Goal: Task Accomplishment & Management: Manage account settings

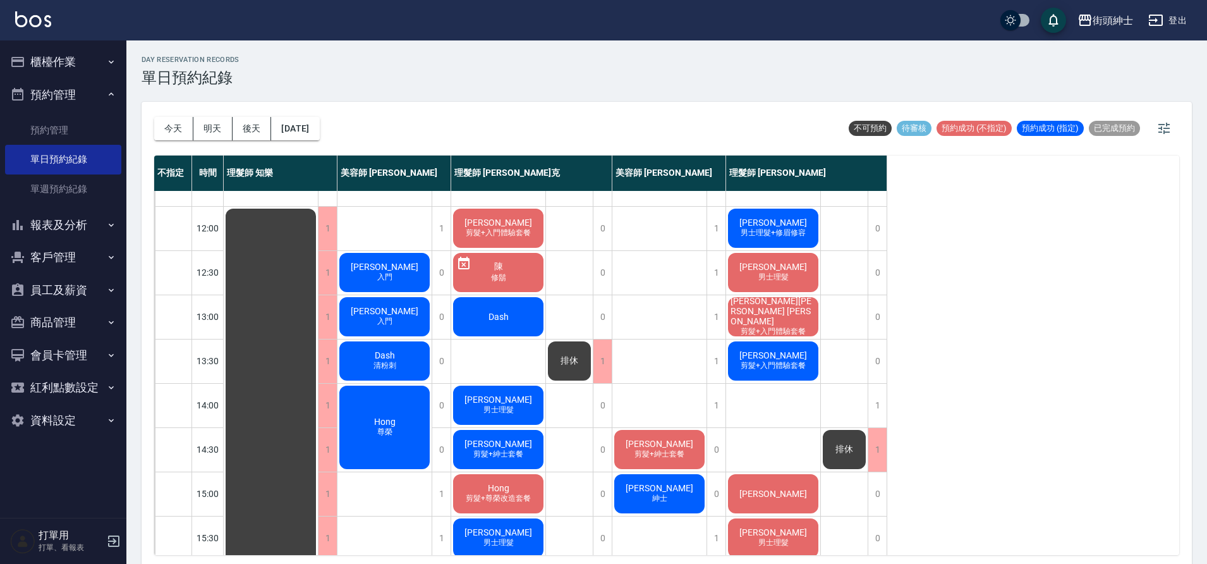
scroll to position [76, 0]
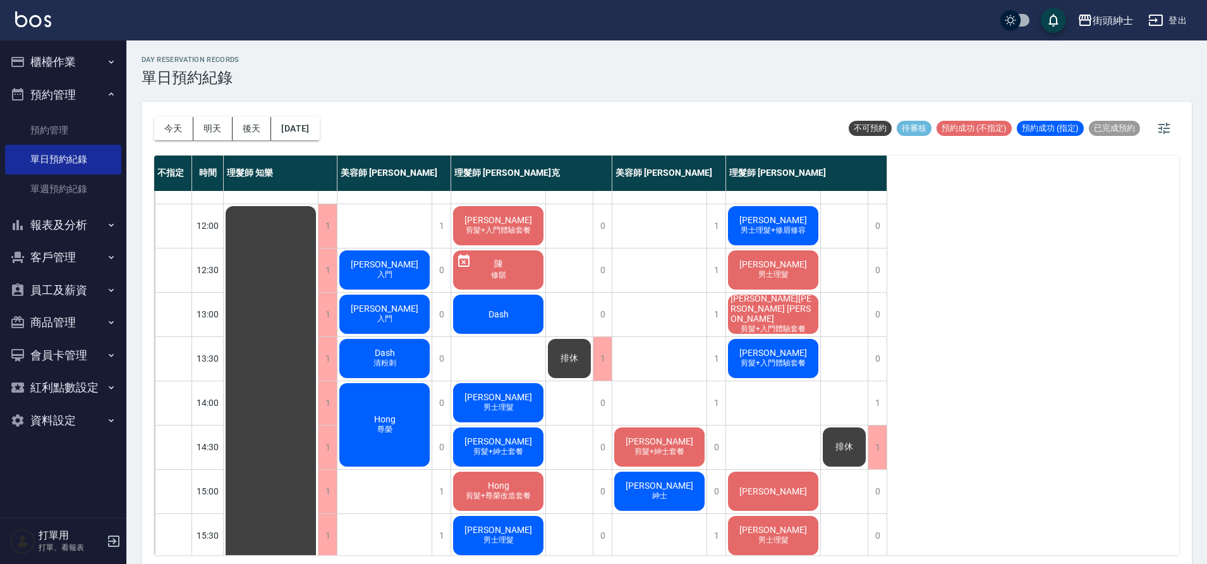
click at [404, 426] on div "Hong 尊榮" at bounding box center [384, 424] width 94 height 87
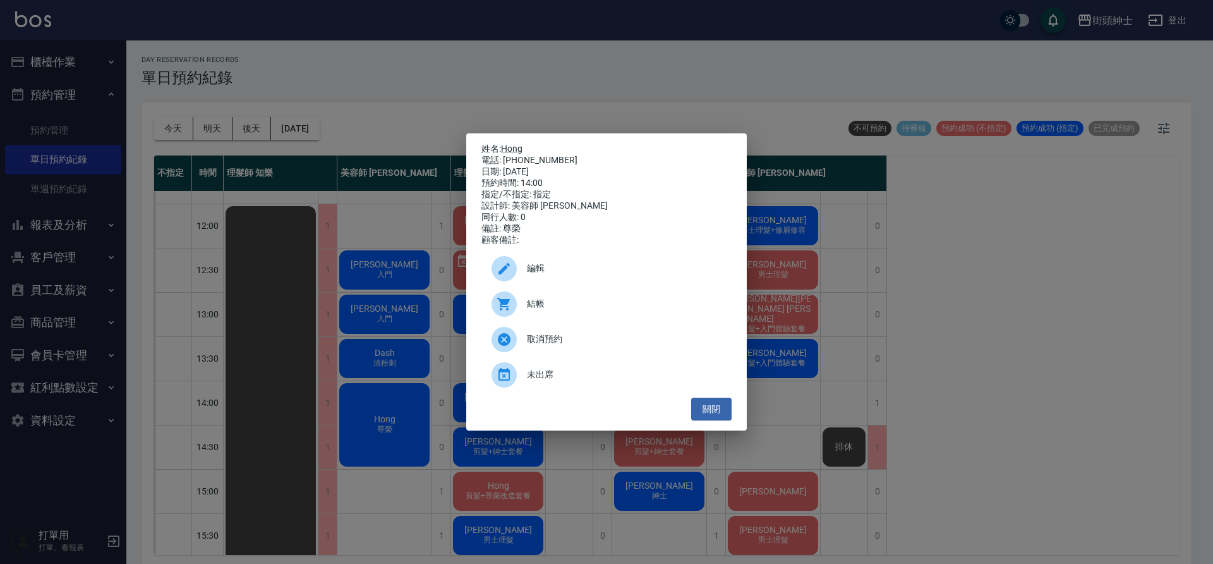
click at [554, 123] on div "姓名: Hong 電話: 0905138100 日期: 2025/10/11 預約時間: 14:00 指定/不指定: 指定 設計師: 美容師 Cherry 同…" at bounding box center [606, 282] width 1213 height 564
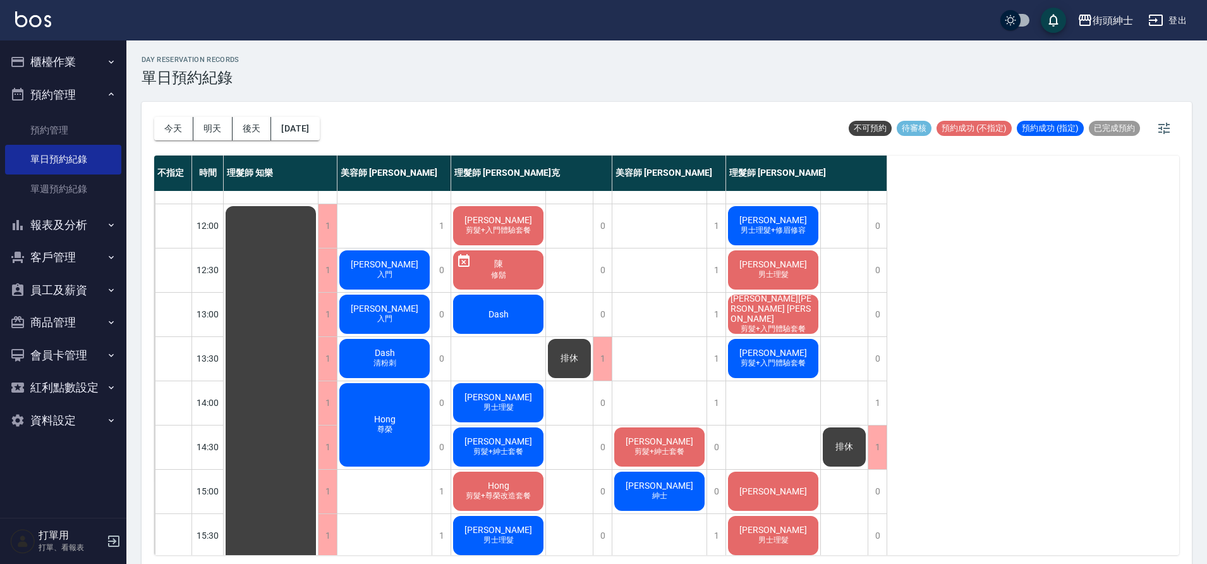
click at [404, 417] on div "Hong 尊榮" at bounding box center [384, 424] width 94 height 87
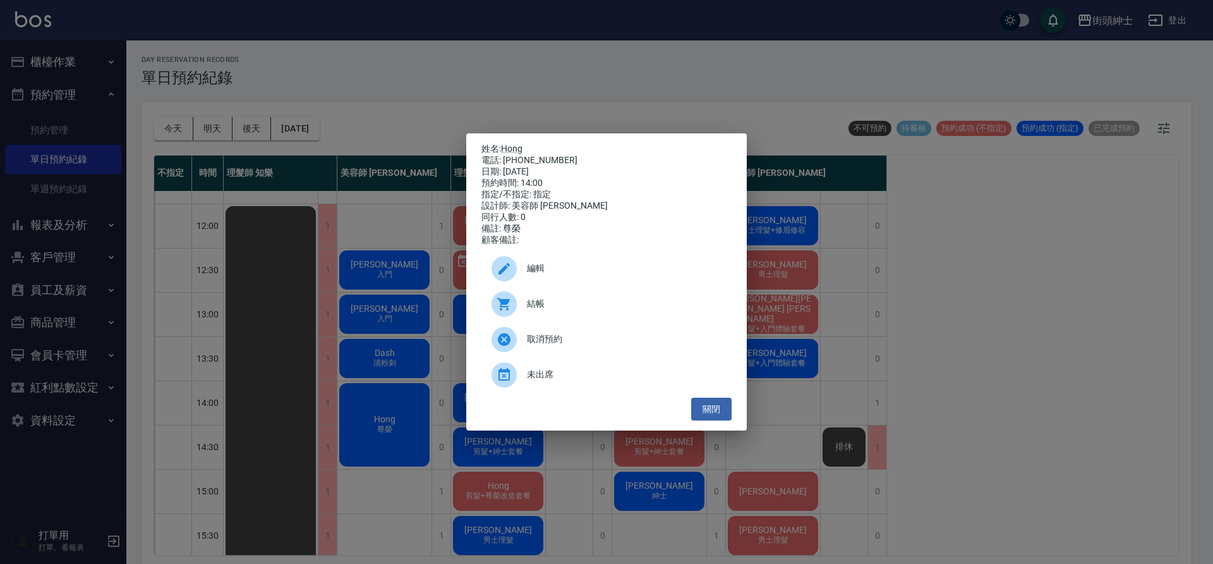
click at [569, 106] on div "姓名: Hong 電話: 0905138100 日期: 2025/10/11 預約時間: 14:00 指定/不指定: 指定 設計師: 美容師 Cherry 同…" at bounding box center [606, 282] width 1213 height 564
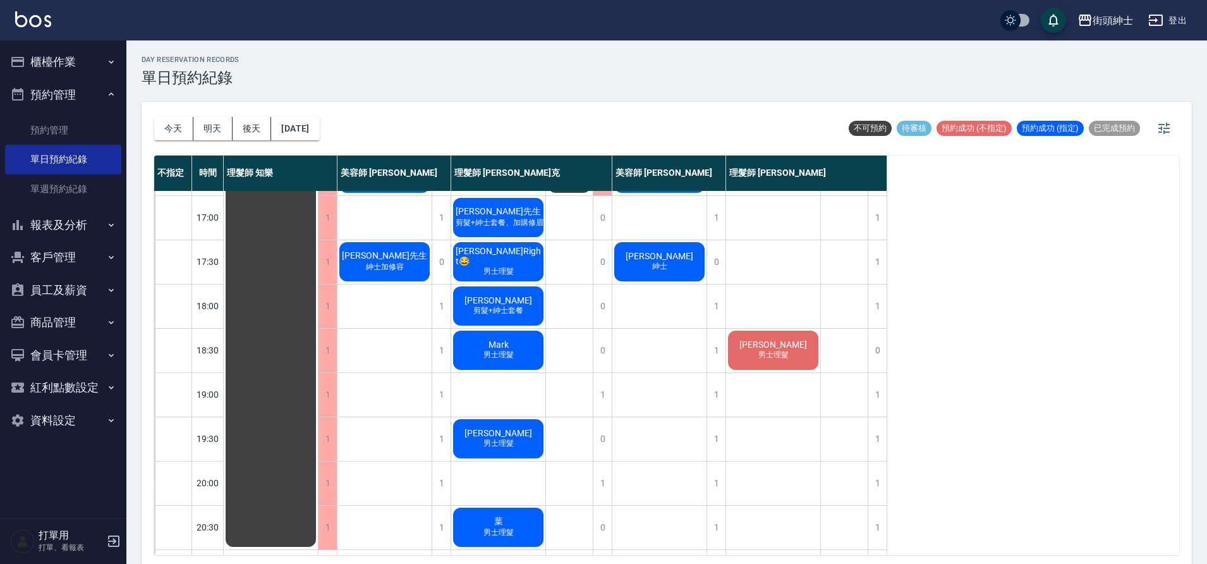
scroll to position [464, 0]
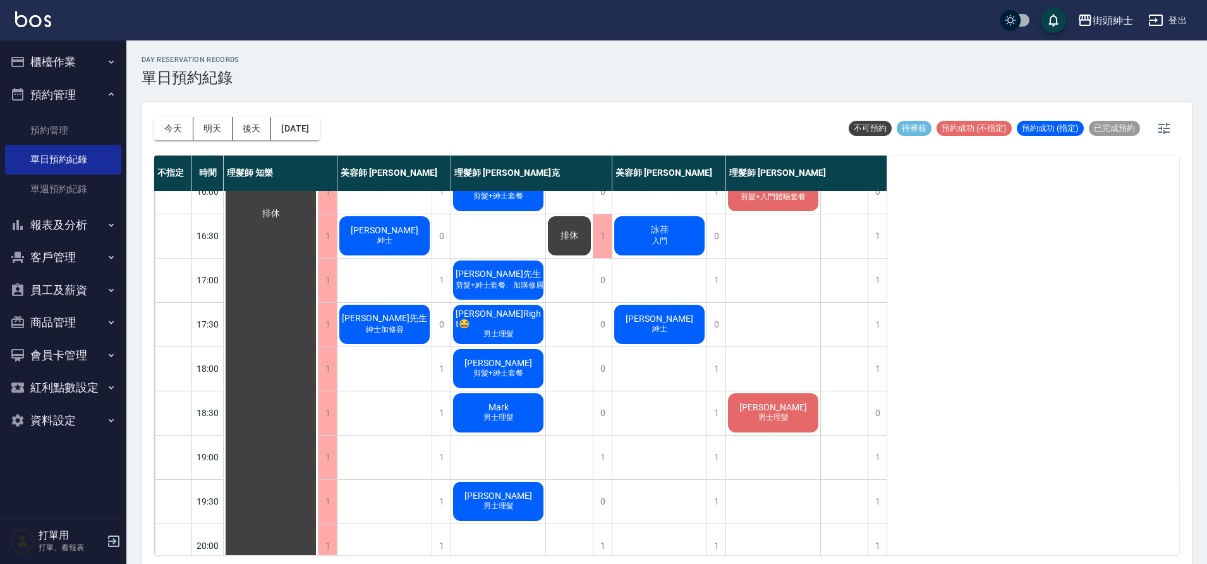
click at [612, 467] on div "Hank Tsai 剪髮+紳士套餐 陳奕愷 紳士 詠荏 入門 李明儒 紳士" at bounding box center [659, 191] width 95 height 929
click at [608, 466] on div "1" at bounding box center [602, 457] width 19 height 44
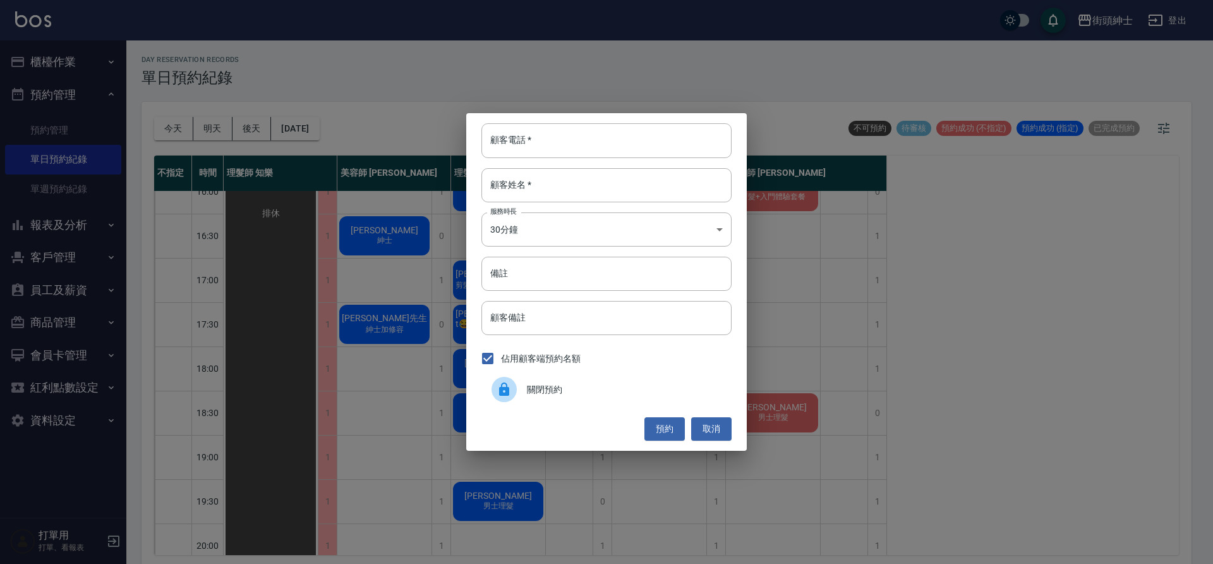
click at [606, 389] on span "關閉預約" at bounding box center [624, 389] width 195 height 13
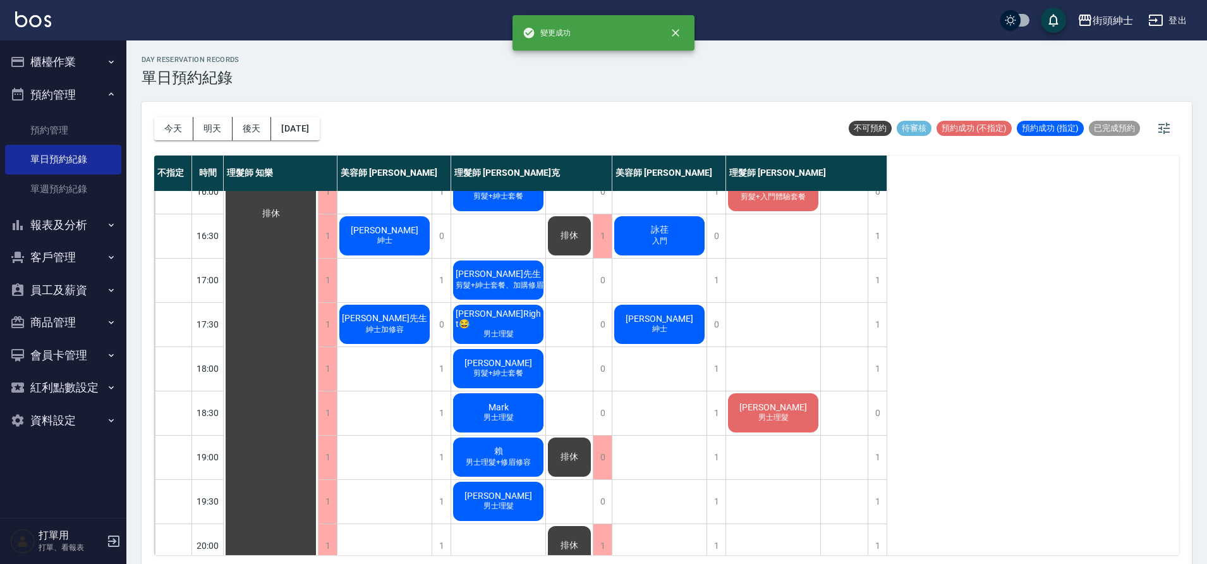
scroll to position [575, 0]
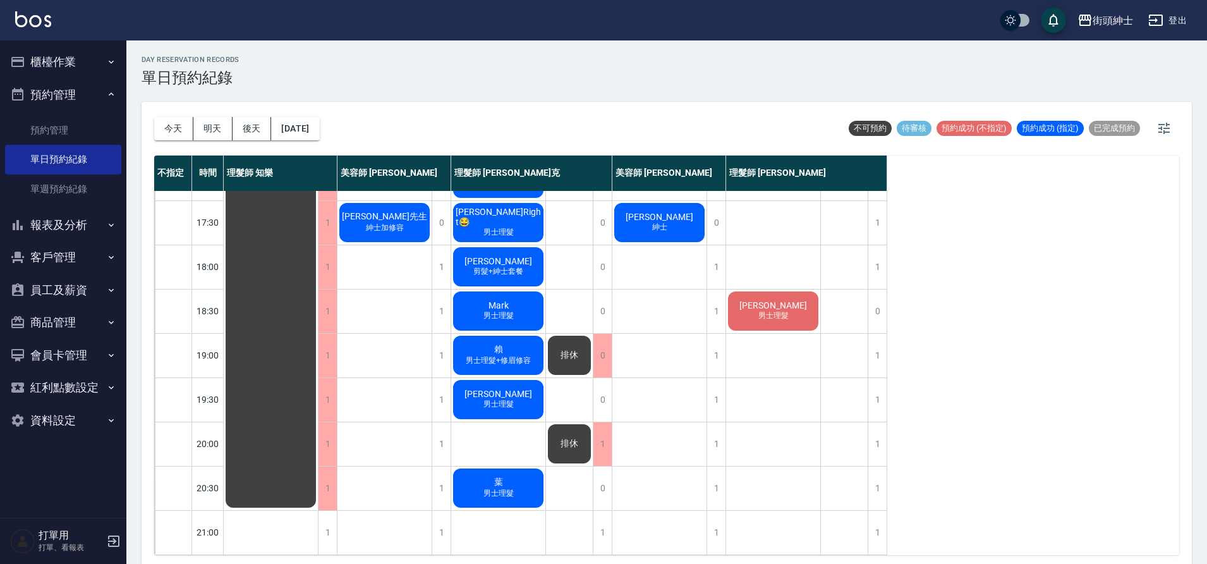
click at [565, 349] on span "排休" at bounding box center [569, 354] width 23 height 11
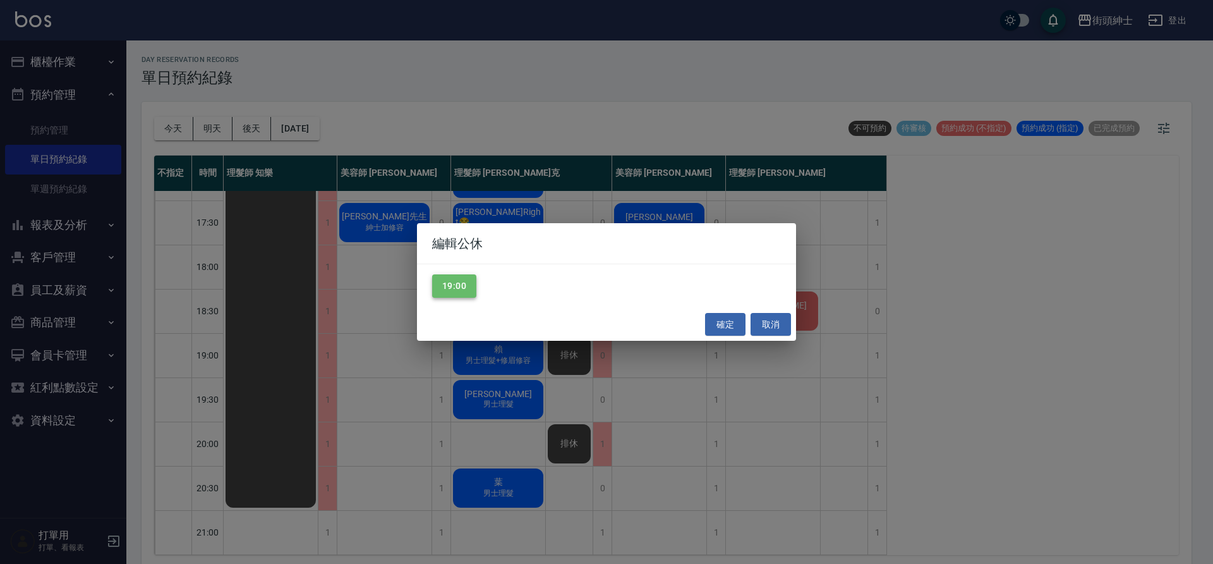
click at [449, 277] on button "19:00" at bounding box center [454, 285] width 44 height 23
click at [719, 330] on button "確定" at bounding box center [725, 324] width 40 height 23
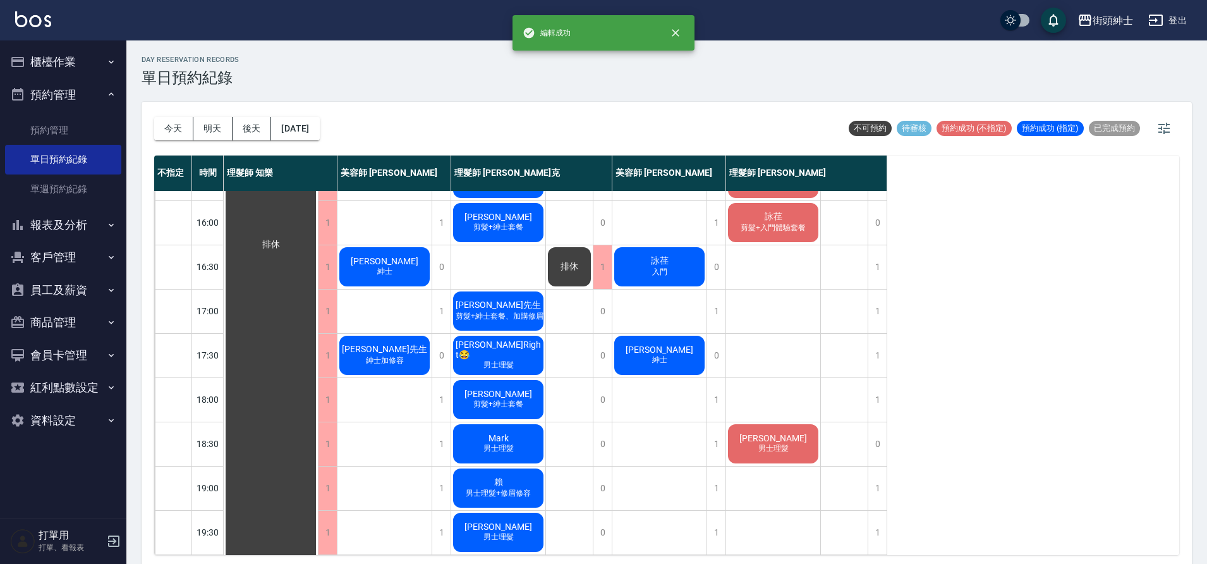
scroll to position [466, 0]
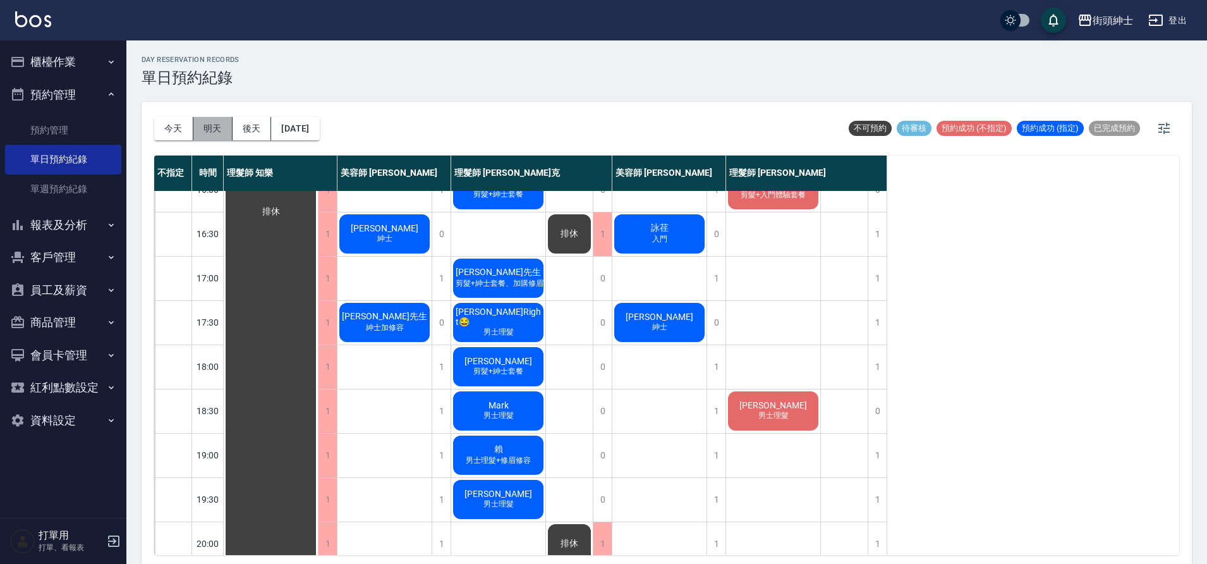
click at [208, 130] on button "明天" at bounding box center [212, 128] width 39 height 23
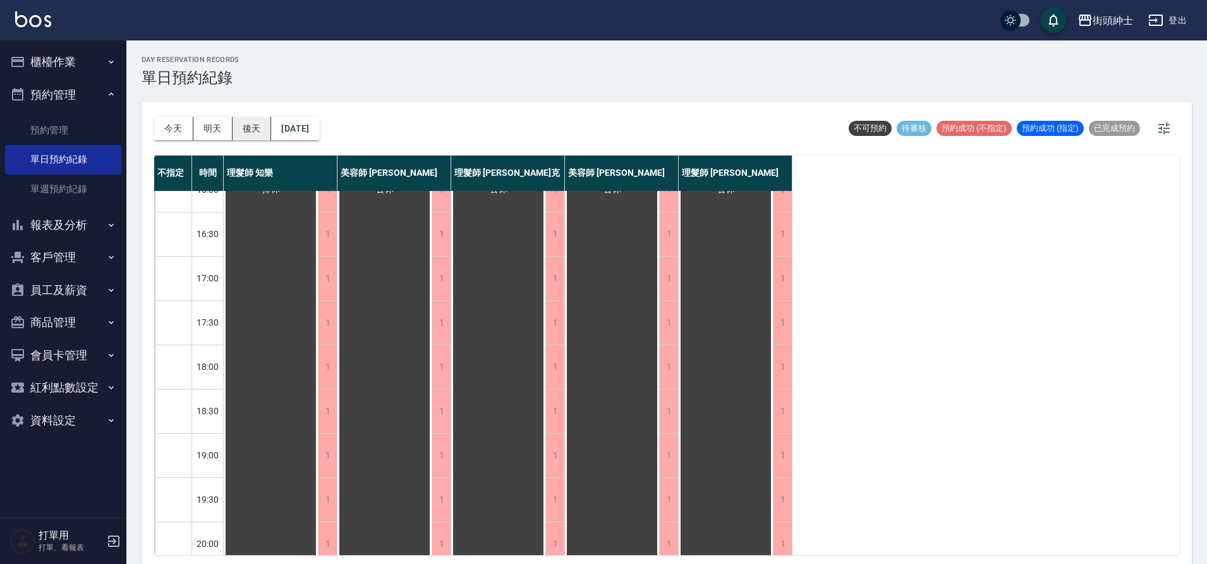
click at [243, 123] on button "後天" at bounding box center [251, 128] width 39 height 23
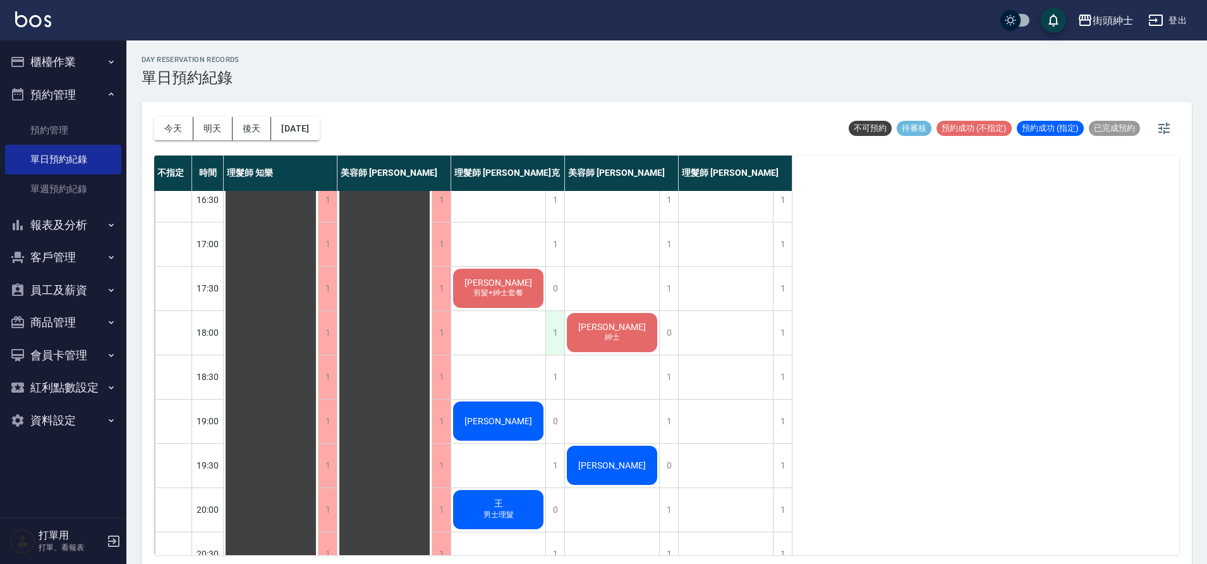
scroll to position [575, 0]
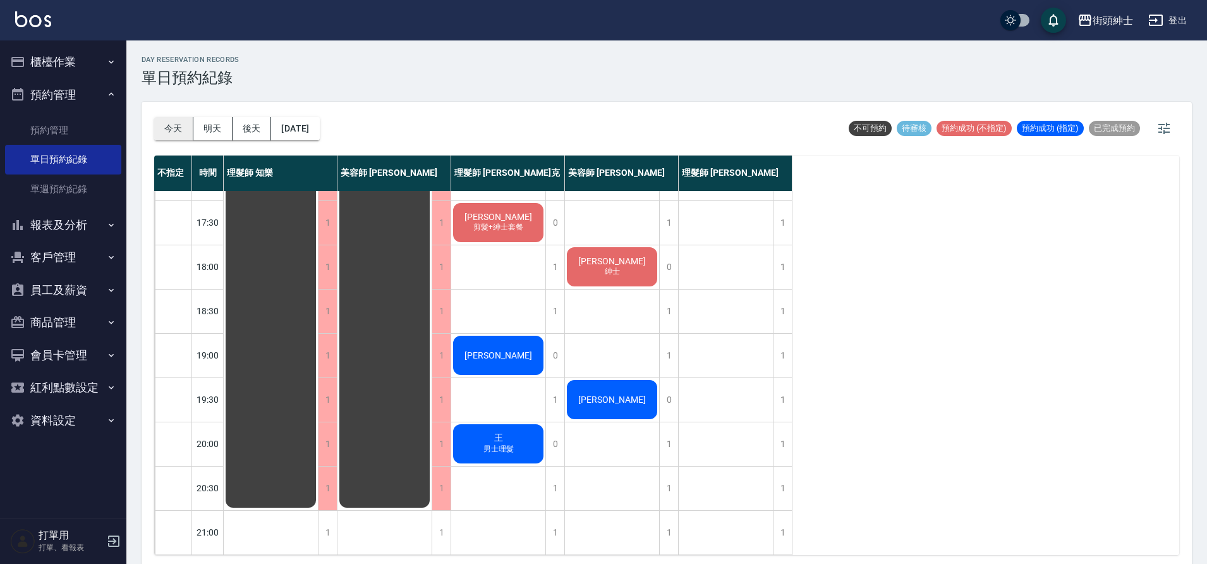
click at [166, 128] on button "今天" at bounding box center [173, 128] width 39 height 23
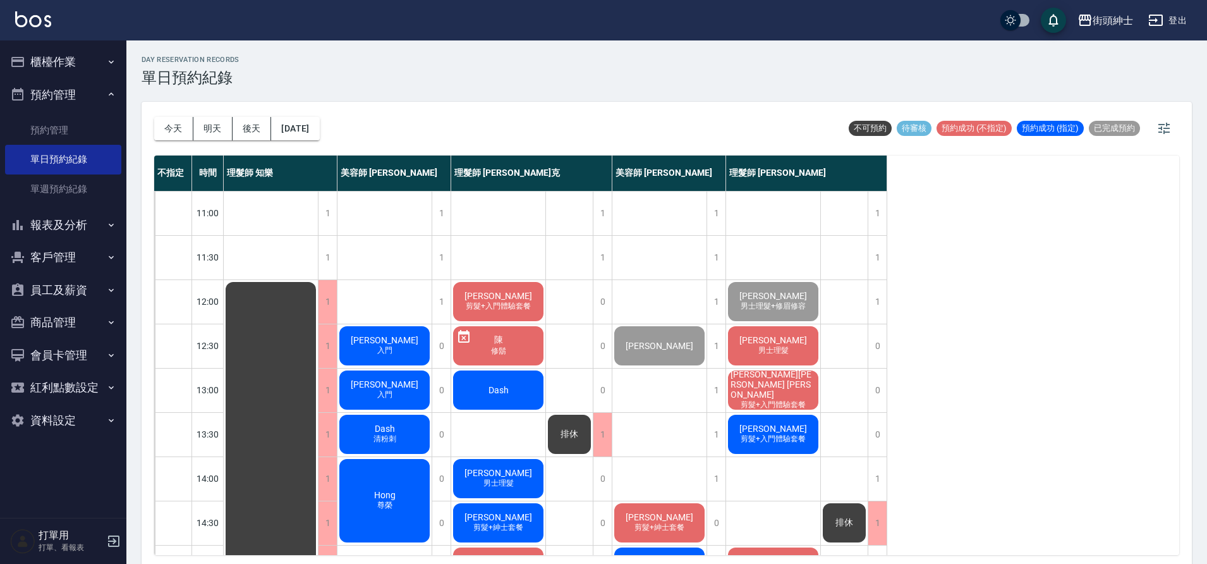
click at [263, 133] on button "後天" at bounding box center [251, 128] width 39 height 23
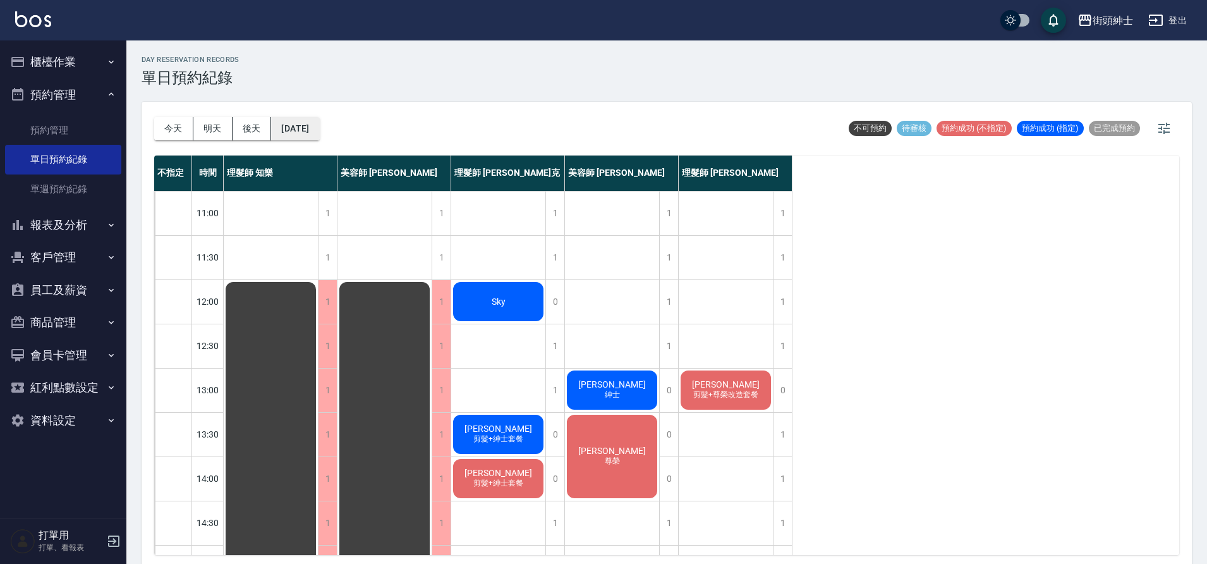
click at [318, 125] on button "2025/10/13" at bounding box center [295, 128] width 48 height 23
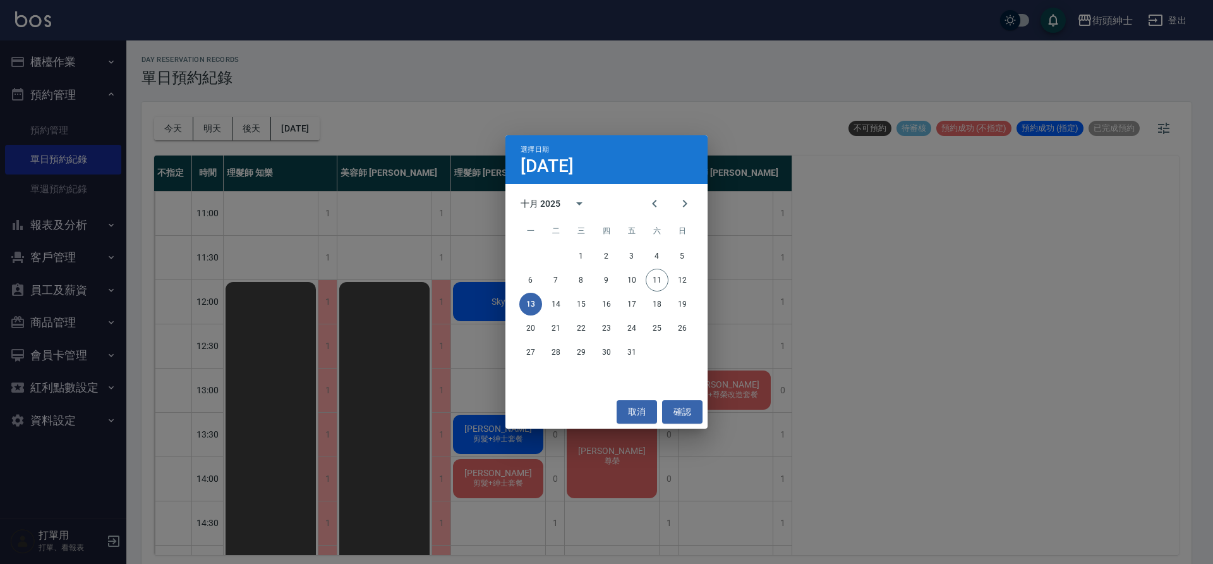
click at [837, 282] on div "選擇日期 10月13日 十月 2025 一 二 三 四 五 六 日 1 2 3 4 5 6 7 8 9 10 11 12 13 14 15 16 17 18 …" at bounding box center [606, 282] width 1213 height 564
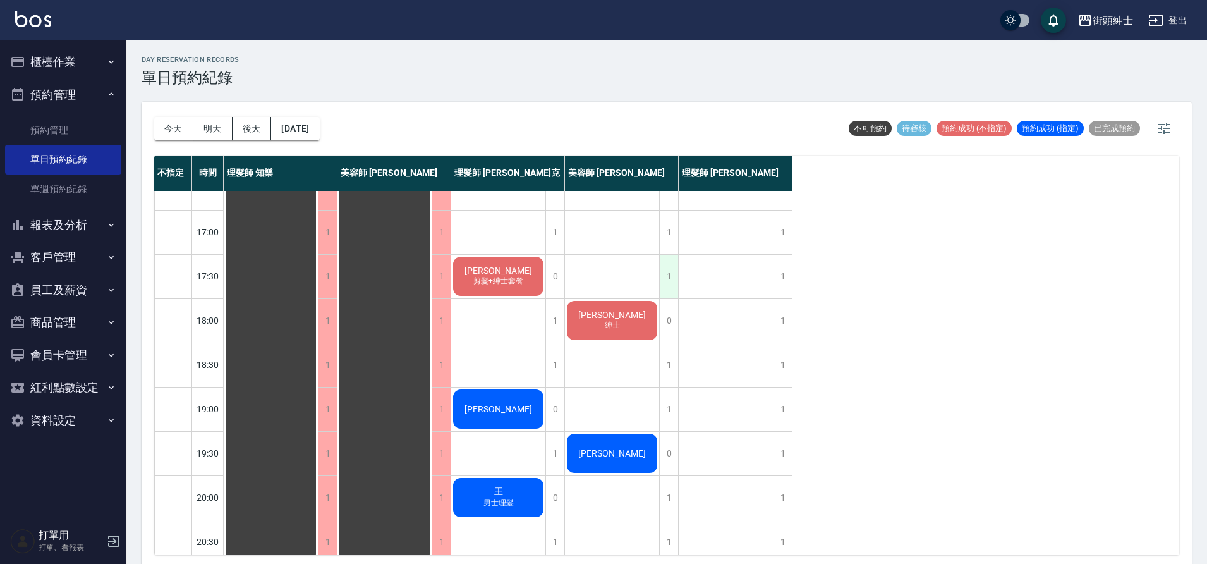
scroll to position [575, 0]
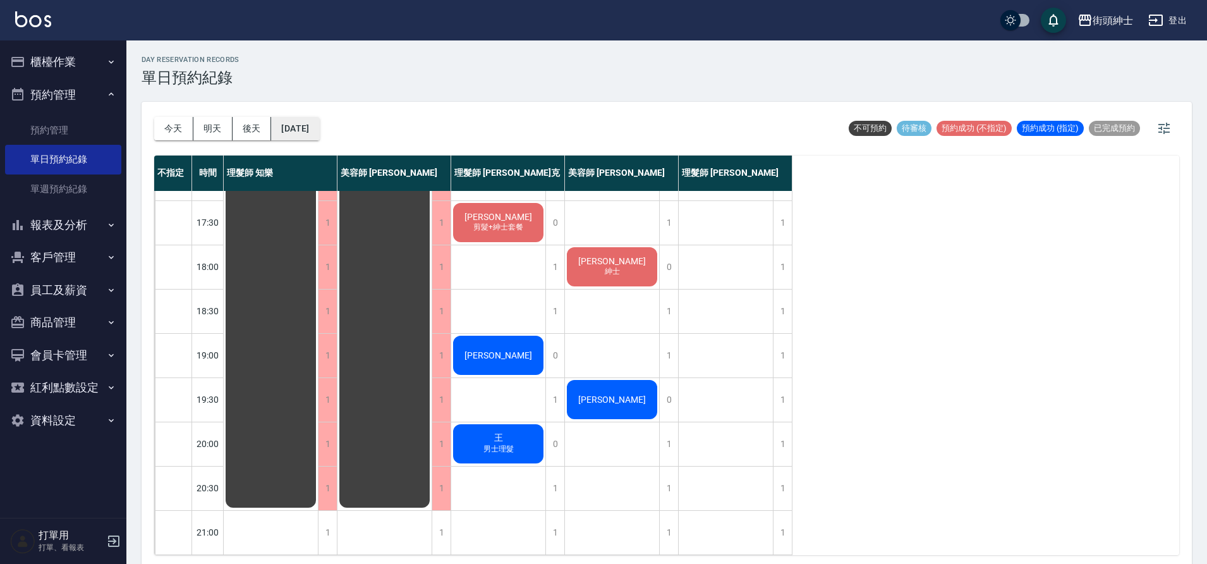
click at [319, 122] on button "2025/10/13" at bounding box center [295, 128] width 48 height 23
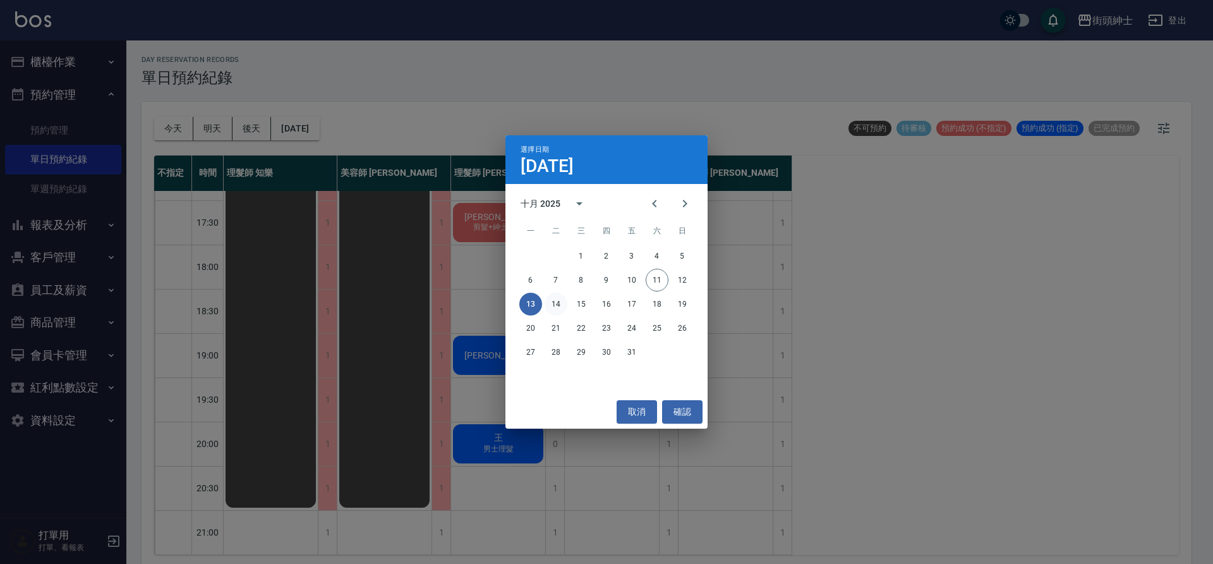
click at [561, 303] on button "14" at bounding box center [556, 304] width 23 height 23
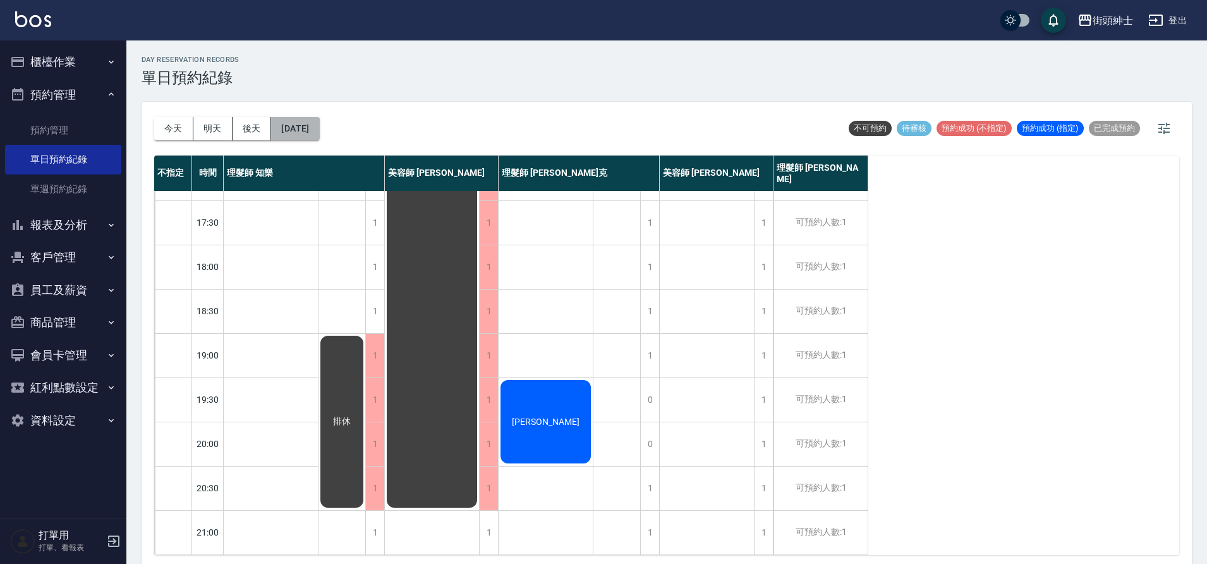
click at [319, 128] on button "2025/10/14" at bounding box center [295, 128] width 48 height 23
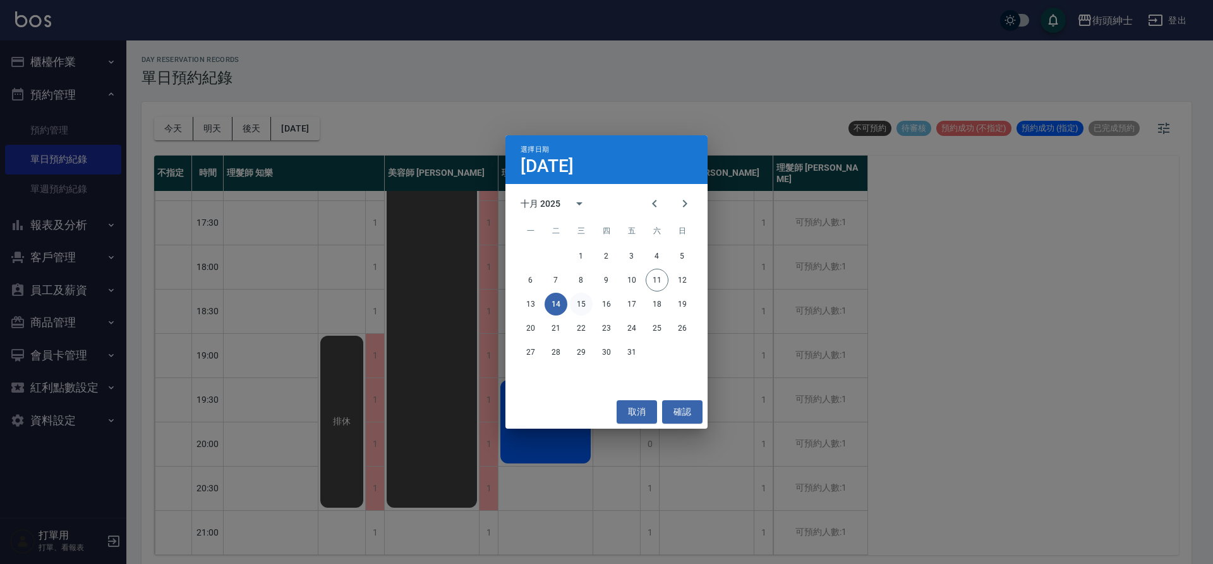
click at [579, 306] on button "15" at bounding box center [581, 304] width 23 height 23
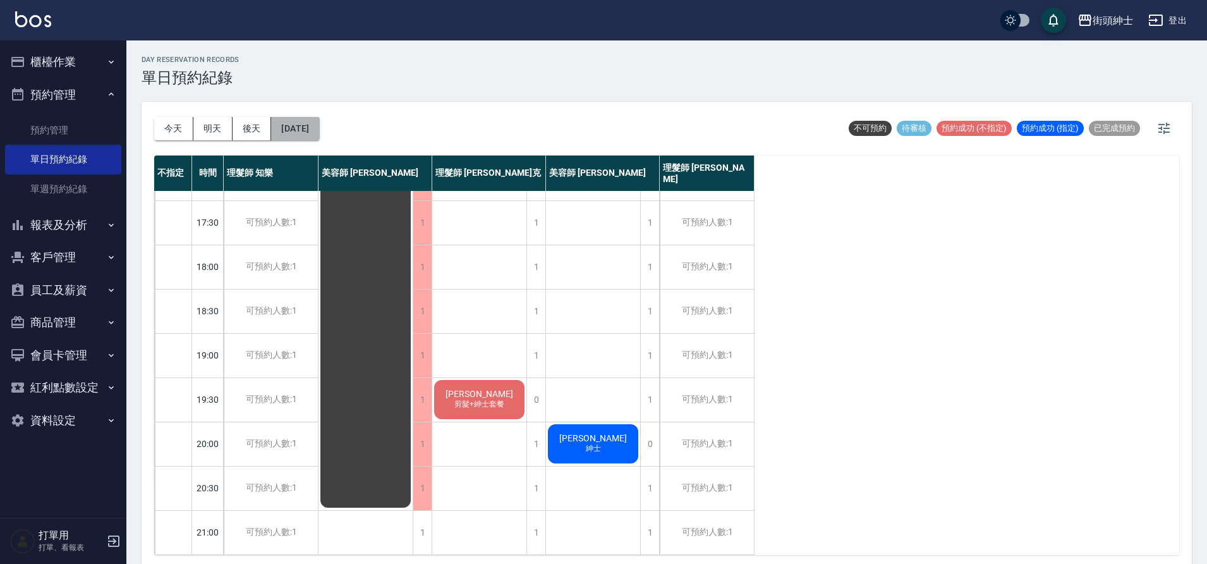
click at [319, 130] on button "2025/10/15" at bounding box center [295, 128] width 48 height 23
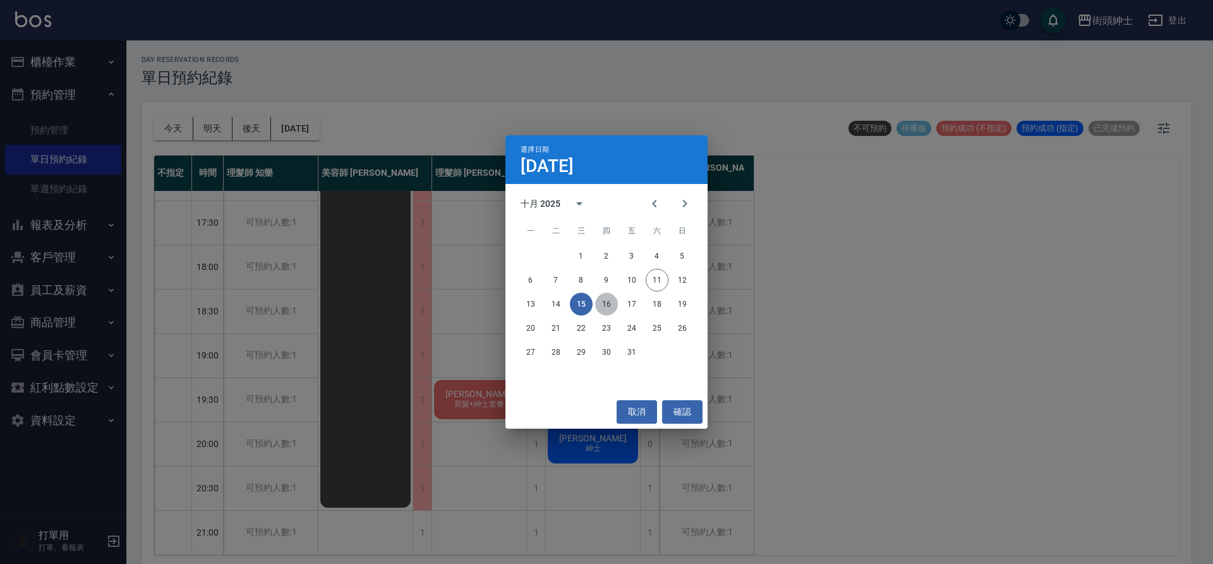
click at [611, 303] on button "16" at bounding box center [606, 304] width 23 height 23
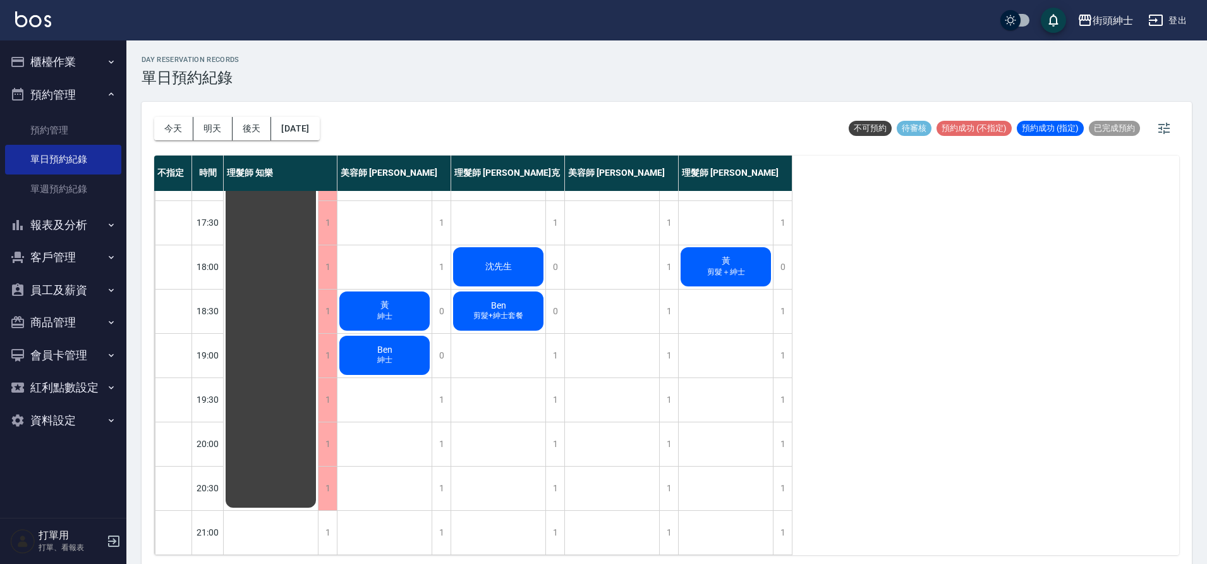
scroll to position [11, 0]
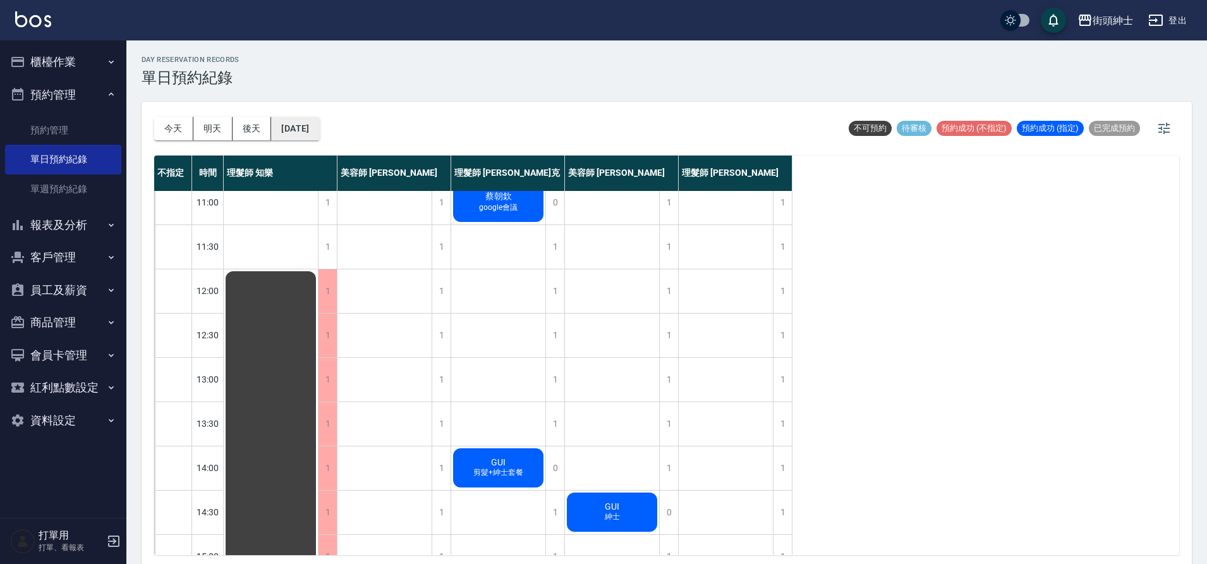
click at [308, 127] on button "2025/10/16" at bounding box center [295, 128] width 48 height 23
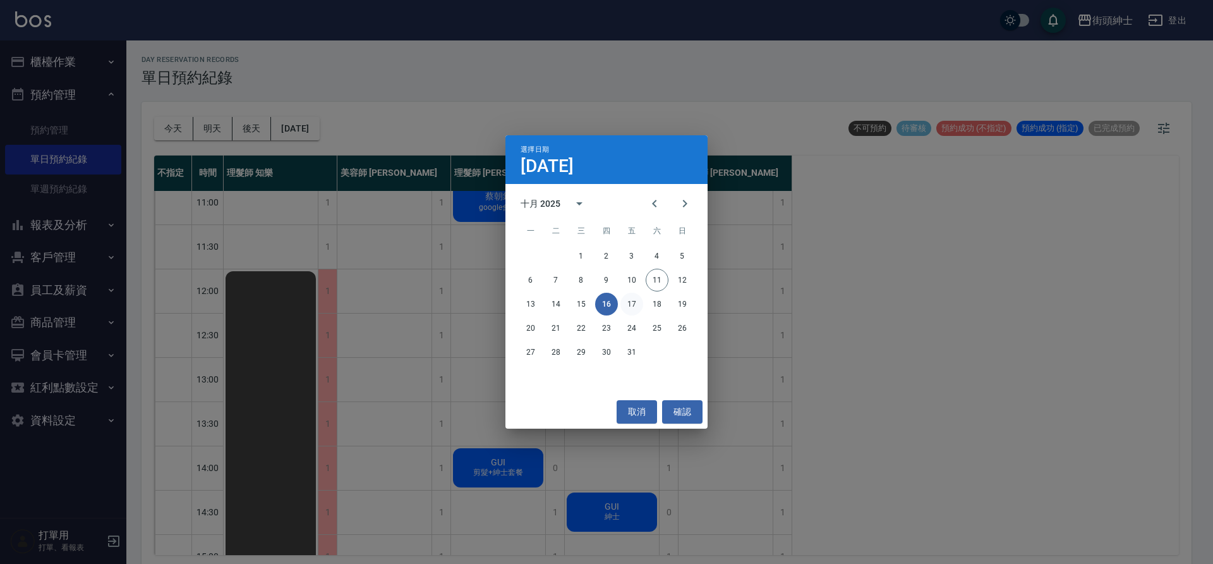
click at [636, 308] on button "17" at bounding box center [631, 304] width 23 height 23
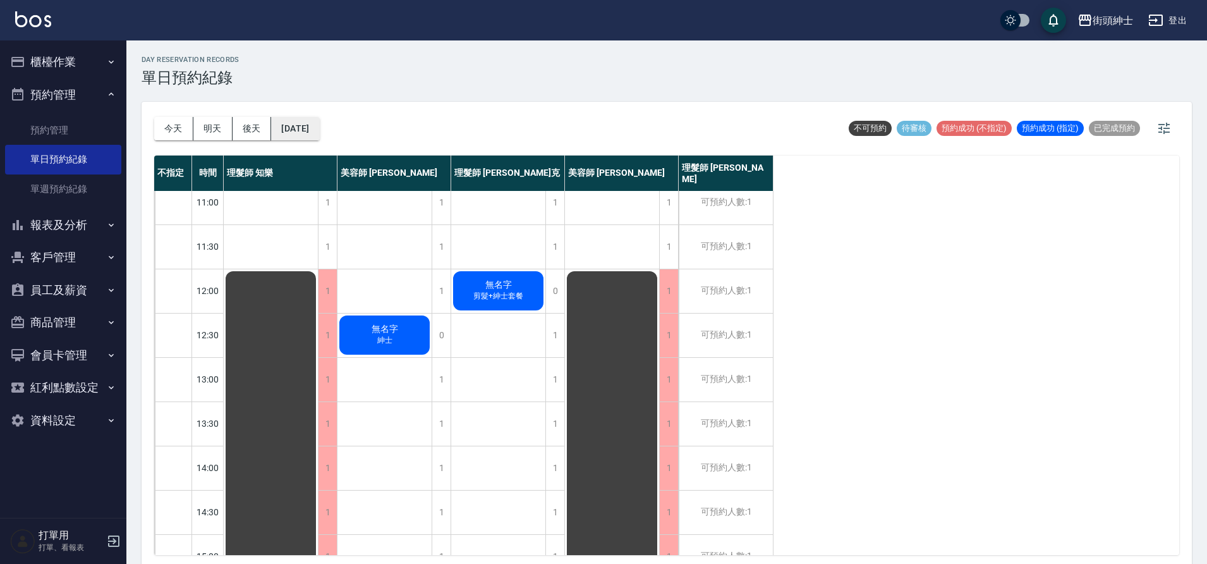
click at [319, 129] on button "2025/10/17" at bounding box center [295, 128] width 48 height 23
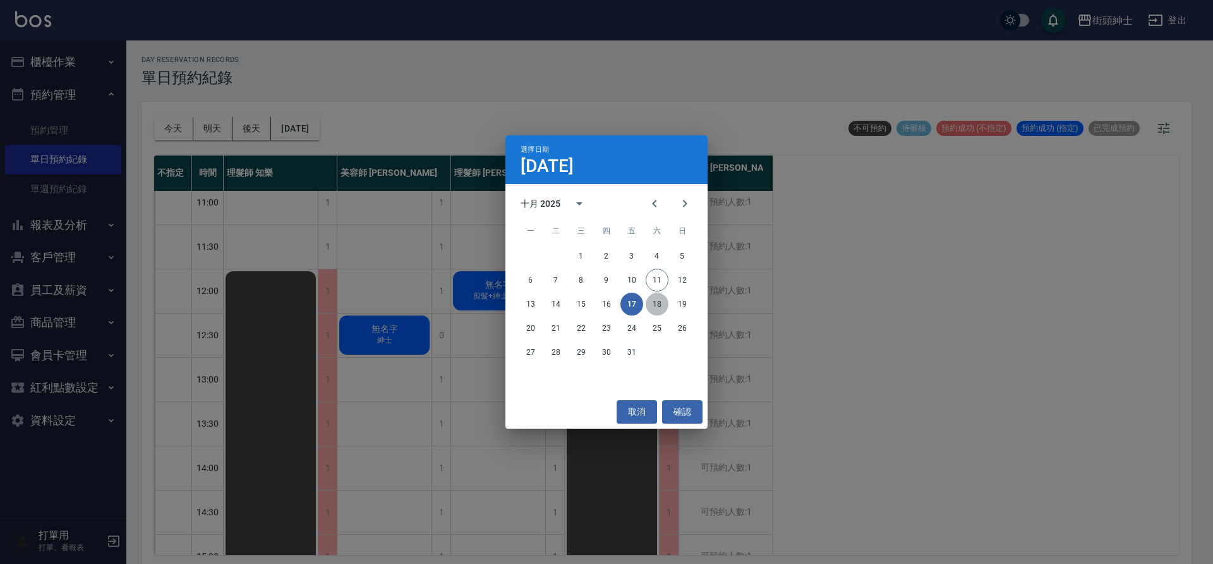
click at [658, 305] on button "18" at bounding box center [657, 304] width 23 height 23
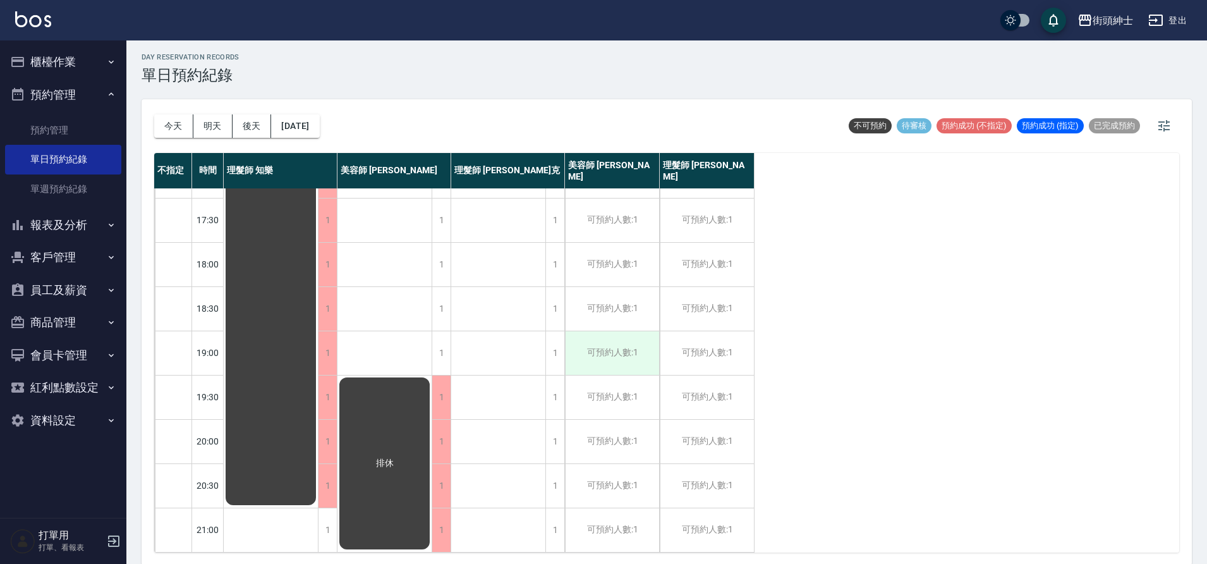
scroll to position [4, 0]
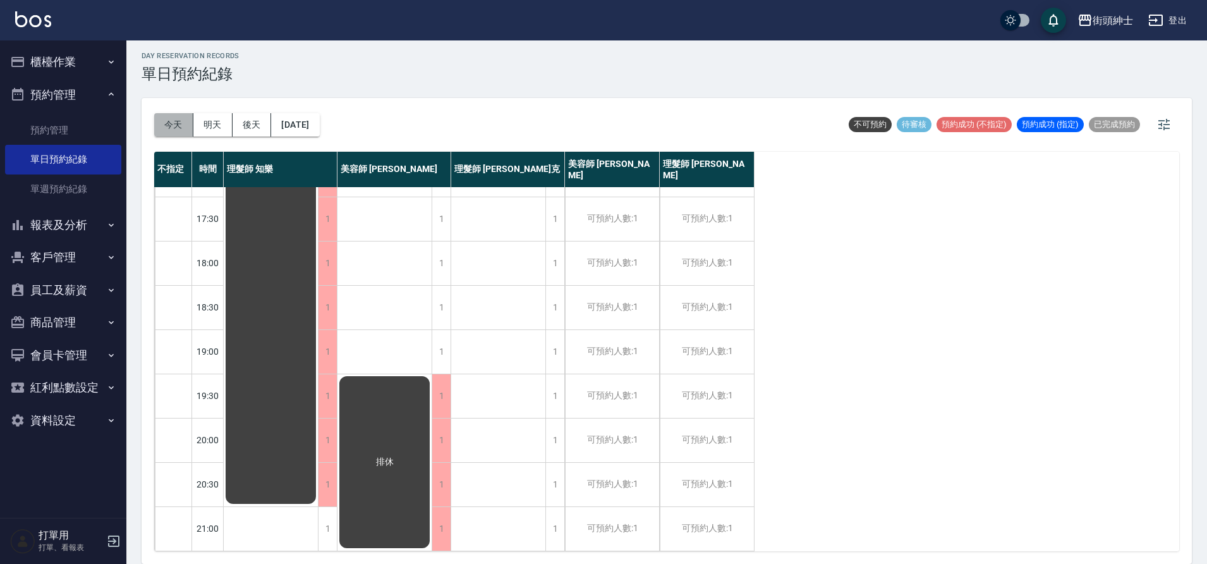
click at [165, 128] on button "今天" at bounding box center [173, 124] width 39 height 23
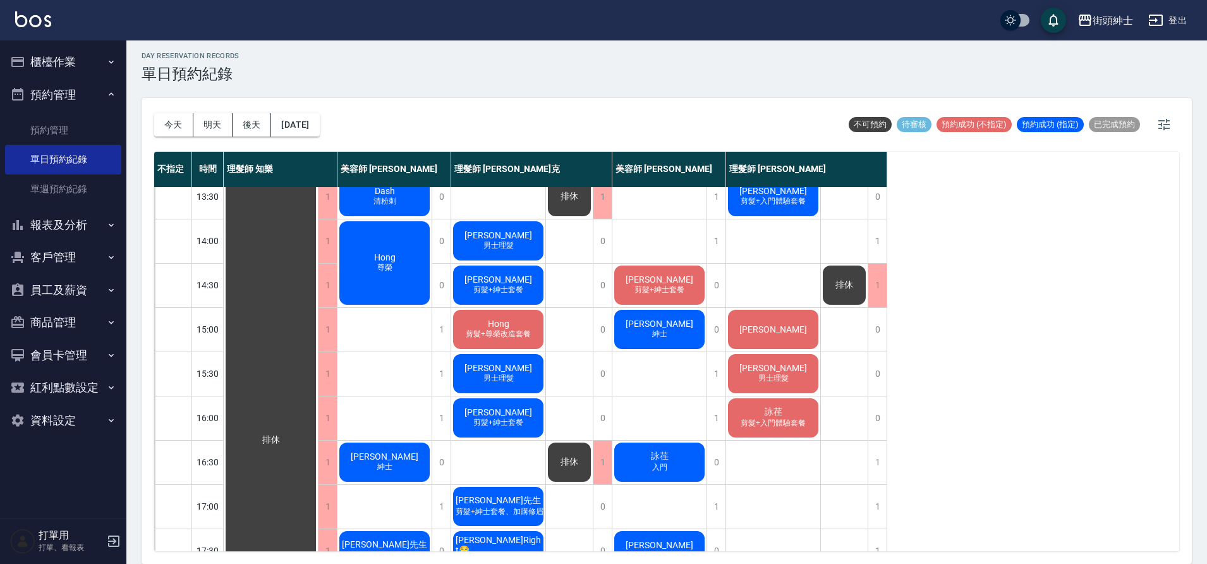
scroll to position [236, 0]
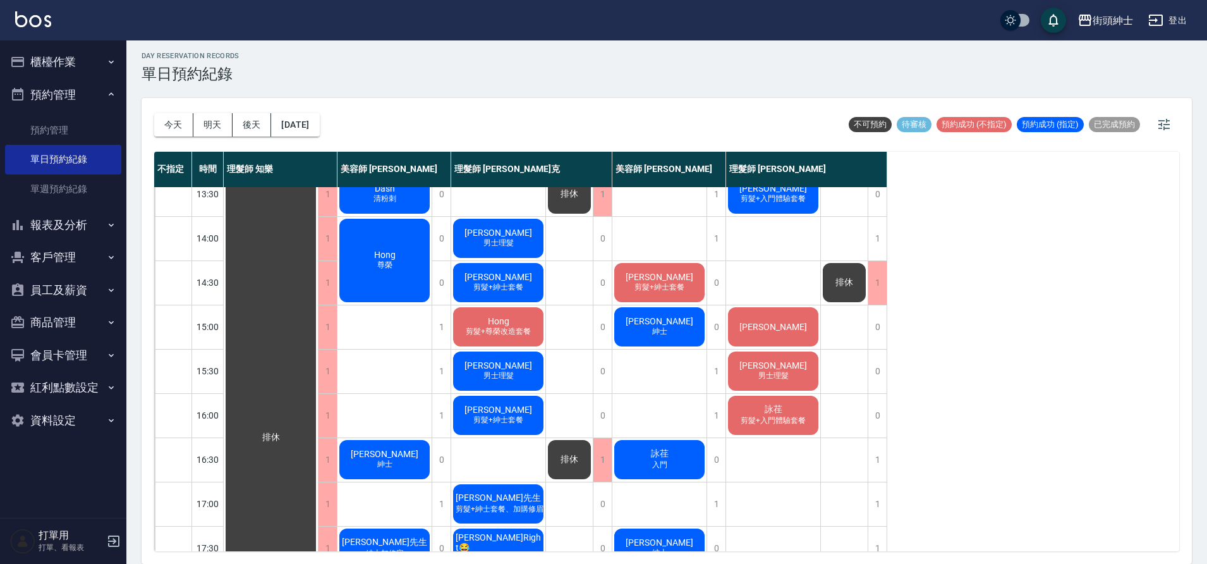
click at [498, 240] on span "男士理髮" at bounding box center [498, 243] width 35 height 11
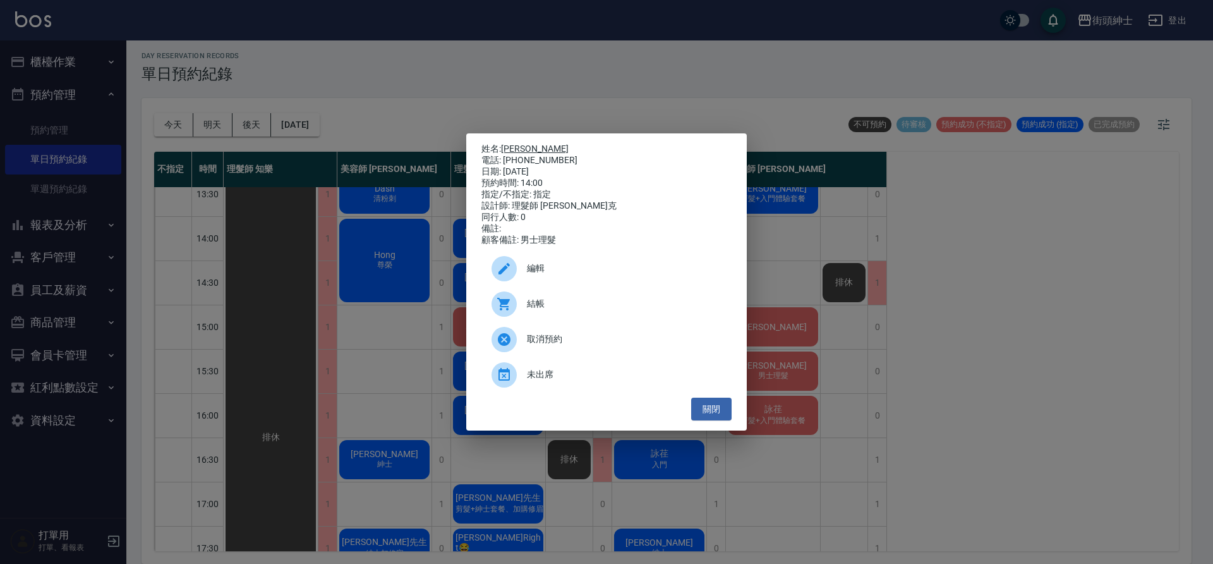
click at [521, 146] on link "陳先生" at bounding box center [535, 148] width 68 height 10
drag, startPoint x: 427, startPoint y: 280, endPoint x: 434, endPoint y: 272, distance: 10.8
click at [429, 280] on div "姓名: 陳先生 電話: 0928731327 日期: 2025/10/11 預約時間: 14:00 指定/不指定: 指定 設計師: 理髮師 Vic 維克 同行…" at bounding box center [606, 282] width 1213 height 564
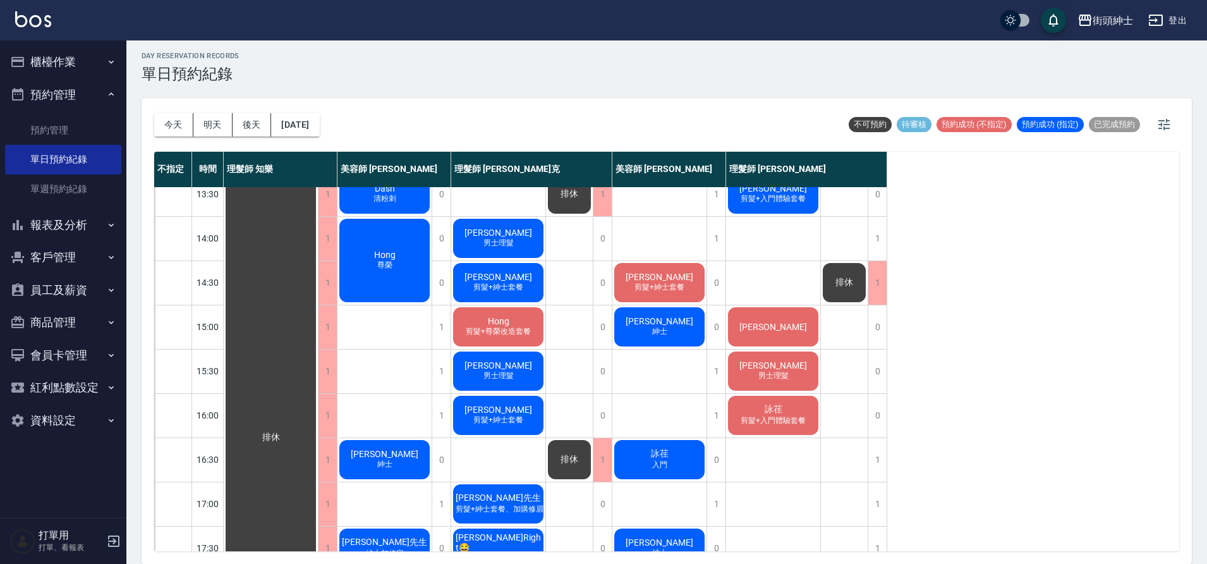
click at [205, 126] on button "明天" at bounding box center [212, 124] width 39 height 23
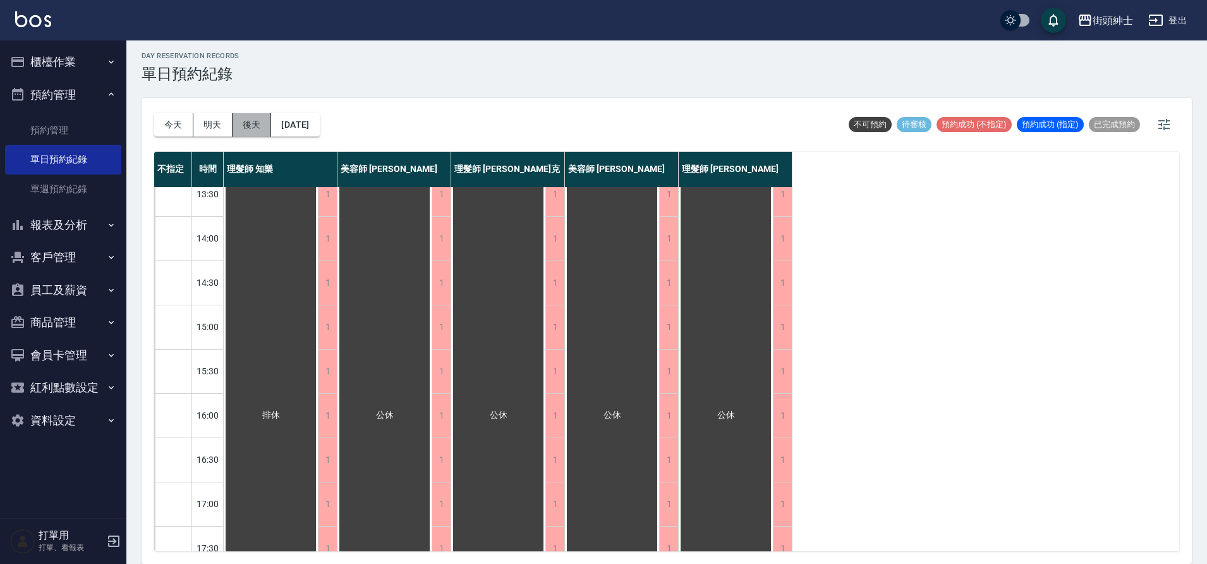
click at [260, 125] on button "後天" at bounding box center [251, 124] width 39 height 23
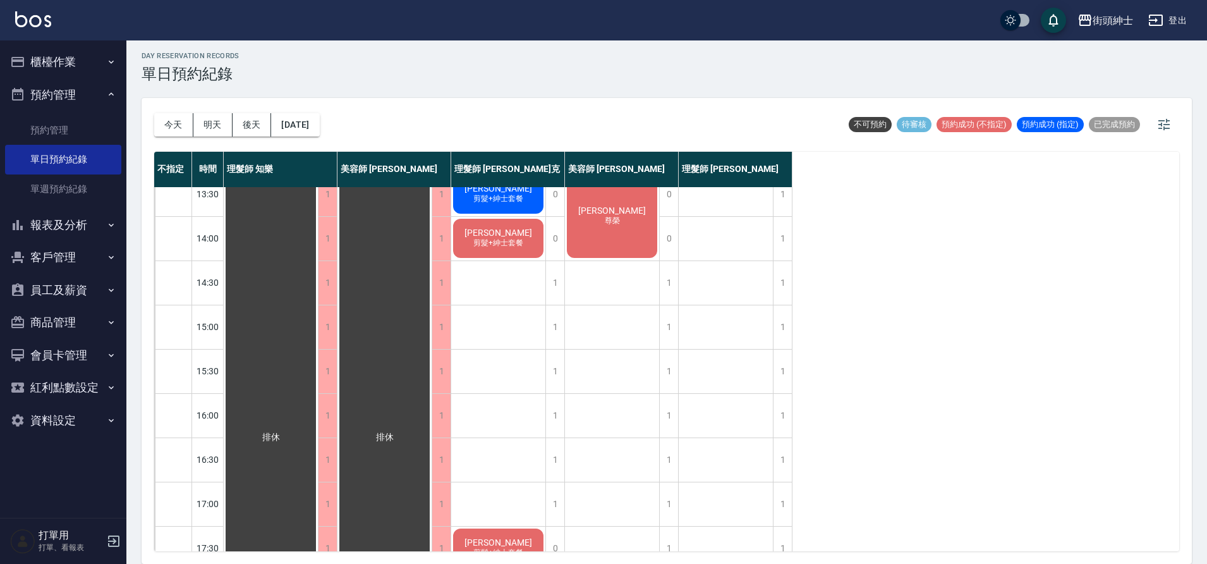
click at [172, 123] on button "今天" at bounding box center [173, 124] width 39 height 23
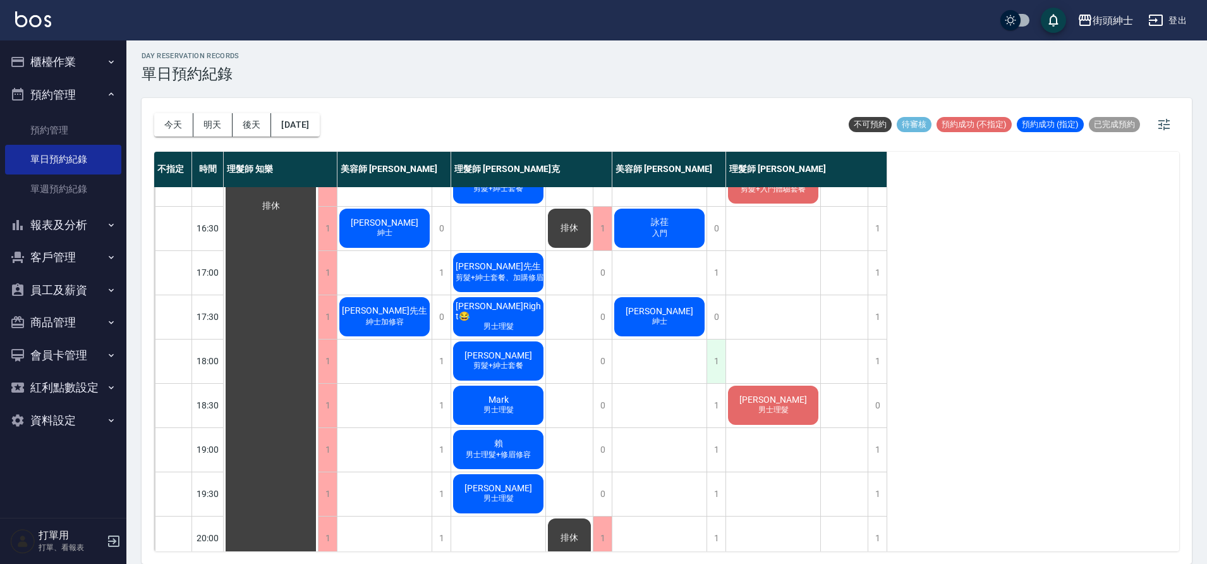
scroll to position [575, 0]
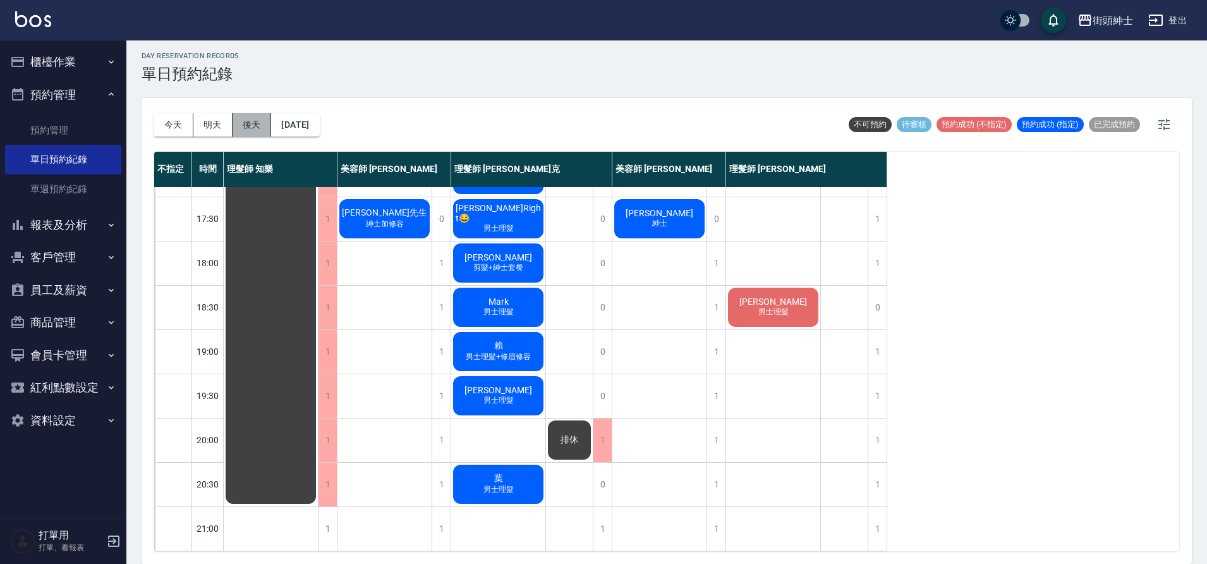
click at [267, 127] on button "後天" at bounding box center [251, 124] width 39 height 23
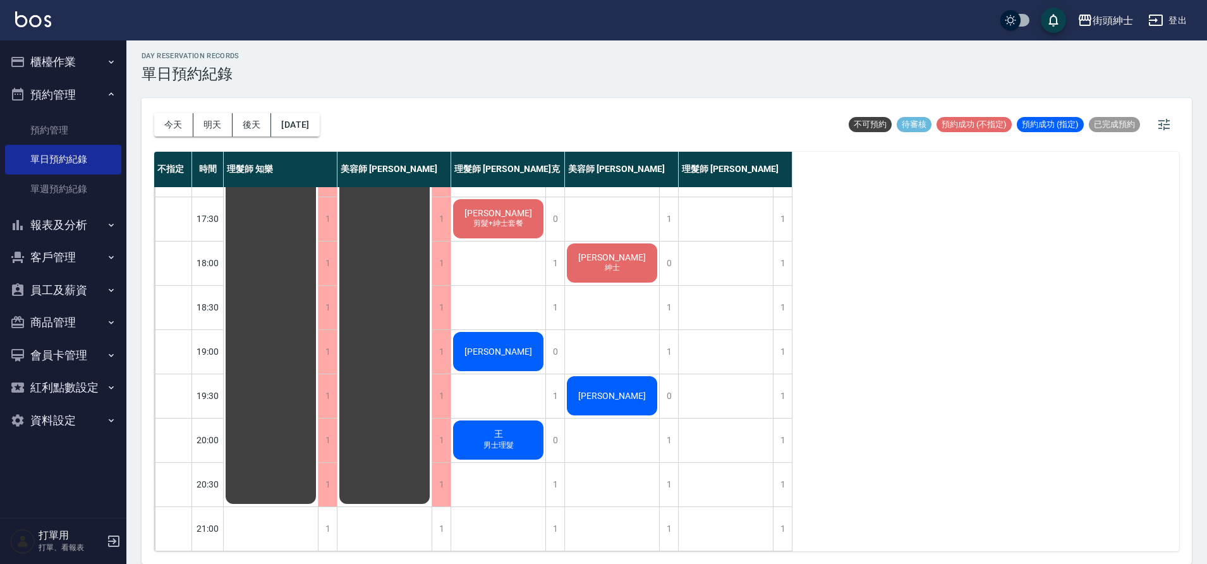
scroll to position [575, 0]
click at [176, 123] on button "今天" at bounding box center [173, 124] width 39 height 23
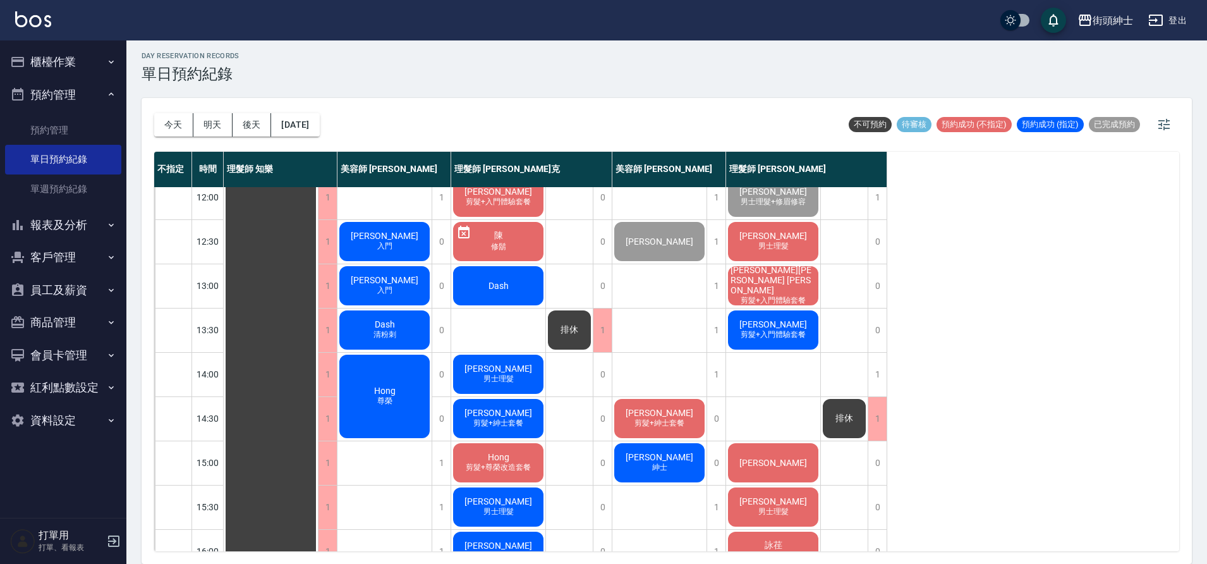
scroll to position [109, 0]
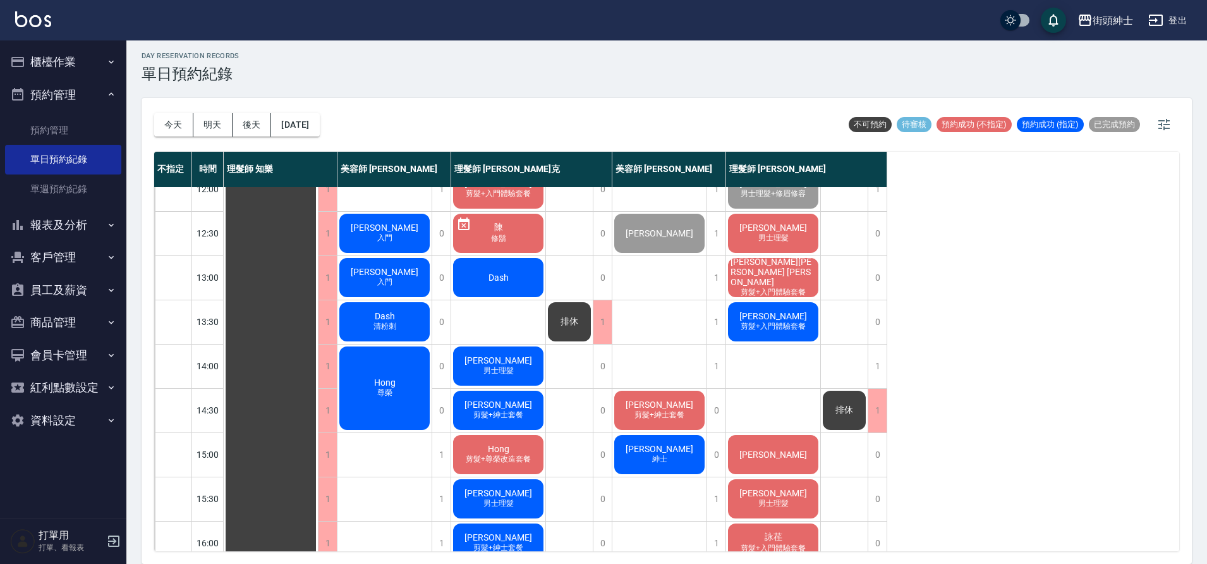
click at [780, 330] on span "剪髮+入門體驗套餐" at bounding box center [773, 326] width 70 height 11
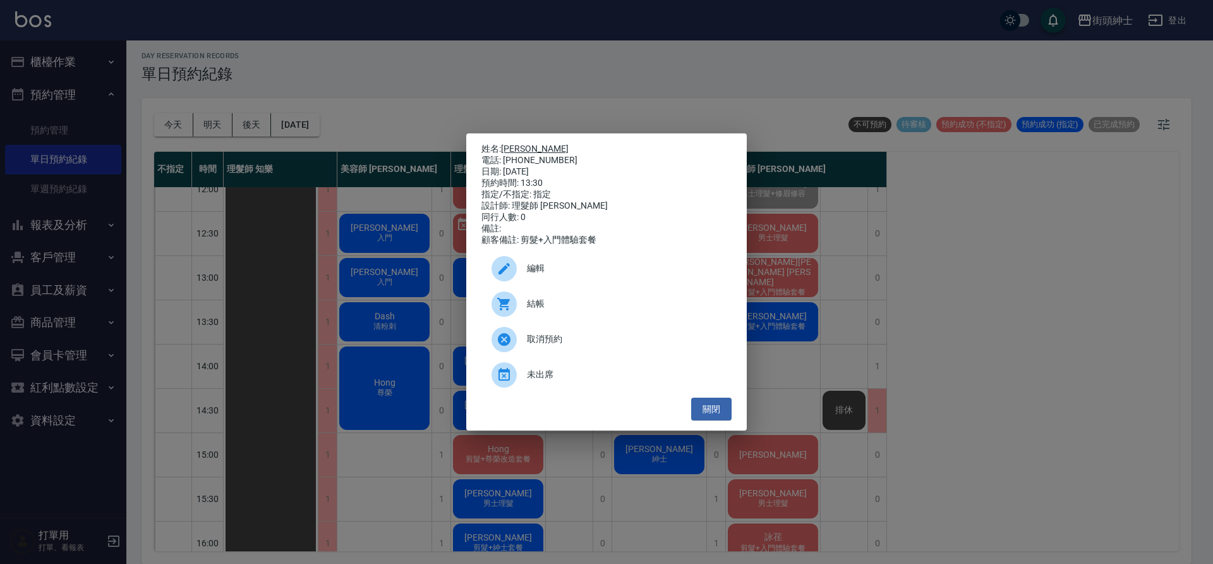
click at [516, 147] on link "阿建" at bounding box center [535, 148] width 68 height 10
click at [710, 413] on button "關閉" at bounding box center [711, 408] width 40 height 23
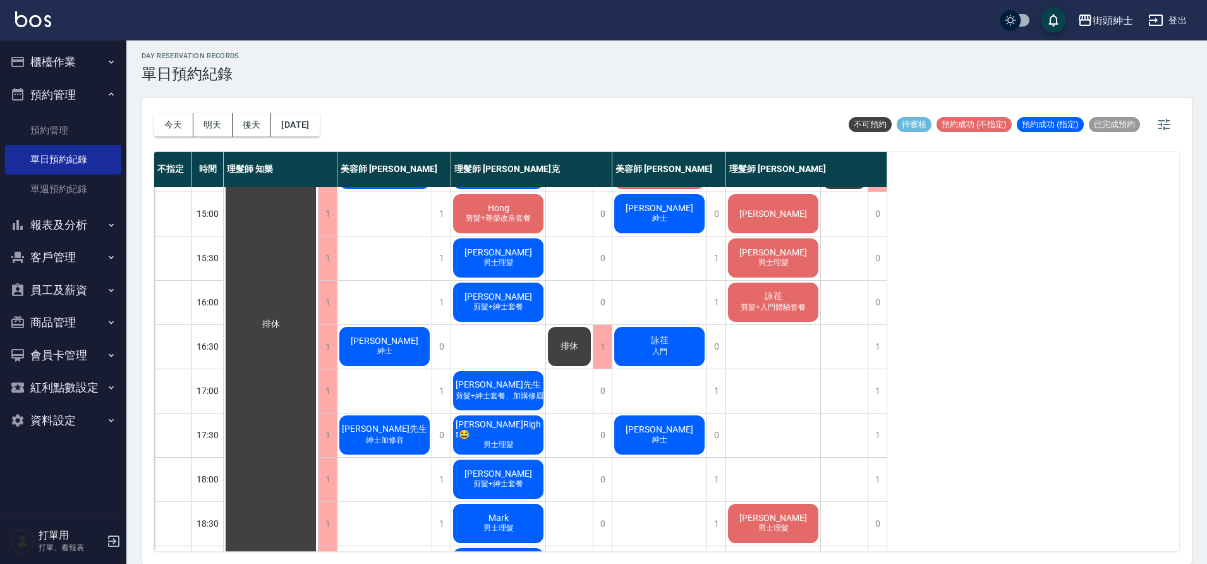
scroll to position [364, 0]
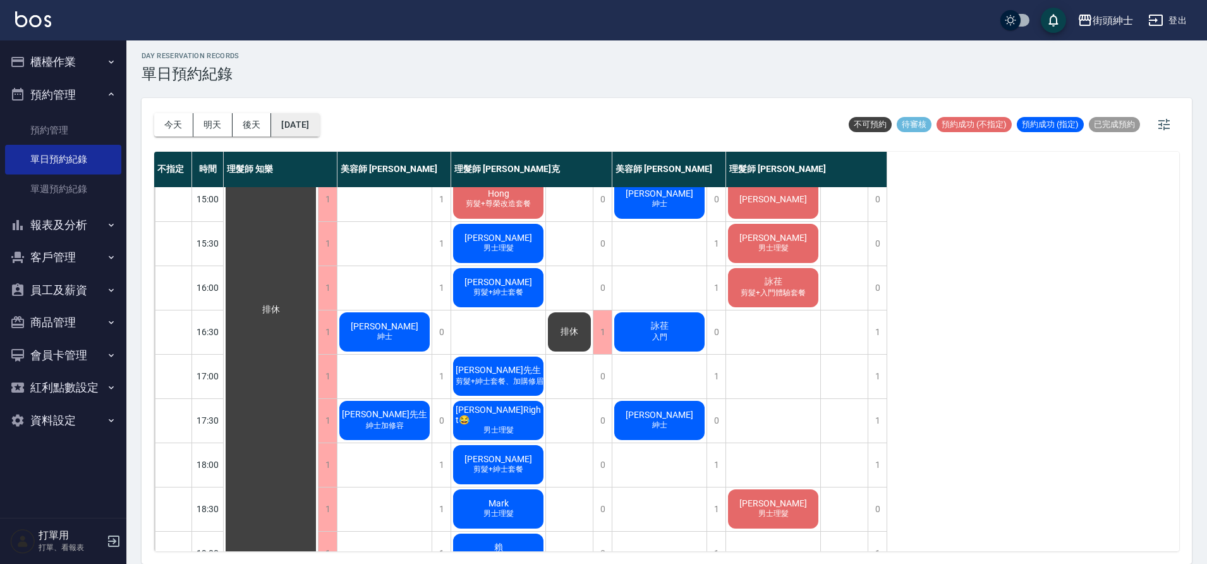
click at [314, 131] on button "2025/10/11" at bounding box center [295, 124] width 48 height 23
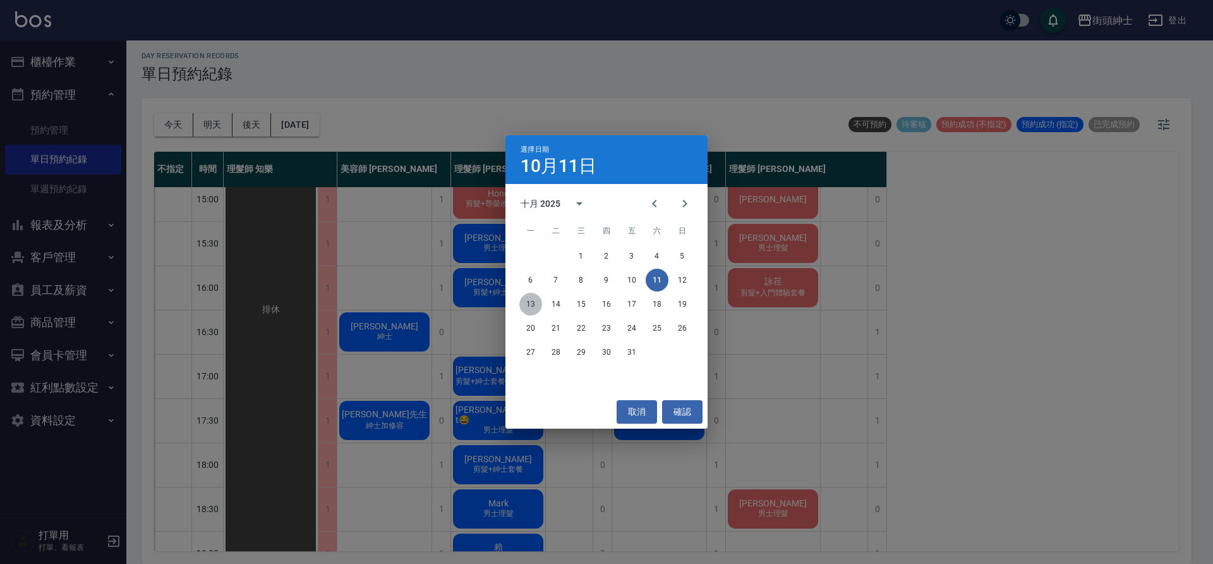
click at [534, 305] on button "13" at bounding box center [530, 304] width 23 height 23
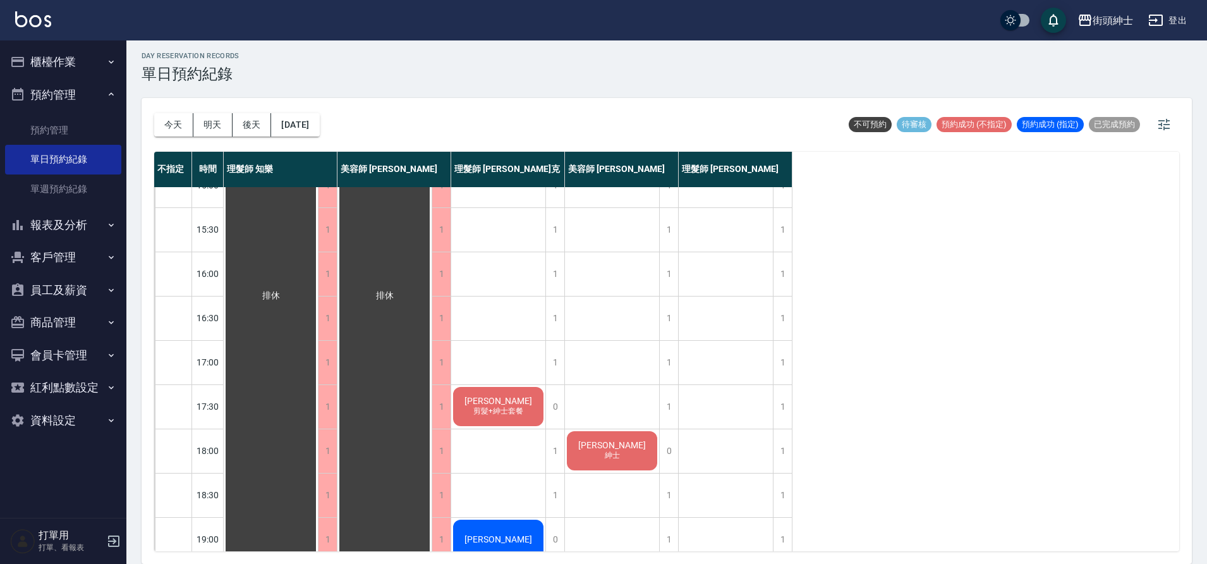
scroll to position [575, 0]
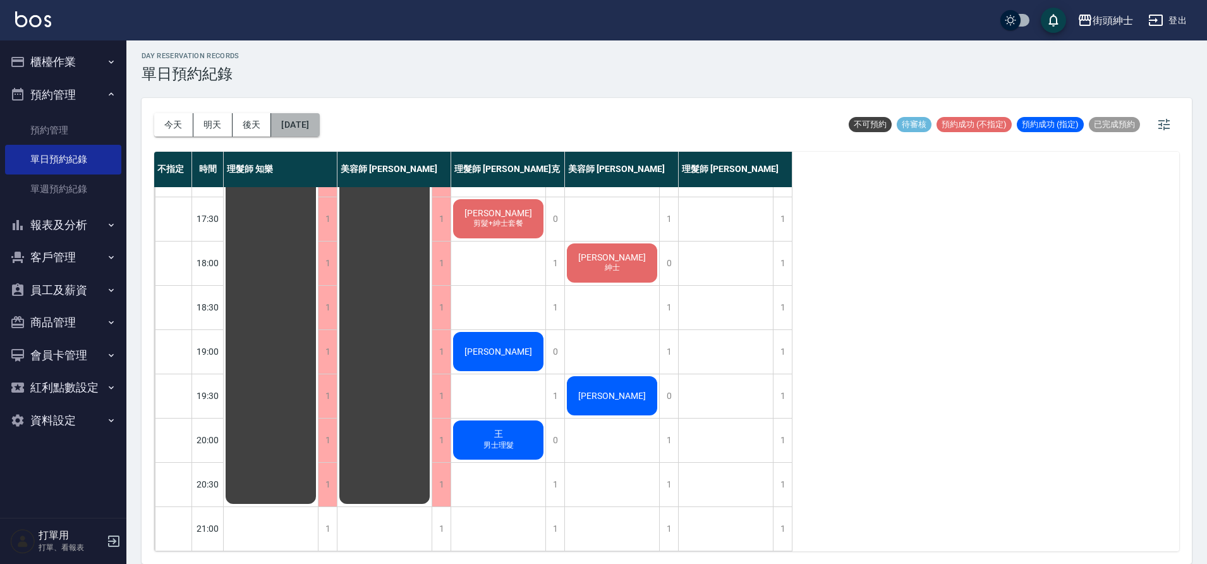
click at [319, 133] on button "2025/10/13" at bounding box center [295, 124] width 48 height 23
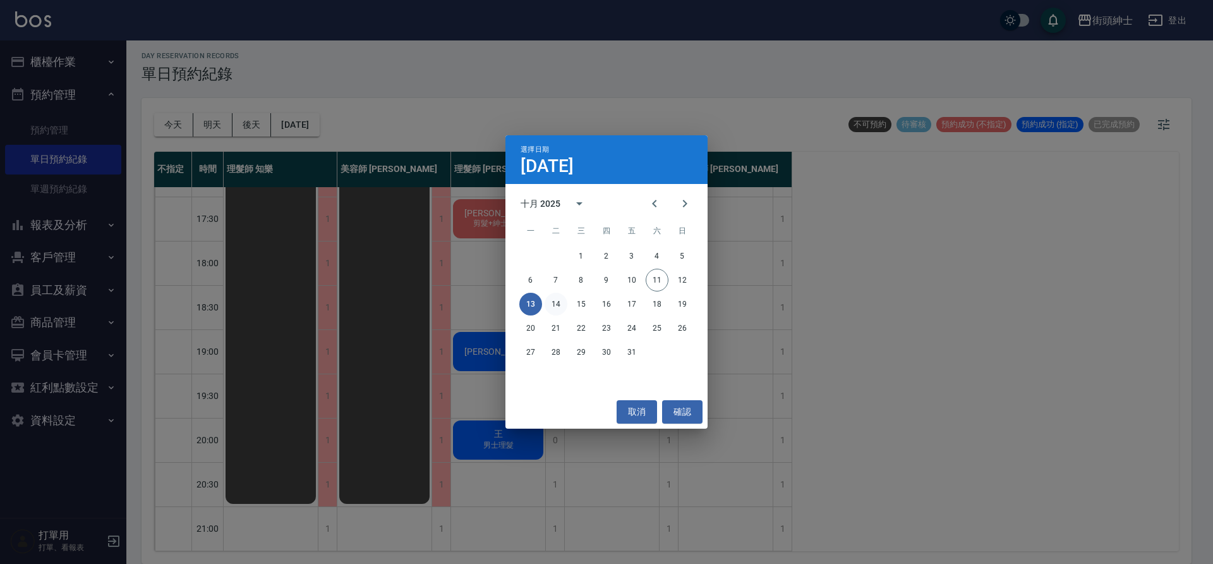
click at [561, 303] on button "14" at bounding box center [556, 304] width 23 height 23
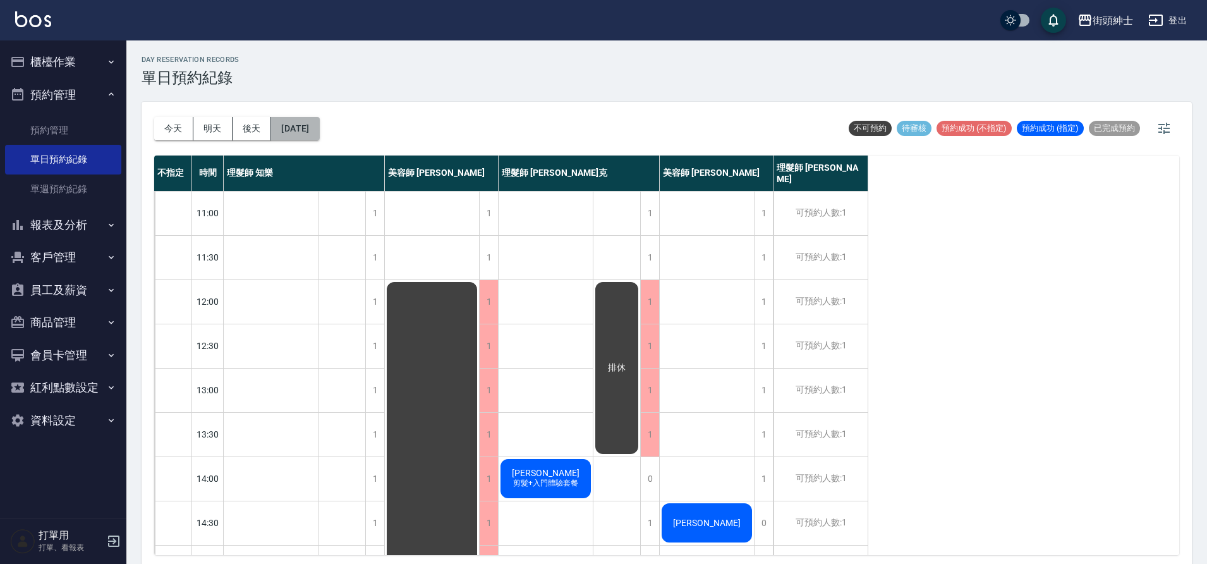
click at [319, 136] on button "2025/10/14" at bounding box center [295, 128] width 48 height 23
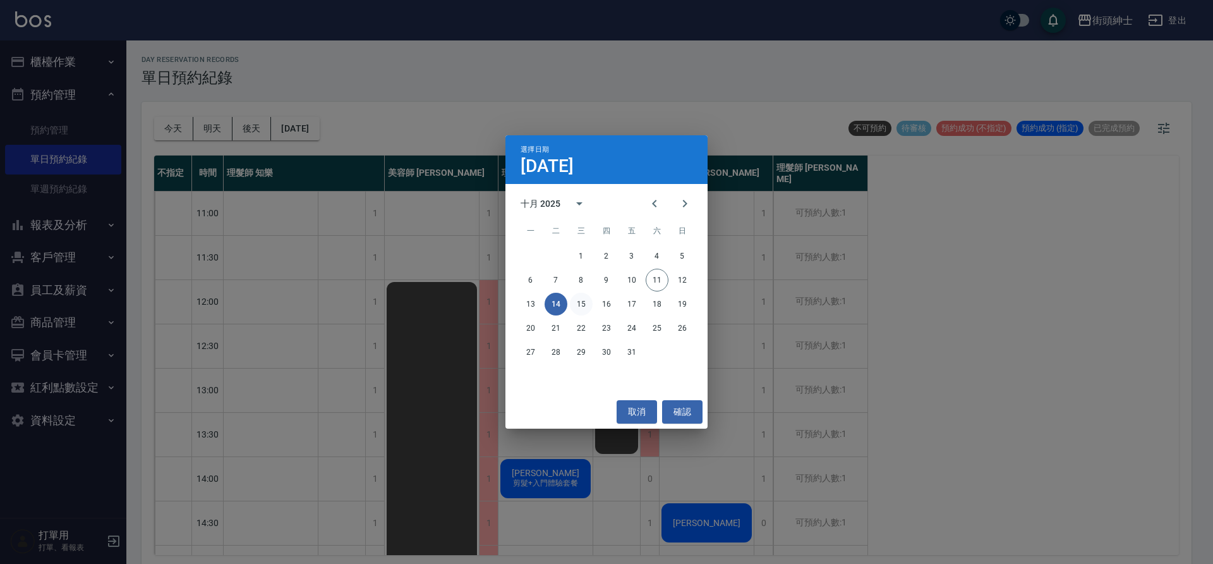
click at [585, 308] on button "15" at bounding box center [581, 304] width 23 height 23
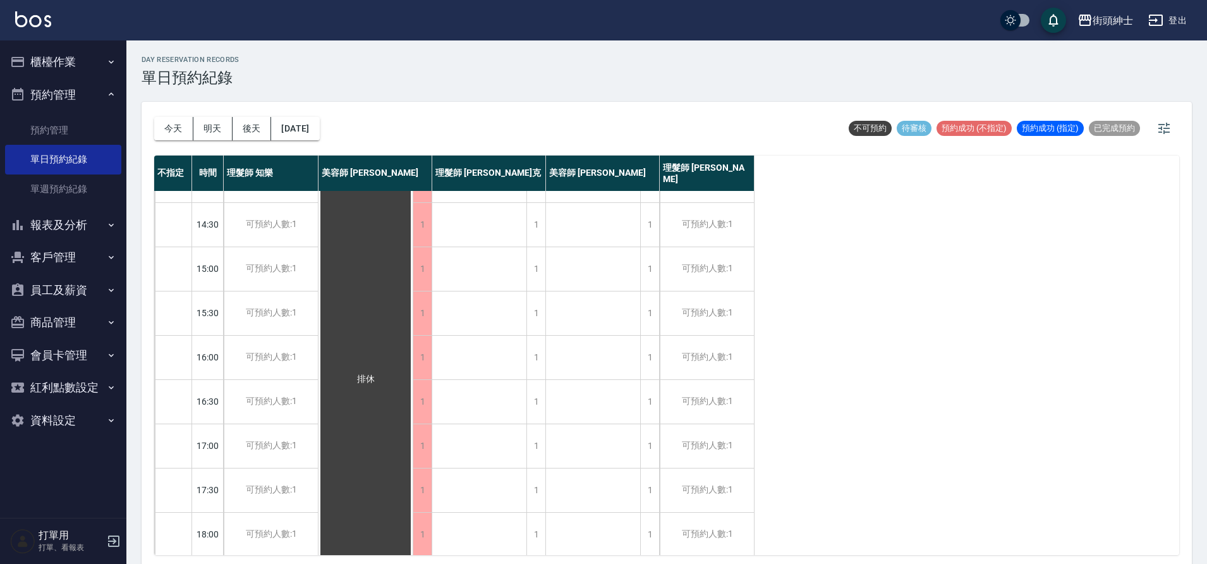
scroll to position [495, 0]
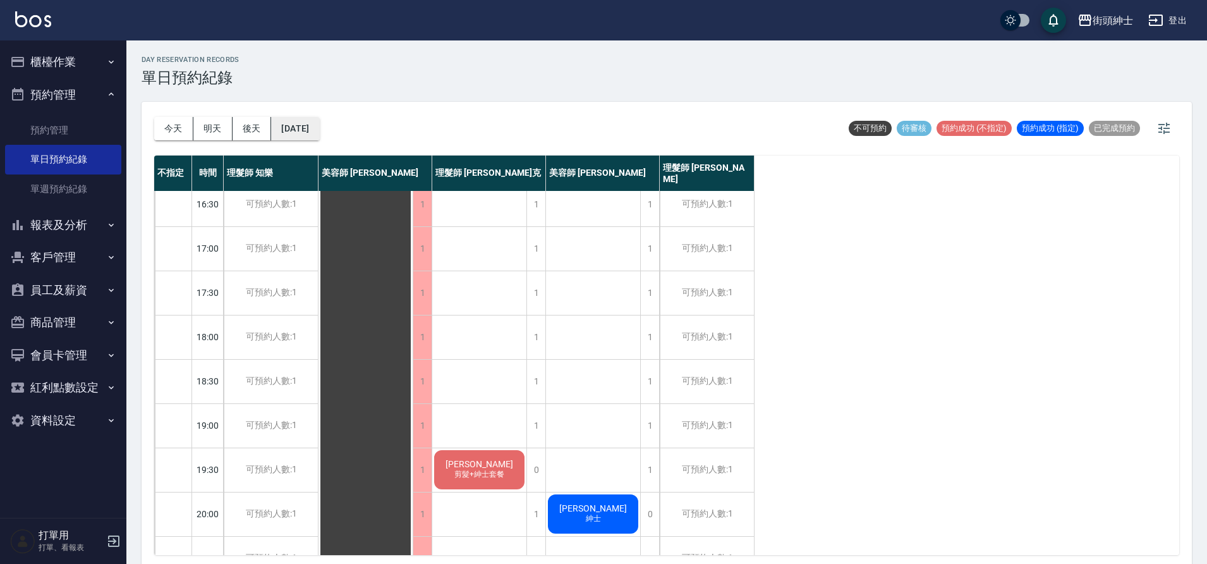
click at [319, 135] on button "2025/10/15" at bounding box center [295, 128] width 48 height 23
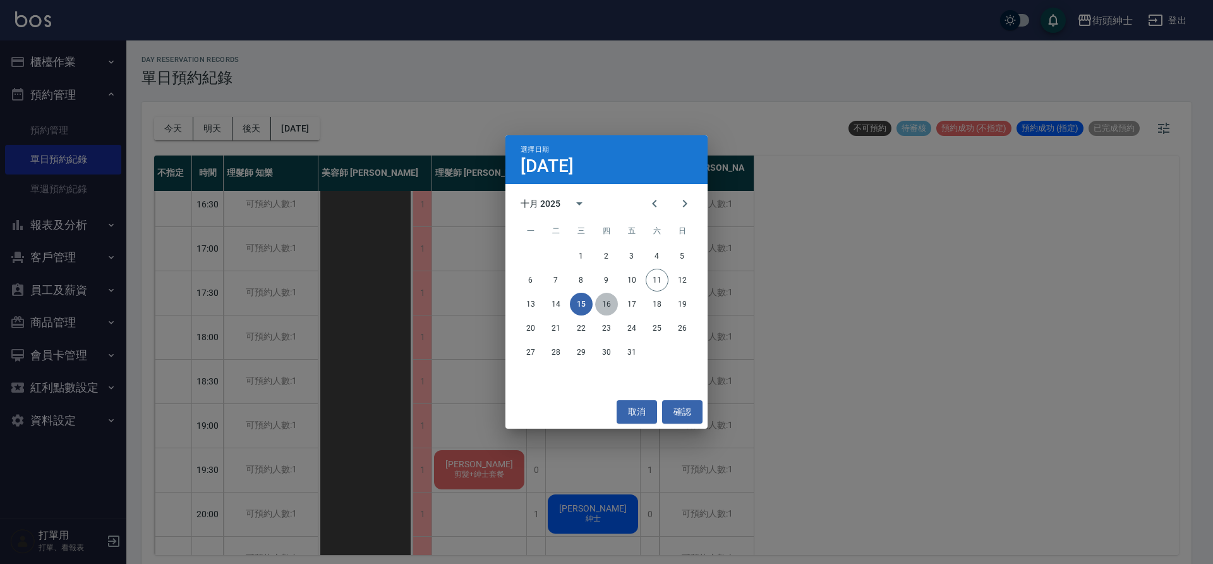
click at [608, 309] on button "16" at bounding box center [606, 304] width 23 height 23
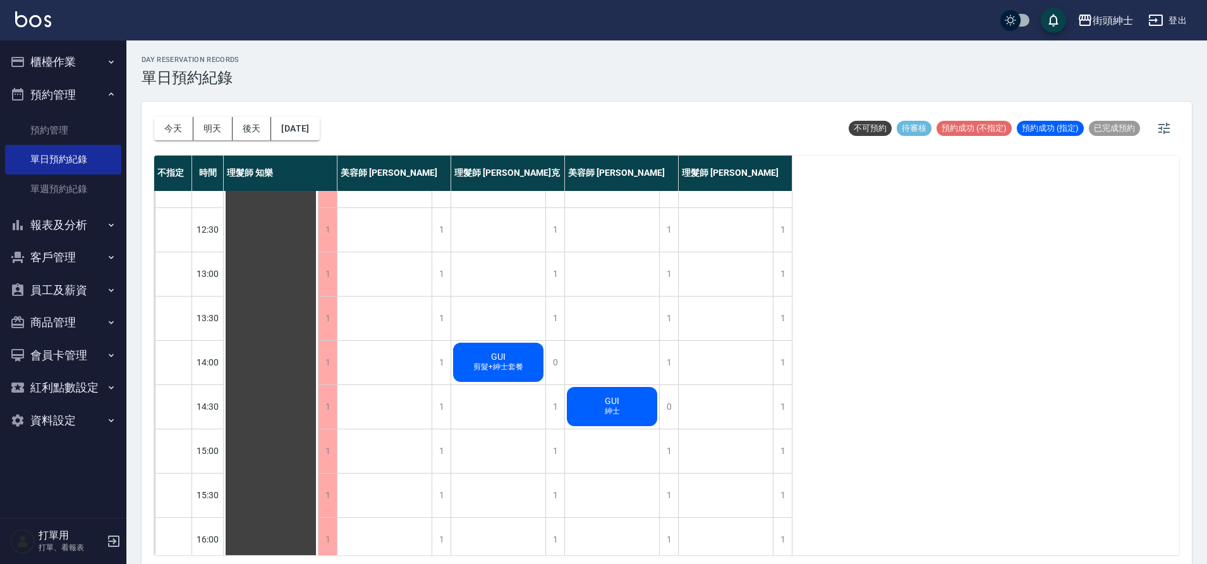
scroll to position [45, 0]
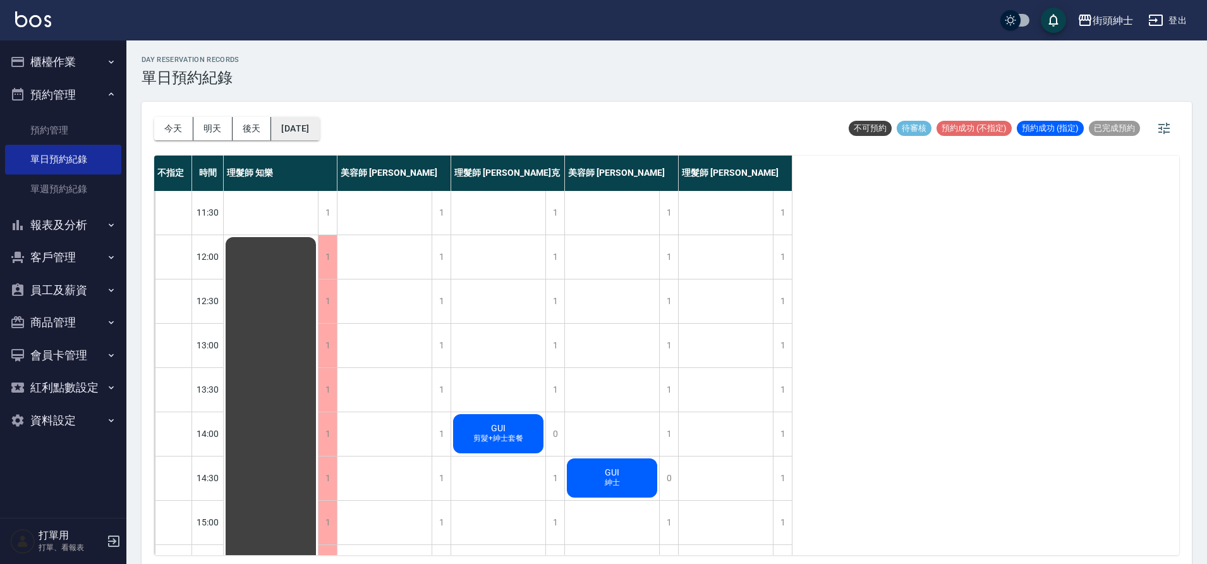
click at [298, 130] on button "2025/10/16" at bounding box center [295, 128] width 48 height 23
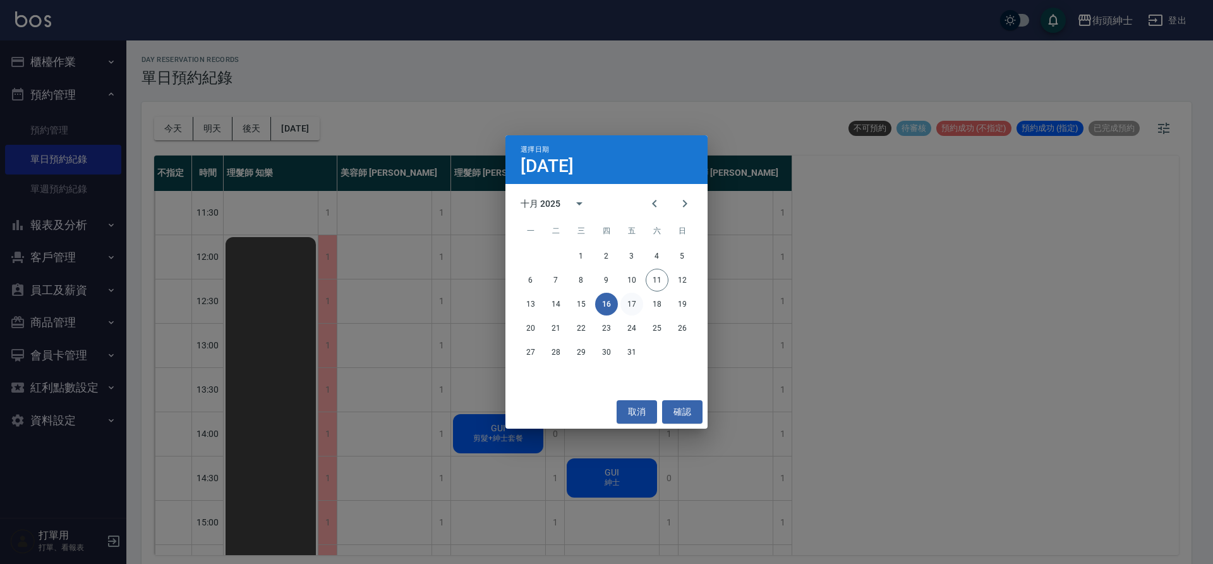
click at [637, 307] on button "17" at bounding box center [631, 304] width 23 height 23
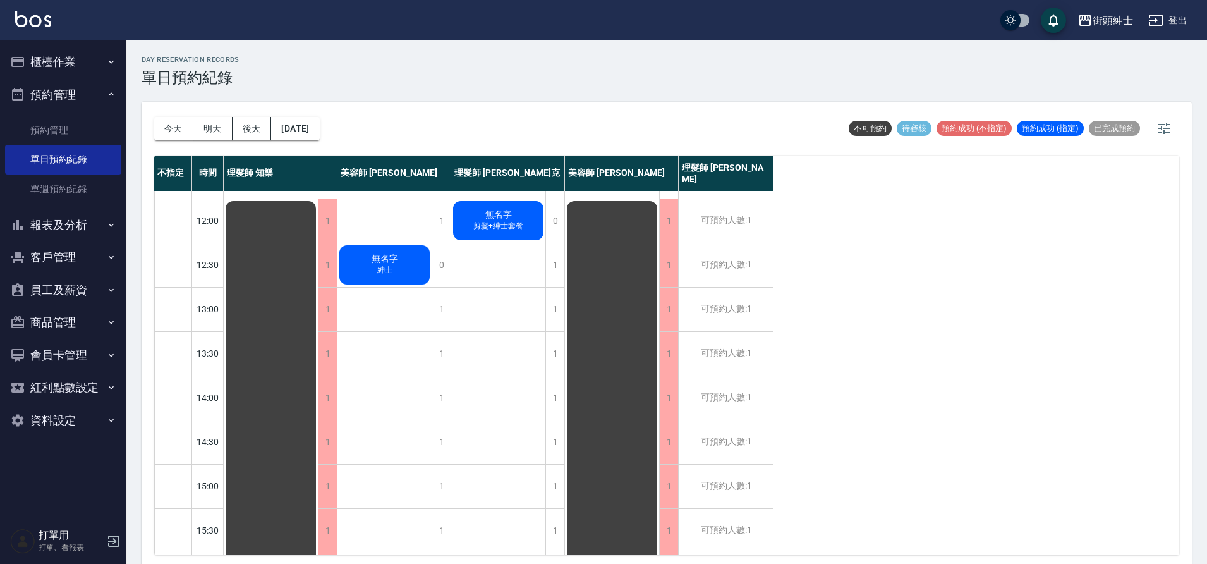
scroll to position [92, 0]
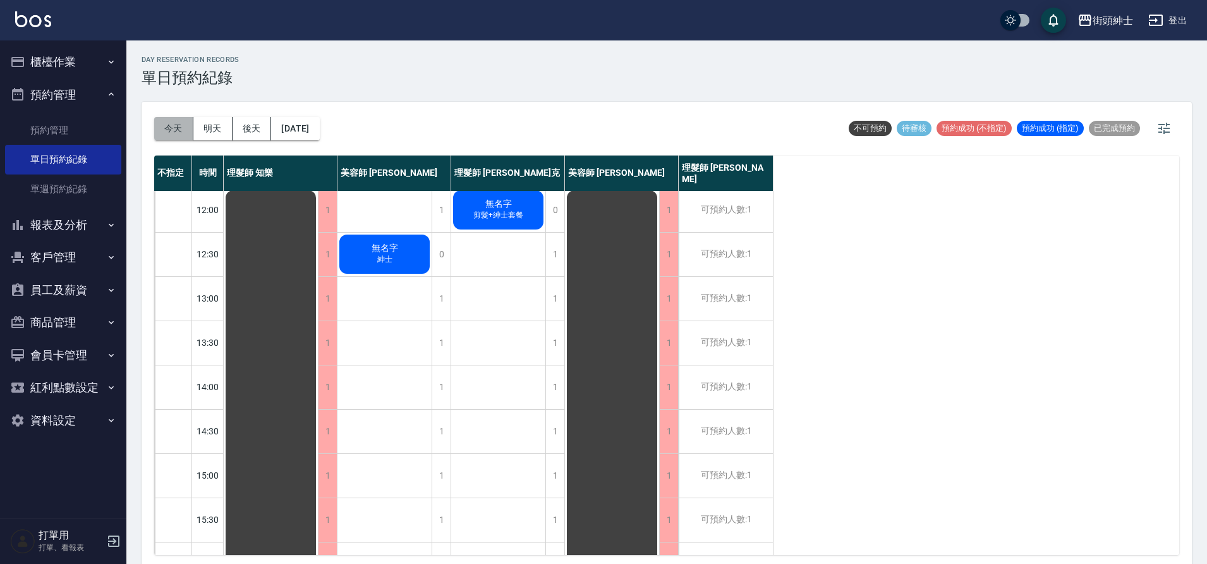
click at [174, 130] on button "今天" at bounding box center [173, 128] width 39 height 23
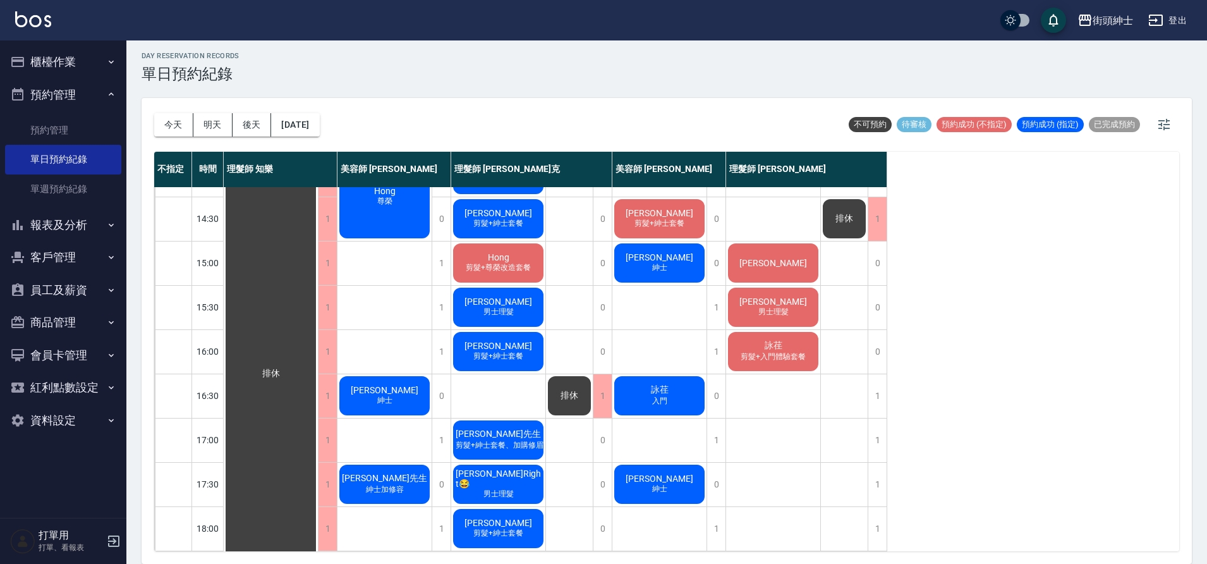
scroll to position [295, 0]
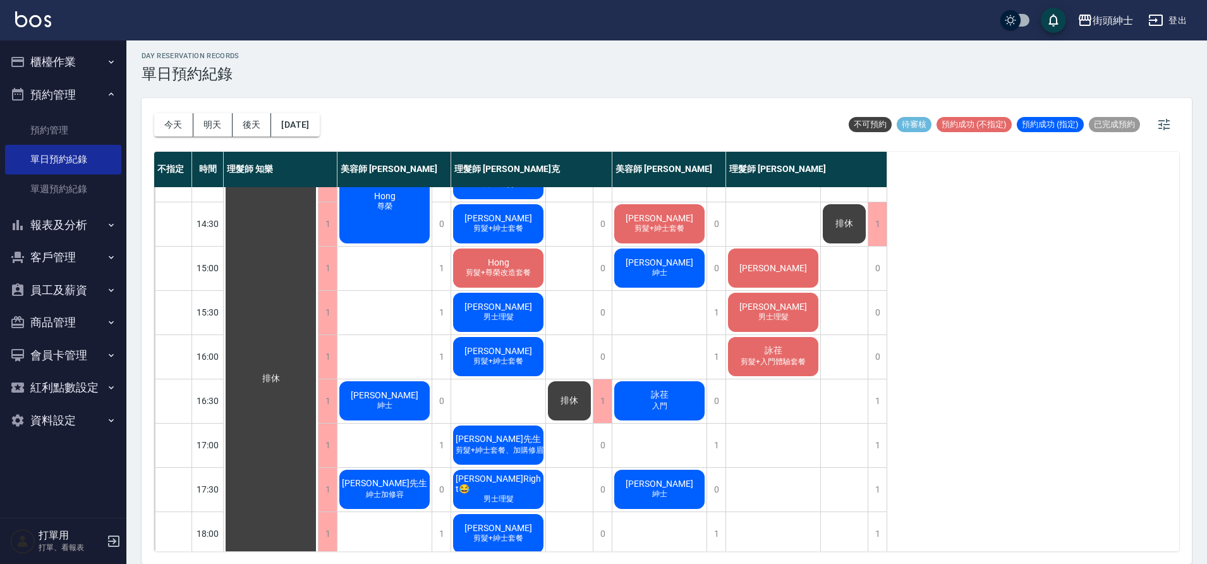
click at [635, 394] on div "詠荏 入門" at bounding box center [659, 400] width 94 height 43
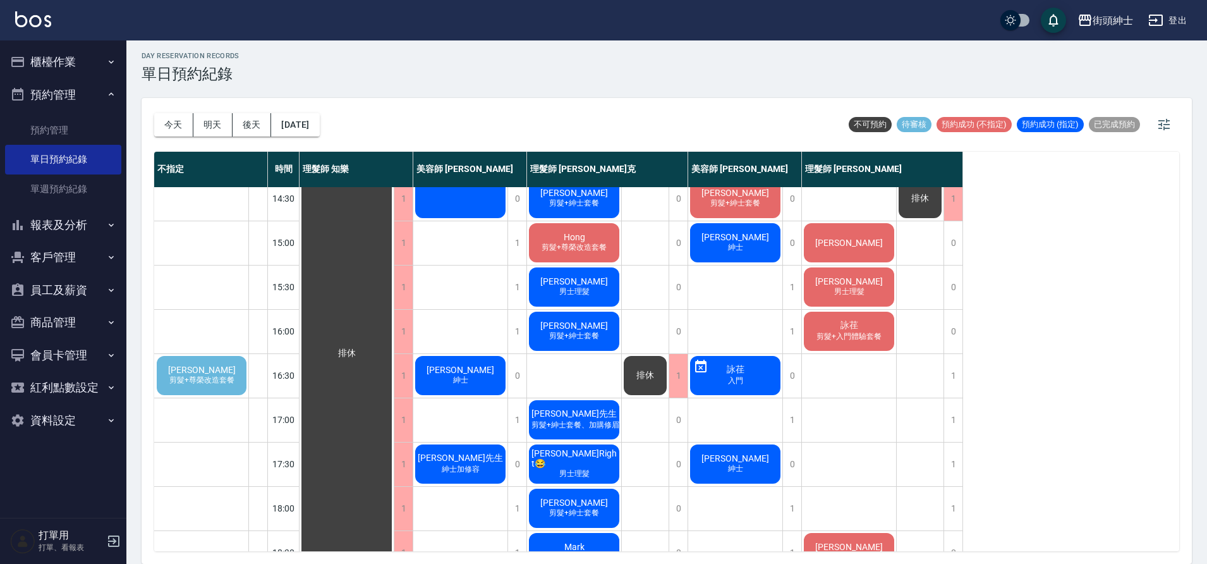
scroll to position [327, 0]
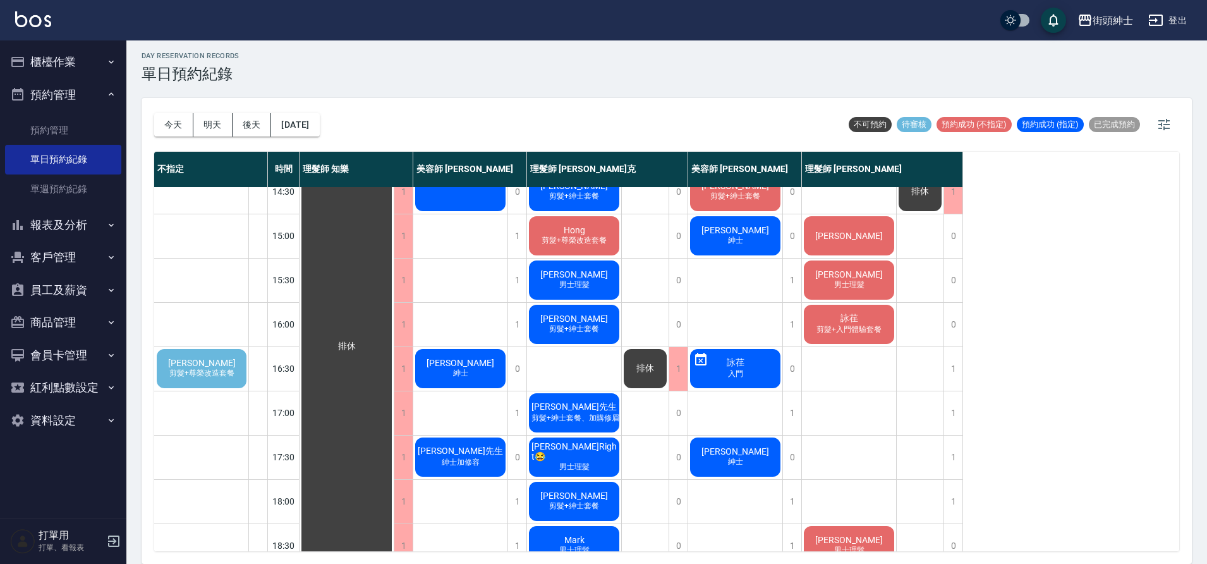
click at [772, 366] on div "詠荏 入門" at bounding box center [735, 368] width 94 height 43
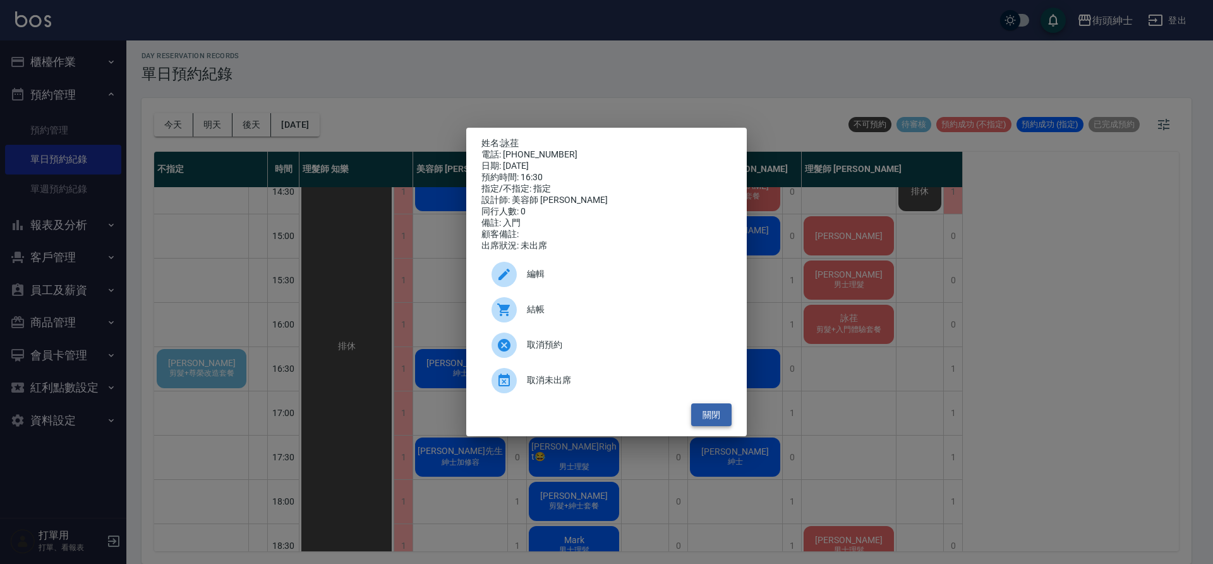
click at [725, 414] on button "關閉" at bounding box center [711, 414] width 40 height 23
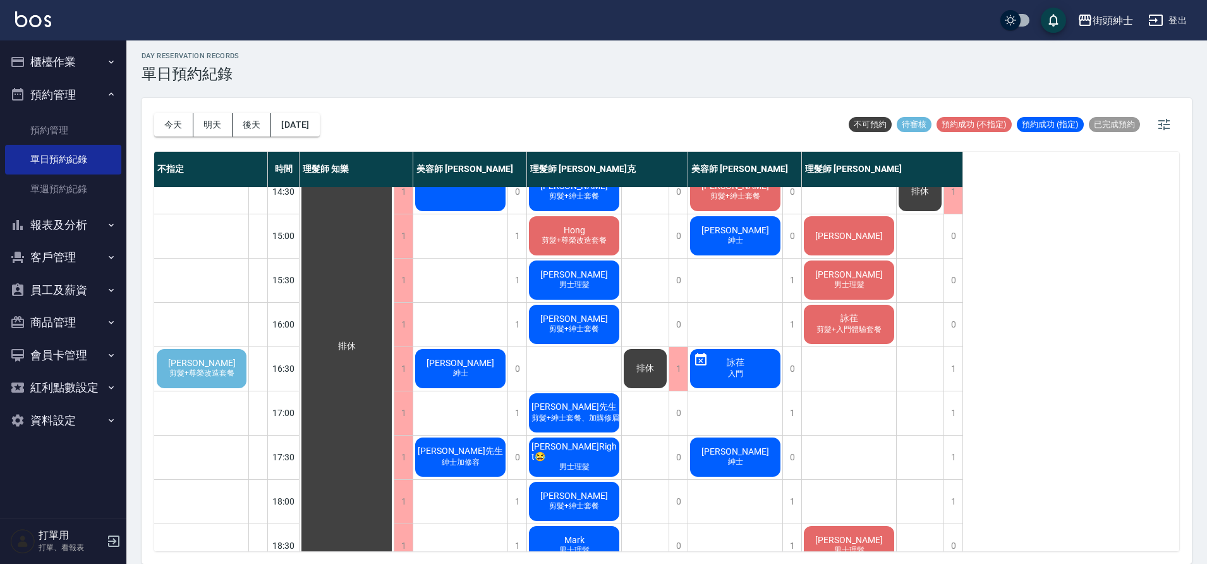
click at [733, 366] on span "詠荏" at bounding box center [735, 362] width 23 height 11
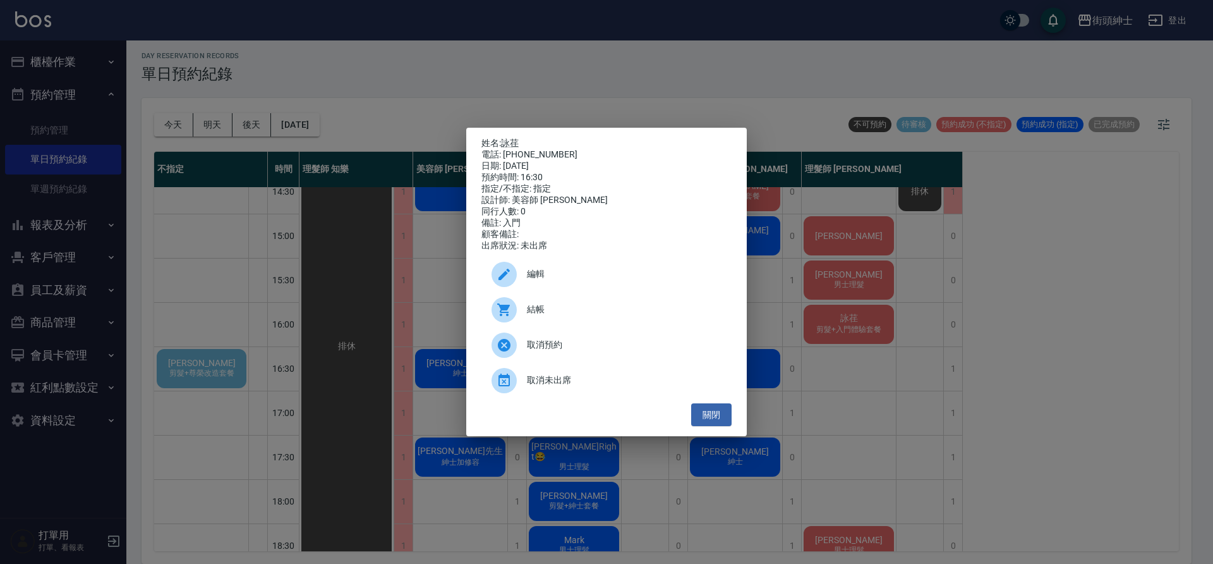
click at [639, 383] on span "取消未出席" at bounding box center [624, 379] width 195 height 13
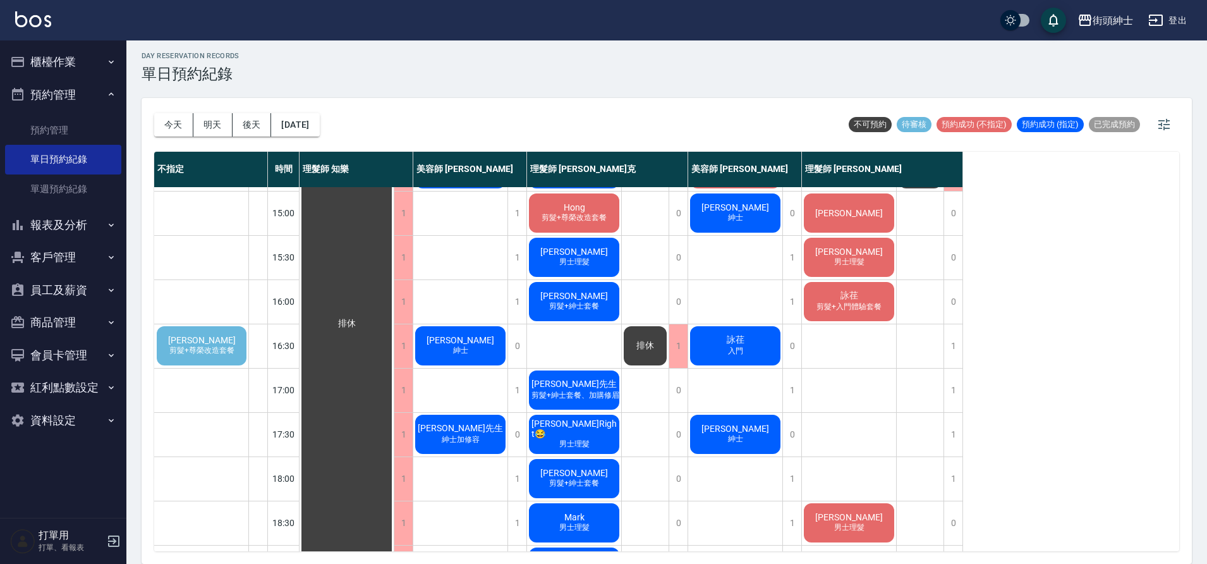
scroll to position [353, 0]
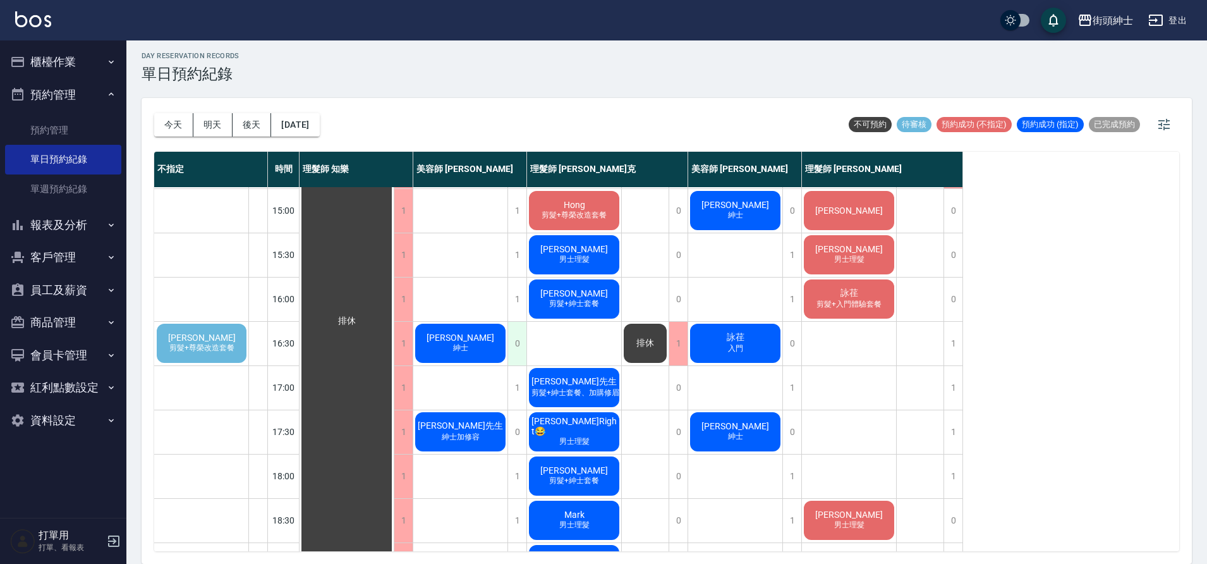
click at [516, 337] on div "0" at bounding box center [516, 344] width 19 height 44
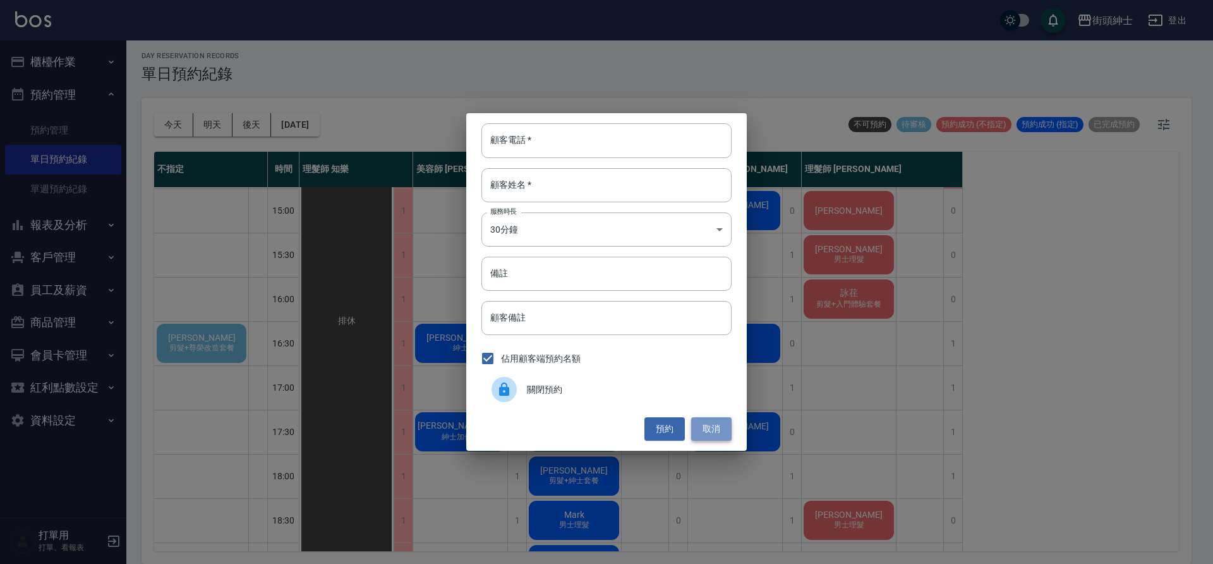
drag, startPoint x: 730, startPoint y: 422, endPoint x: 717, endPoint y: 423, distance: 13.3
click at [730, 422] on button "取消" at bounding box center [711, 428] width 40 height 23
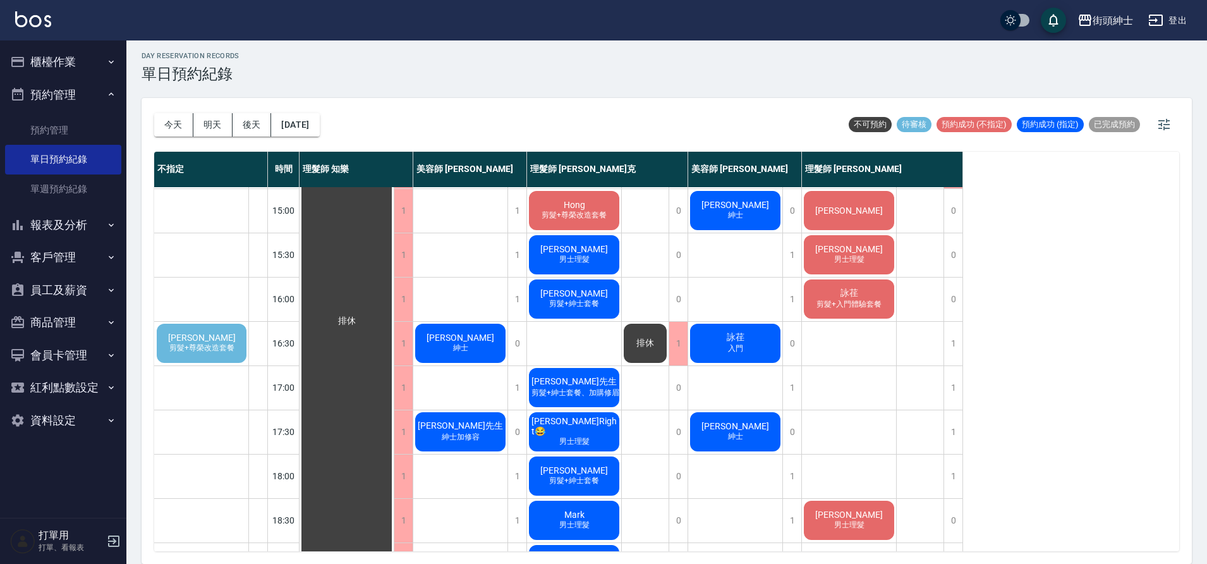
click at [473, 348] on div "簡廷宇 紳士" at bounding box center [460, 343] width 94 height 43
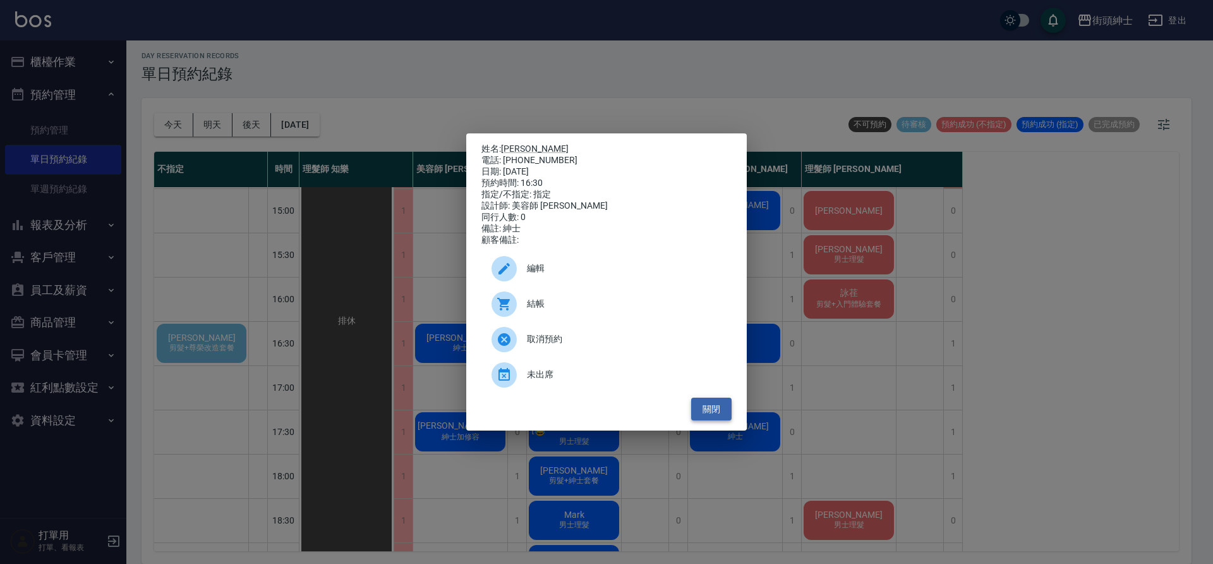
click at [714, 420] on button "關閉" at bounding box center [711, 408] width 40 height 23
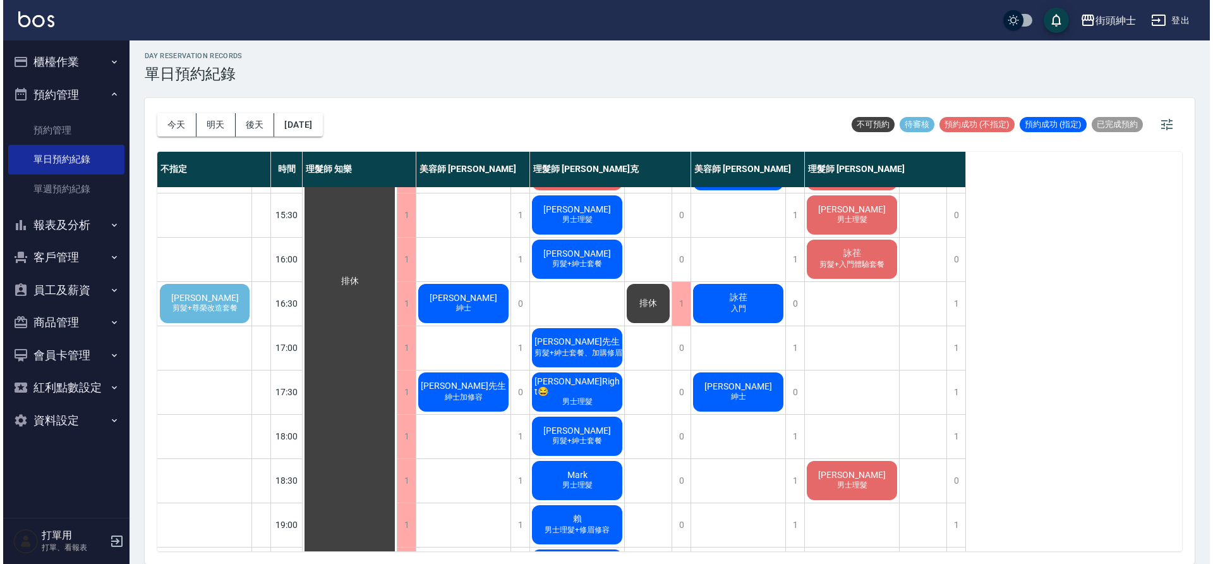
scroll to position [289, 0]
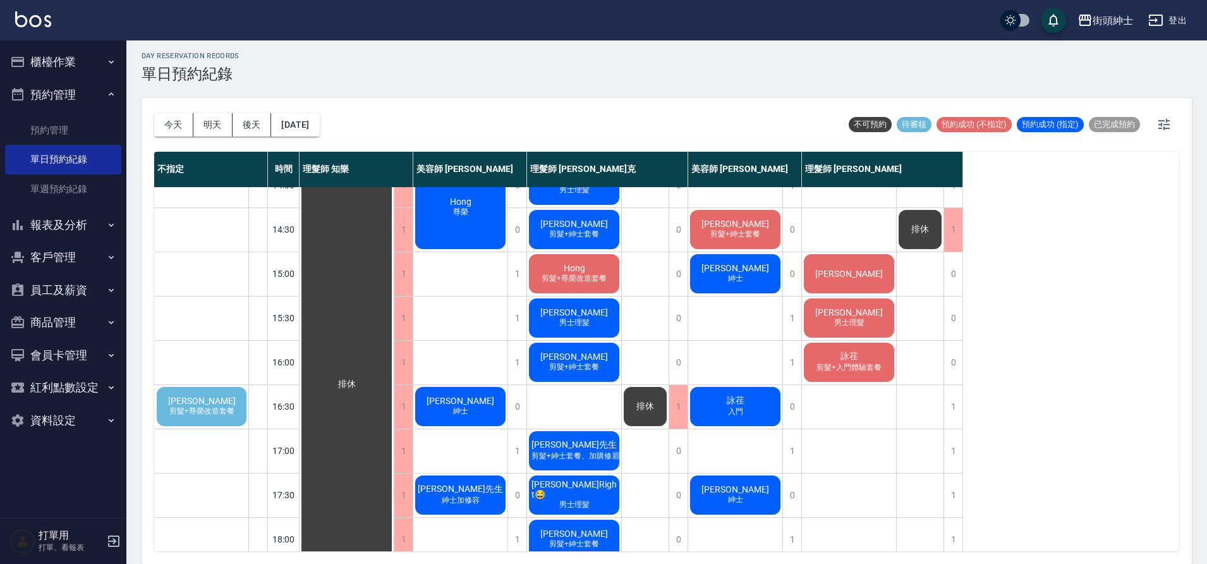
click at [764, 395] on div "詠荏 入門" at bounding box center [735, 406] width 94 height 43
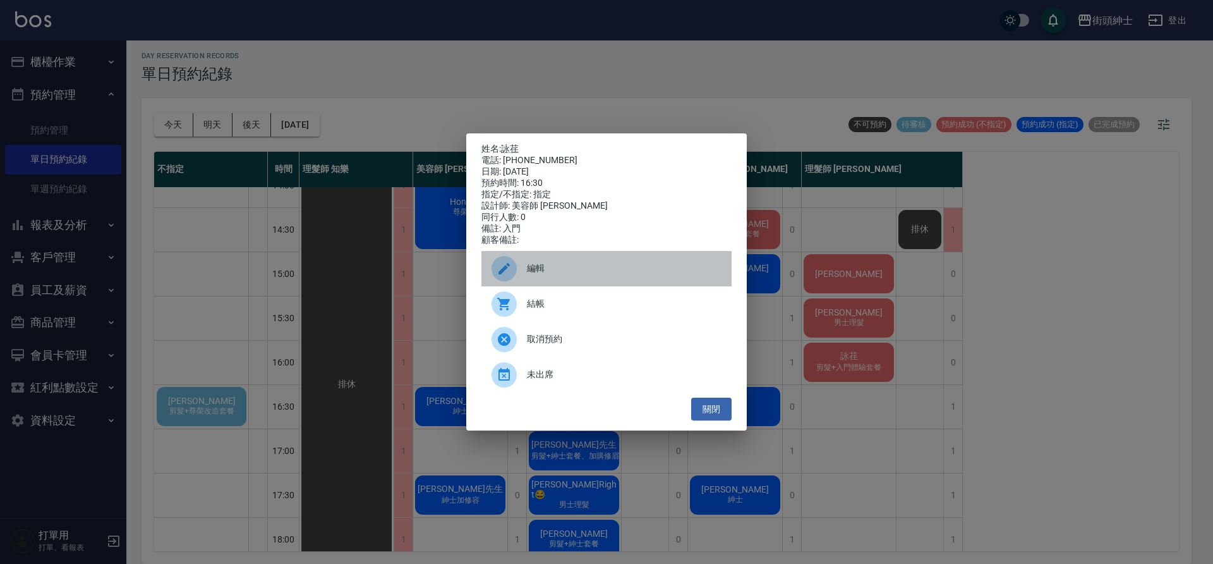
click at [546, 280] on div "編輯" at bounding box center [606, 268] width 250 height 35
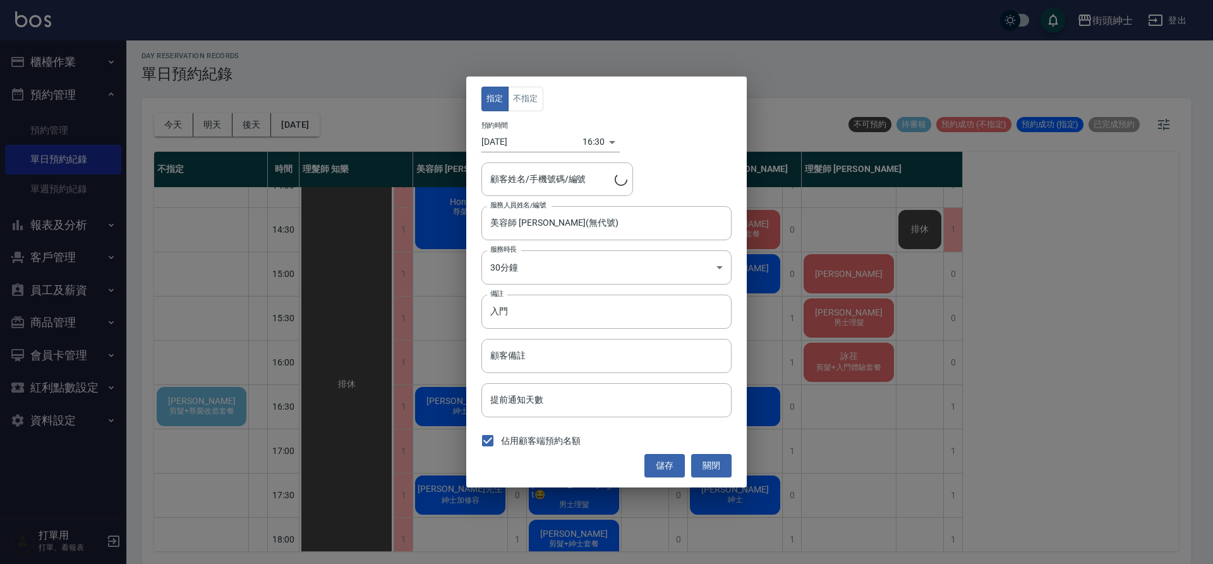
type input "詠荏/0939168166"
click at [564, 232] on input "美容師 小戴(無代號)" at bounding box center [597, 223] width 220 height 22
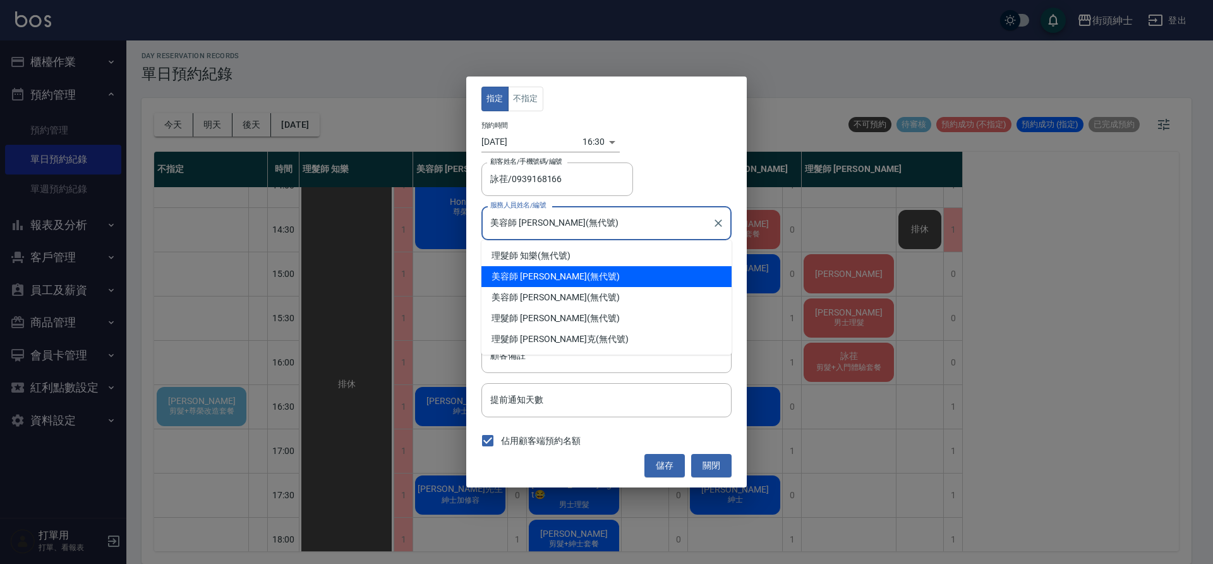
click at [559, 222] on input "美容師 小戴(無代號)" at bounding box center [597, 223] width 220 height 22
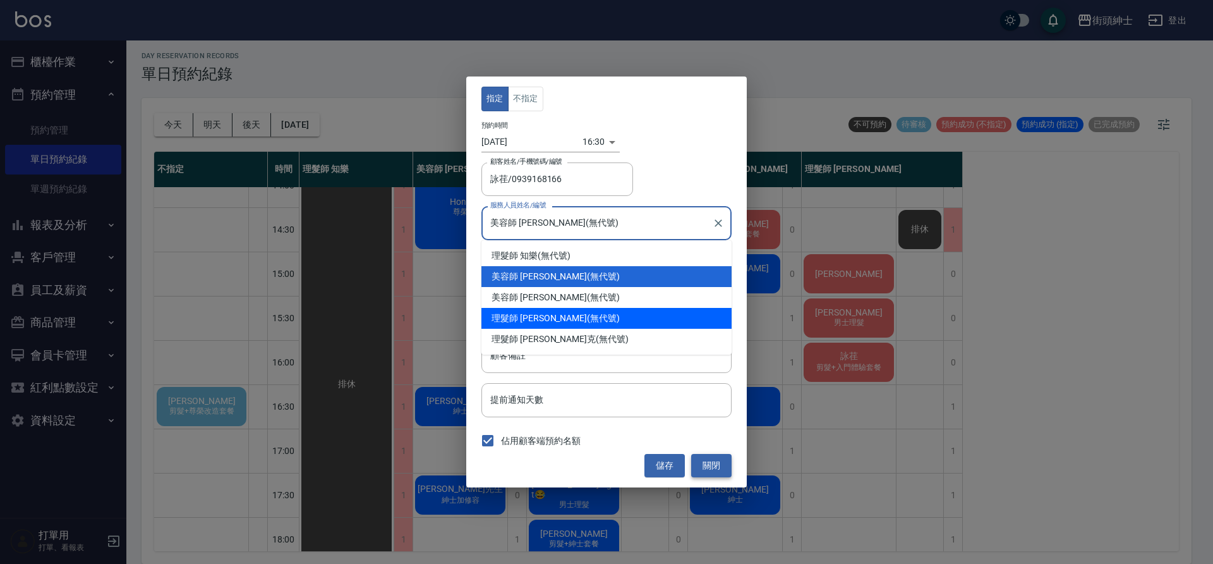
click at [719, 459] on button "關閉" at bounding box center [711, 465] width 40 height 23
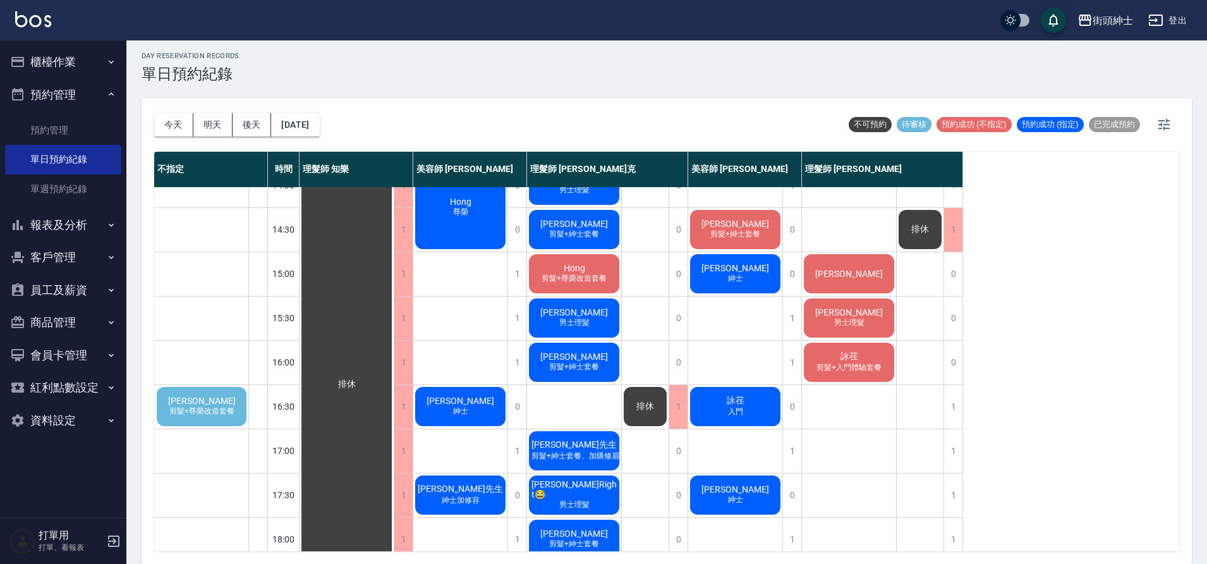
click at [742, 407] on span "入門" at bounding box center [735, 411] width 20 height 11
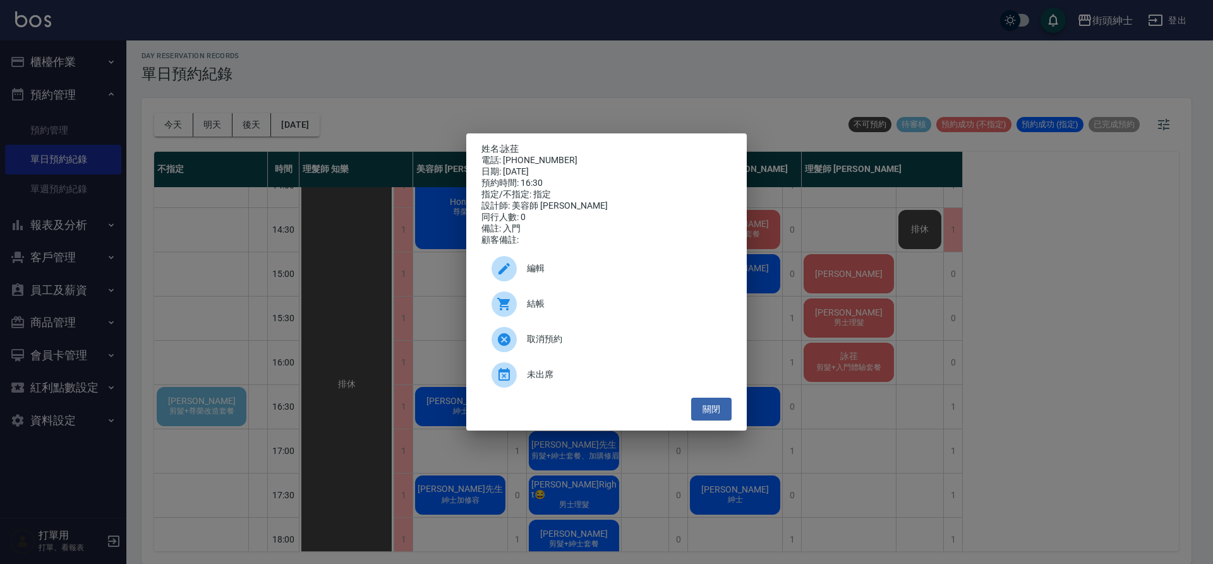
click at [538, 268] on span "編輯" at bounding box center [624, 268] width 195 height 13
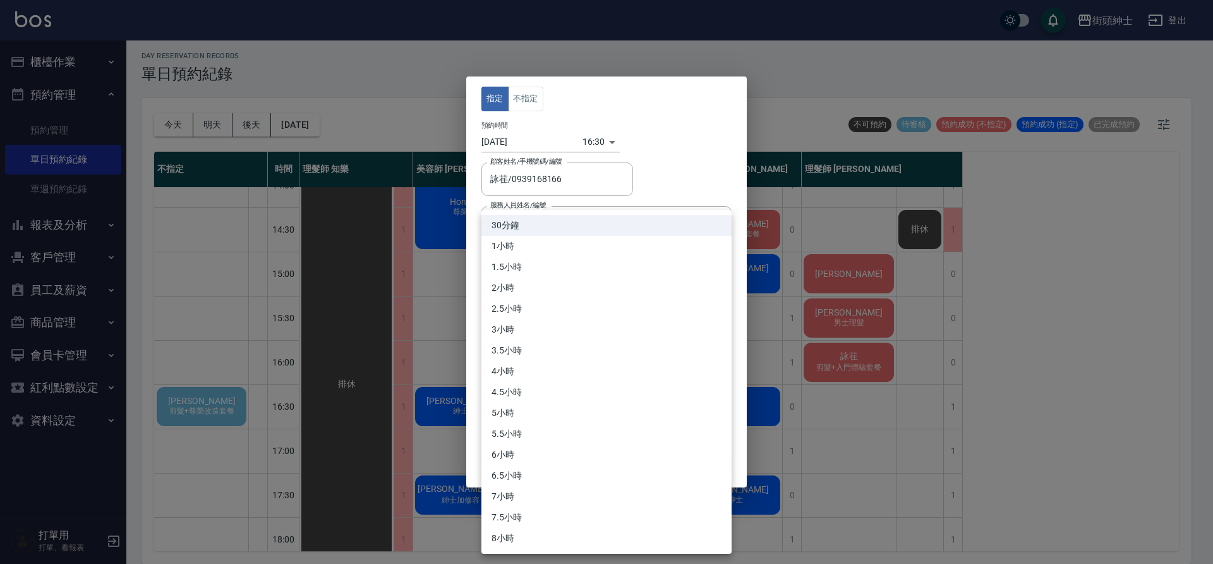
click at [561, 262] on body "街頭紳士 登出 櫃檯作業 打帳單 帳單列表 營業儀表板 現金收支登錄 材料自購登錄 每日結帳 排班表 現場電腦打卡 預約管理 預約管理 單日預約紀錄 單週預約…" at bounding box center [606, 279] width 1213 height 567
drag, startPoint x: 640, startPoint y: 184, endPoint x: 640, endPoint y: 172, distance: 11.4
click at [640, 178] on div at bounding box center [606, 282] width 1213 height 564
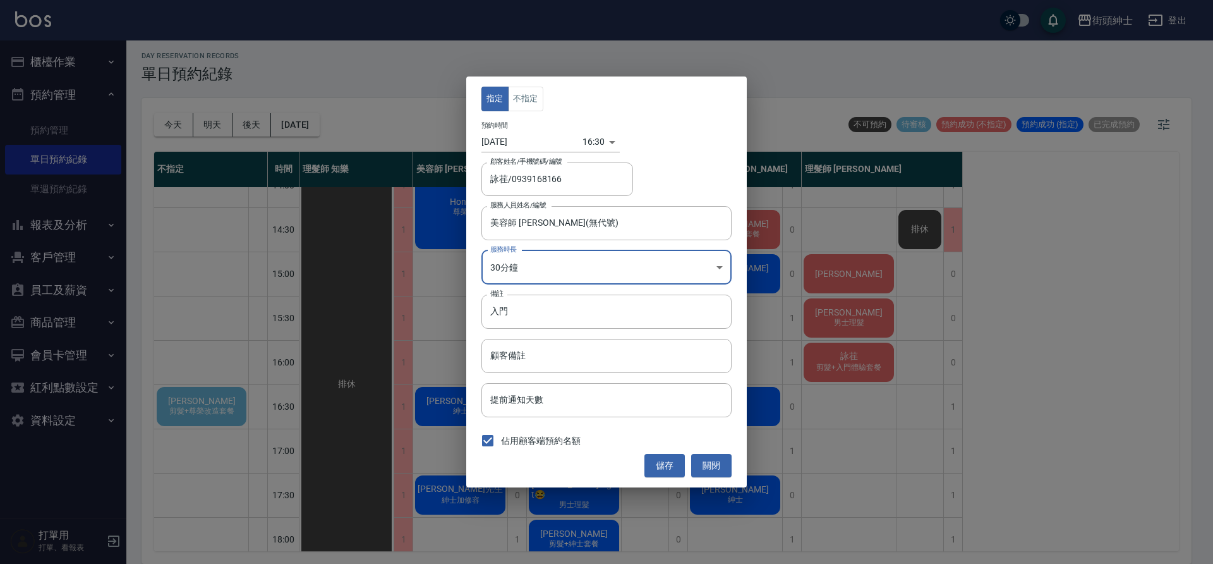
click at [564, 139] on div "30分鐘 1小時 1.5小時 2小時 2.5小時 3小時 3.5小時 4小時 4.5小時 5小時 5.5小時 6小時 6.5小時 7小時 7.5小時 8小時" at bounding box center [606, 282] width 1213 height 564
click at [576, 142] on body "街頭紳士 登出 櫃檯作業 打帳單 帳單列表 營業儀表板 現金收支登錄 材料自購登錄 每日結帳 排班表 現場電腦打卡 預約管理 預約管理 單日預約紀錄 單週預約…" at bounding box center [606, 279] width 1213 height 567
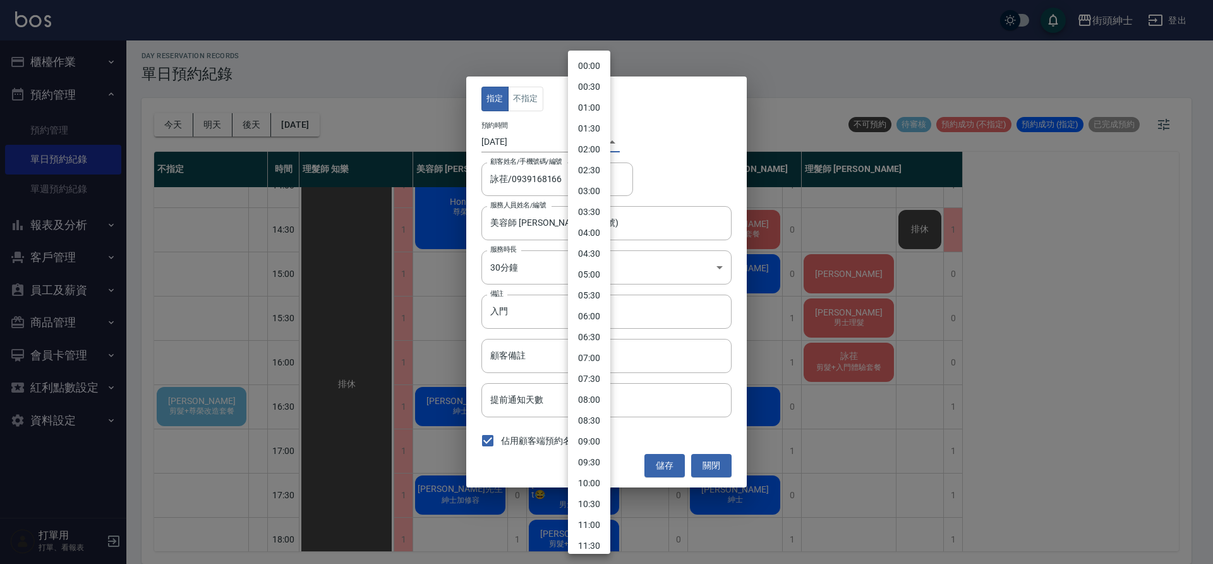
scroll to position [452, 0]
click at [591, 277] on li "16:00" at bounding box center [589, 280] width 42 height 21
type input "1760169600000"
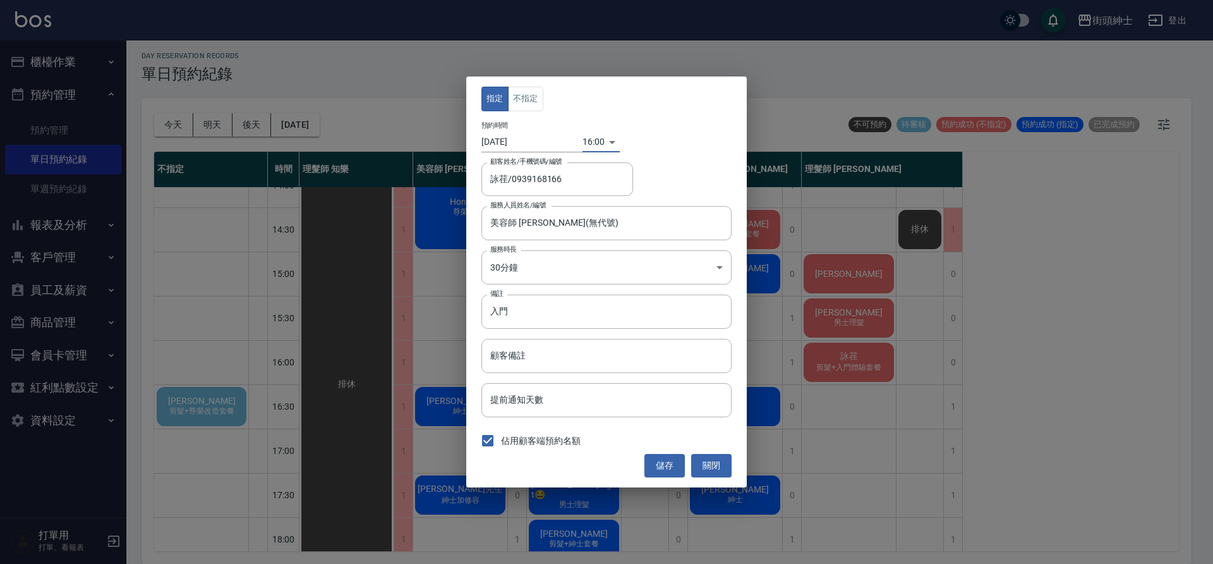
click at [672, 468] on button "儲存" at bounding box center [664, 465] width 40 height 23
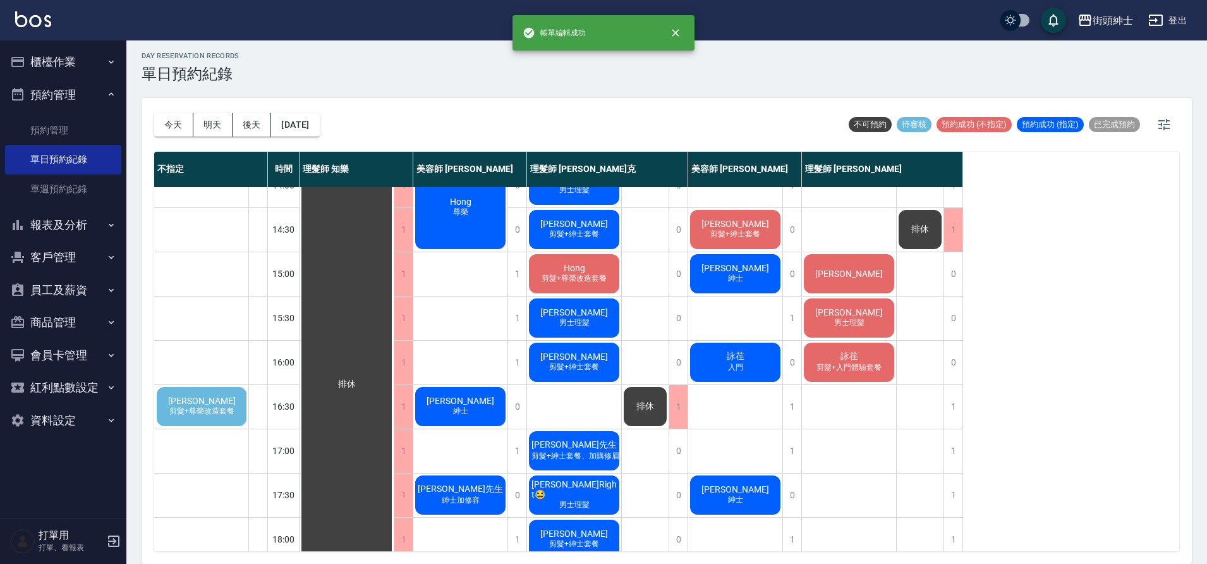
click at [731, 366] on span "入門" at bounding box center [735, 367] width 20 height 11
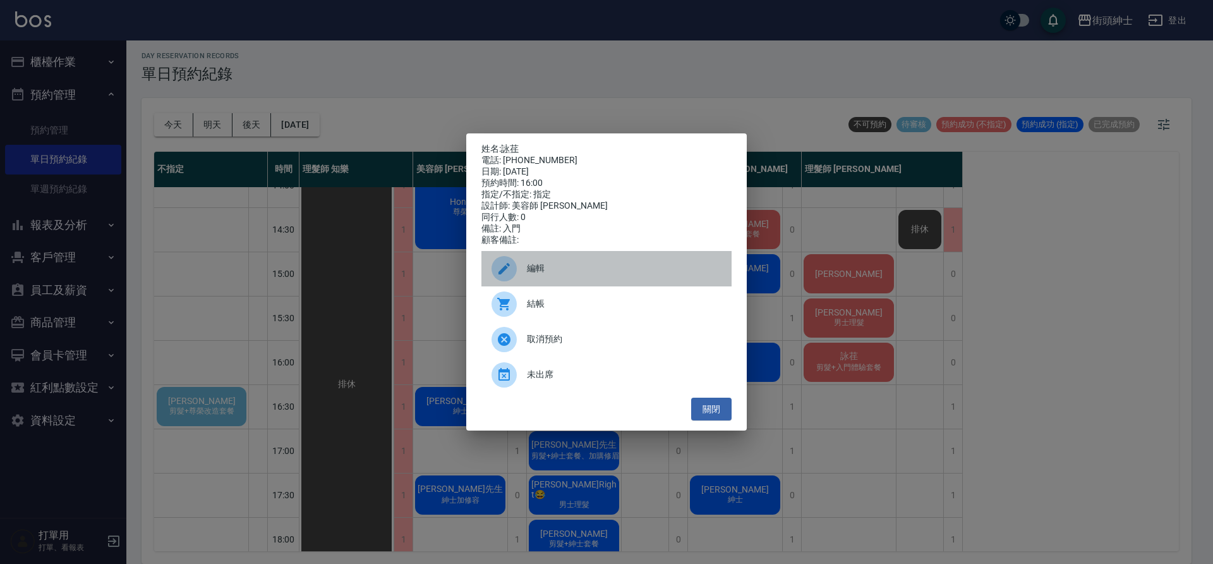
click at [550, 267] on span "編輯" at bounding box center [624, 268] width 195 height 13
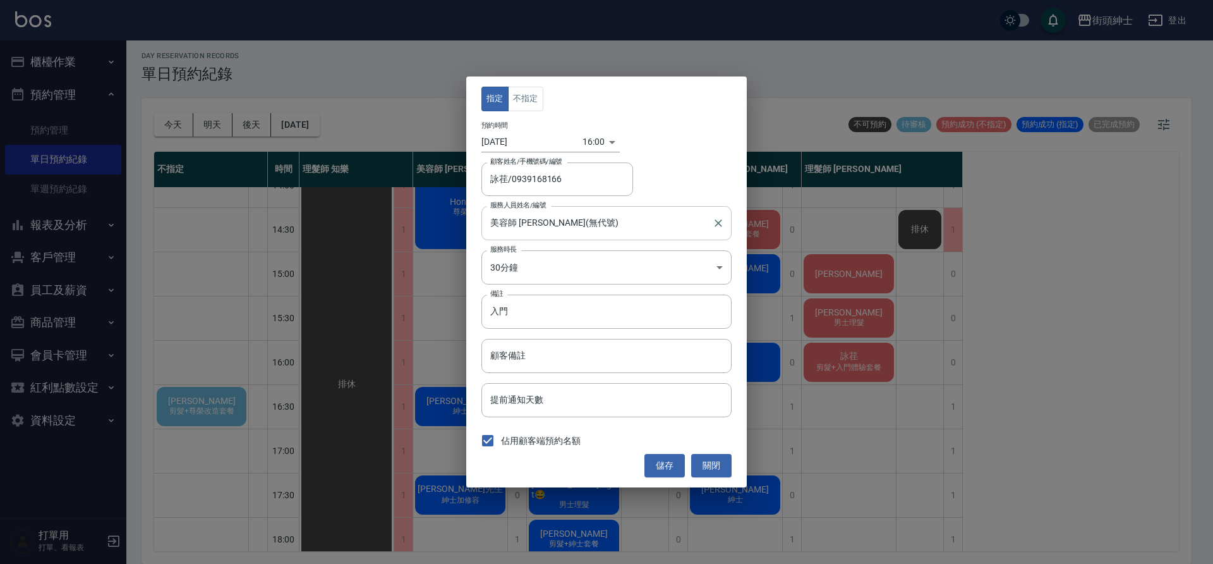
click at [584, 224] on input "美容師 小戴(無代號)" at bounding box center [597, 223] width 220 height 22
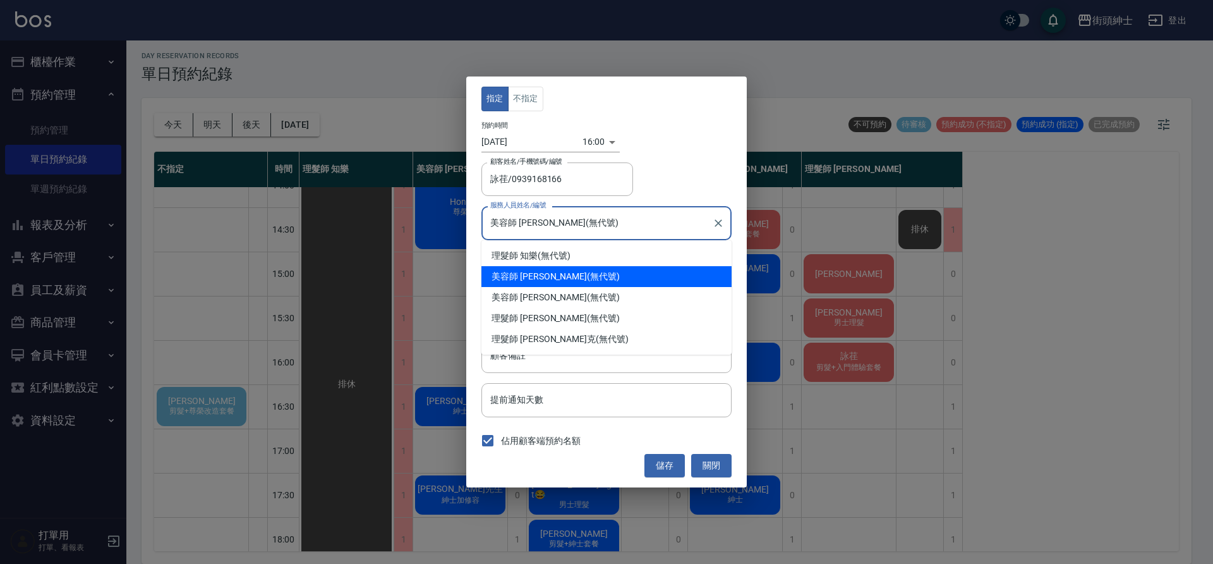
click at [611, 222] on input "美容師 小戴(無代號)" at bounding box center [597, 223] width 220 height 22
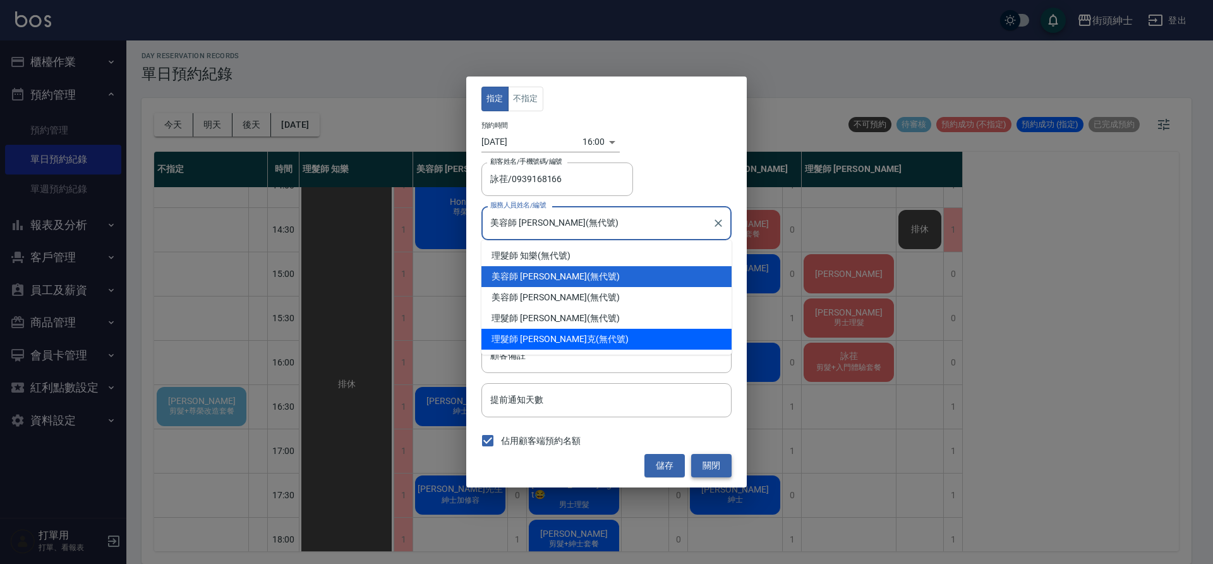
click at [707, 471] on button "關閉" at bounding box center [711, 465] width 40 height 23
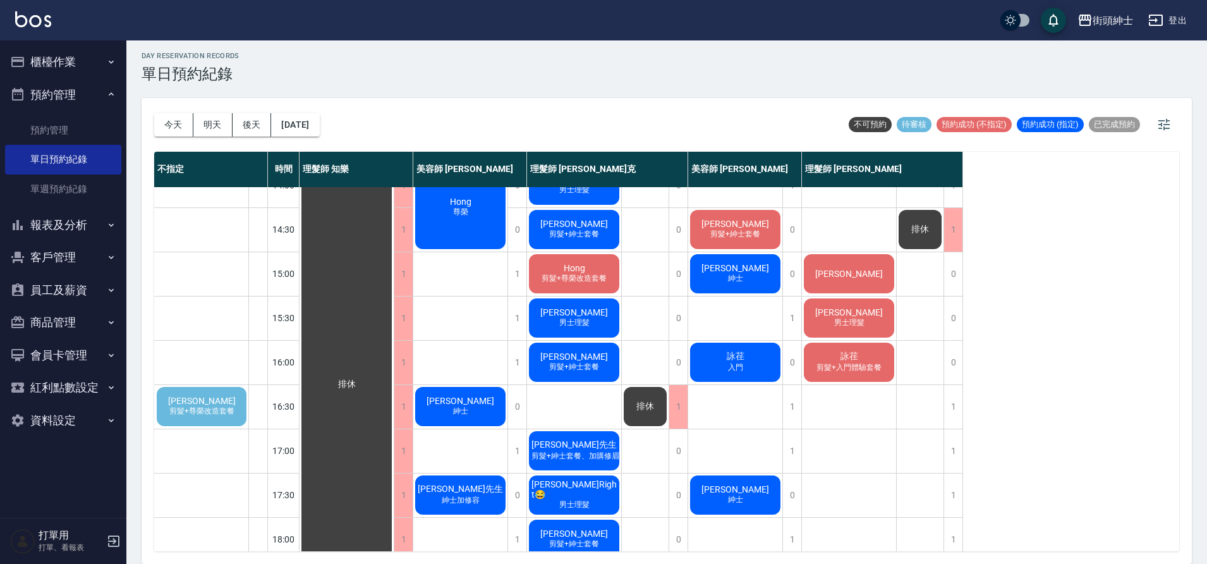
click at [853, 377] on div "詠荏 剪髮+入門體驗套餐" at bounding box center [849, 362] width 94 height 43
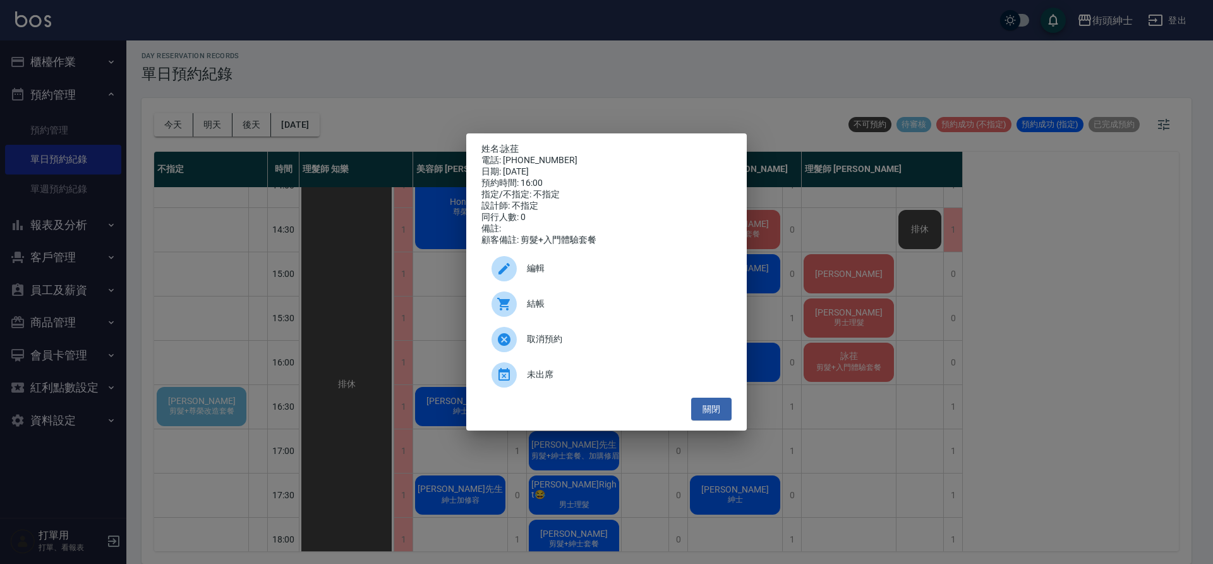
click at [586, 275] on span "編輯" at bounding box center [624, 268] width 195 height 13
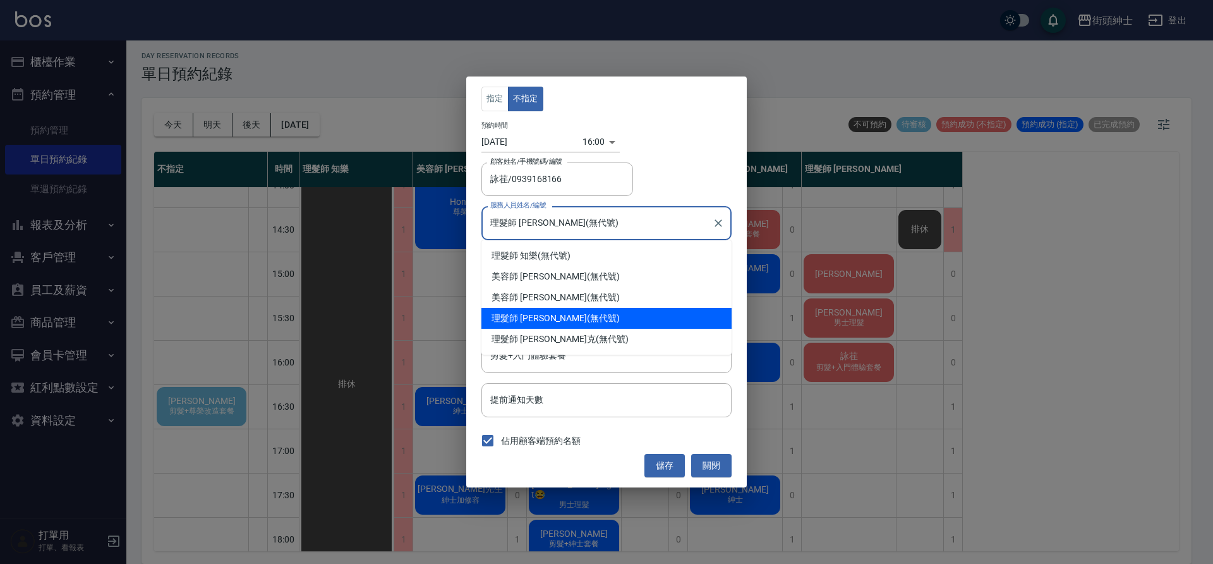
click at [586, 221] on input "理髮師 eric(無代號)" at bounding box center [597, 223] width 220 height 22
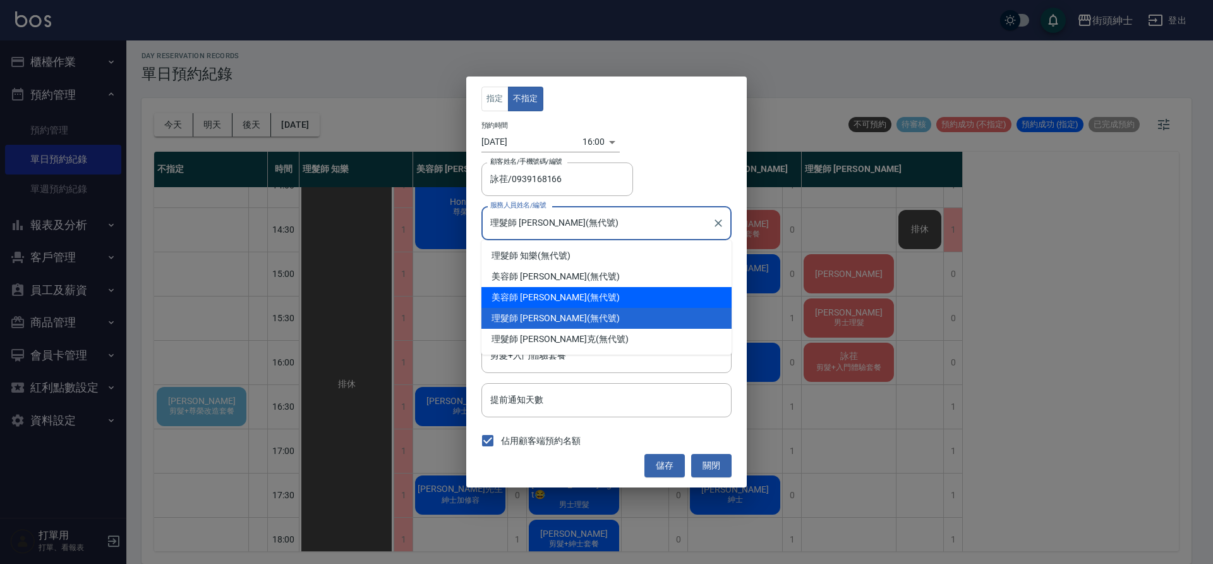
click at [605, 301] on div "美容師 Cherry (無代號)" at bounding box center [606, 297] width 250 height 21
type input "美容師 Cherry(無代號)"
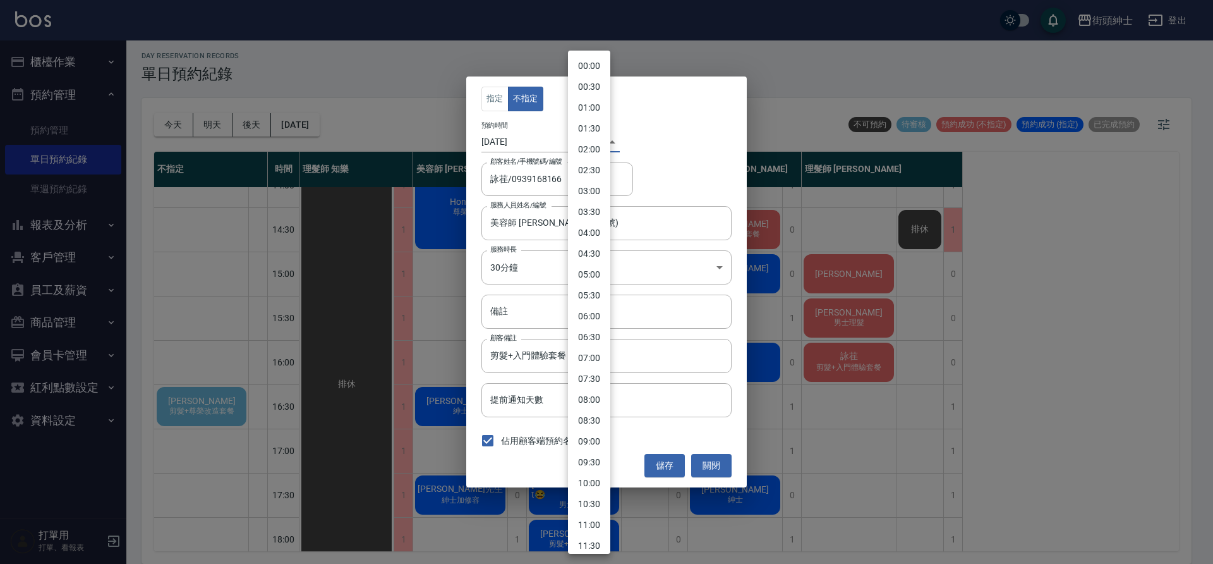
click at [582, 135] on body "街頭紳士 登出 櫃檯作業 打帳單 帳單列表 營業儀表板 現金收支登錄 材料自購登錄 每日結帳 排班表 現場電腦打卡 預約管理 預約管理 單日預約紀錄 單週預約…" at bounding box center [606, 279] width 1213 height 567
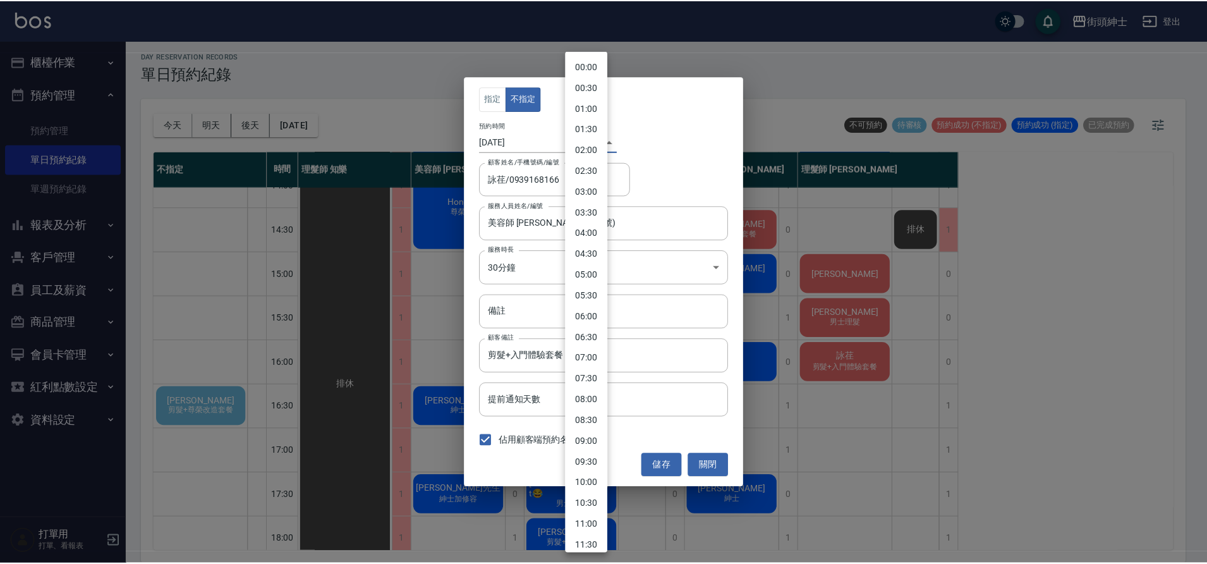
scroll to position [431, 0]
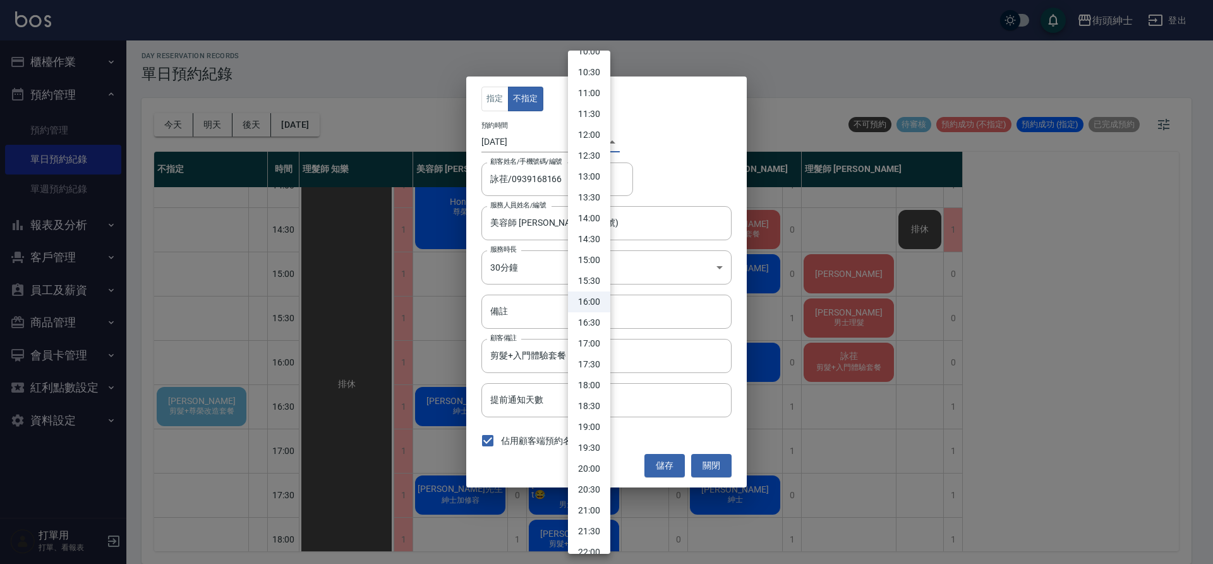
click at [601, 317] on li "16:30" at bounding box center [589, 322] width 42 height 21
type input "1760171400000"
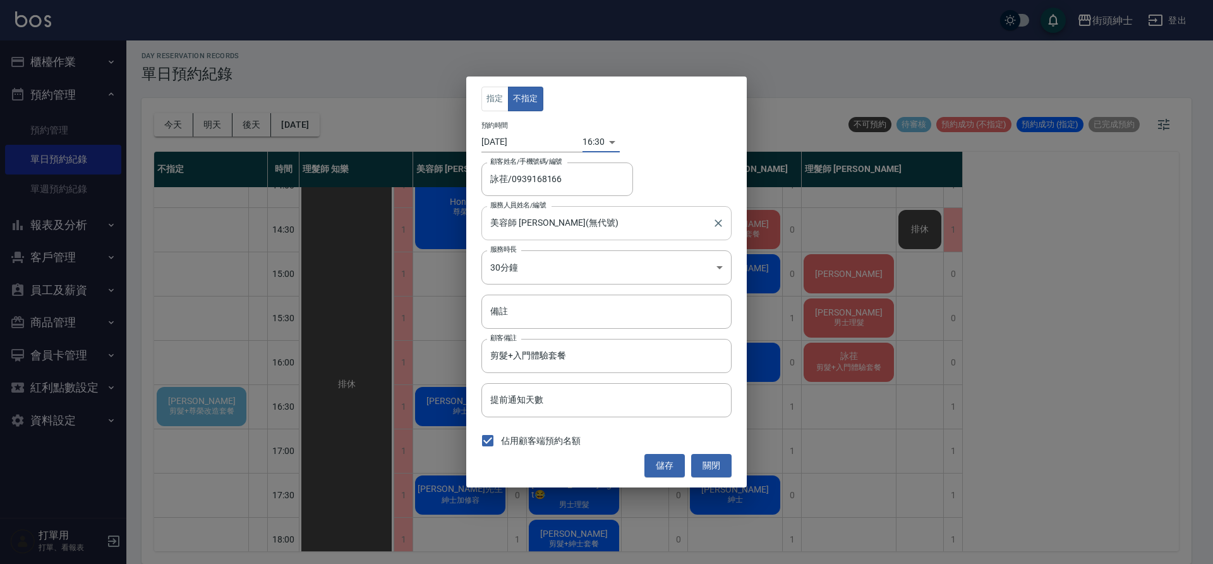
click at [562, 214] on input "美容師 Cherry(無代號)" at bounding box center [597, 223] width 220 height 22
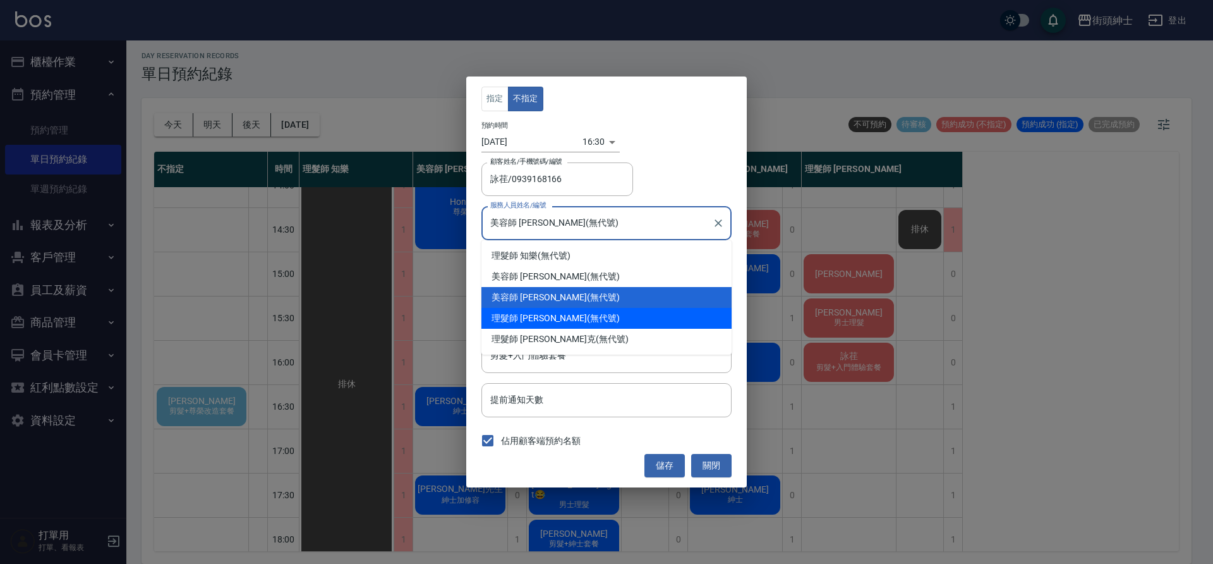
click at [586, 321] on div "理髮師 eric (無代號)" at bounding box center [606, 318] width 250 height 21
type input "理髮師 eric(無代號)"
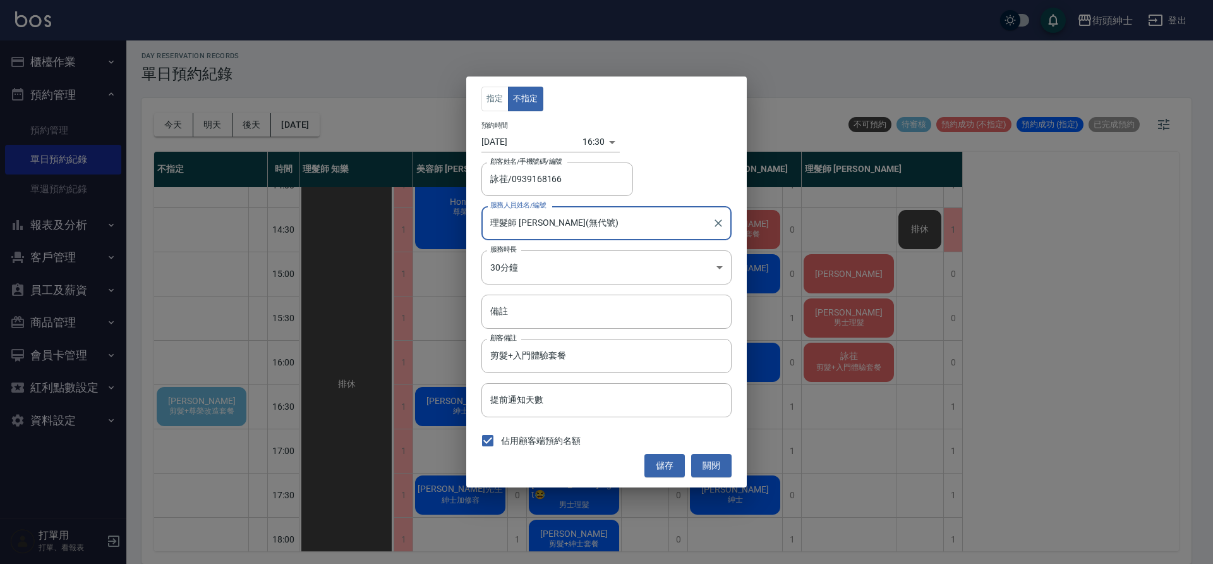
click at [665, 459] on button "儲存" at bounding box center [664, 465] width 40 height 23
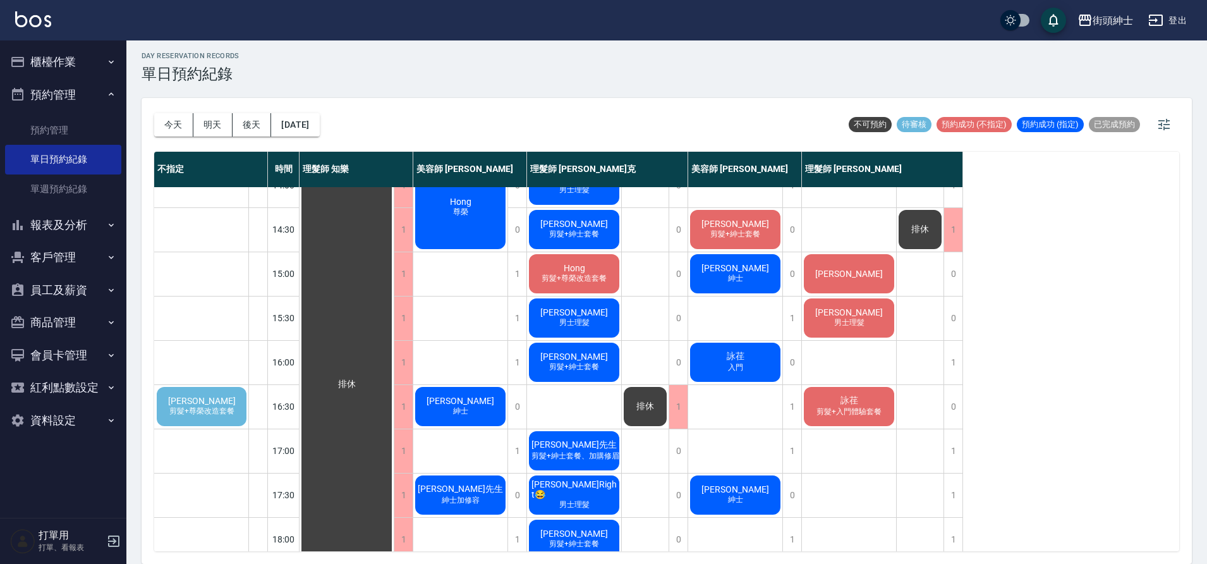
click at [747, 366] on div "詠荏 入門" at bounding box center [735, 362] width 94 height 43
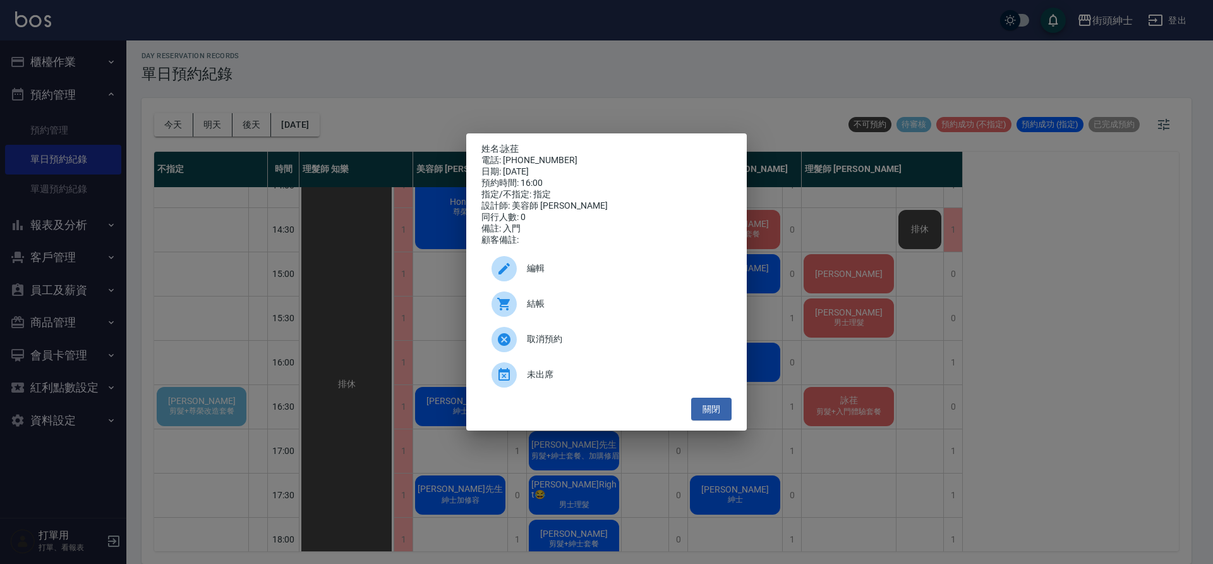
click at [587, 275] on span "編輯" at bounding box center [624, 268] width 195 height 13
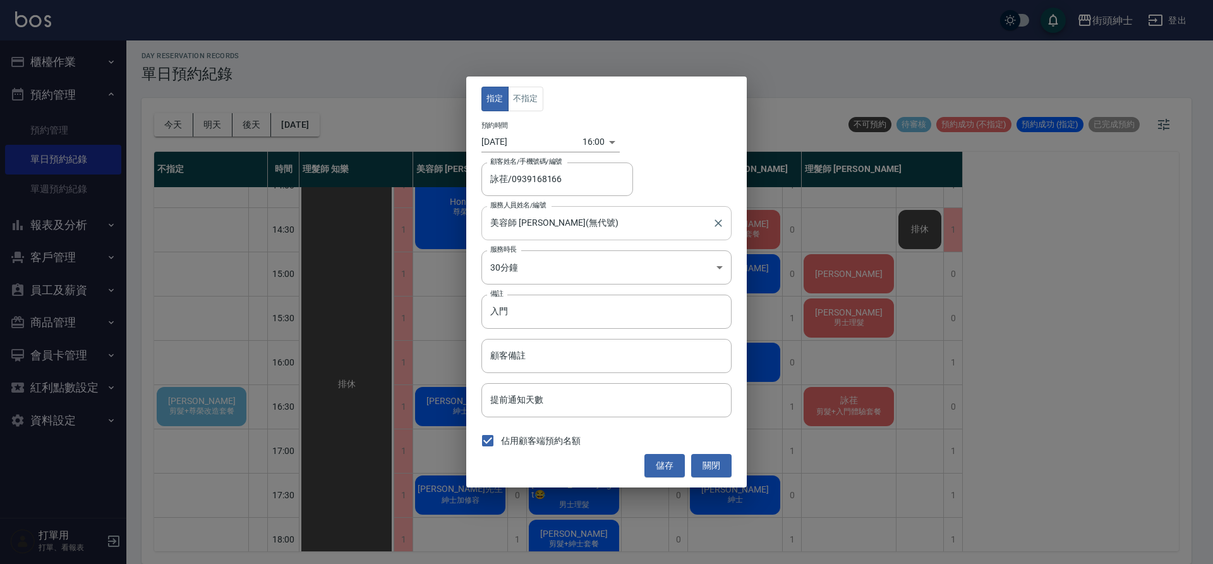
click at [557, 228] on input "美容師 小戴(無代號)" at bounding box center [597, 223] width 220 height 22
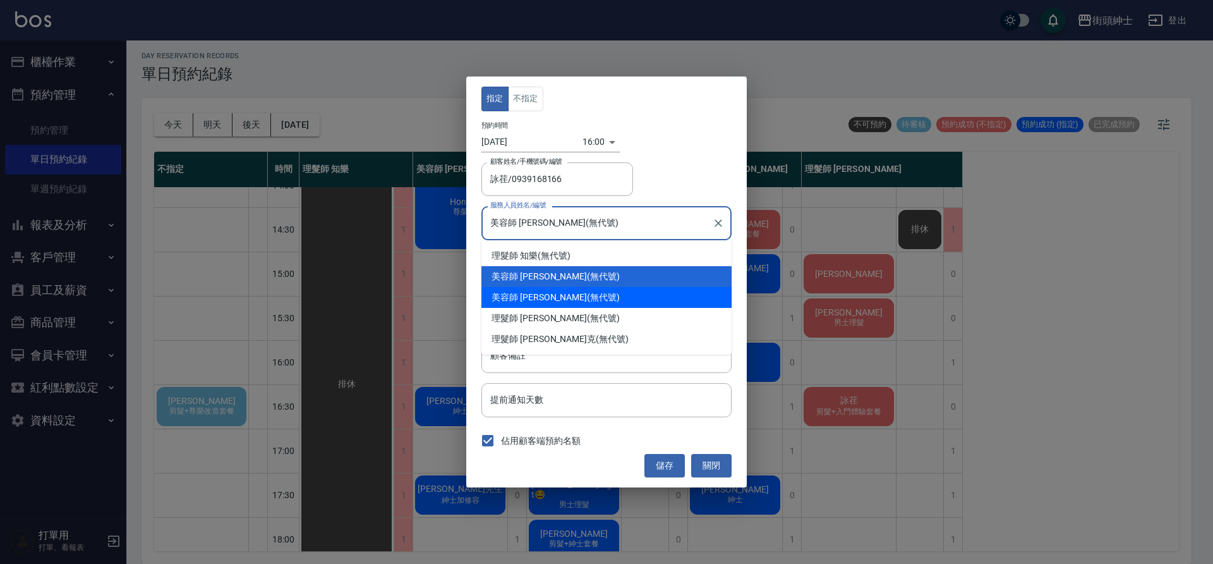
click at [581, 294] on div "美容師 Cherry (無代號)" at bounding box center [606, 297] width 250 height 21
type input "美容師 Cherry(無代號)"
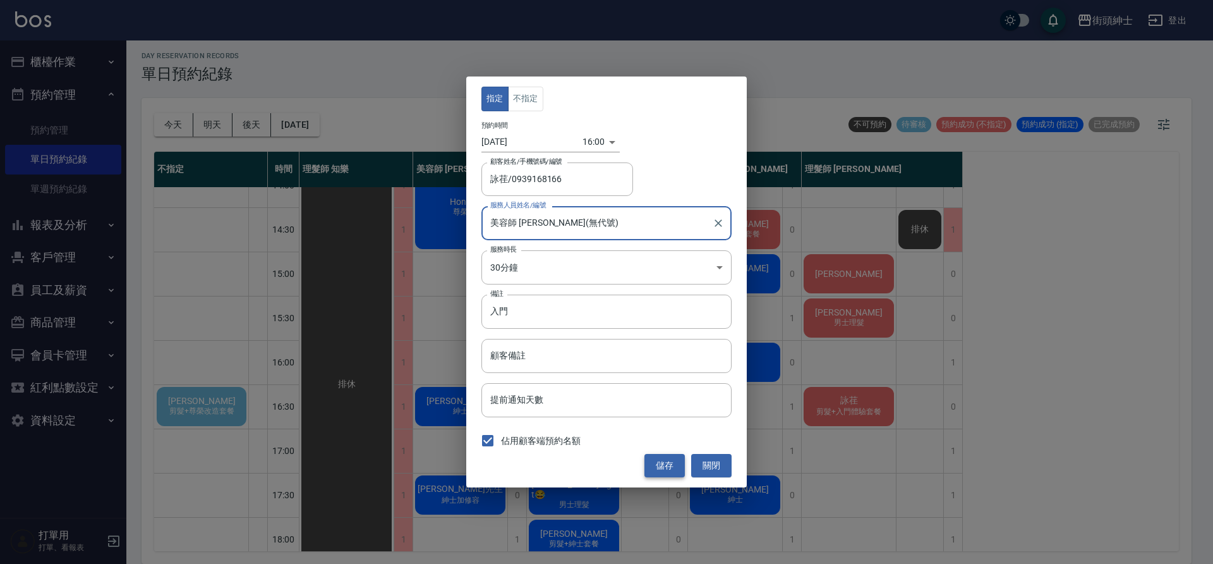
click at [668, 465] on button "儲存" at bounding box center [664, 465] width 40 height 23
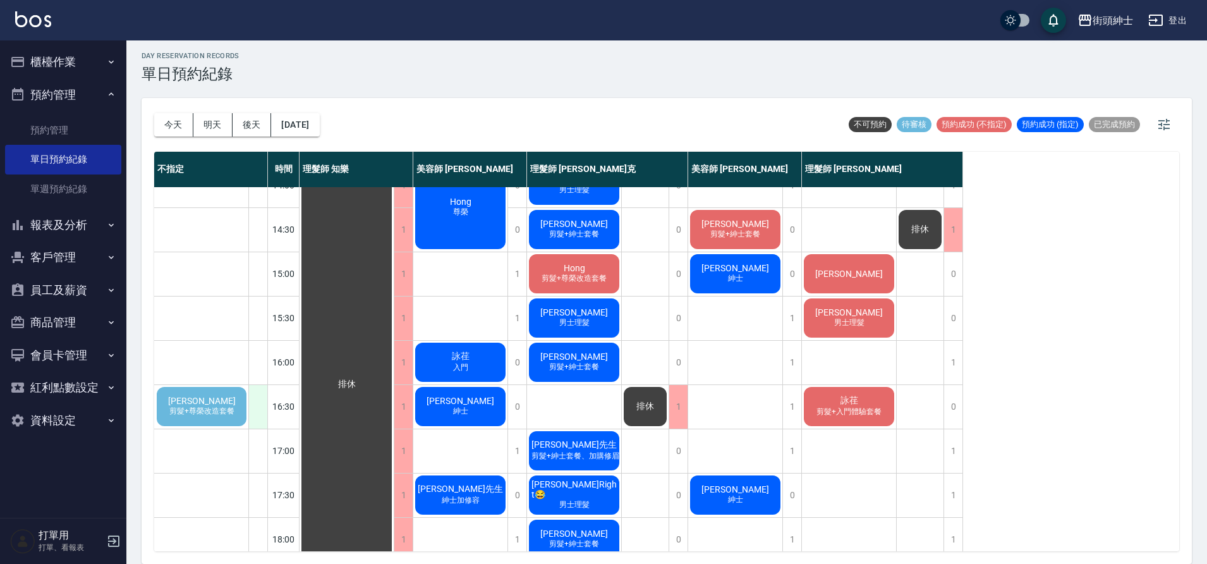
click at [259, 388] on div at bounding box center [257, 407] width 19 height 44
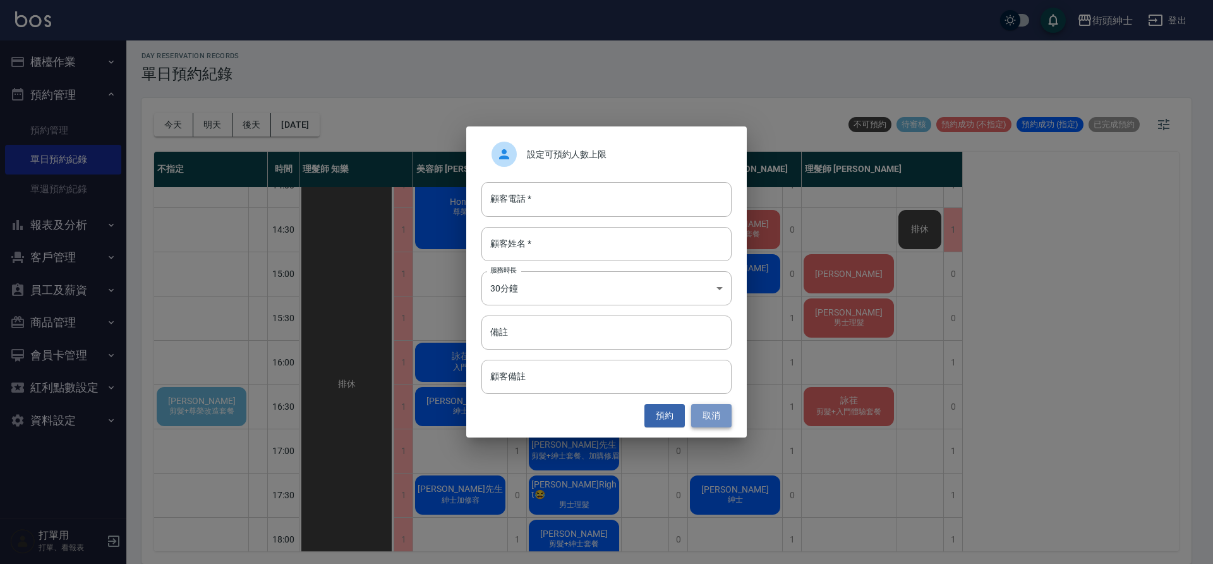
click at [711, 415] on button "取消" at bounding box center [711, 415] width 40 height 23
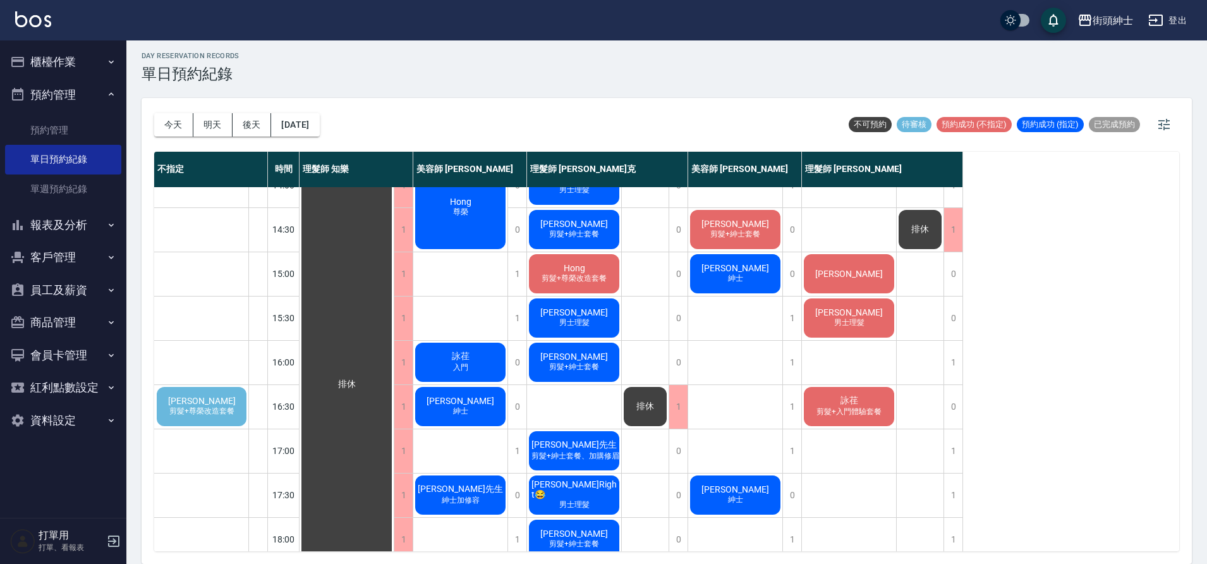
click at [238, 415] on div "林鑫宏 Ricky 剪髮+尊榮改造套餐" at bounding box center [201, 406] width 93 height 43
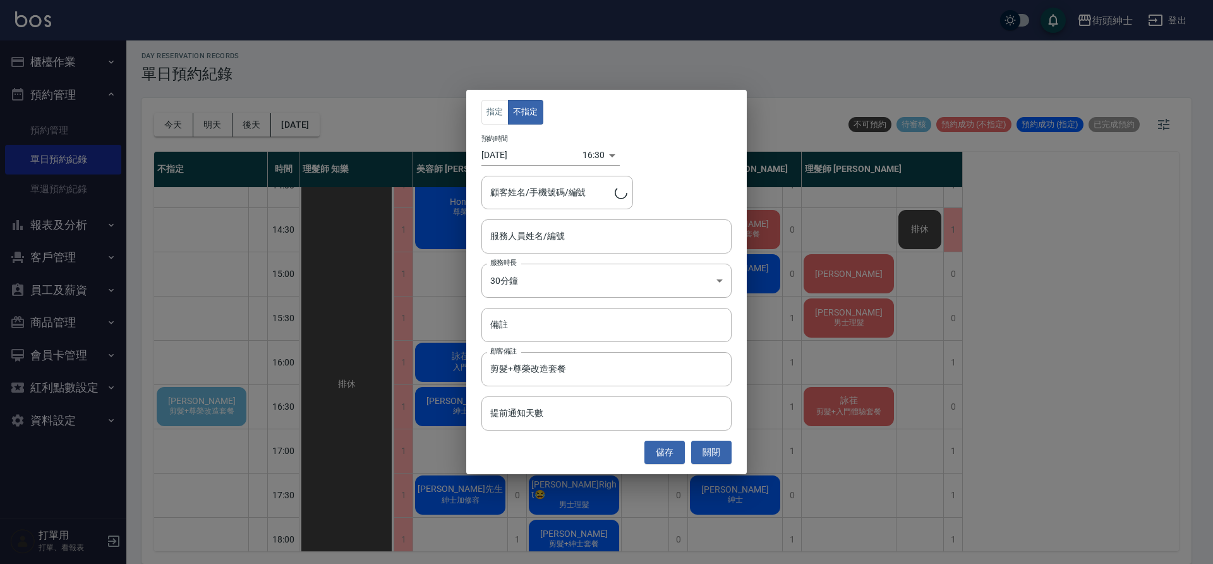
type input "林鑫宏 Ricky/0975389908"
click at [546, 227] on div "服務人員姓名/編號 服務人員姓名/編號" at bounding box center [606, 235] width 250 height 33
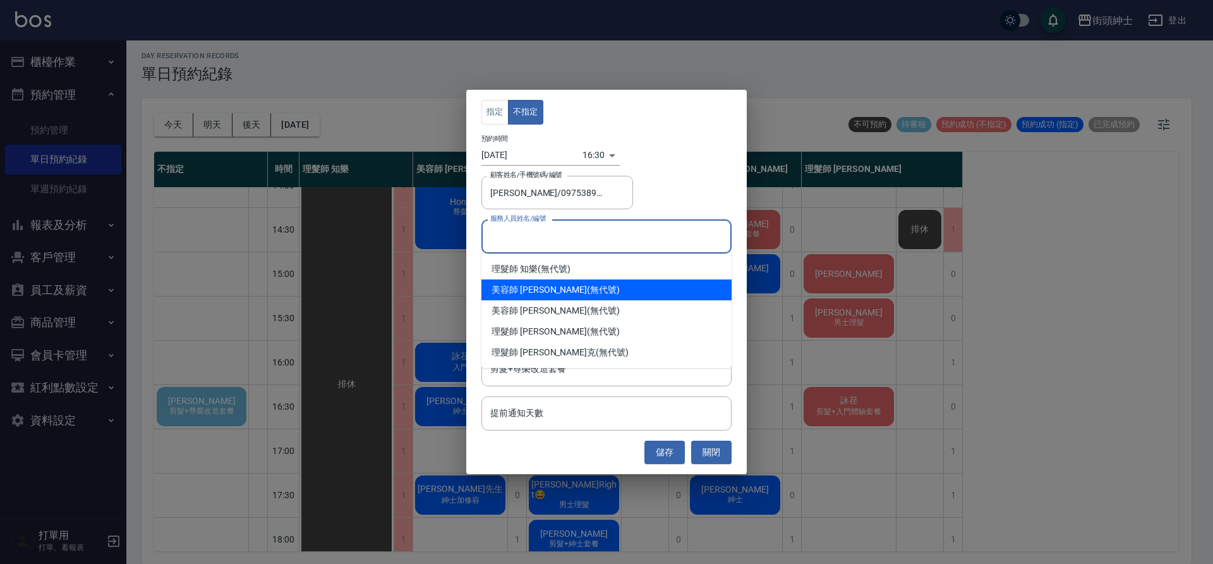
click at [545, 290] on div "美容師 小戴 (無代號)" at bounding box center [606, 289] width 250 height 21
type input "美容師 小戴(無代號)"
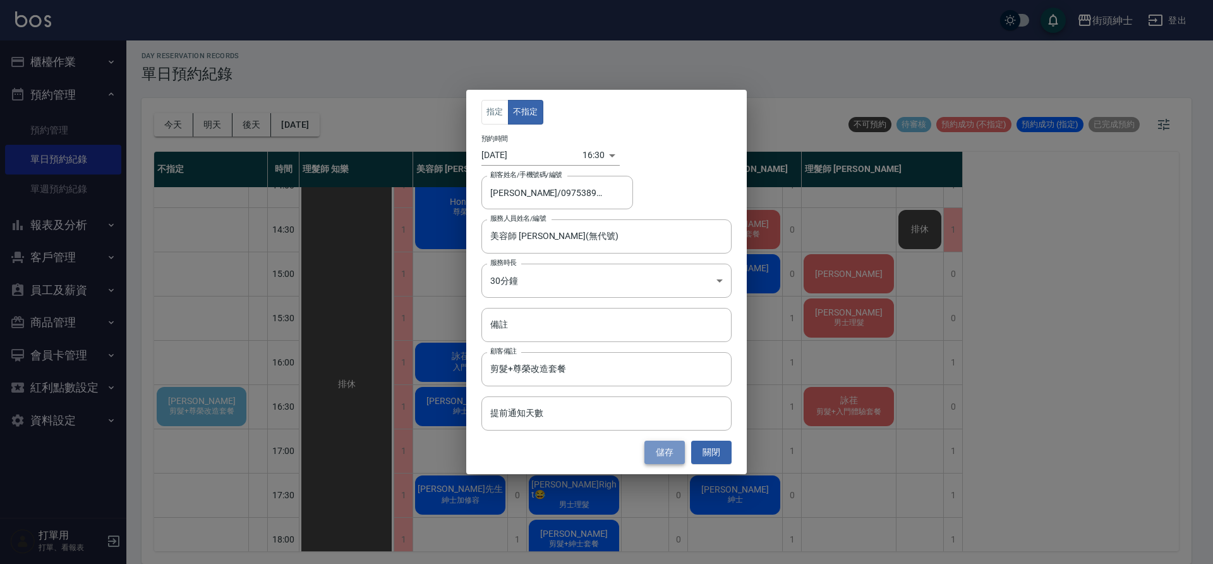
click at [663, 450] on button "儲存" at bounding box center [664, 451] width 40 height 23
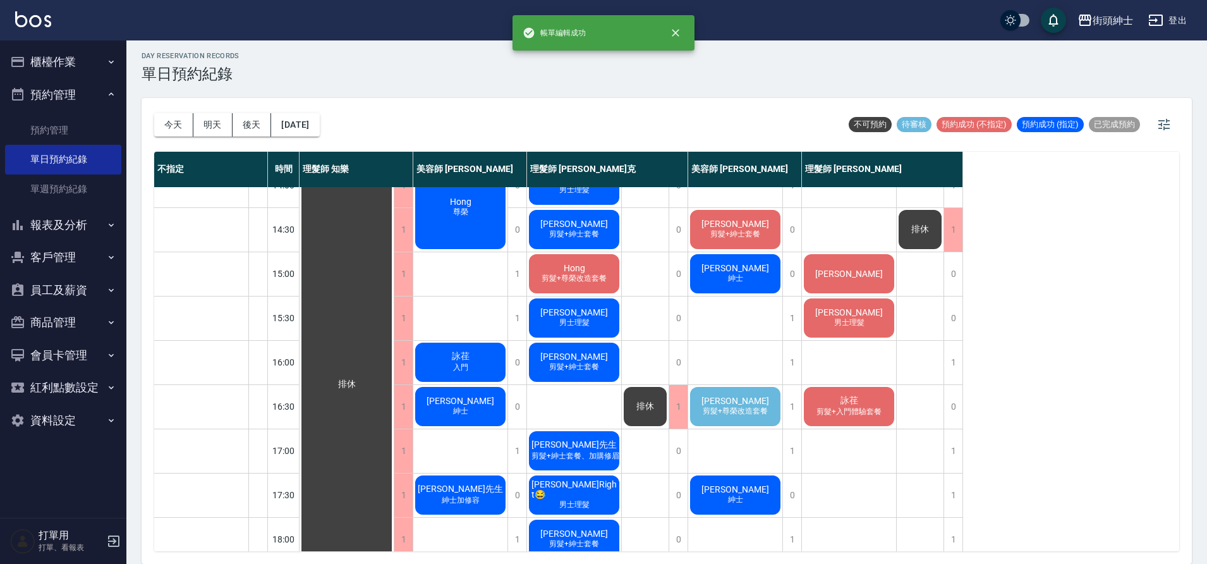
click at [745, 416] on span "剪髮+尊榮改造套餐" at bounding box center [735, 411] width 70 height 11
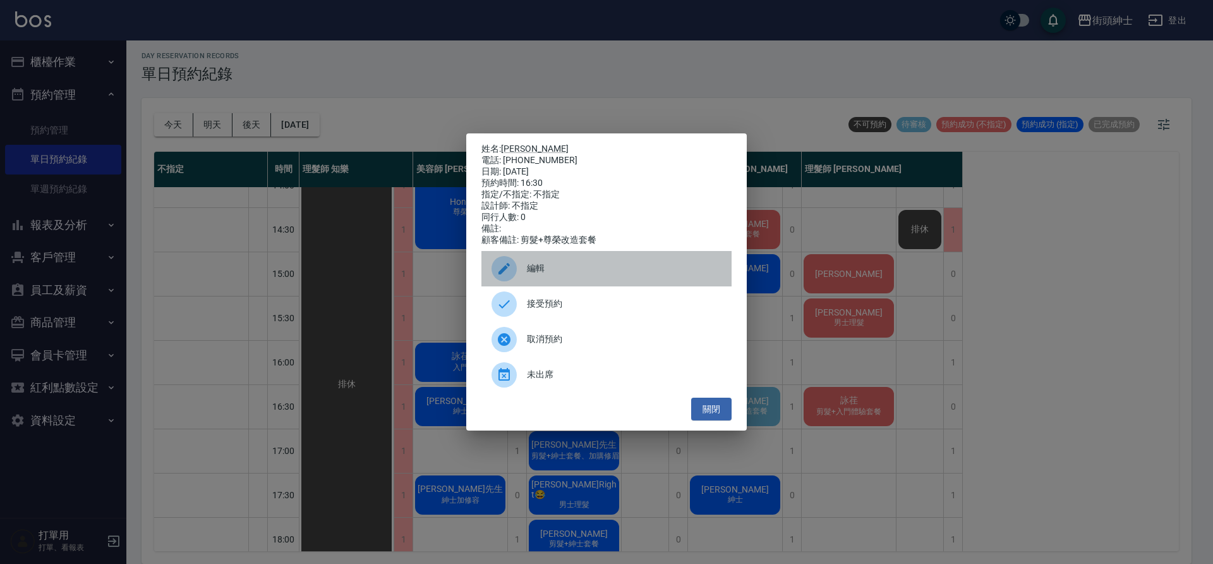
click at [585, 268] on span "編輯" at bounding box center [624, 268] width 195 height 13
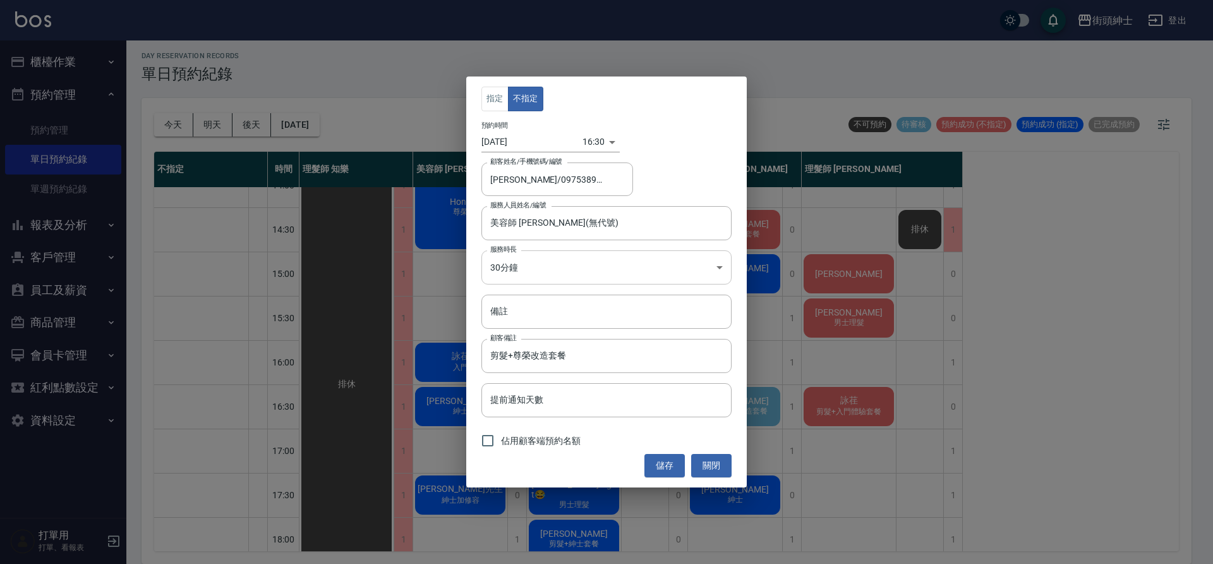
click at [549, 277] on body "街頭紳士 登出 櫃檯作業 打帳單 帳單列表 營業儀表板 現金收支登錄 材料自購登錄 每日結帳 排班表 現場電腦打卡 預約管理 預約管理 單日預約紀錄 單週預約…" at bounding box center [606, 279] width 1213 height 567
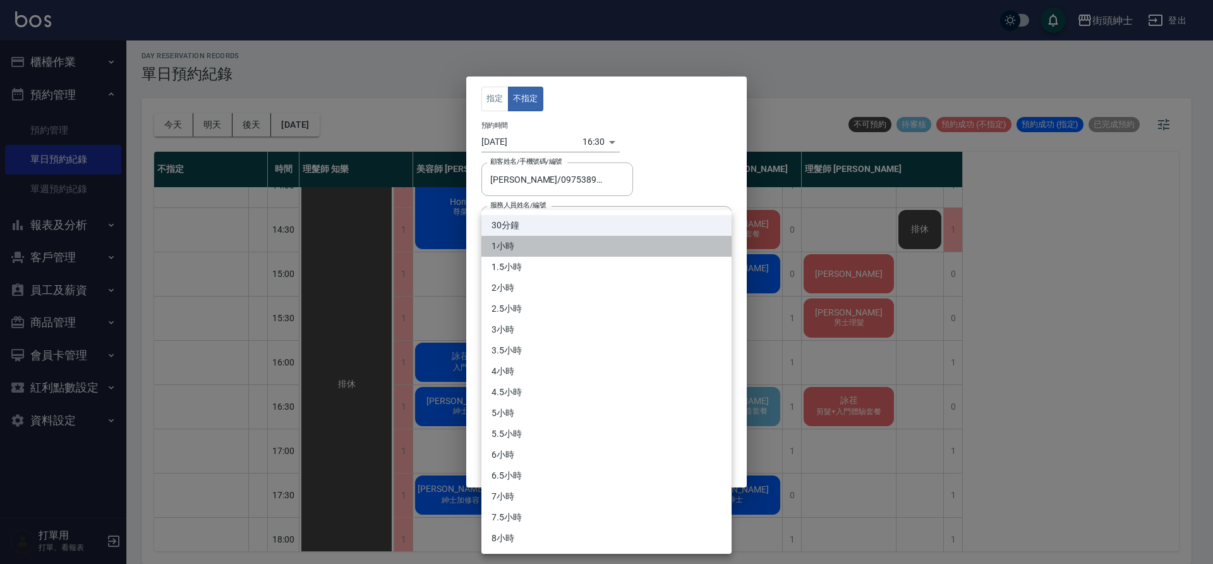
click at [528, 241] on li "1小時" at bounding box center [606, 246] width 250 height 21
type input "2"
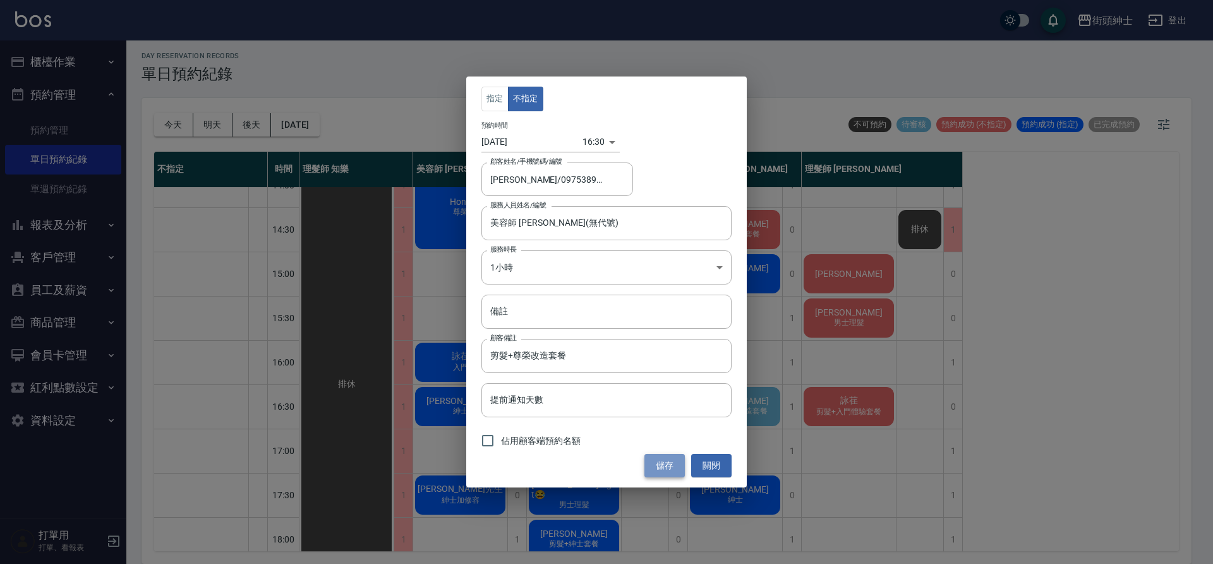
click at [654, 466] on button "儲存" at bounding box center [664, 465] width 40 height 23
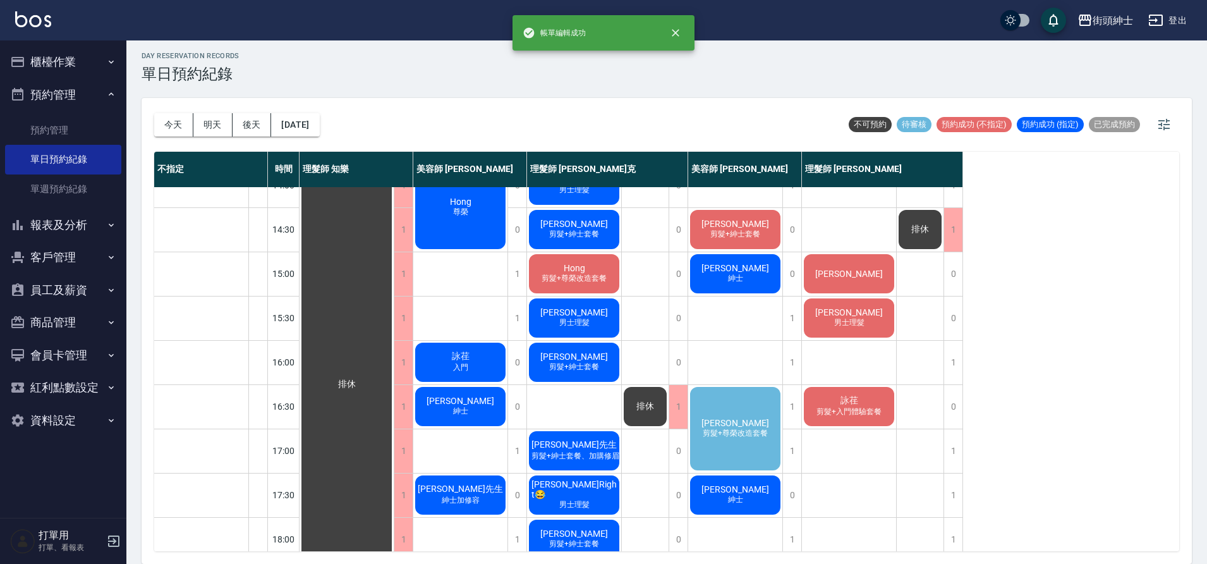
click at [731, 426] on span "林鑫宏 Ricky" at bounding box center [735, 423] width 73 height 10
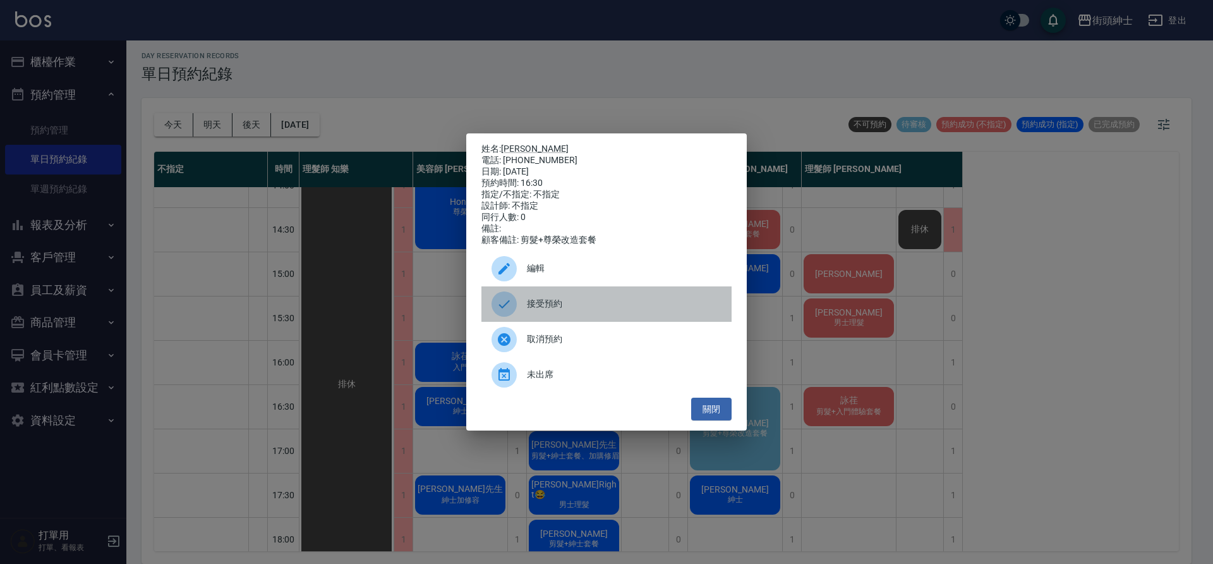
click at [572, 303] on span "接受預約" at bounding box center [624, 303] width 195 height 13
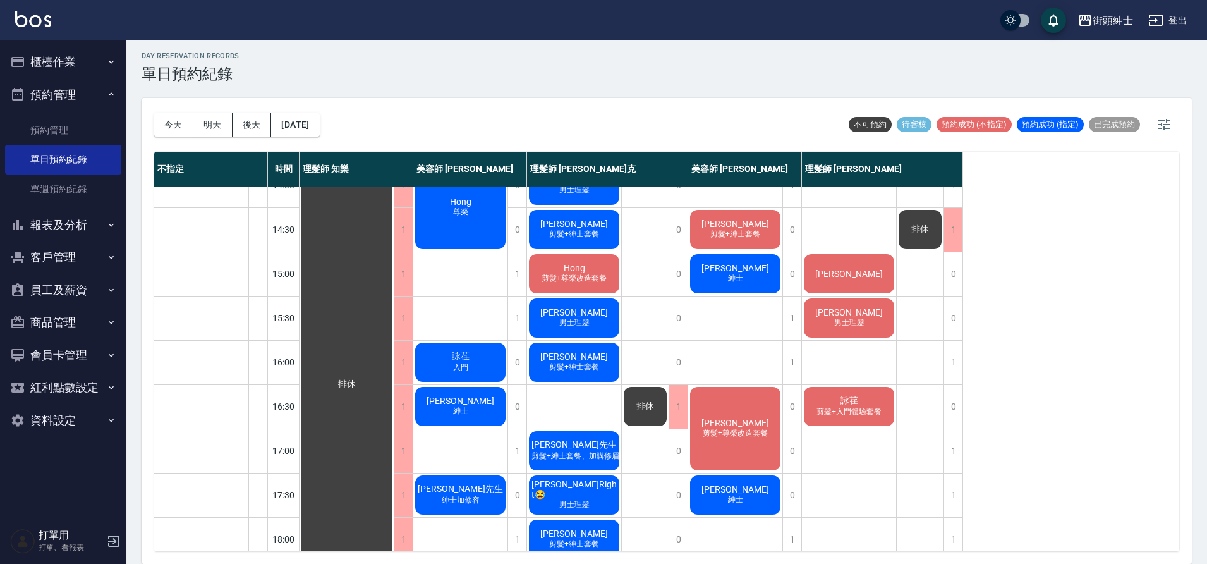
click at [754, 442] on div "林鑫宏 Ricky 剪髮+尊榮改造套餐" at bounding box center [735, 428] width 94 height 87
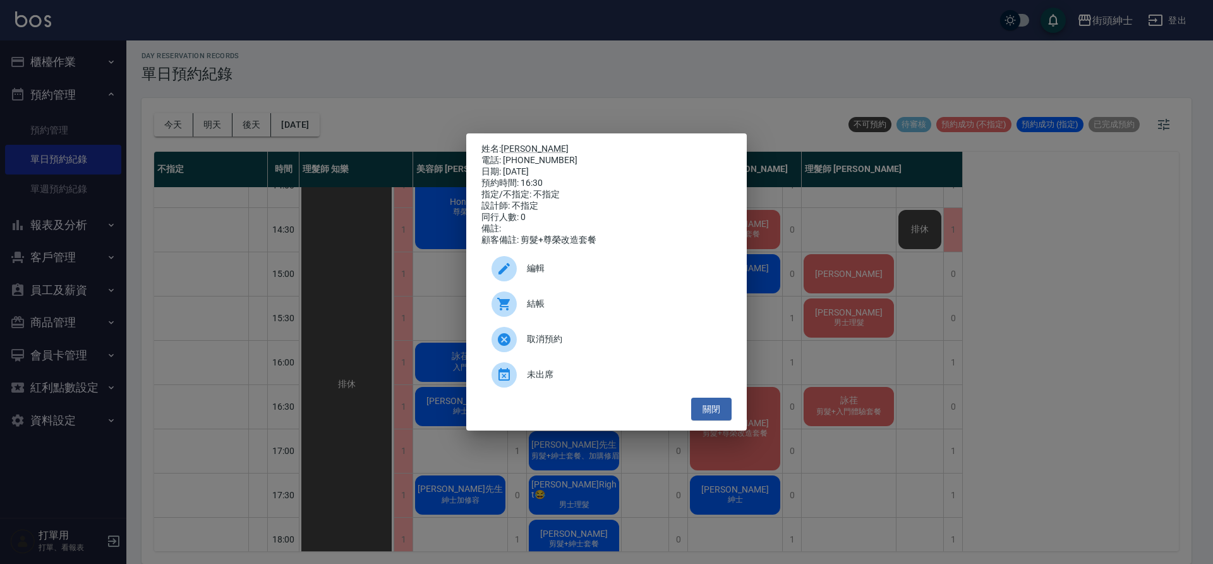
click at [606, 283] on div "編輯" at bounding box center [606, 268] width 250 height 35
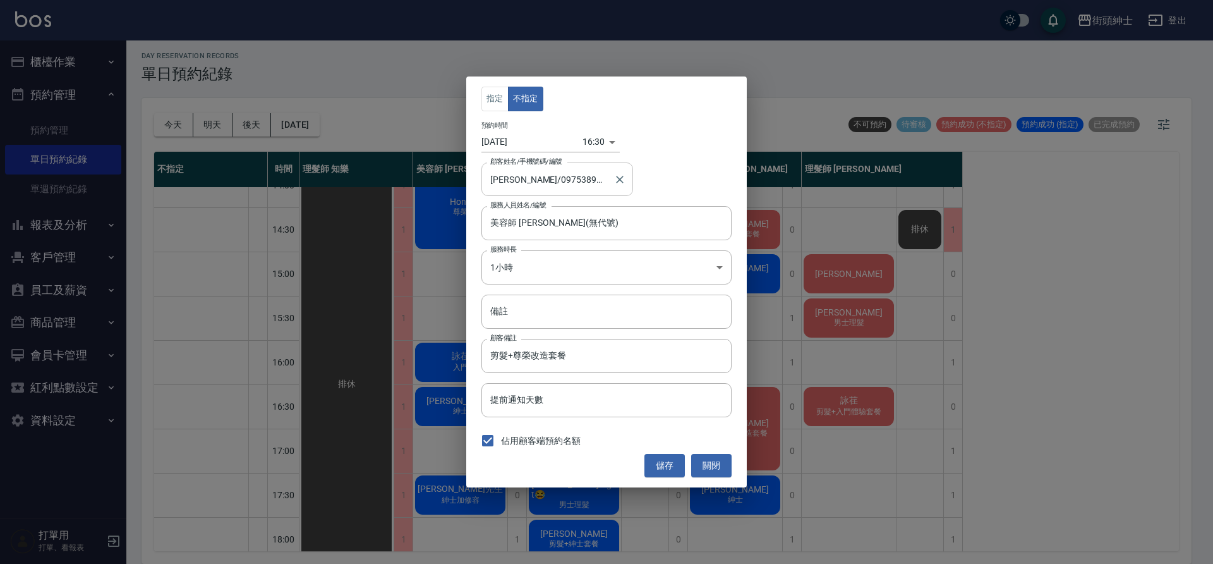
drag, startPoint x: 613, startPoint y: 180, endPoint x: 595, endPoint y: 180, distance: 17.7
click at [595, 180] on div "林鑫宏 Ricky/0975389908 顧客姓名/手機號碼/編號" at bounding box center [557, 178] width 152 height 33
drag, startPoint x: 595, startPoint y: 180, endPoint x: 541, endPoint y: 181, distance: 54.3
click at [541, 181] on input "林鑫宏 Ricky/0975389908" at bounding box center [547, 179] width 121 height 22
click at [596, 178] on input "林鑫宏 Ricky/0975389908" at bounding box center [547, 179] width 121 height 22
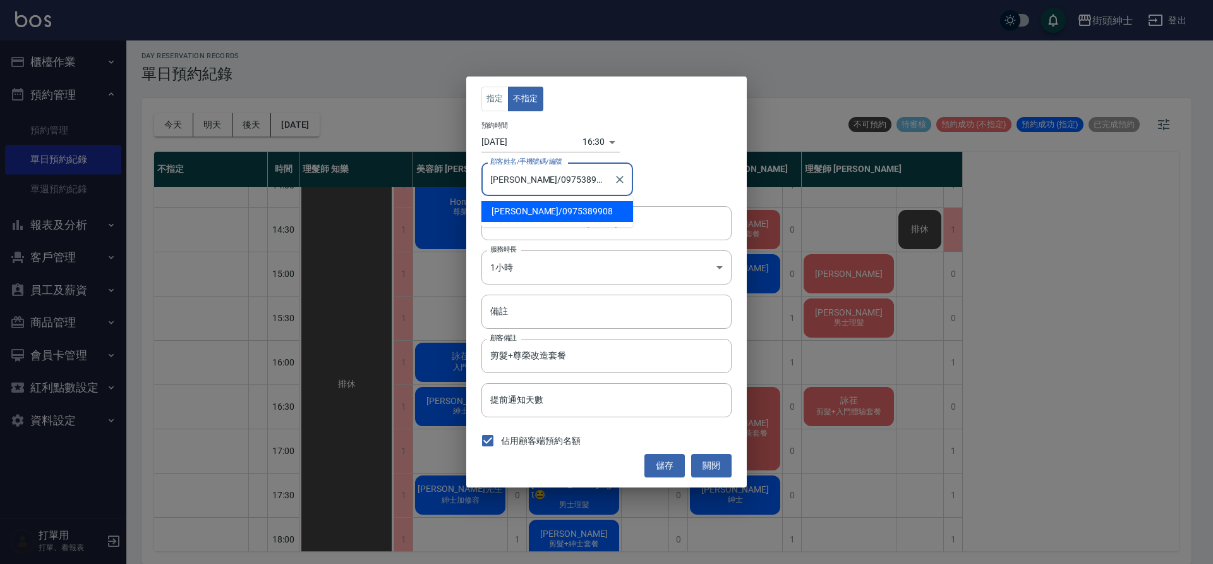
drag, startPoint x: 593, startPoint y: 179, endPoint x: 545, endPoint y: 180, distance: 48.0
click at [545, 180] on input "林鑫宏 Ricky/0975389908" at bounding box center [547, 179] width 121 height 22
click at [708, 467] on button "關閉" at bounding box center [711, 465] width 40 height 23
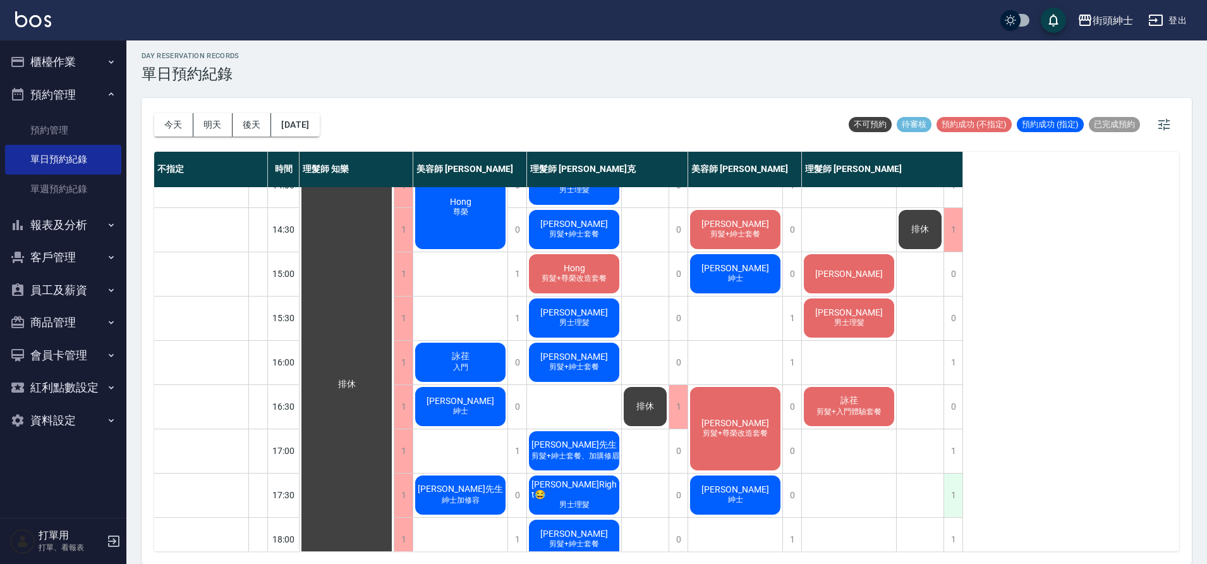
click at [957, 492] on div "1" at bounding box center [952, 495] width 19 height 44
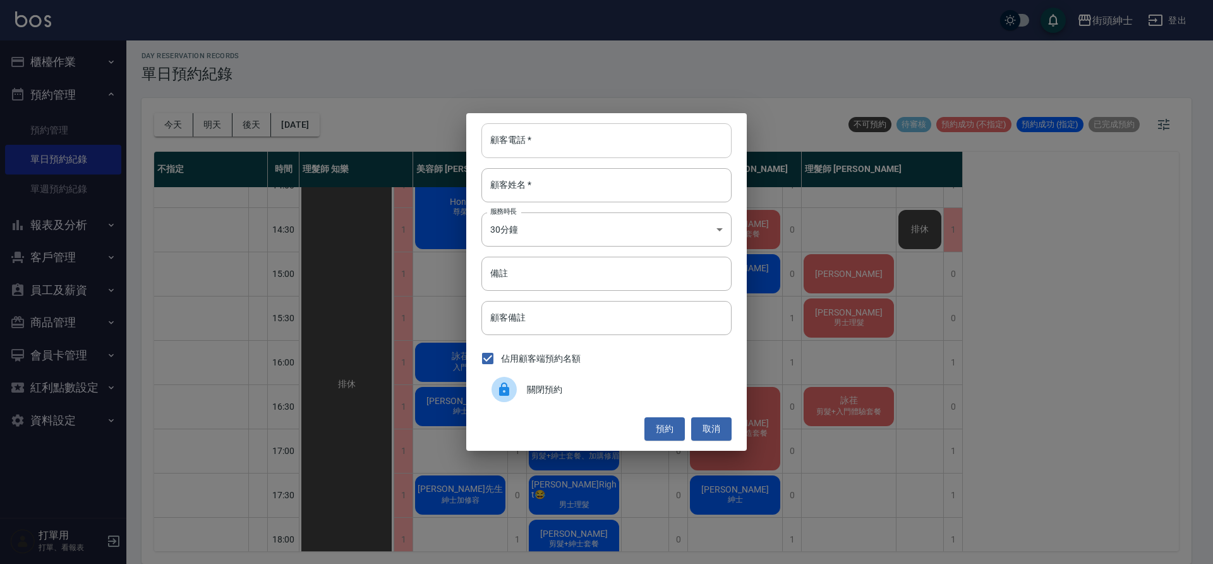
click at [548, 154] on input "顧客電話   *" at bounding box center [606, 140] width 250 height 34
paste input "0975389908"
type input "0975389908"
click at [594, 191] on input "顧客姓名   *" at bounding box center [606, 185] width 250 height 34
type input "０"
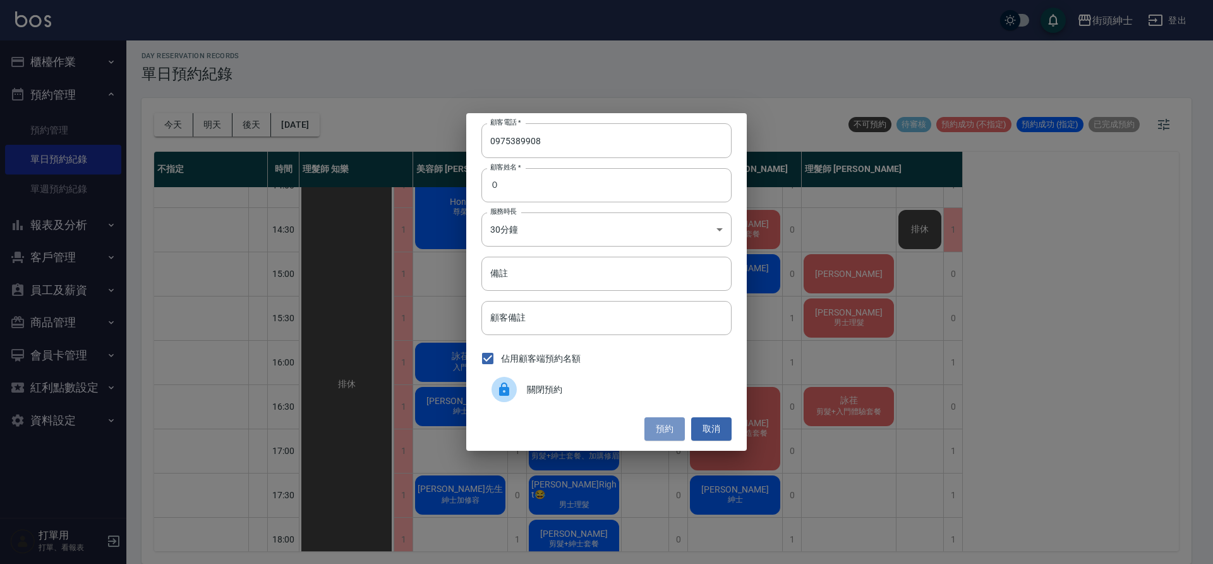
click at [673, 433] on button "預約" at bounding box center [664, 428] width 40 height 23
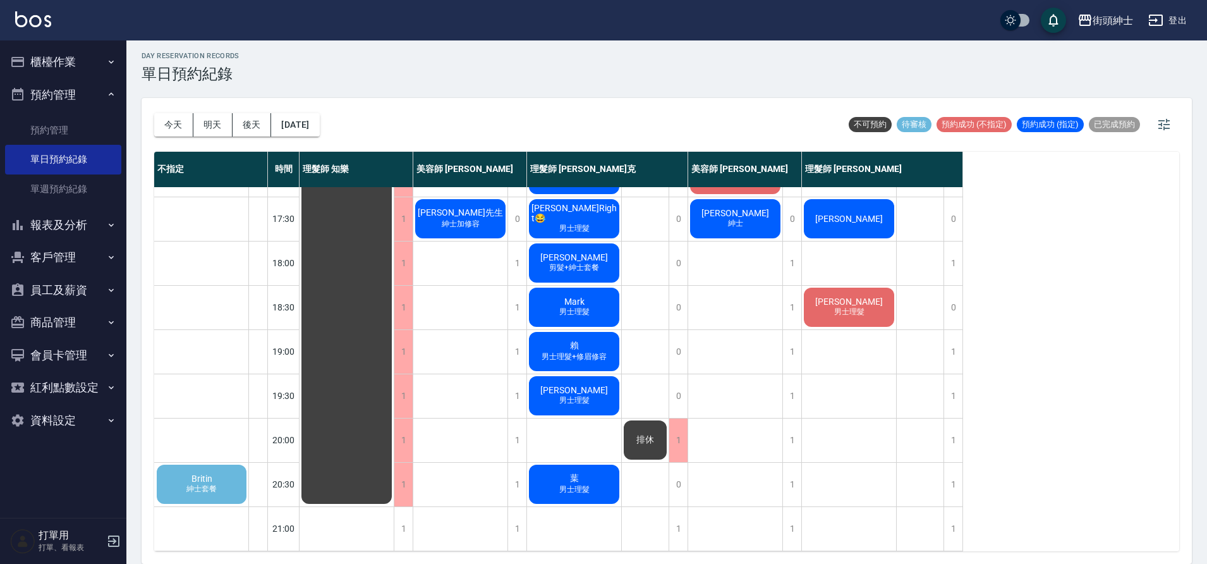
scroll to position [575, 0]
click at [189, 473] on span "Britin" at bounding box center [202, 478] width 26 height 10
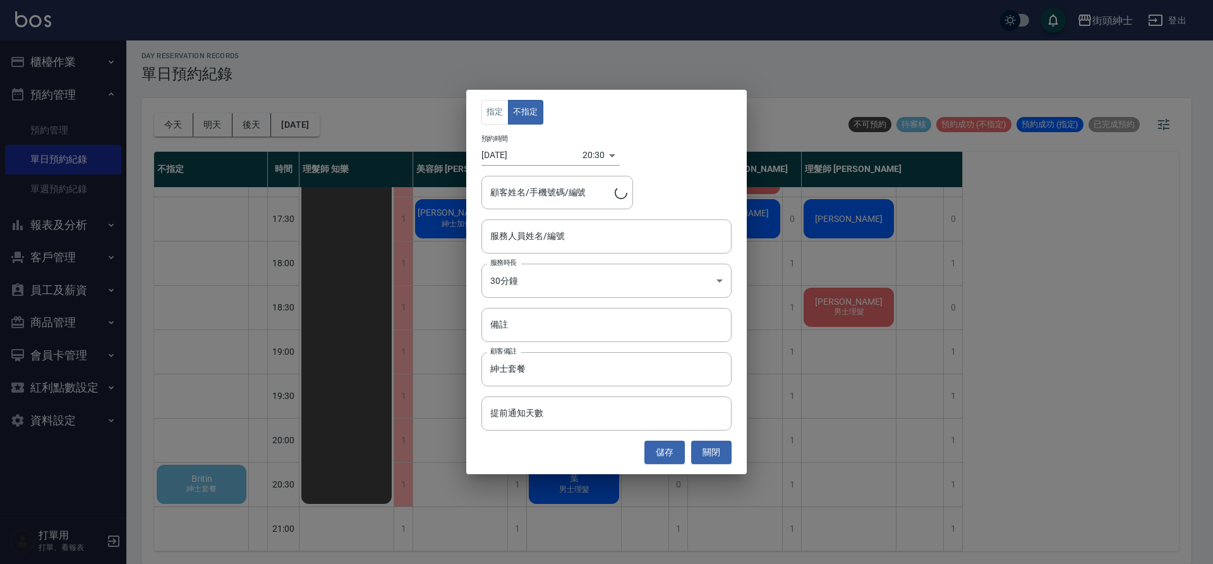
type input "Britin/0935324700"
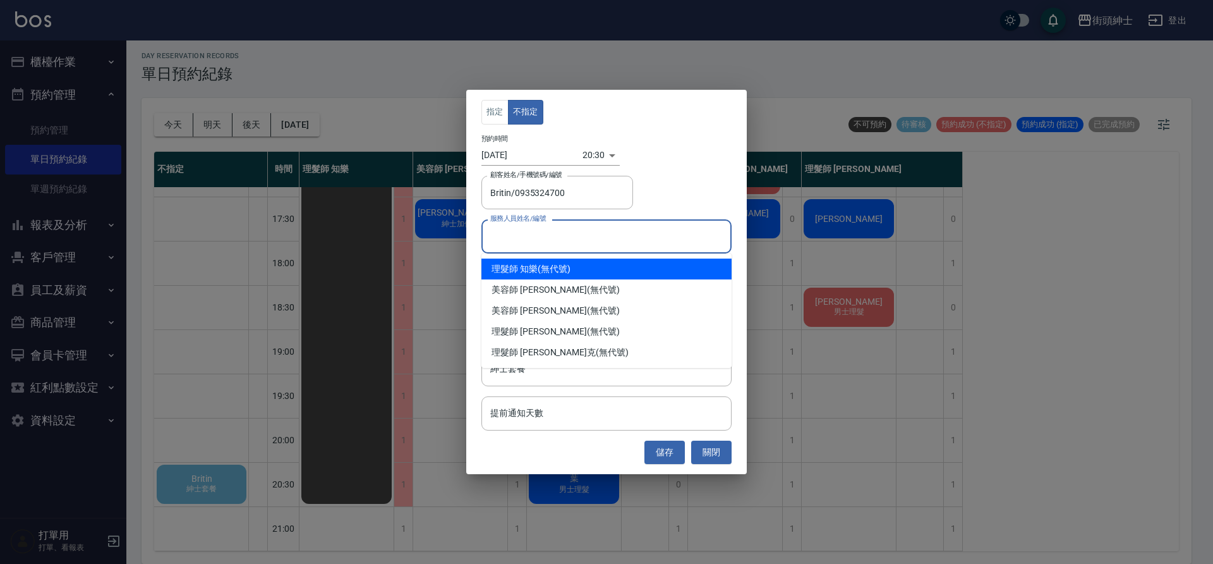
click at [613, 233] on input "服務人員姓名/編號" at bounding box center [606, 236] width 239 height 22
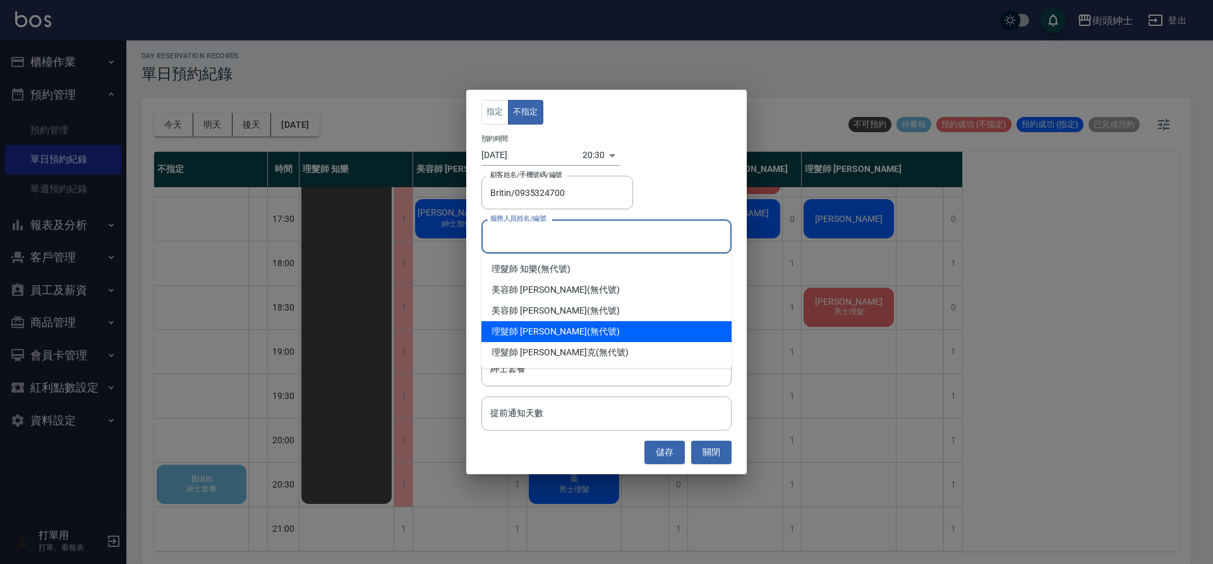
click at [570, 333] on div "理髮師 eric (無代號)" at bounding box center [606, 331] width 250 height 21
type input "理髮師 eric(無代號)"
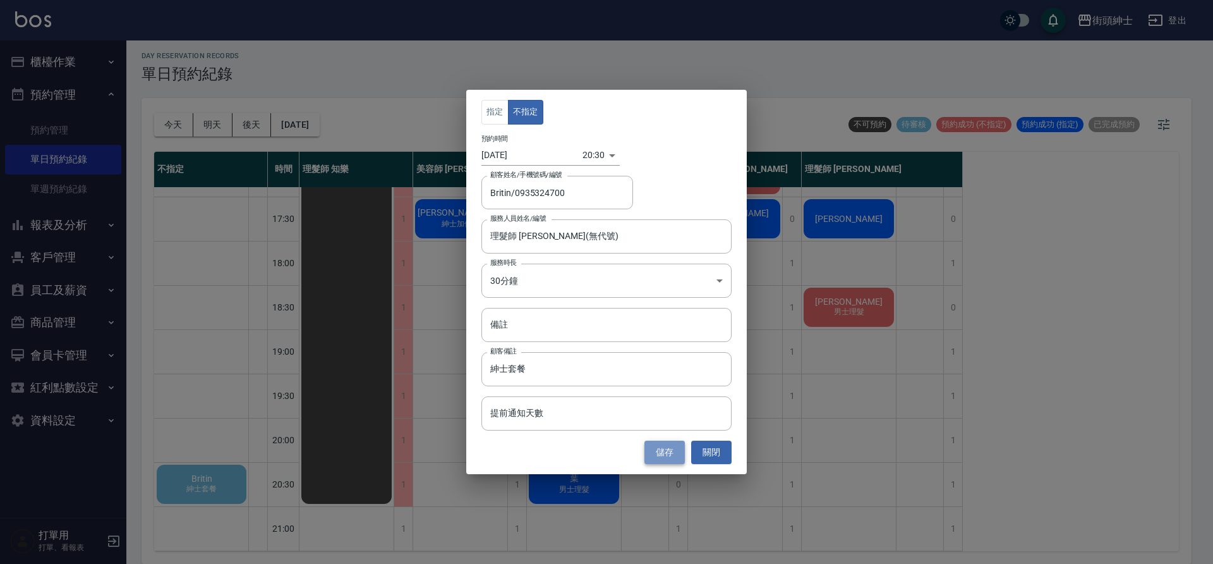
click at [665, 454] on button "儲存" at bounding box center [664, 451] width 40 height 23
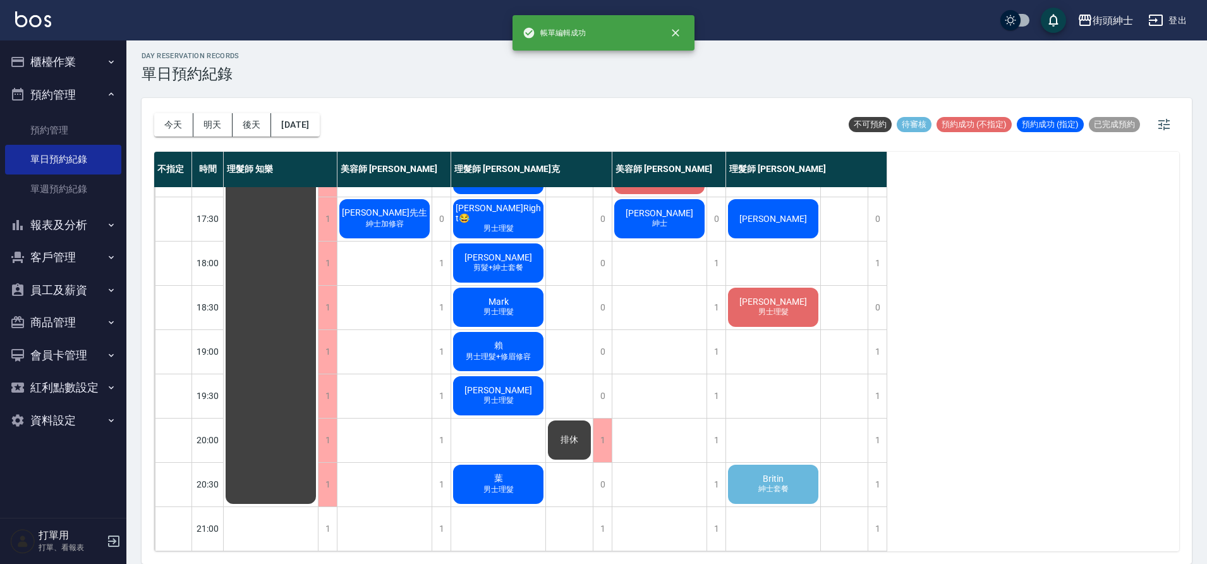
click at [765, 473] on span "Britin" at bounding box center [773, 478] width 26 height 10
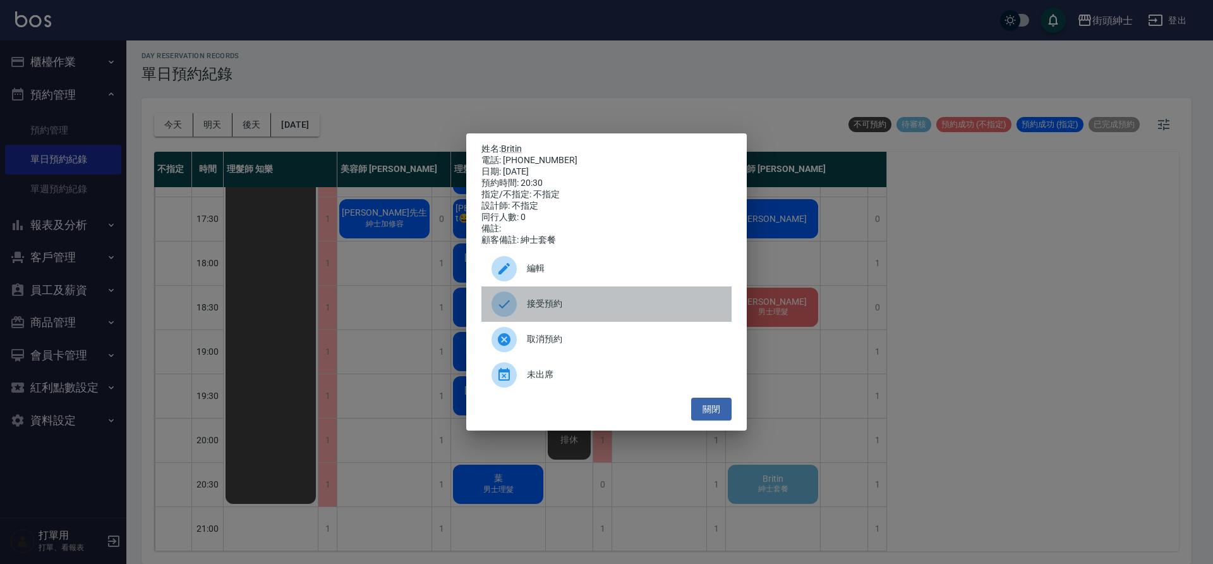
click at [622, 303] on span "接受預約" at bounding box center [624, 303] width 195 height 13
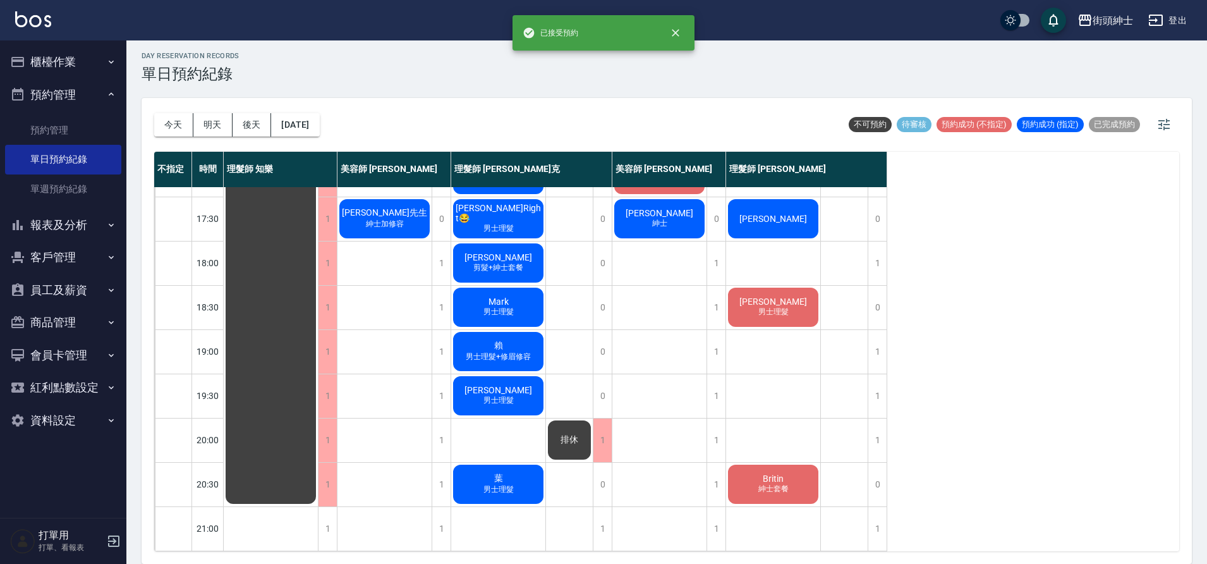
click at [738, 471] on div "Britin 紳士套餐" at bounding box center [773, 483] width 94 height 43
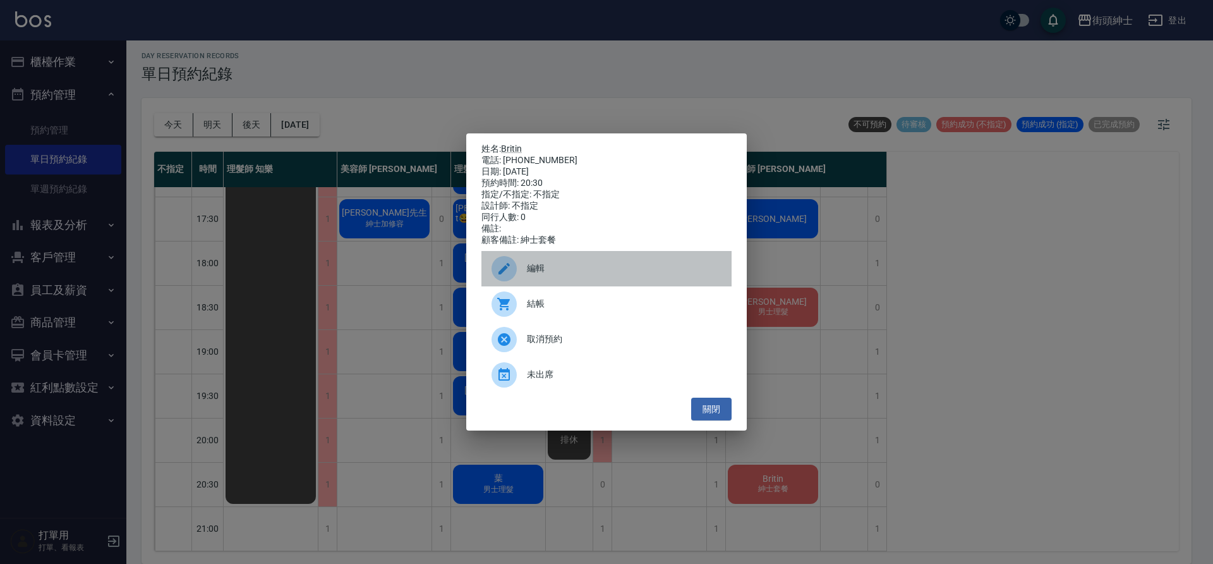
click at [569, 263] on div "編輯" at bounding box center [606, 268] width 250 height 35
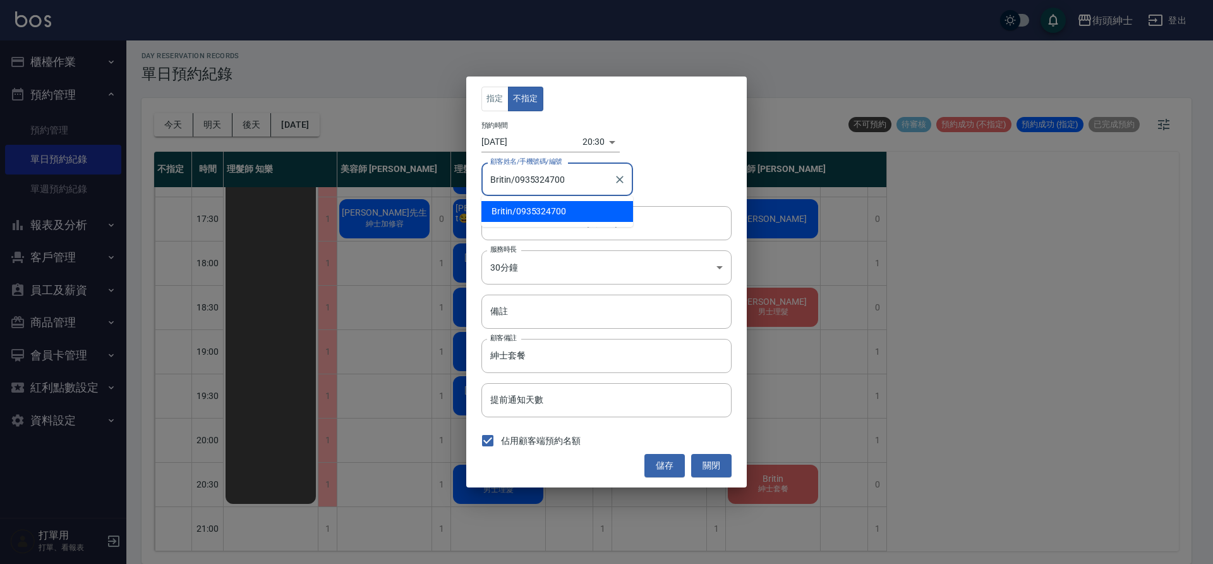
drag, startPoint x: 576, startPoint y: 180, endPoint x: 517, endPoint y: 179, distance: 58.8
click at [517, 179] on input "Britin/0935324700" at bounding box center [547, 179] width 121 height 22
drag, startPoint x: 517, startPoint y: 179, endPoint x: 528, endPoint y: 176, distance: 12.0
click at [528, 176] on input "Britin/0935324700" at bounding box center [547, 179] width 121 height 22
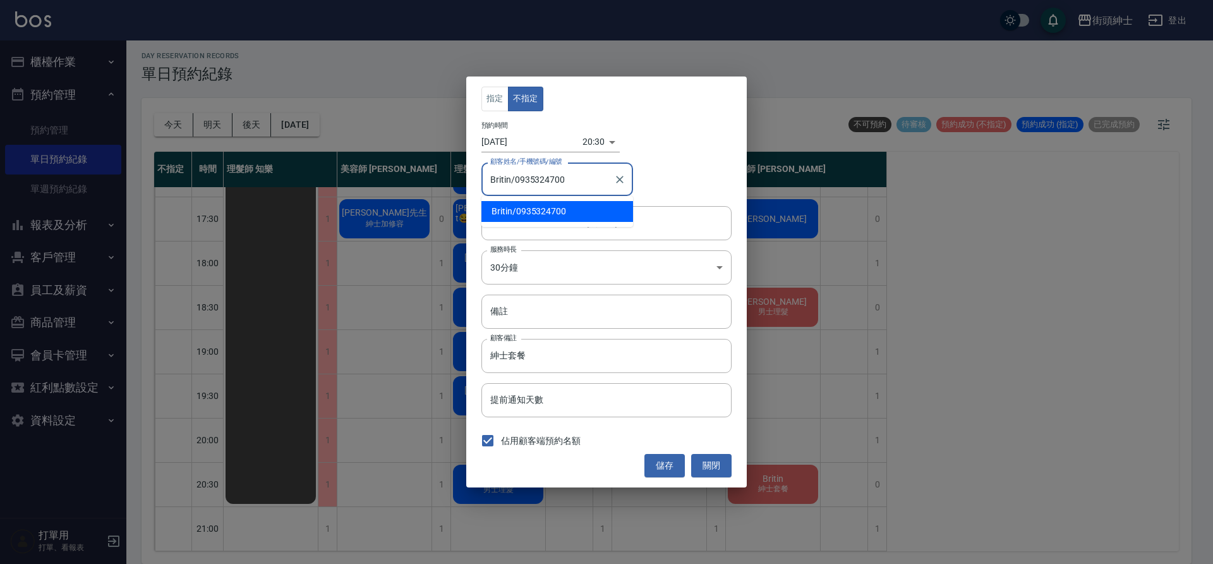
click at [514, 179] on input "Britin/0935324700" at bounding box center [547, 179] width 121 height 22
drag, startPoint x: 516, startPoint y: 178, endPoint x: 564, endPoint y: 178, distance: 48.6
click at [564, 178] on input "Britin/0935324700" at bounding box center [547, 179] width 121 height 22
click at [710, 473] on button "關閉" at bounding box center [711, 465] width 40 height 23
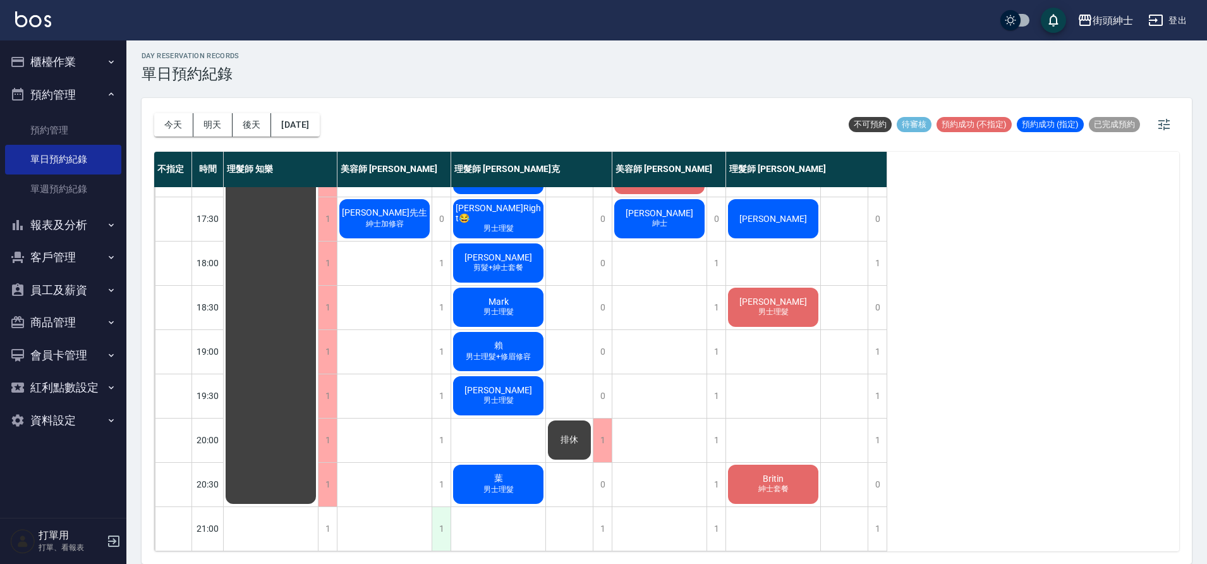
click at [437, 507] on div "1" at bounding box center [440, 529] width 19 height 44
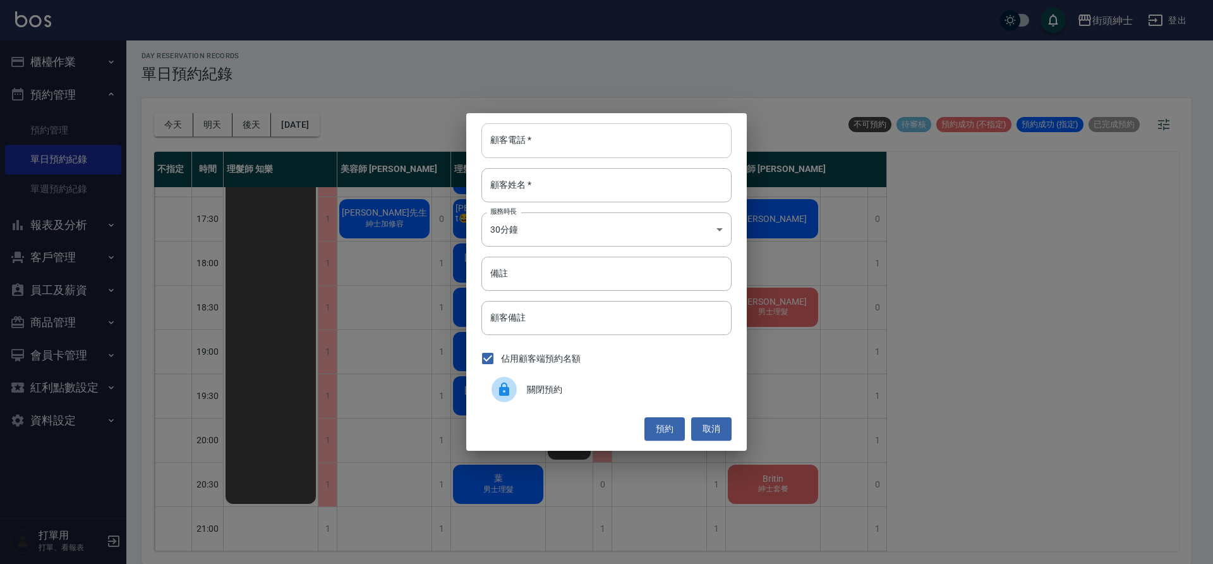
click at [560, 142] on input "顧客電話   *" at bounding box center [606, 140] width 250 height 34
paste input "0935324700"
type input "0935324700"
click at [576, 185] on input "顧客姓名   *" at bounding box center [606, 185] width 250 height 34
type input "０"
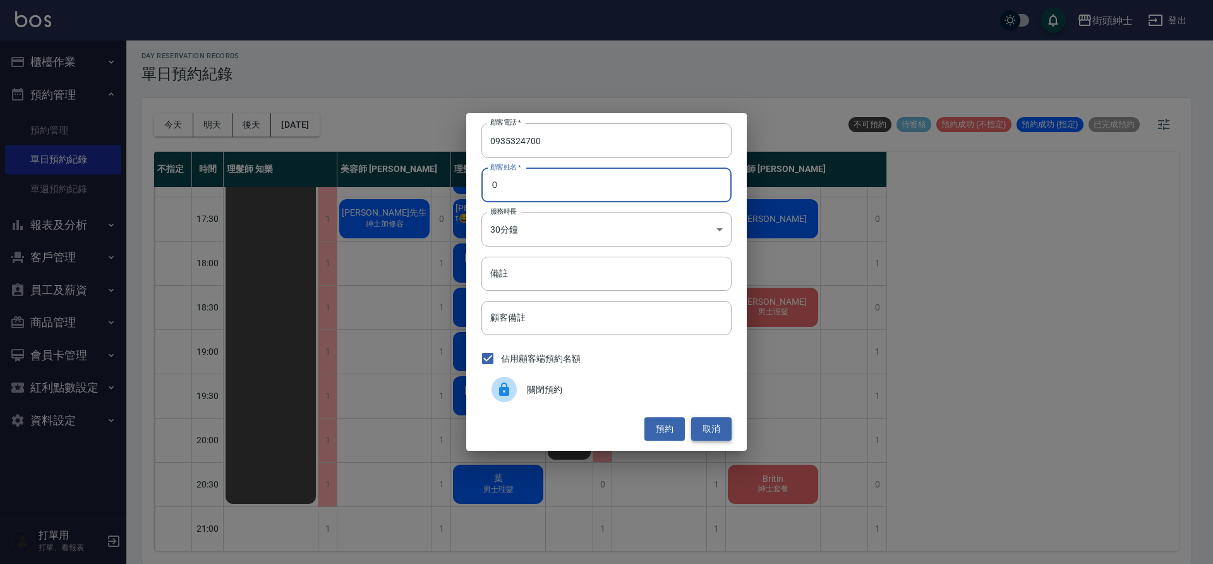
click at [699, 426] on button "取消" at bounding box center [711, 428] width 40 height 23
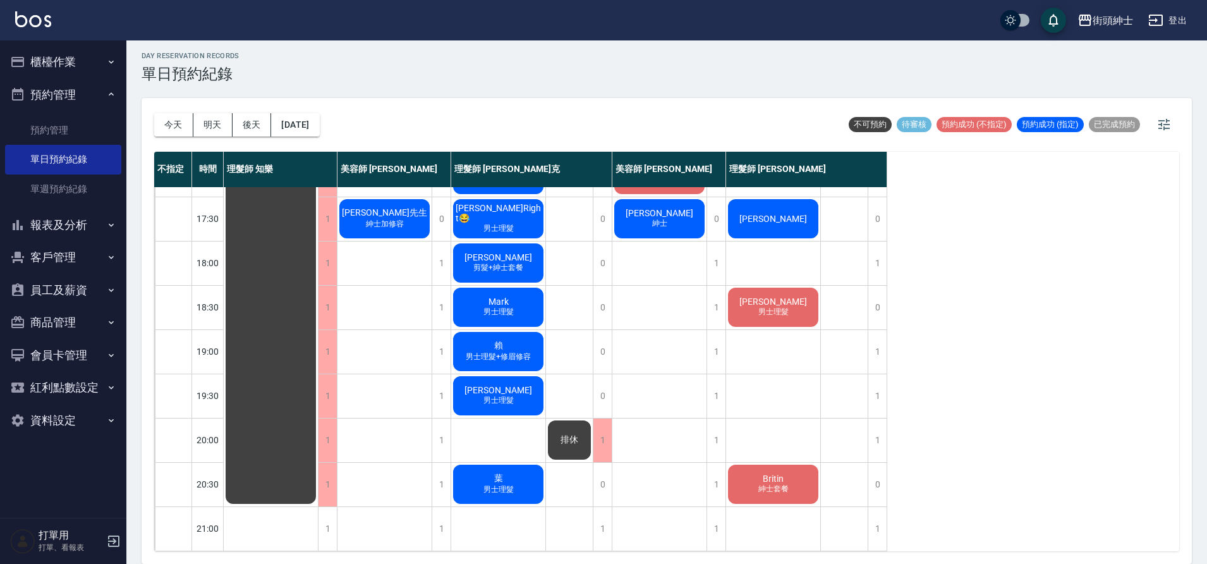
click at [779, 483] on span "紳士套餐" at bounding box center [773, 488] width 35 height 11
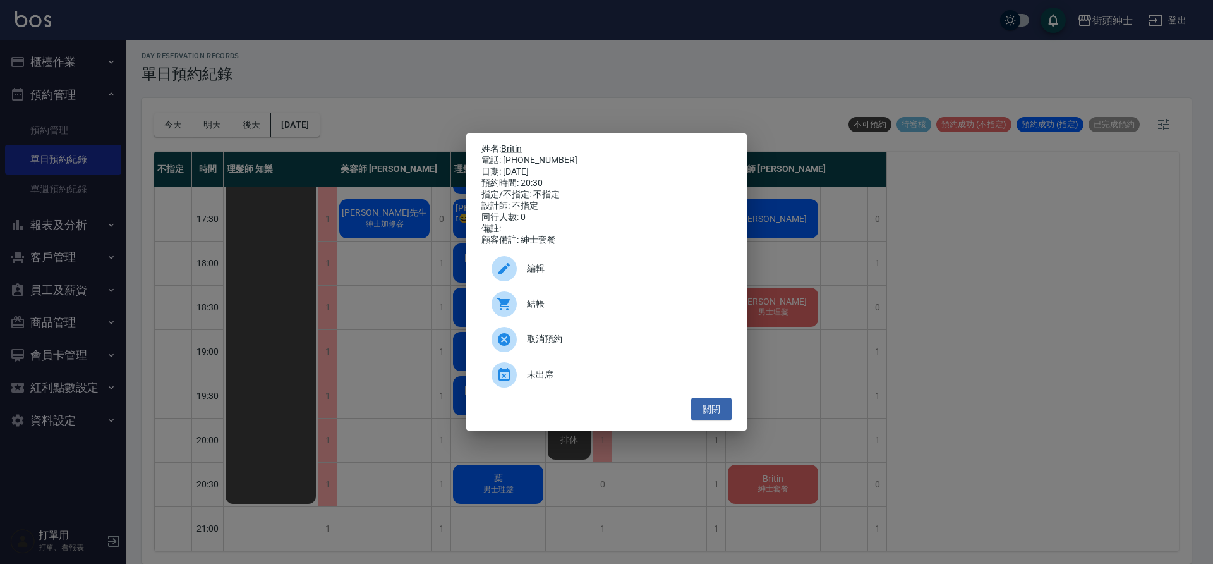
click at [610, 275] on span "編輯" at bounding box center [624, 268] width 195 height 13
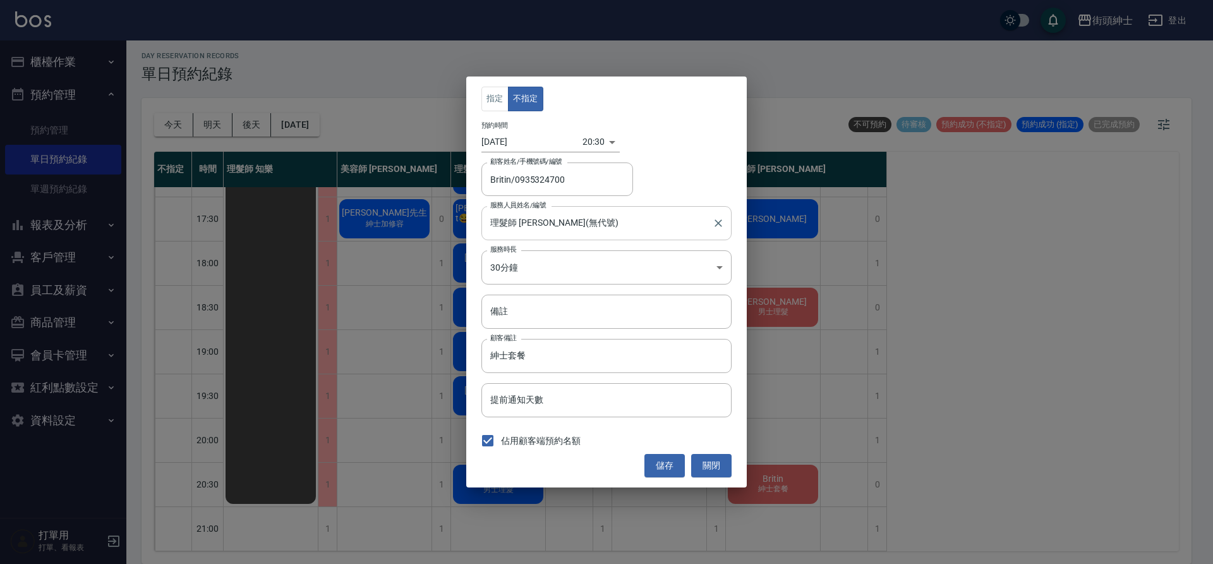
click at [613, 226] on input "理髮師 eric(無代號)" at bounding box center [597, 223] width 220 height 22
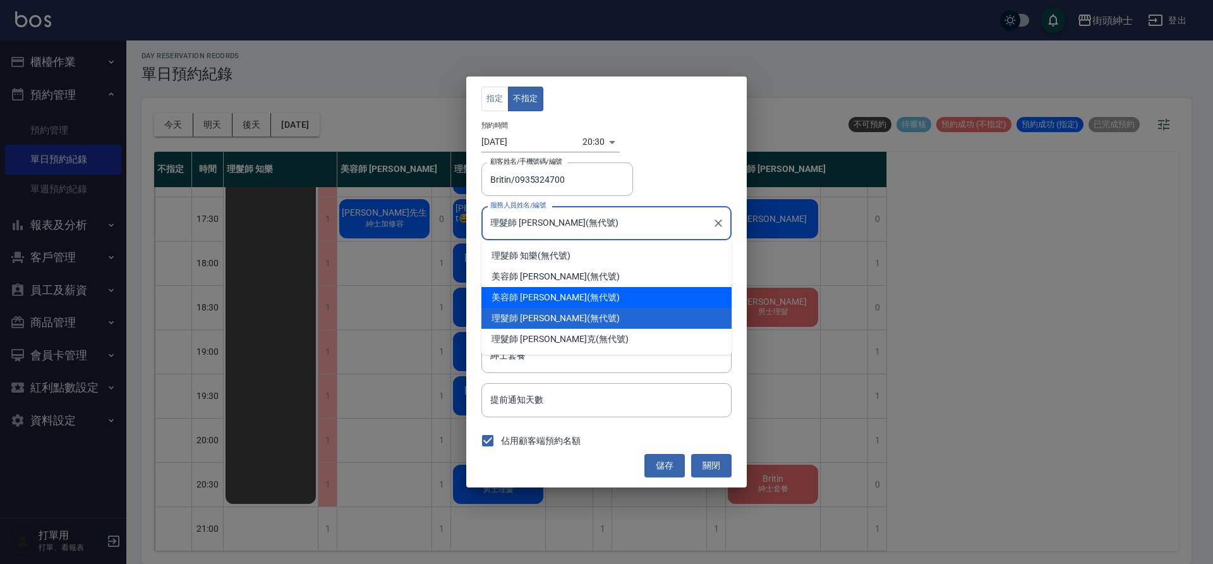
drag, startPoint x: 567, startPoint y: 299, endPoint x: 573, endPoint y: 304, distance: 7.2
click at [567, 299] on div "美容師 Cherry (無代號)" at bounding box center [606, 297] width 250 height 21
type input "美容師 Cherry(無代號)"
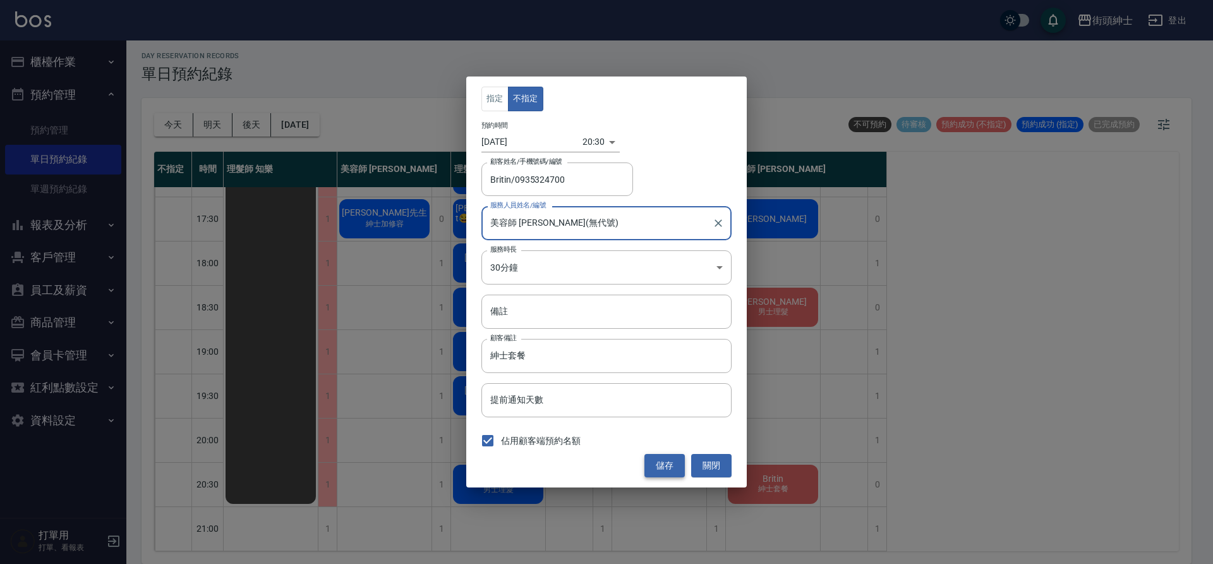
click at [664, 469] on button "儲存" at bounding box center [664, 465] width 40 height 23
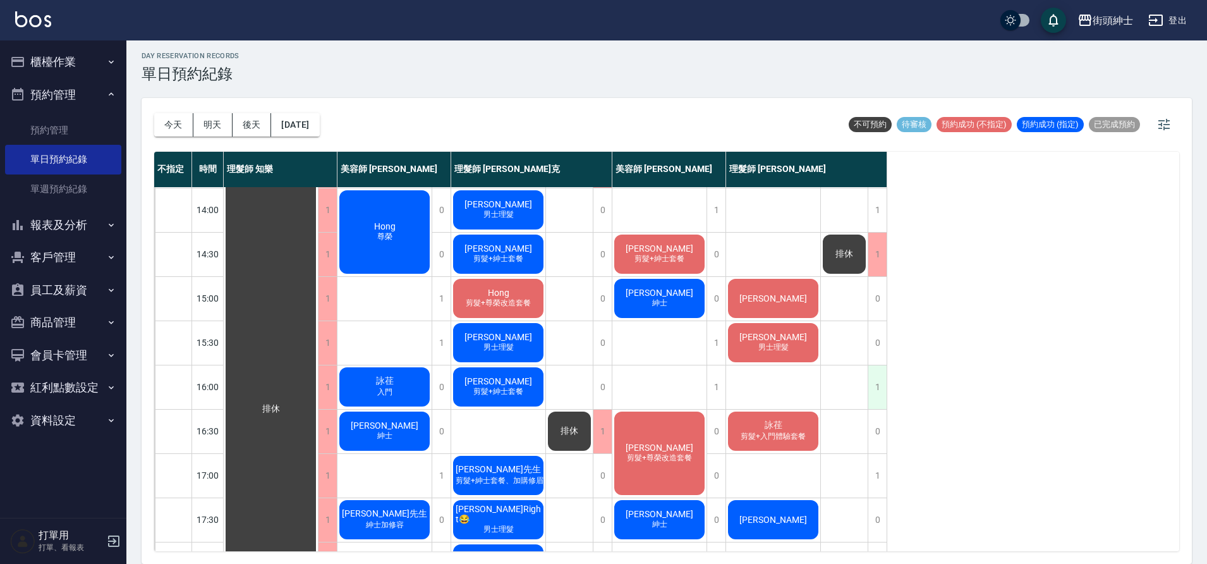
scroll to position [274, 0]
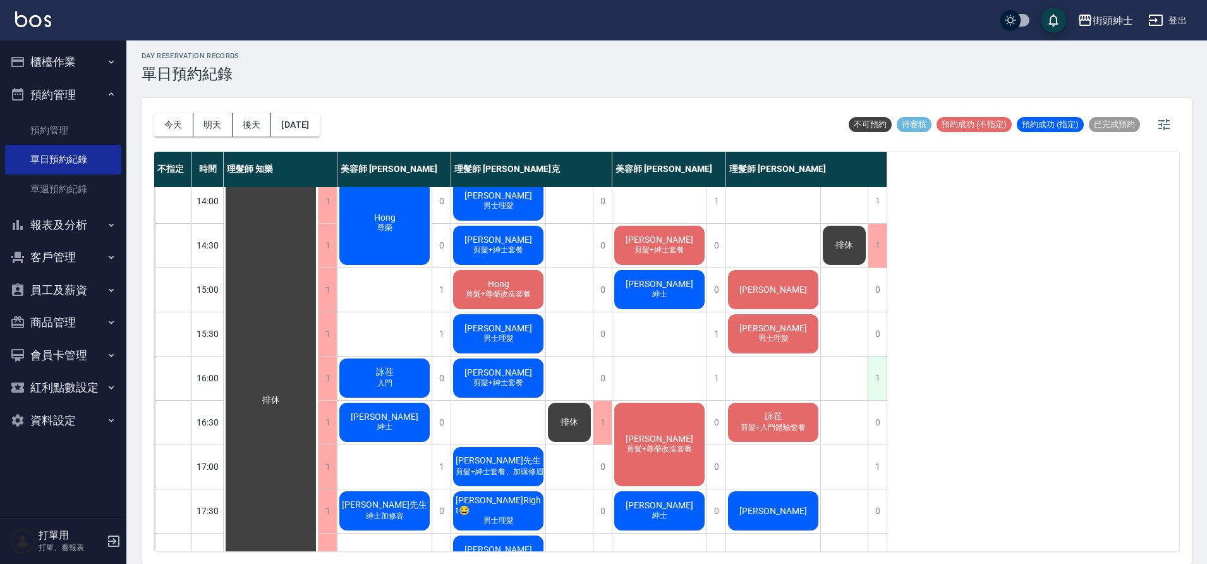
click at [876, 385] on div "1" at bounding box center [876, 378] width 19 height 44
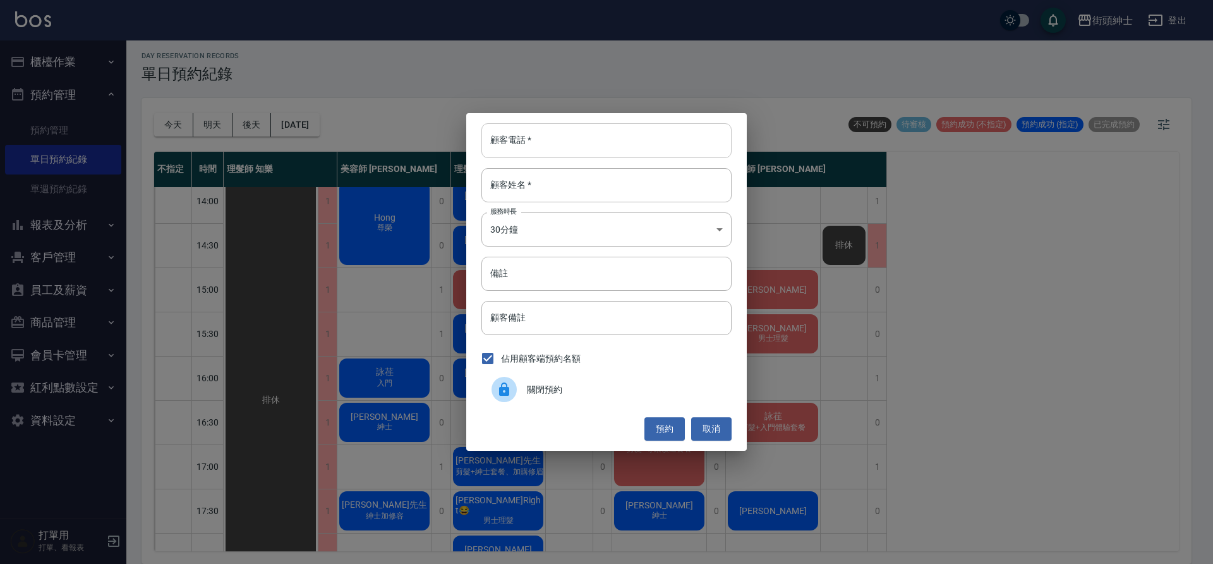
click at [597, 145] on input "顧客電話   *" at bounding box center [606, 140] width 250 height 34
type input "0903773811"
click at [564, 187] on input "顧客姓名   *" at bounding box center [606, 185] width 250 height 34
type input "謝"
click at [677, 421] on button "預約" at bounding box center [664, 428] width 40 height 23
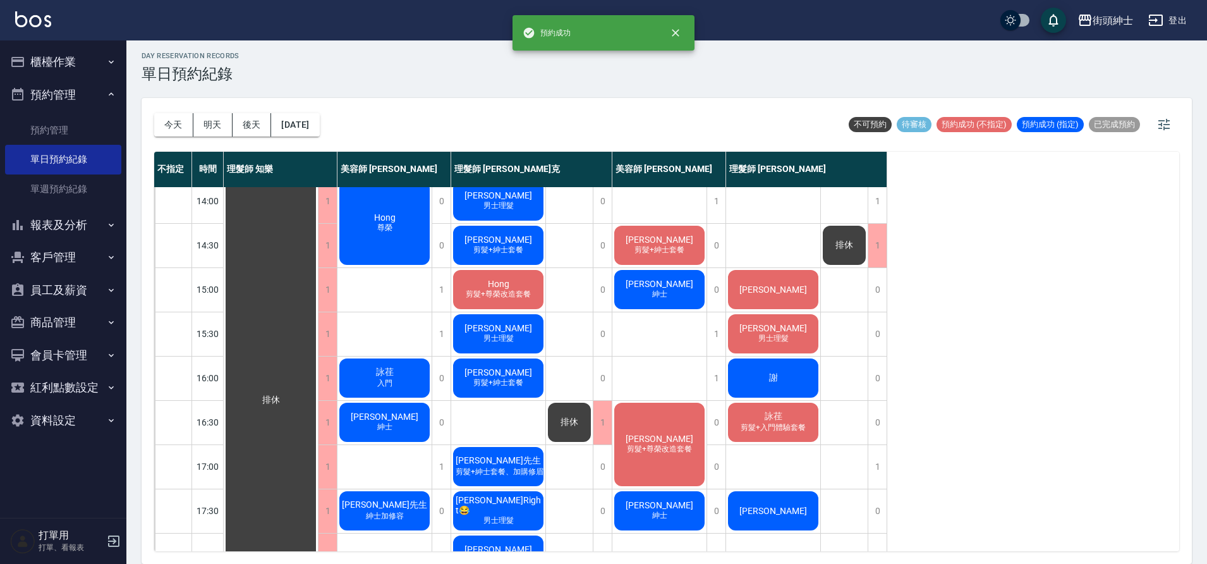
click at [757, 387] on div "謝" at bounding box center [773, 377] width 94 height 43
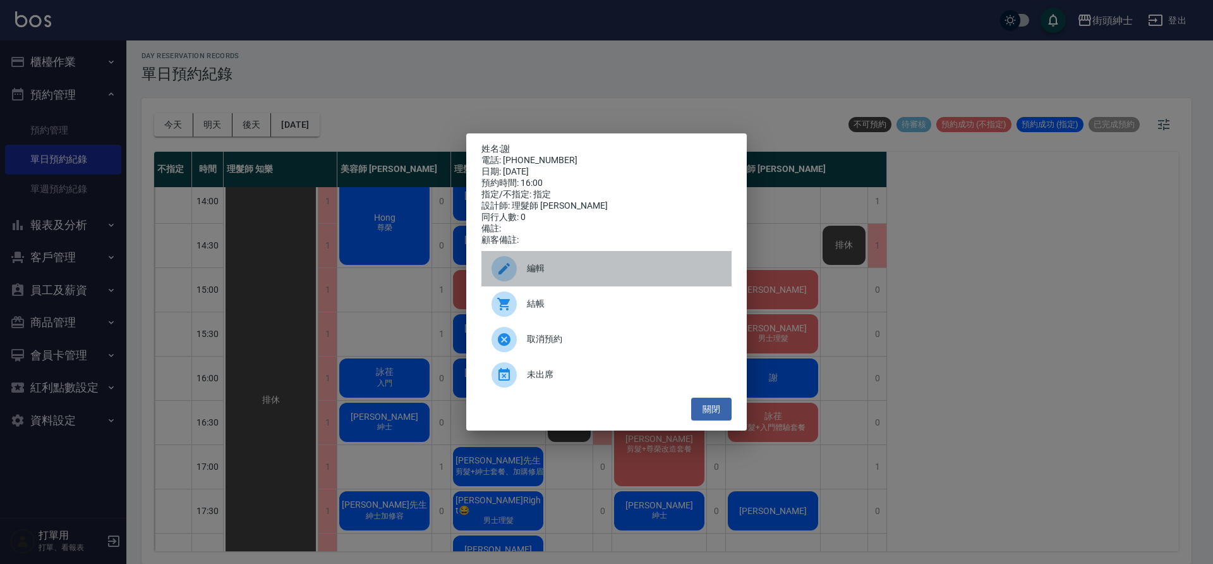
drag, startPoint x: 548, startPoint y: 269, endPoint x: 495, endPoint y: 154, distance: 127.2
click at [548, 269] on span "編輯" at bounding box center [624, 268] width 195 height 13
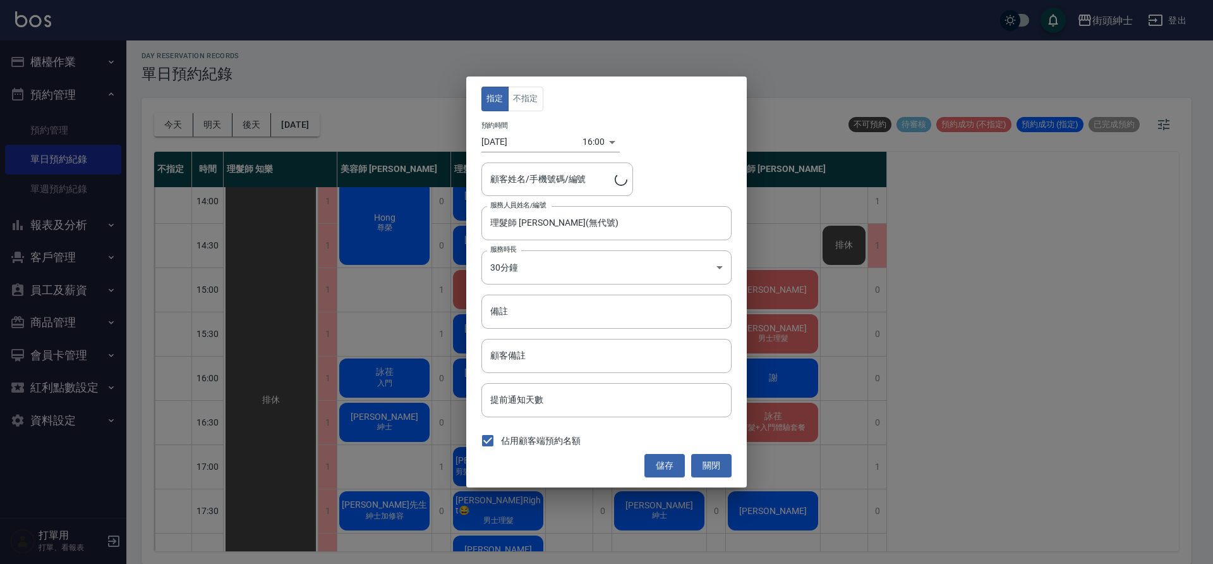
type input "謝/0903773811"
click at [529, 107] on button "不指定" at bounding box center [525, 99] width 35 height 25
click at [668, 470] on button "儲存" at bounding box center [664, 465] width 40 height 23
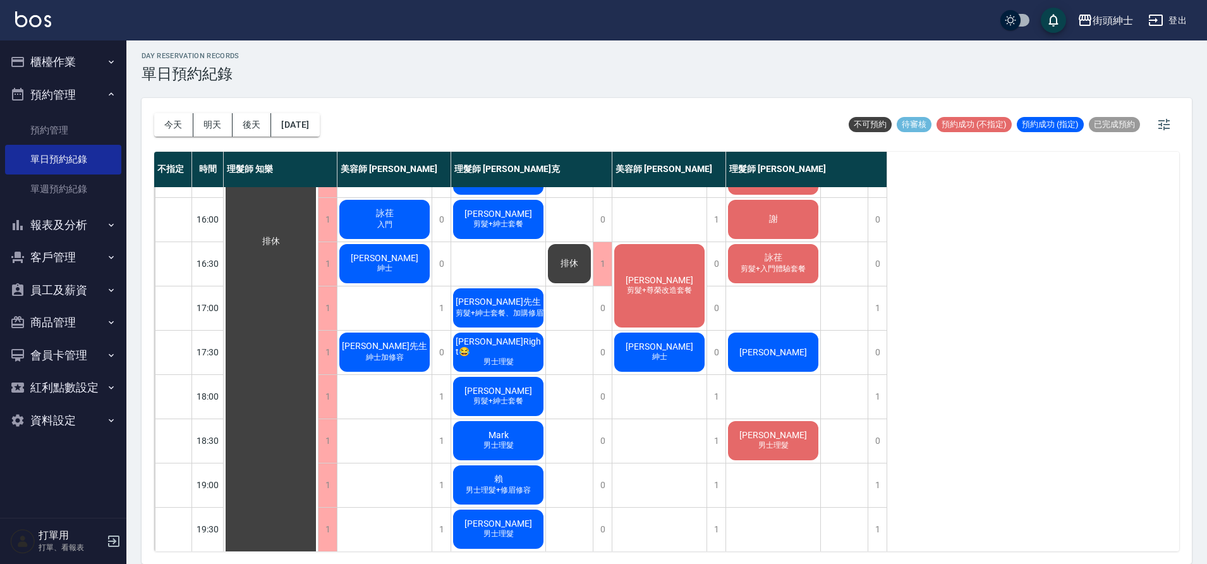
scroll to position [575, 0]
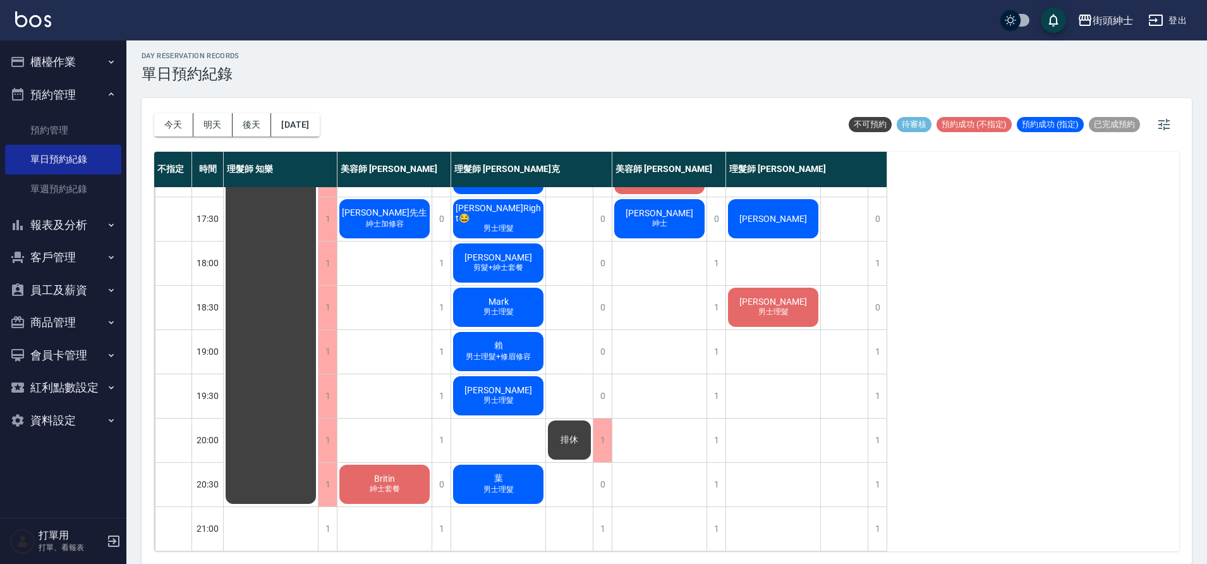
click at [403, 472] on div "Britin 紳士套餐" at bounding box center [384, 483] width 94 height 43
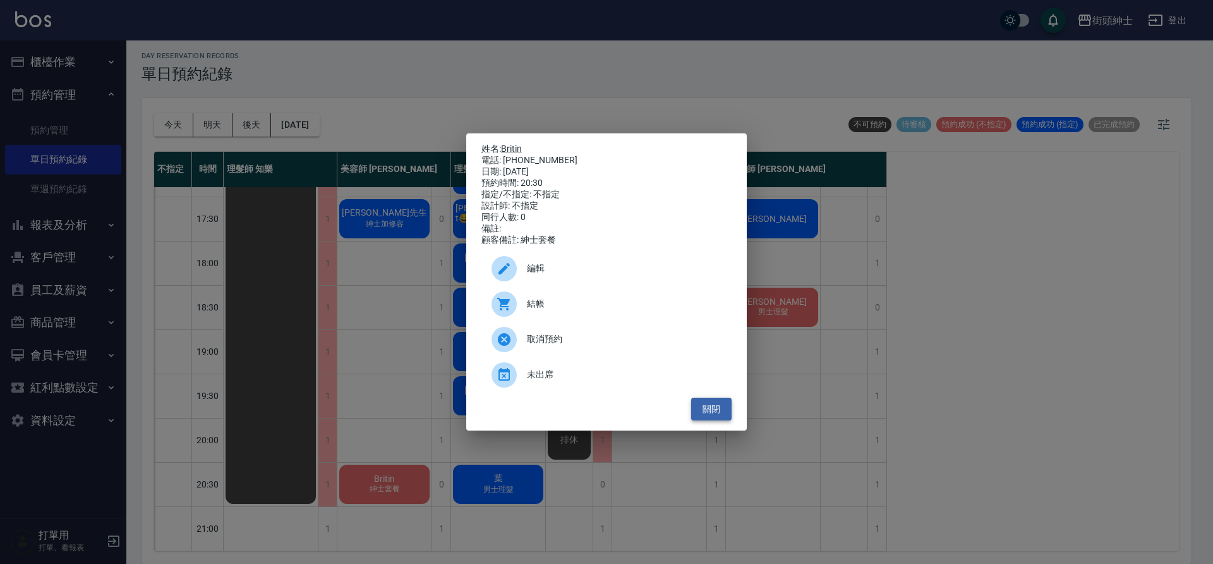
click at [708, 409] on button "關閉" at bounding box center [711, 408] width 40 height 23
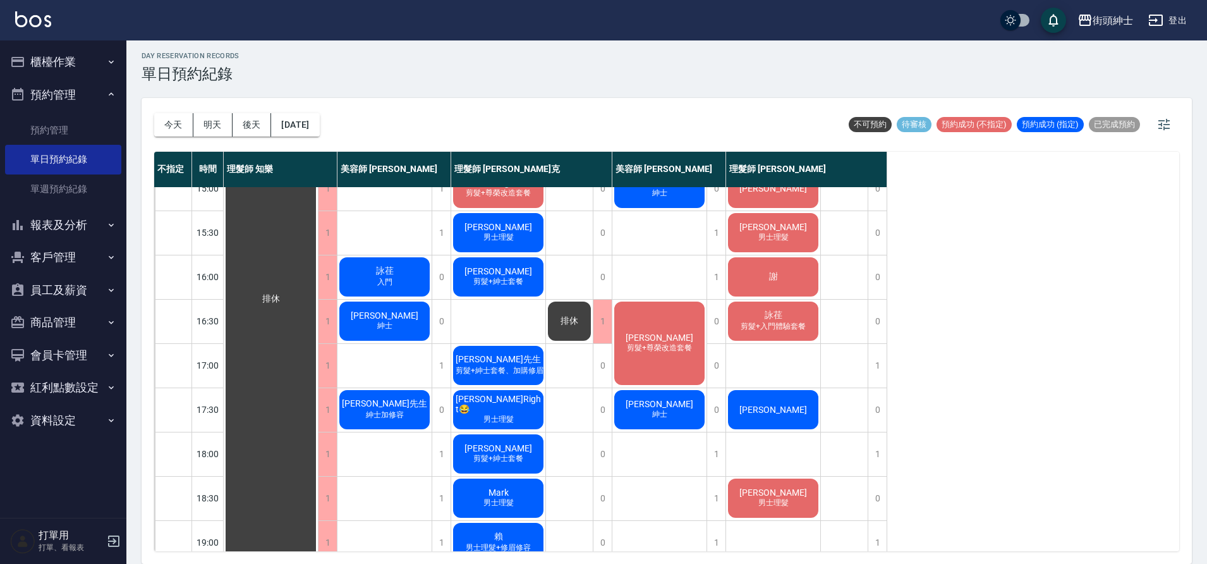
scroll to position [384, 0]
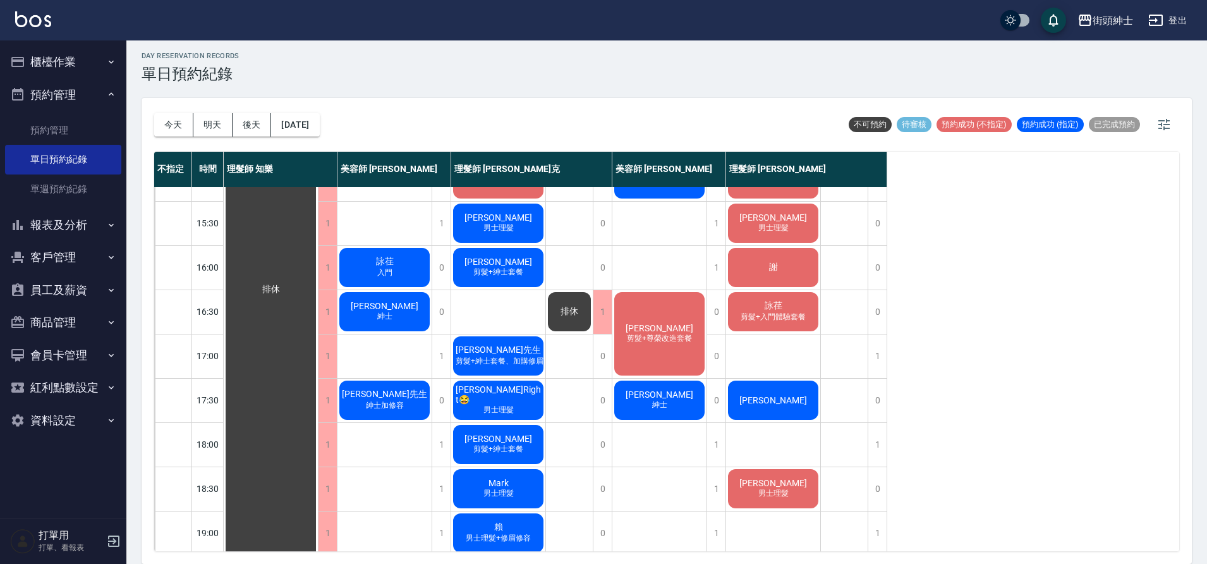
click at [655, 344] on span "剪髮+尊榮改造套餐" at bounding box center [659, 338] width 70 height 11
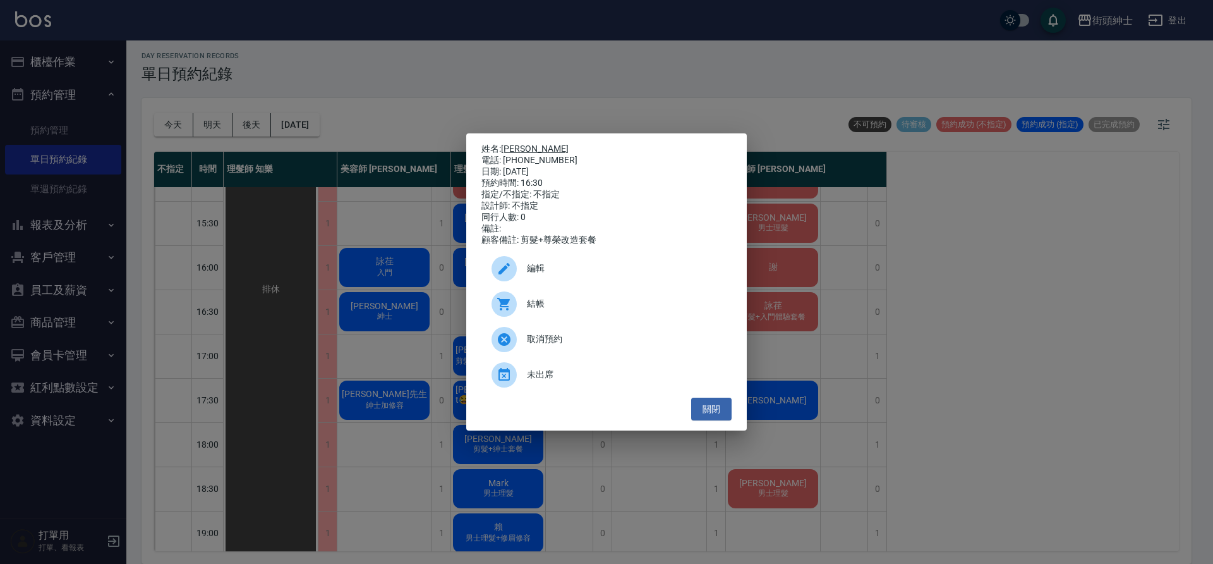
click at [517, 148] on link "林鑫宏 Ricky" at bounding box center [535, 148] width 68 height 10
click at [713, 414] on button "關閉" at bounding box center [711, 408] width 40 height 23
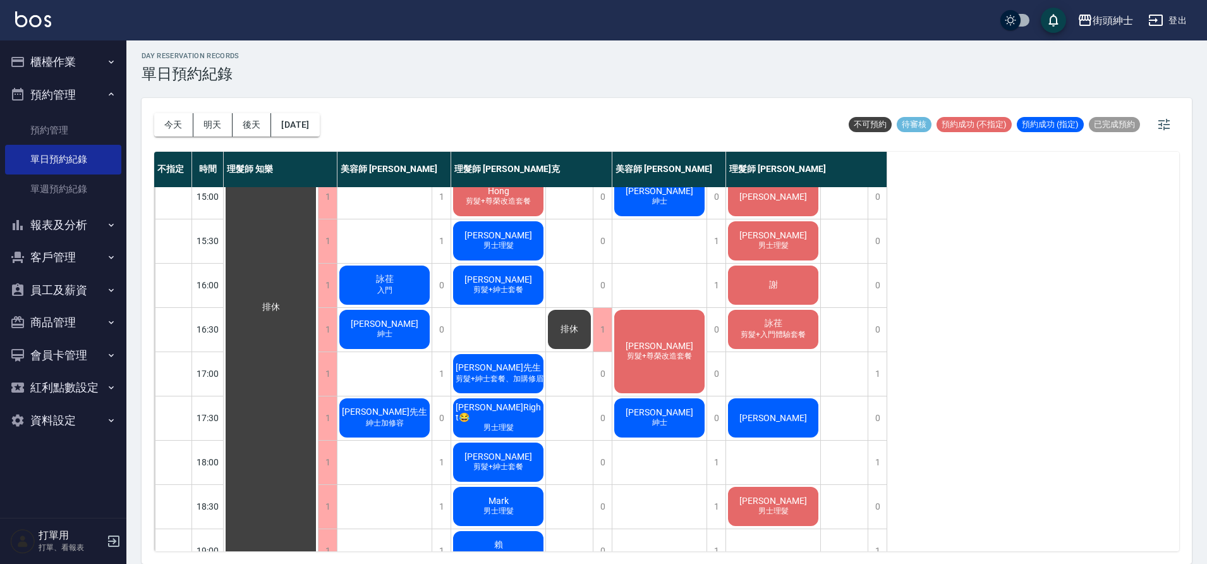
scroll to position [364, 0]
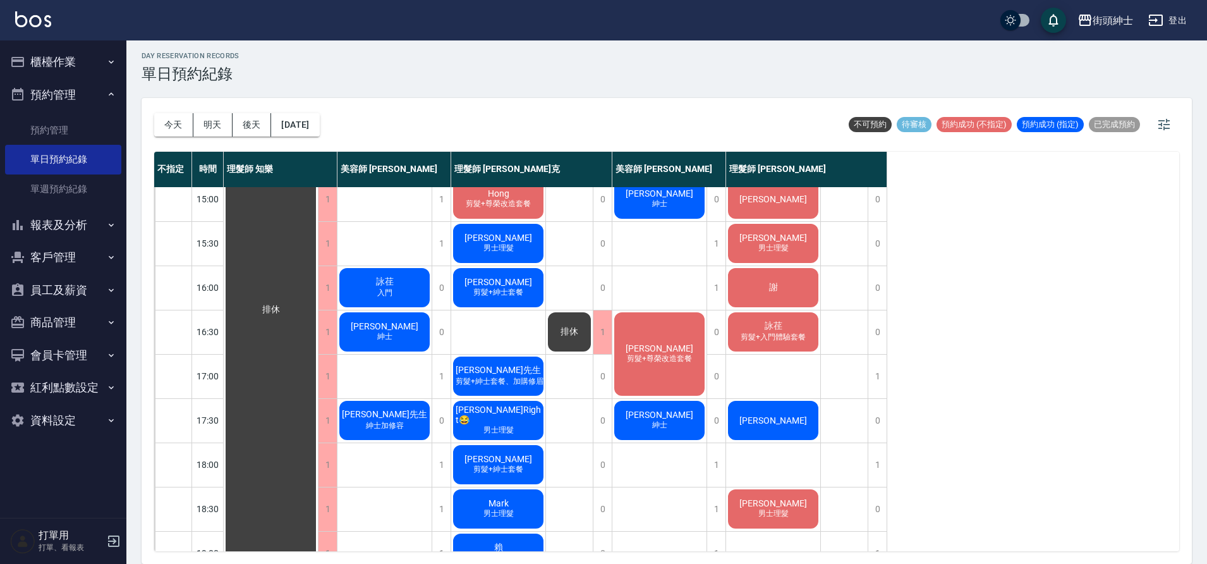
click at [807, 406] on div "林鑫宏 Ricky" at bounding box center [773, 420] width 94 height 43
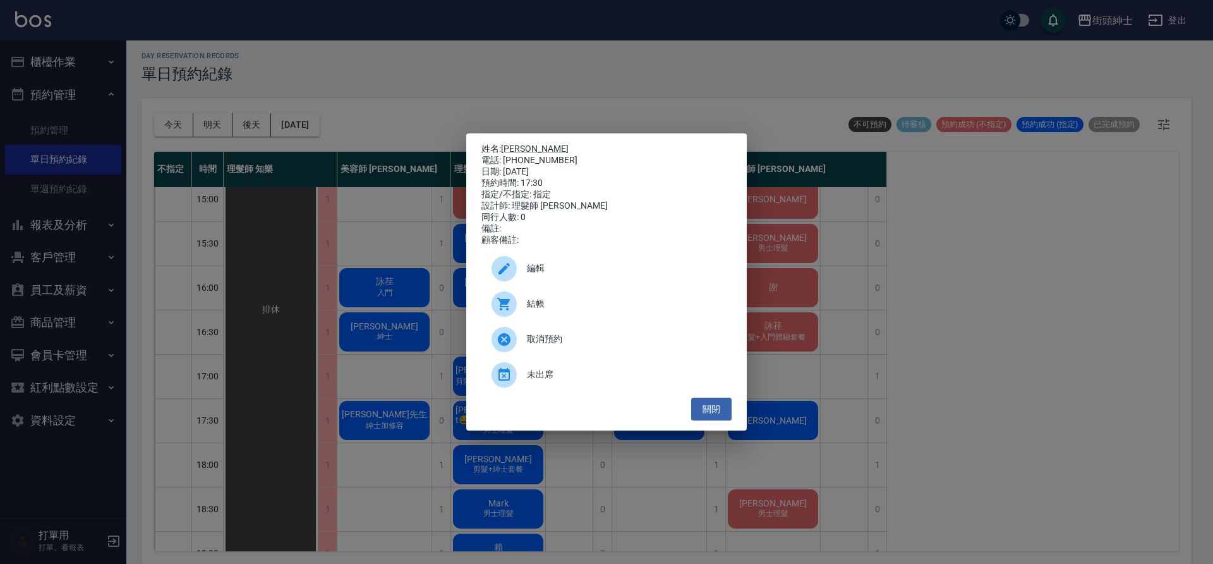
click at [630, 268] on span "編輯" at bounding box center [624, 268] width 195 height 13
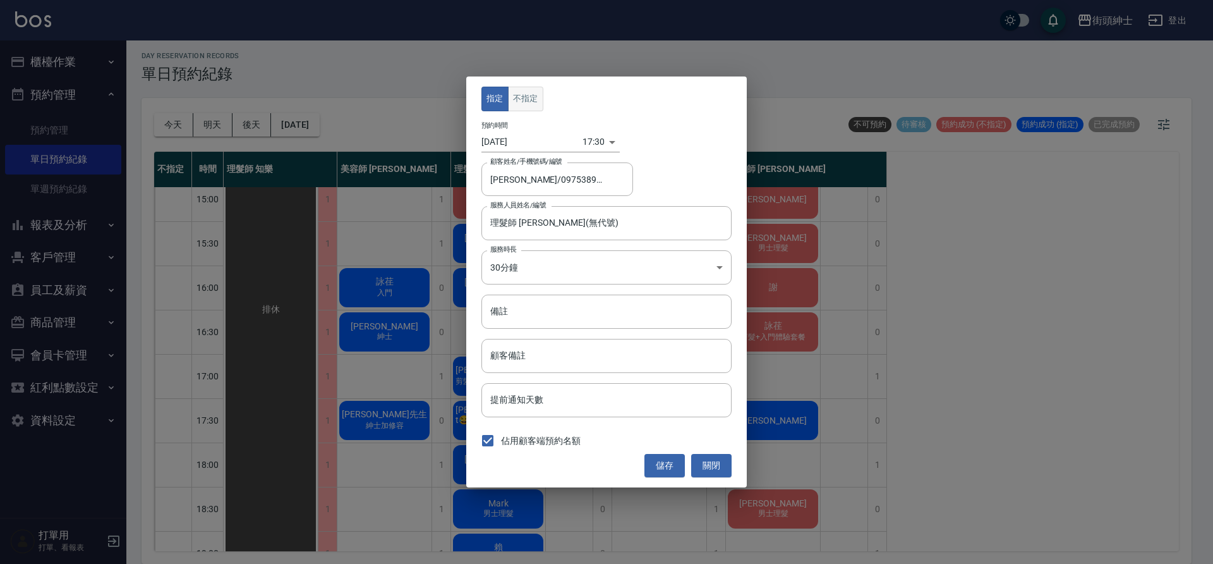
click at [532, 93] on button "不指定" at bounding box center [525, 99] width 35 height 25
click at [663, 475] on button "儲存" at bounding box center [664, 465] width 40 height 23
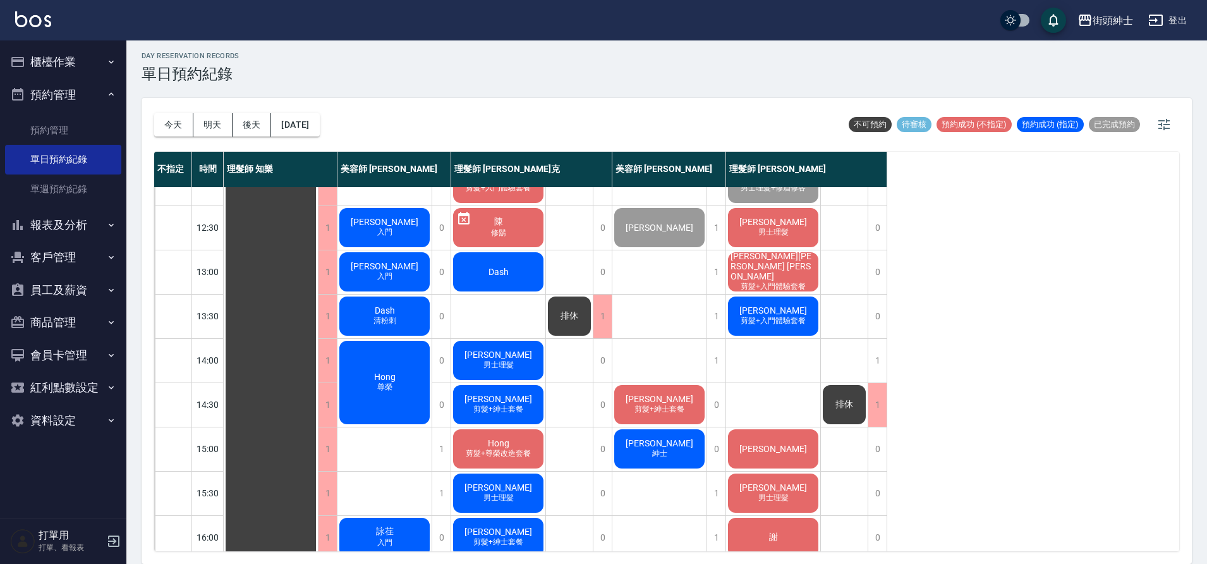
scroll to position [102, 0]
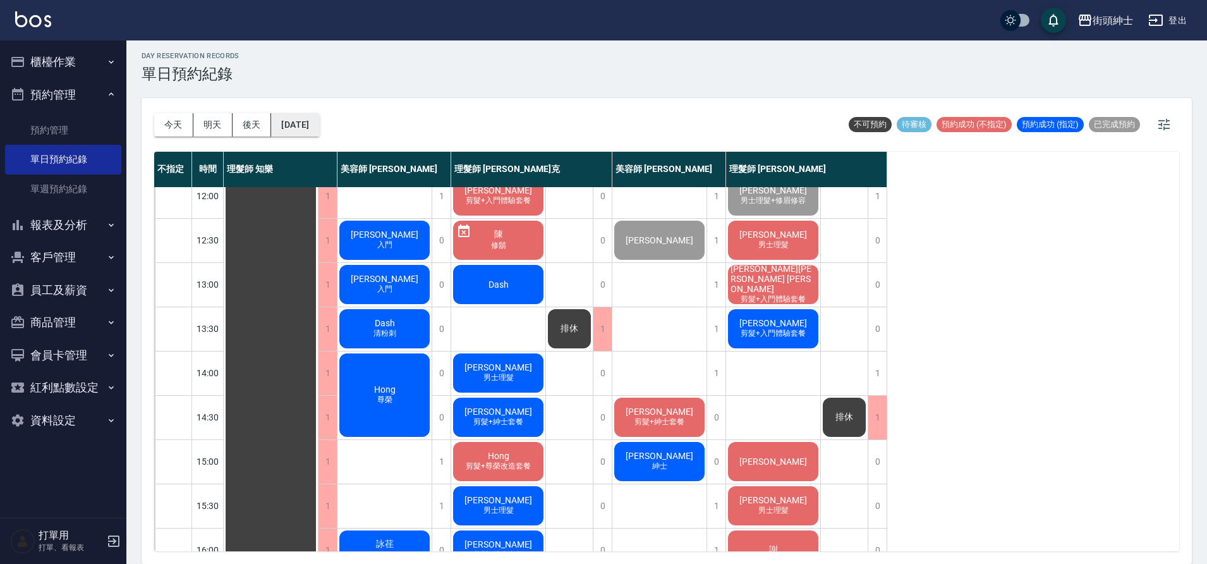
click at [319, 125] on button "2025/10/11" at bounding box center [295, 124] width 48 height 23
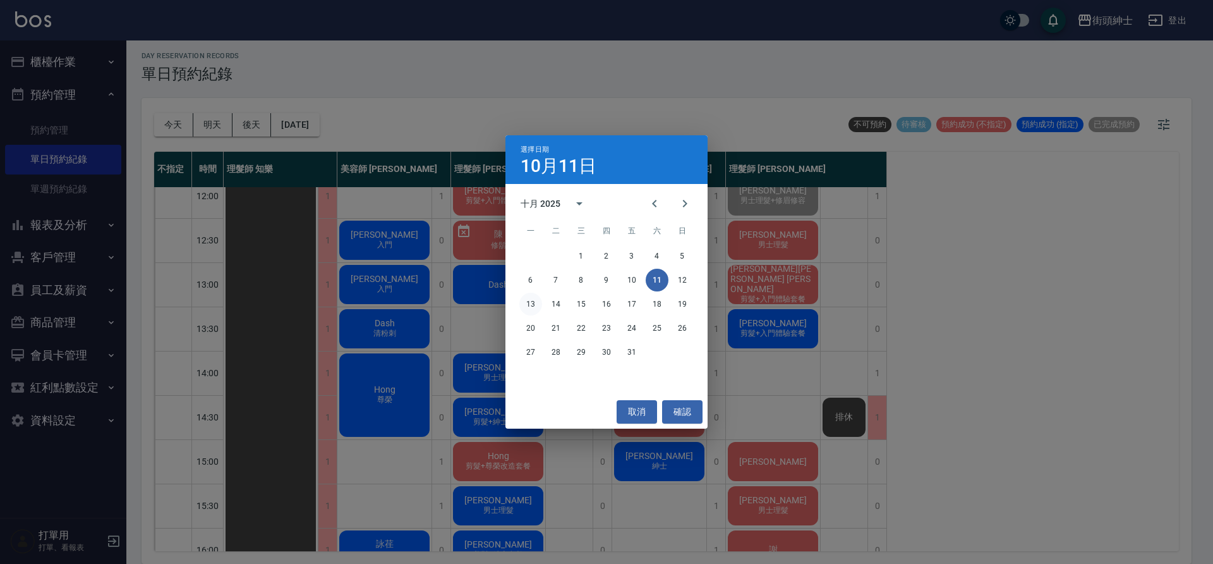
click at [538, 303] on button "13" at bounding box center [530, 304] width 23 height 23
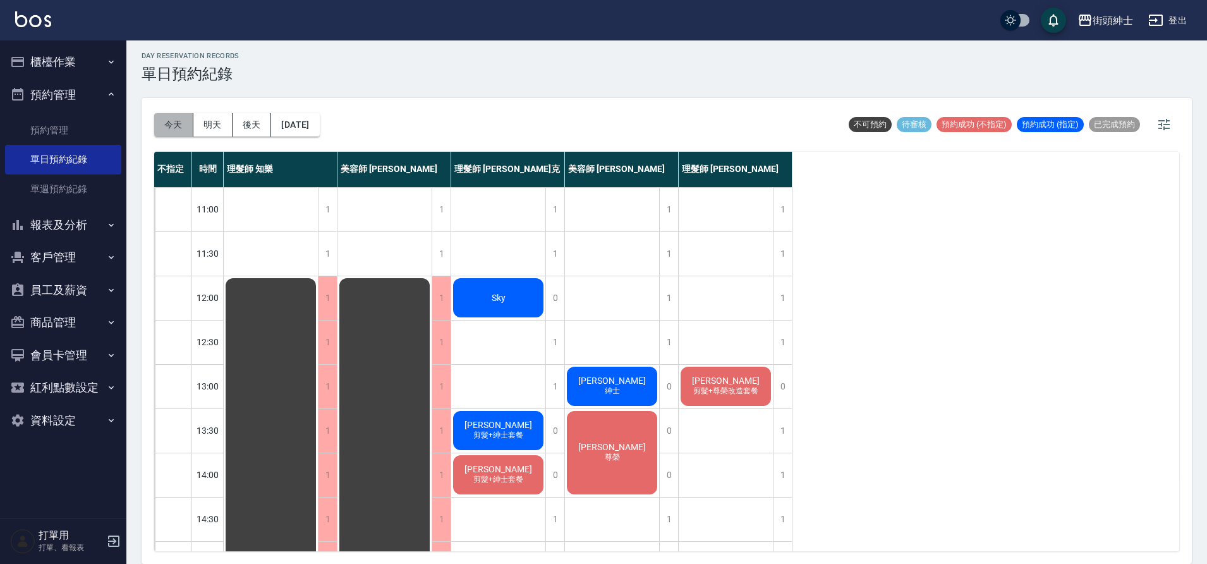
click at [178, 121] on button "今天" at bounding box center [173, 124] width 39 height 23
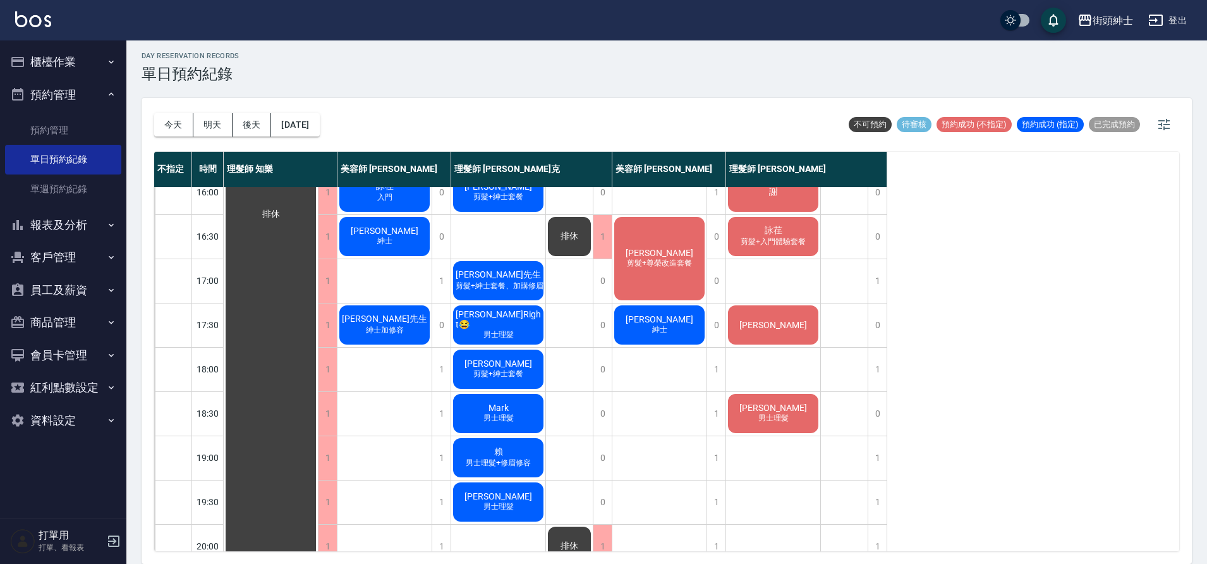
scroll to position [575, 0]
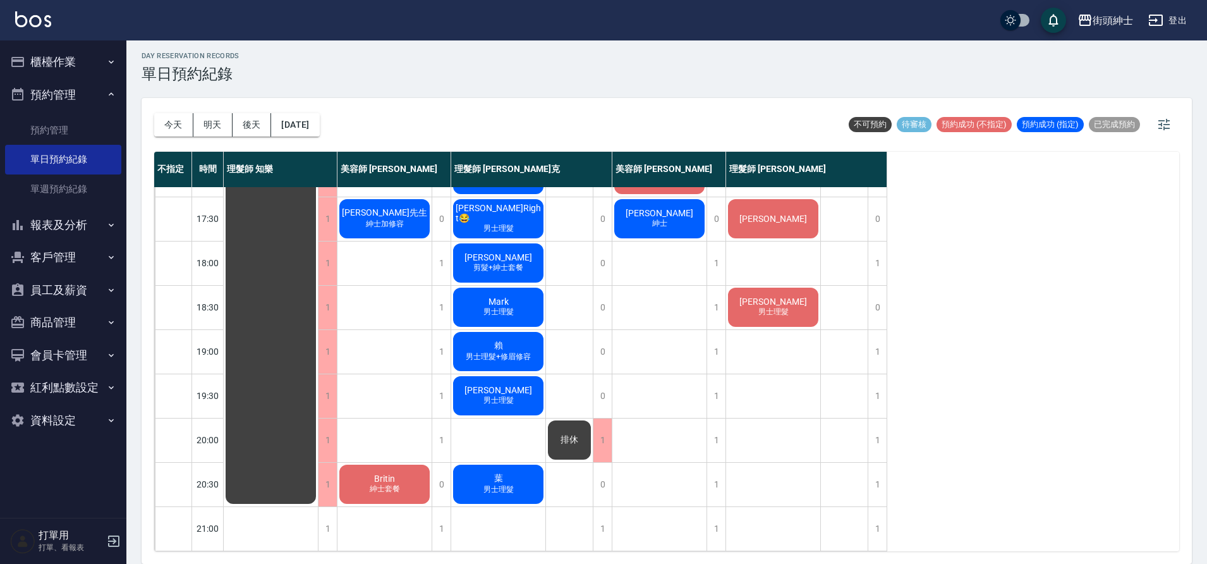
click at [387, 473] on span "Britin" at bounding box center [384, 478] width 26 height 10
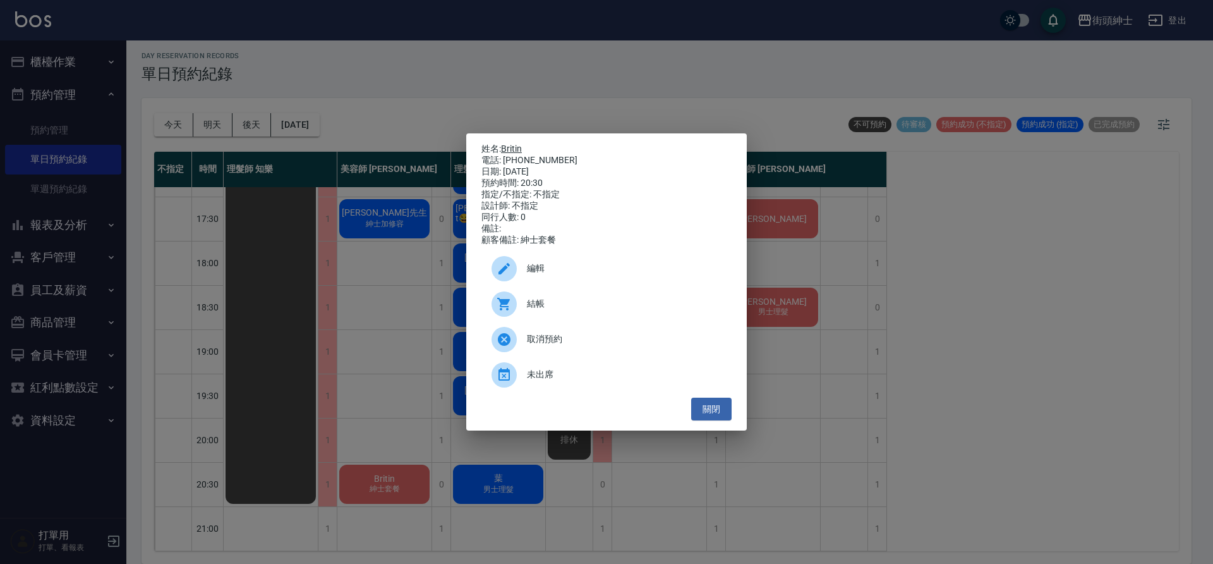
click at [521, 155] on div "電話: 0935324700" at bounding box center [606, 160] width 250 height 11
click at [517, 147] on link "Britin" at bounding box center [511, 148] width 21 height 10
click at [723, 418] on button "關閉" at bounding box center [711, 408] width 40 height 23
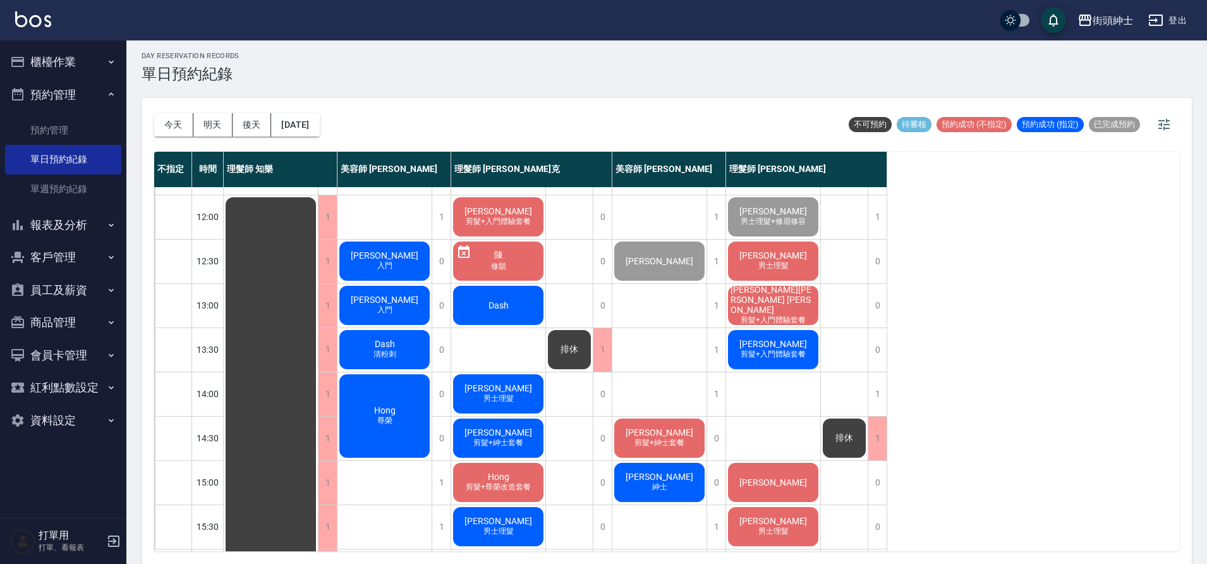
scroll to position [50, 0]
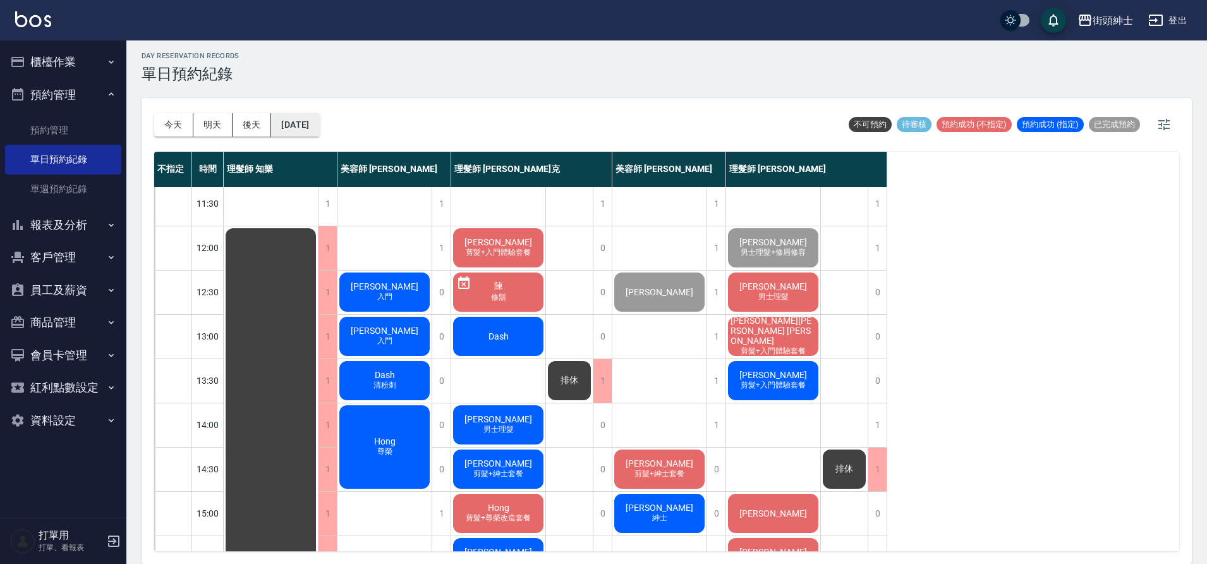
click at [319, 129] on button "2025/10/11" at bounding box center [295, 124] width 48 height 23
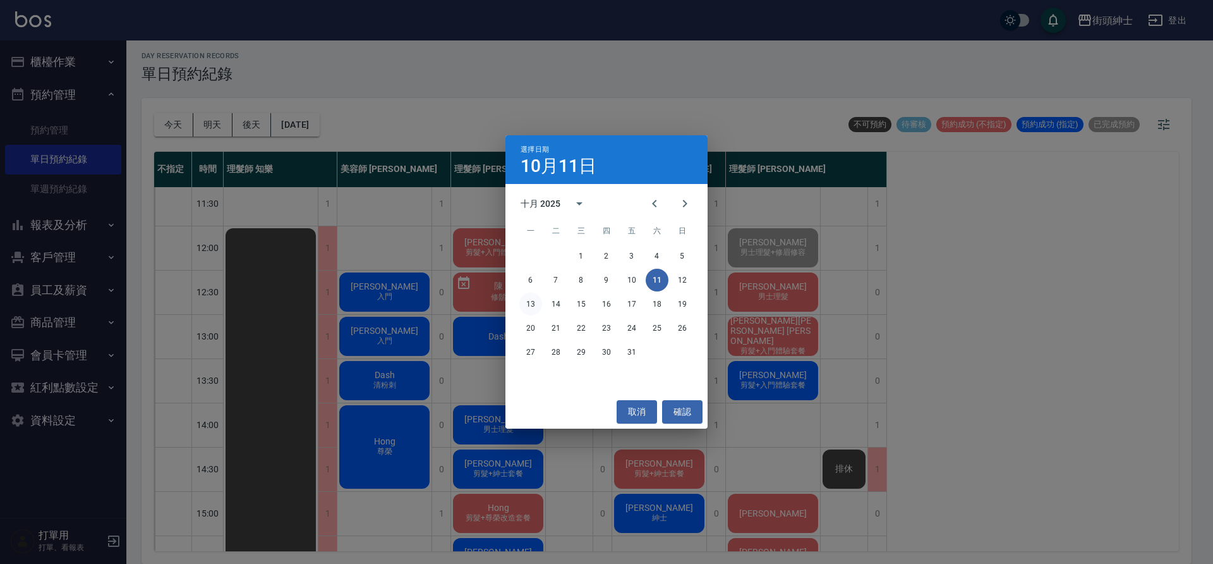
click at [530, 298] on button "13" at bounding box center [530, 304] width 23 height 23
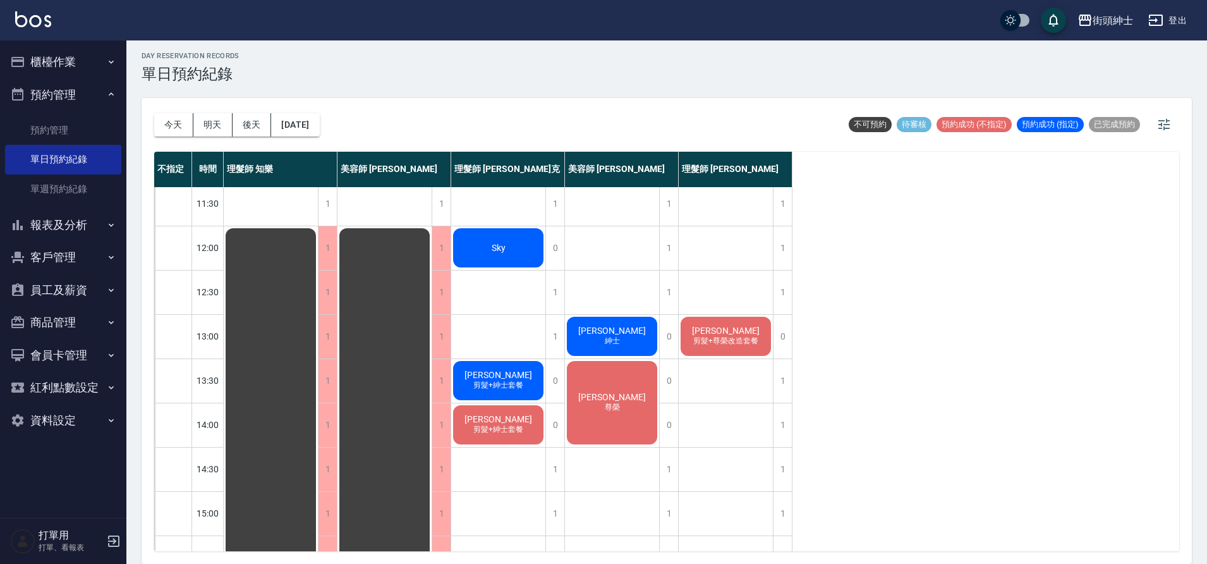
scroll to position [52, 0]
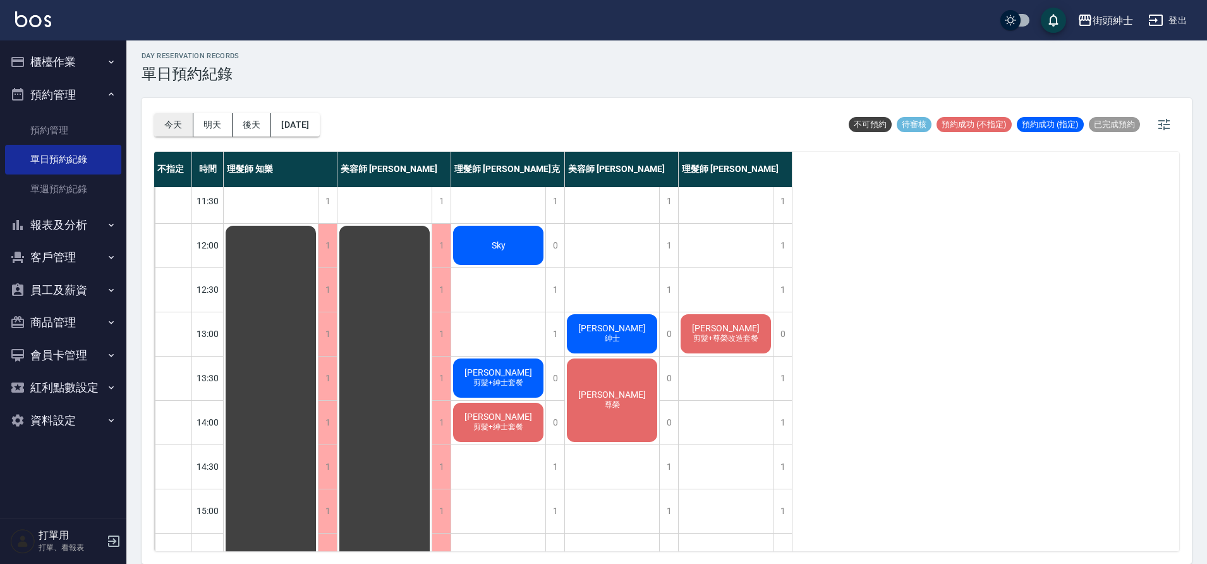
click at [175, 128] on button "今天" at bounding box center [173, 124] width 39 height 23
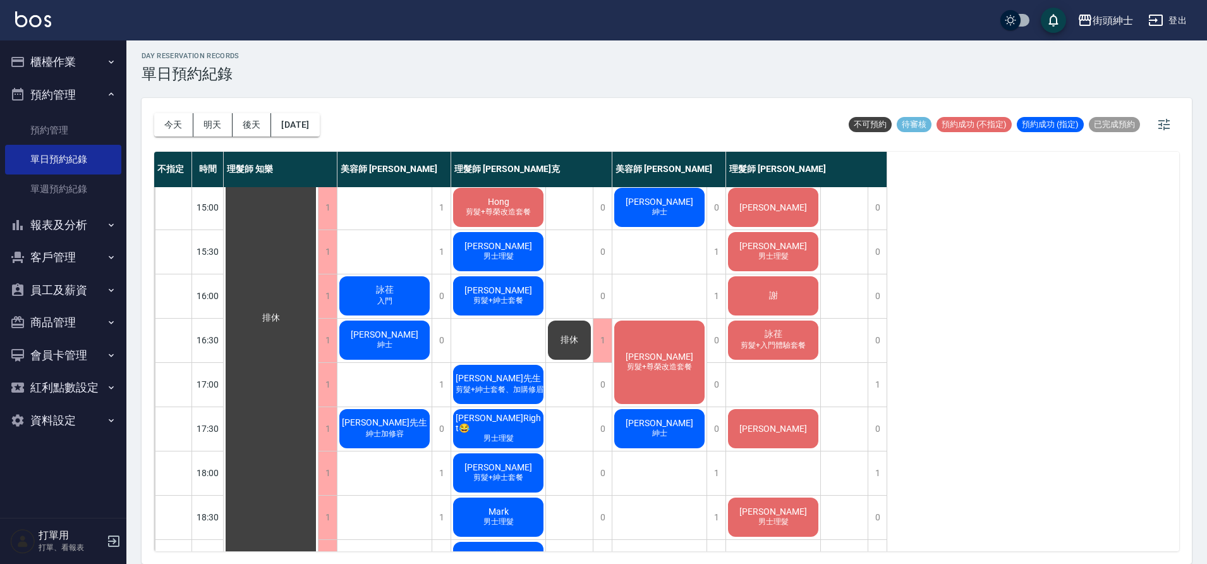
scroll to position [341, 0]
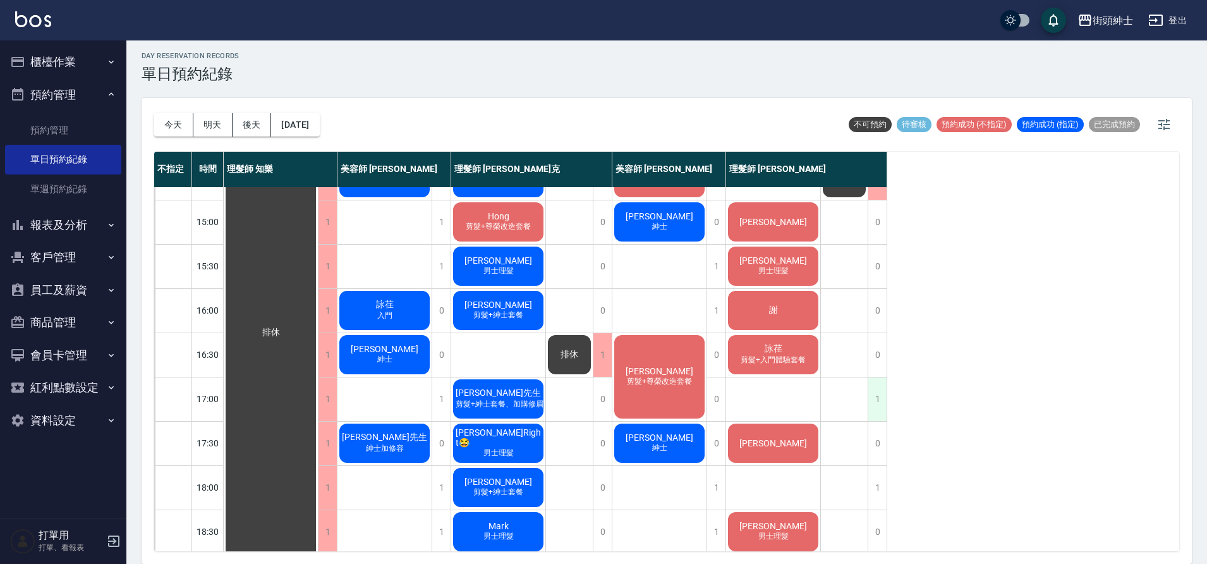
click at [878, 397] on div "1" at bounding box center [876, 399] width 19 height 44
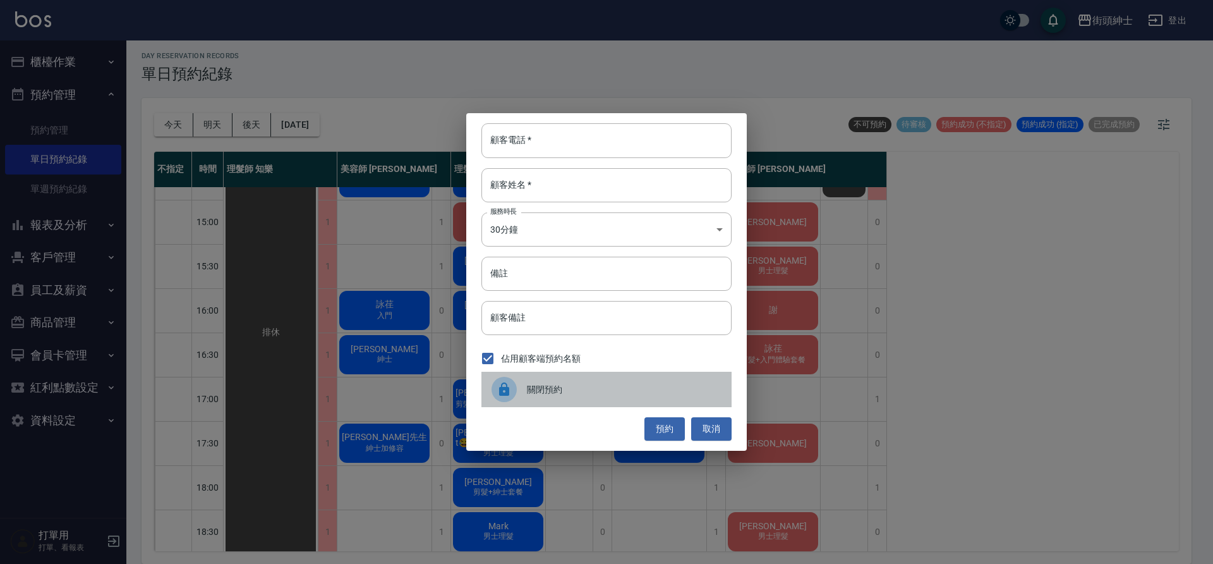
click at [634, 385] on span "關閉預約" at bounding box center [624, 389] width 195 height 13
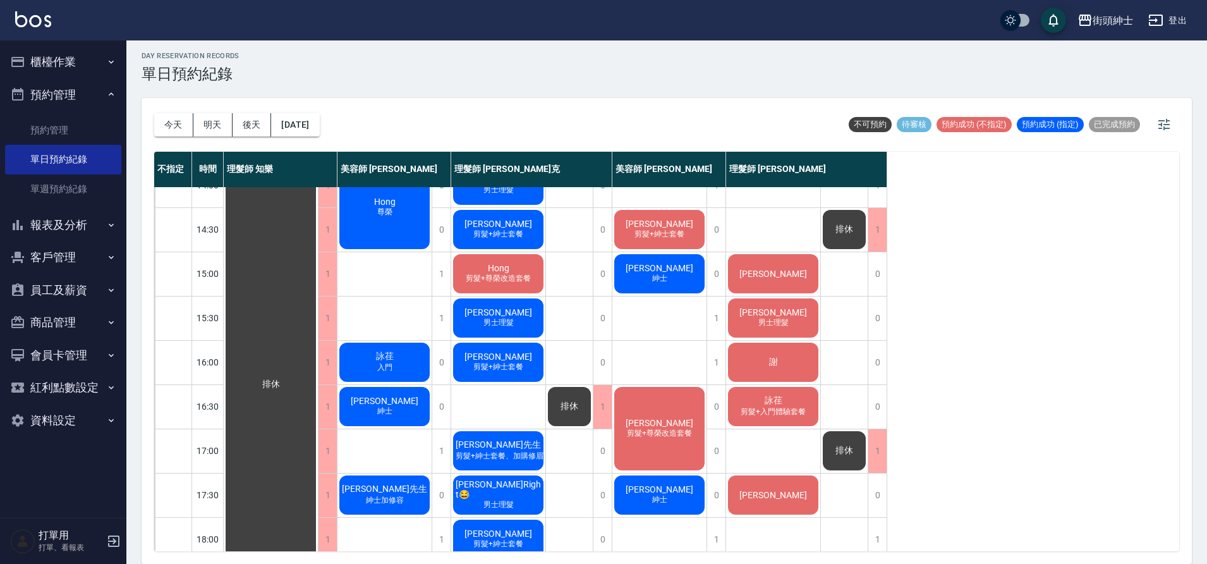
scroll to position [288, 0]
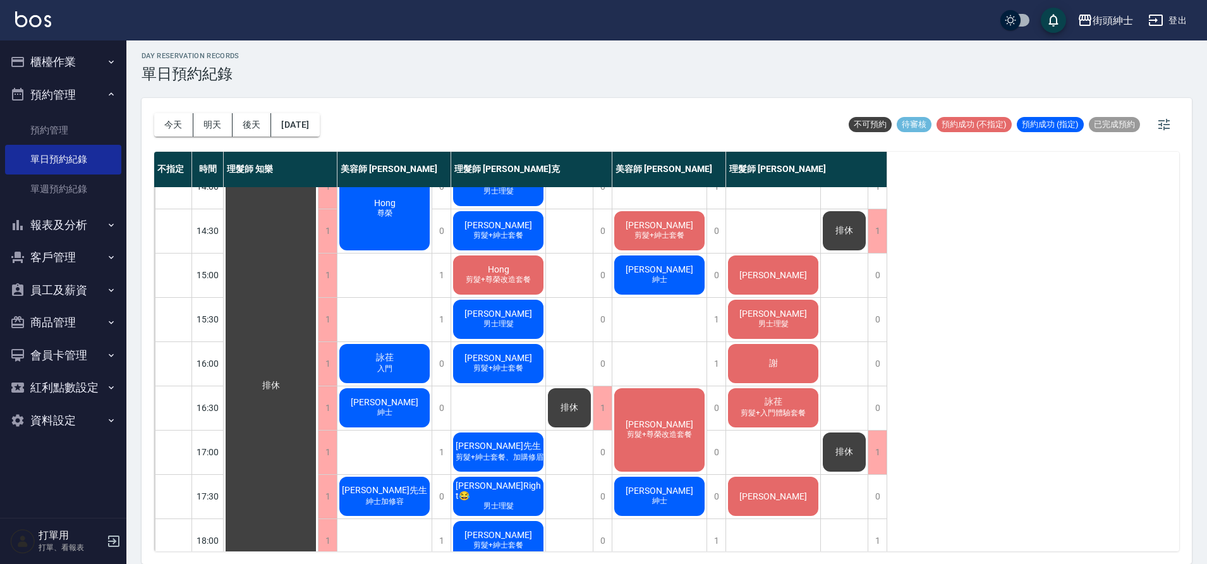
click at [747, 325] on div "阿威 男士理髮" at bounding box center [773, 319] width 94 height 43
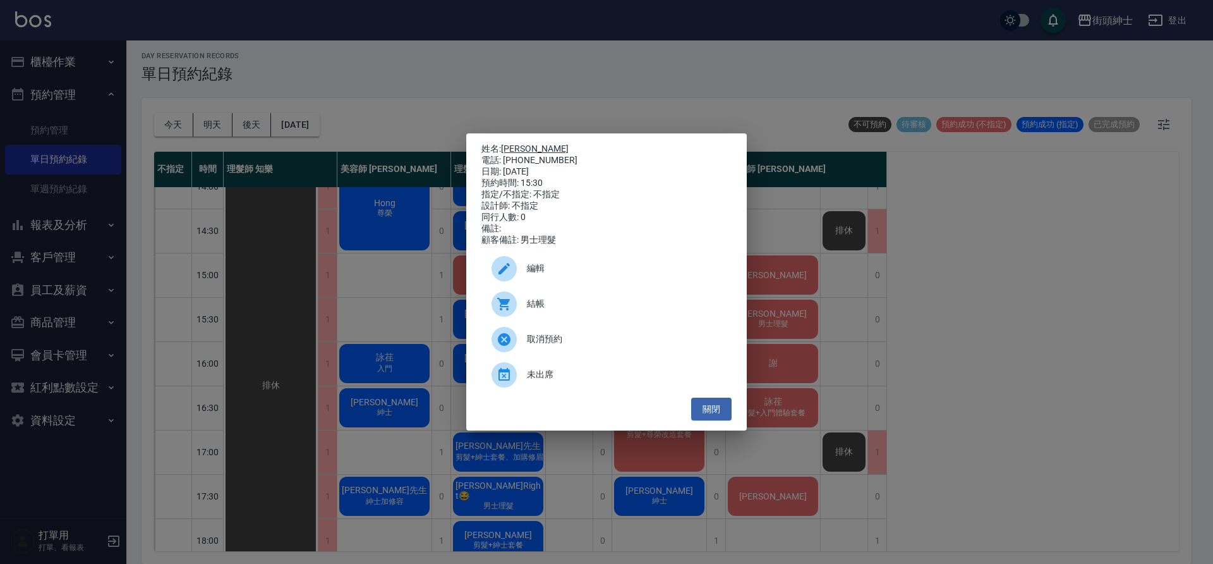
click at [518, 147] on link "[PERSON_NAME]" at bounding box center [535, 148] width 68 height 10
click at [715, 412] on button "關閉" at bounding box center [711, 408] width 40 height 23
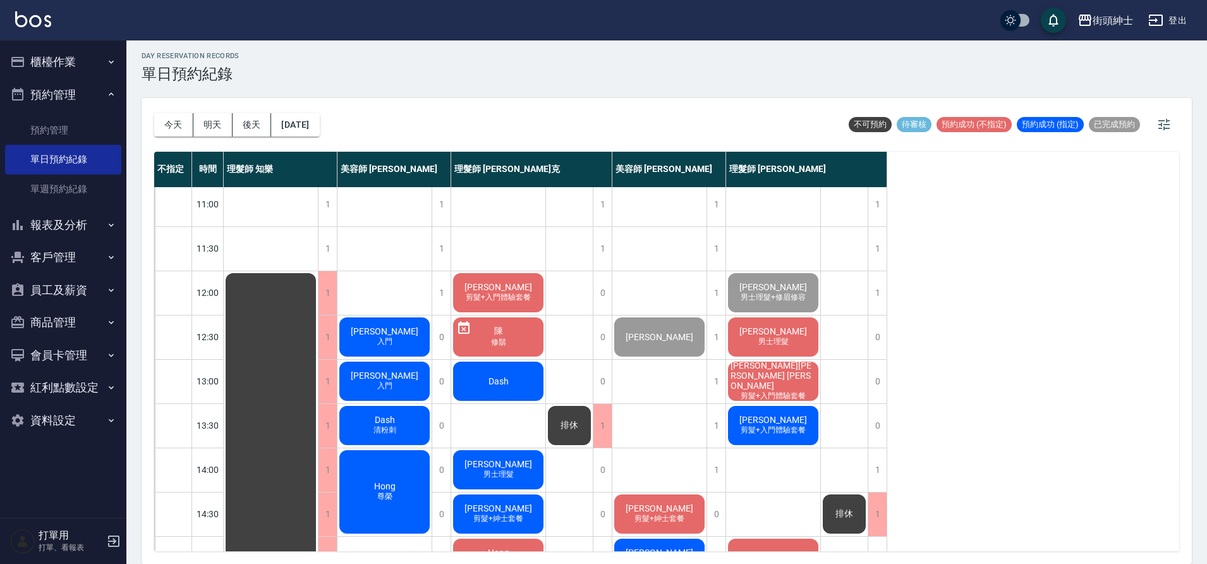
scroll to position [0, 0]
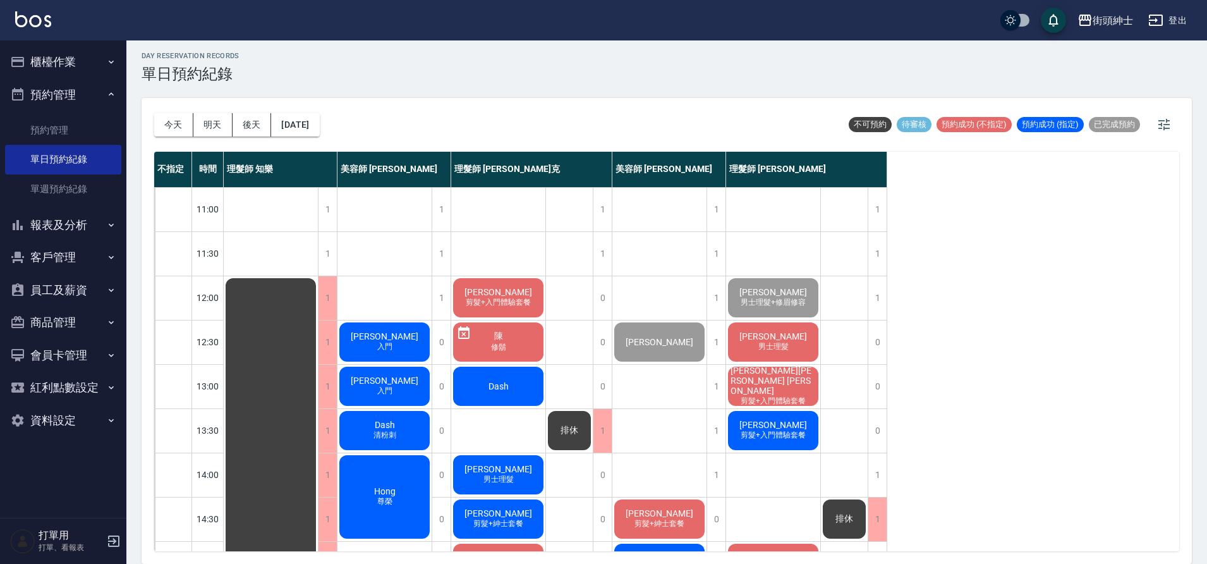
click at [389, 341] on span "蘇育賢" at bounding box center [384, 336] width 73 height 10
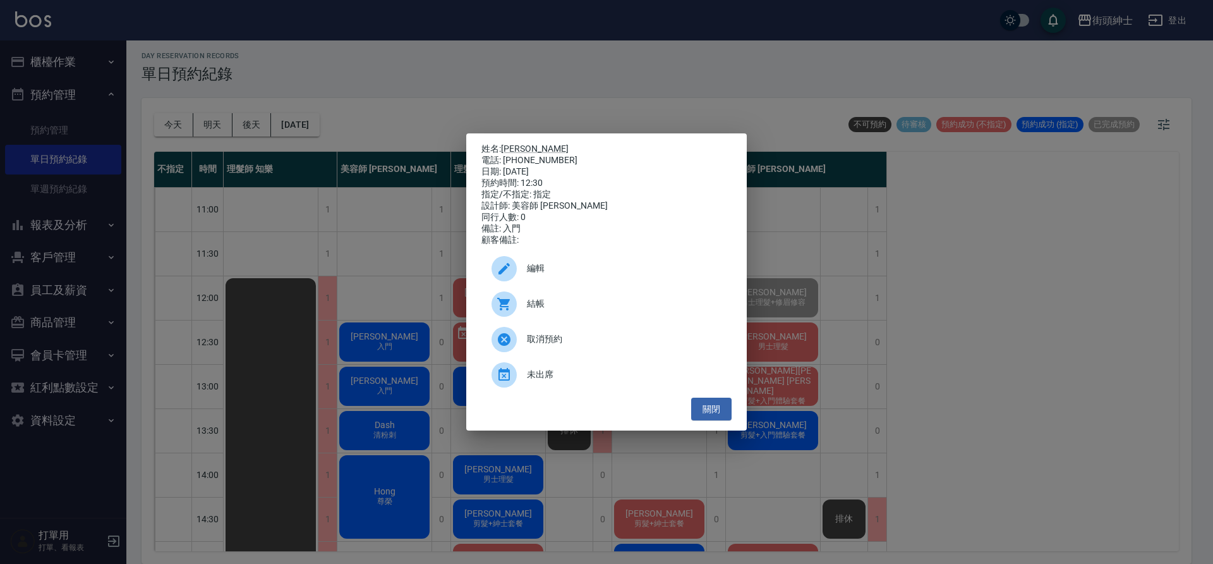
click at [545, 267] on span "編輯" at bounding box center [624, 268] width 195 height 13
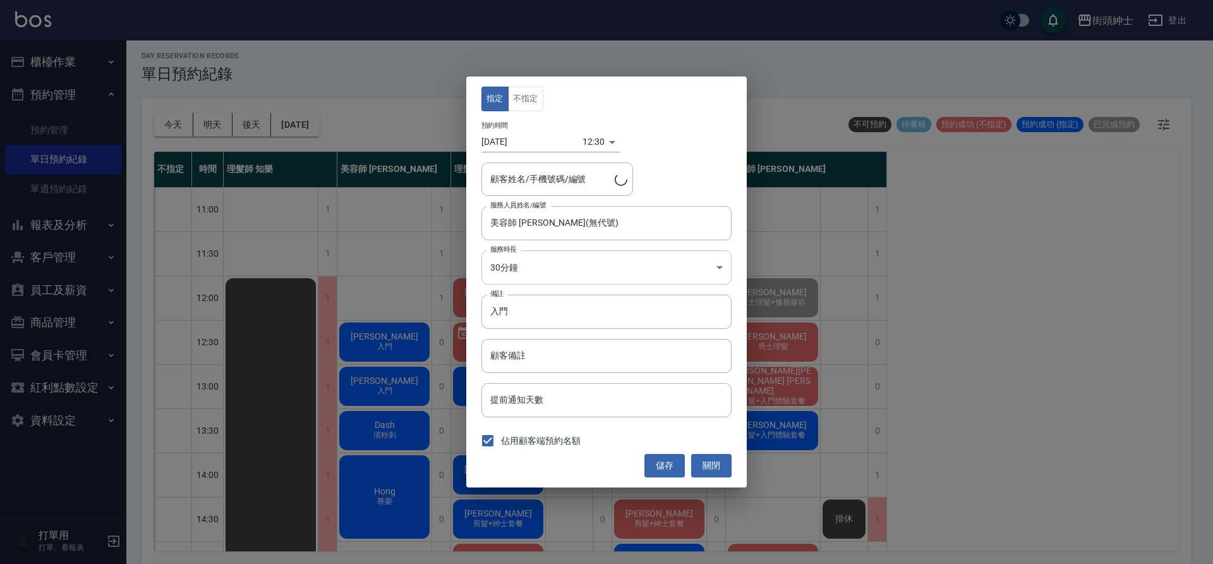
type input "蘇育賢/0910330593"
click at [579, 299] on input "入門" at bounding box center [606, 311] width 250 height 34
click at [576, 305] on input "入門" at bounding box center [606, 311] width 250 height 34
click at [574, 305] on input "入門" at bounding box center [606, 311] width 250 height 34
click at [550, 317] on input "入門" at bounding box center [606, 311] width 250 height 34
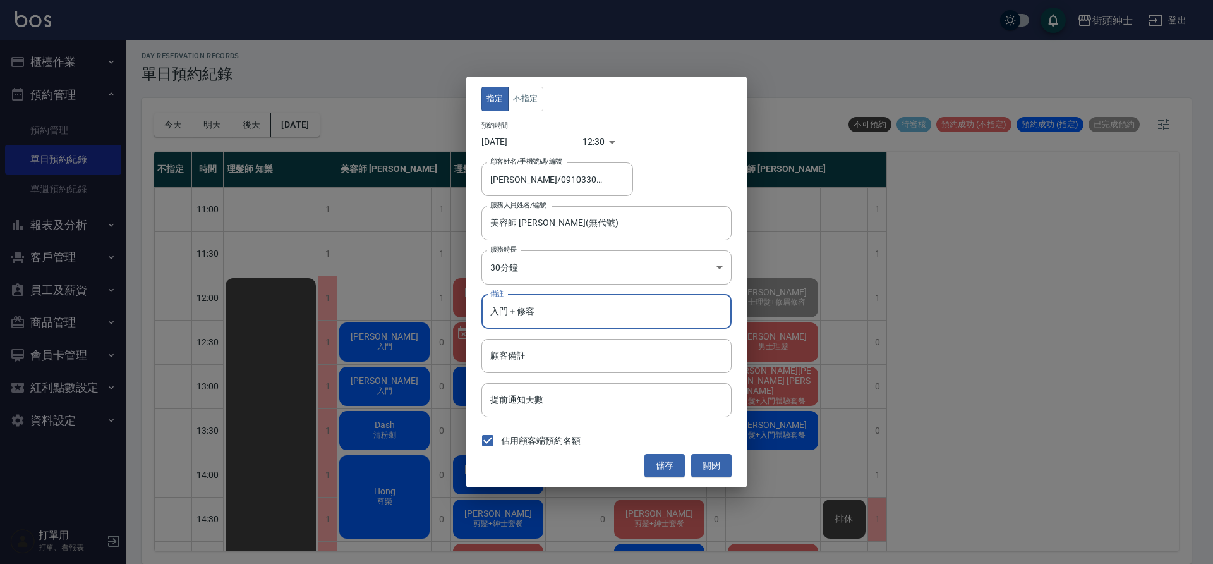
type input "入門＋修容"
click at [668, 455] on button "儲存" at bounding box center [664, 465] width 40 height 23
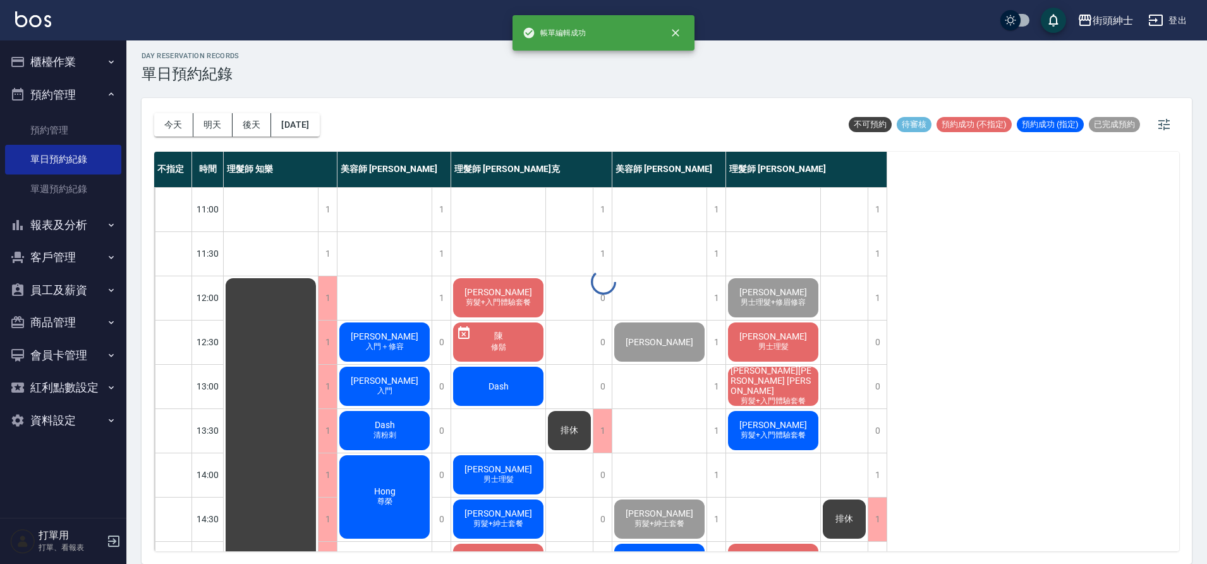
click at [380, 385] on div at bounding box center [603, 282] width 1207 height 564
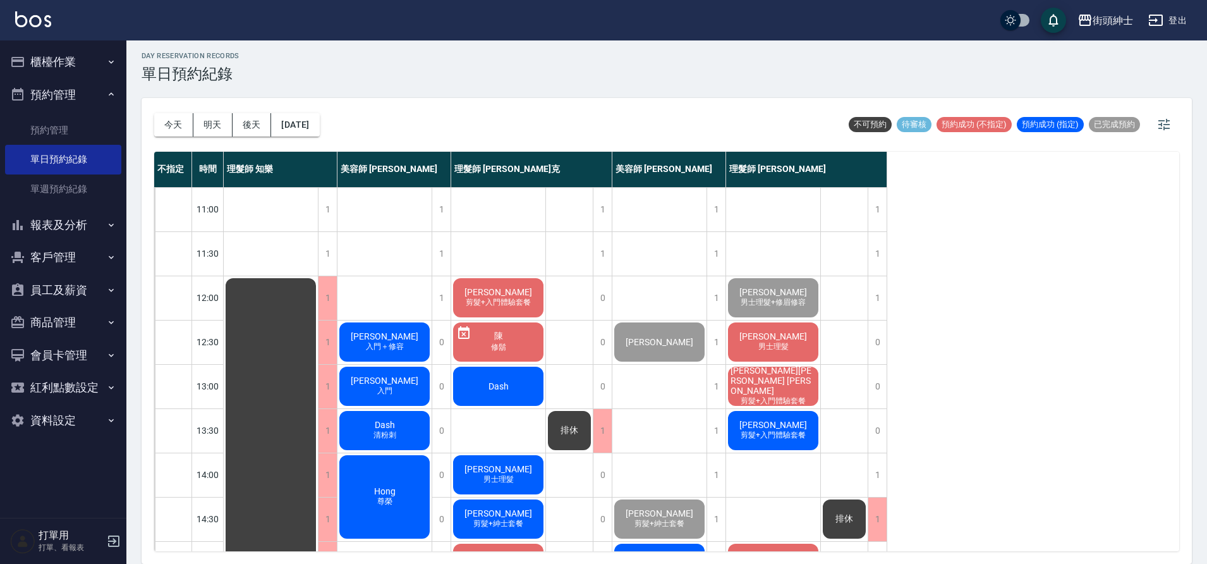
click at [419, 376] on div "阿建 入門" at bounding box center [384, 386] width 94 height 43
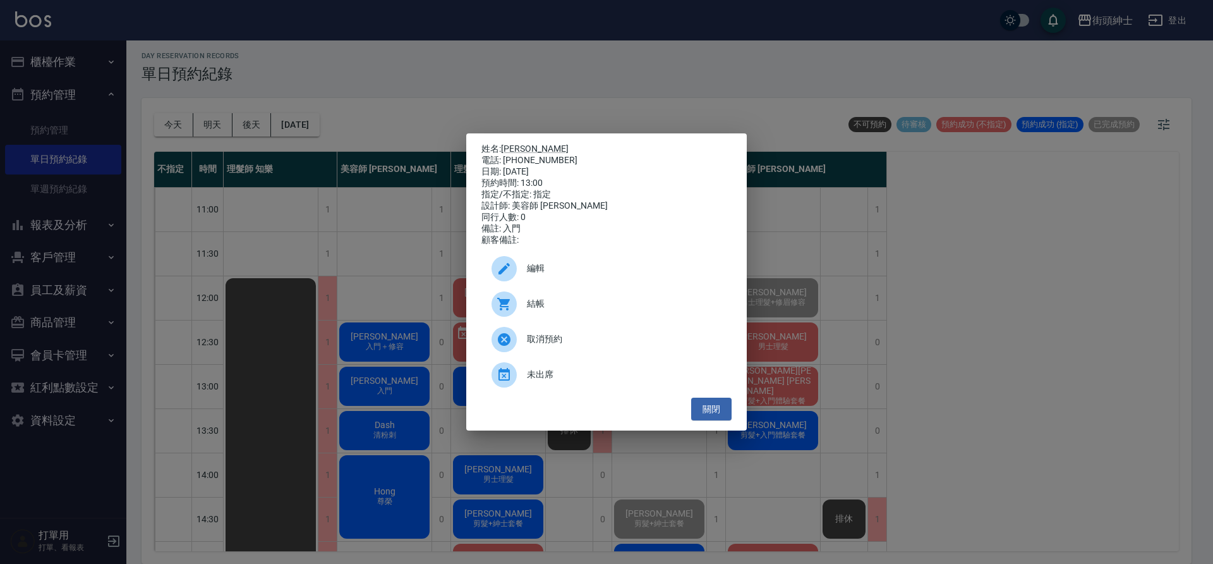
click at [548, 275] on span "編輯" at bounding box center [624, 268] width 195 height 13
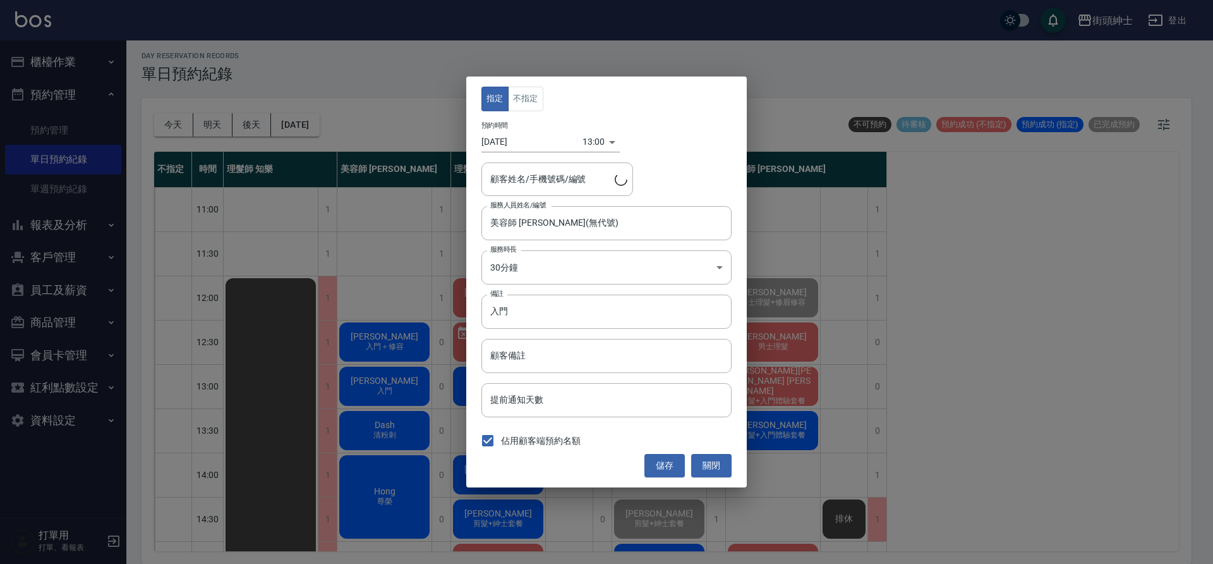
type input "阿建/0987738191"
click at [556, 308] on input "入門" at bounding box center [606, 311] width 250 height 34
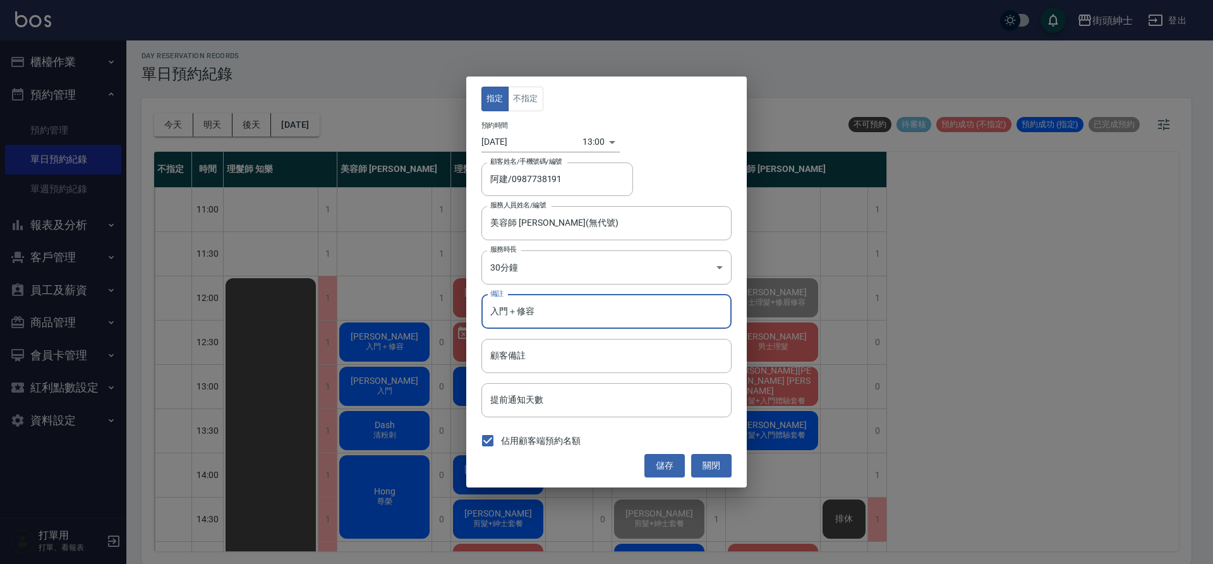
type input "入門＋修容"
click at [677, 457] on button "儲存" at bounding box center [664, 465] width 40 height 23
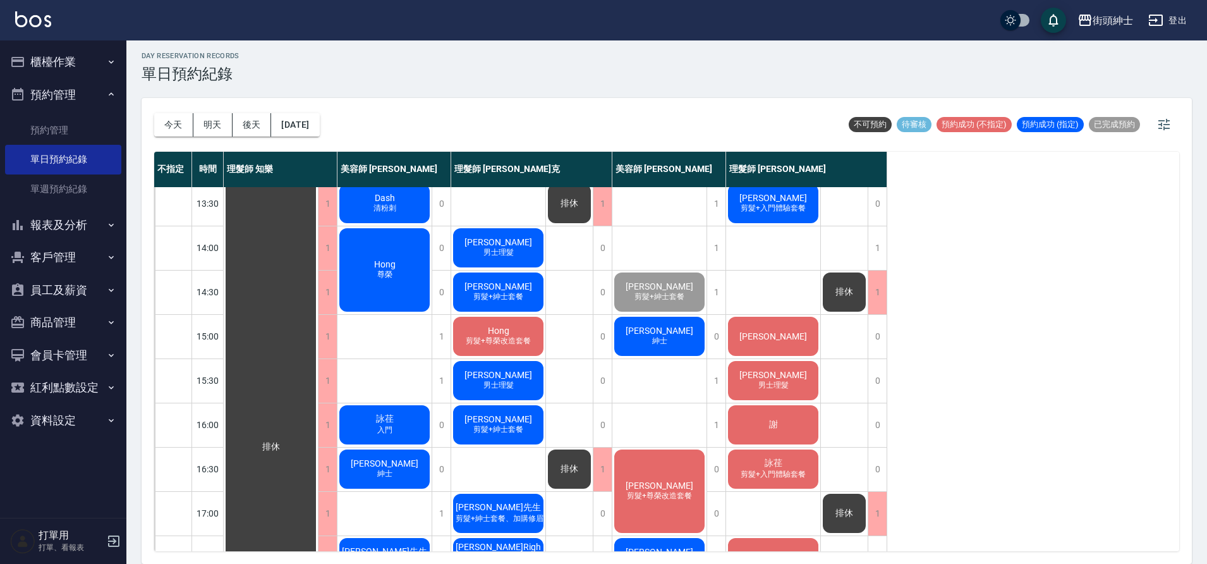
scroll to position [104, 0]
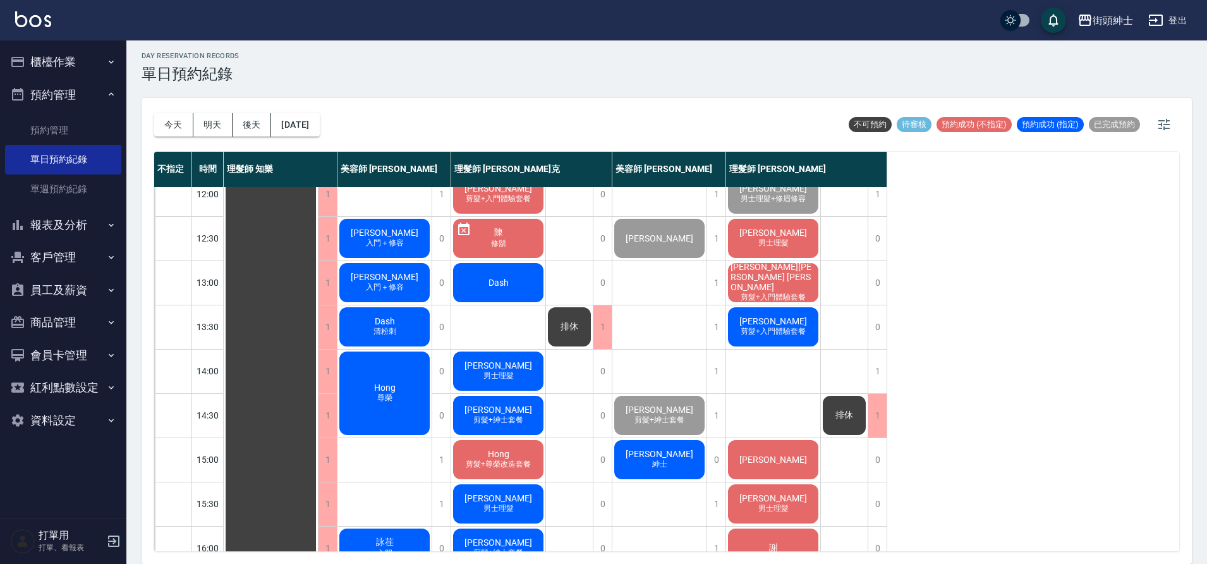
click at [399, 329] on div "Dash 清粉刺" at bounding box center [384, 326] width 94 height 43
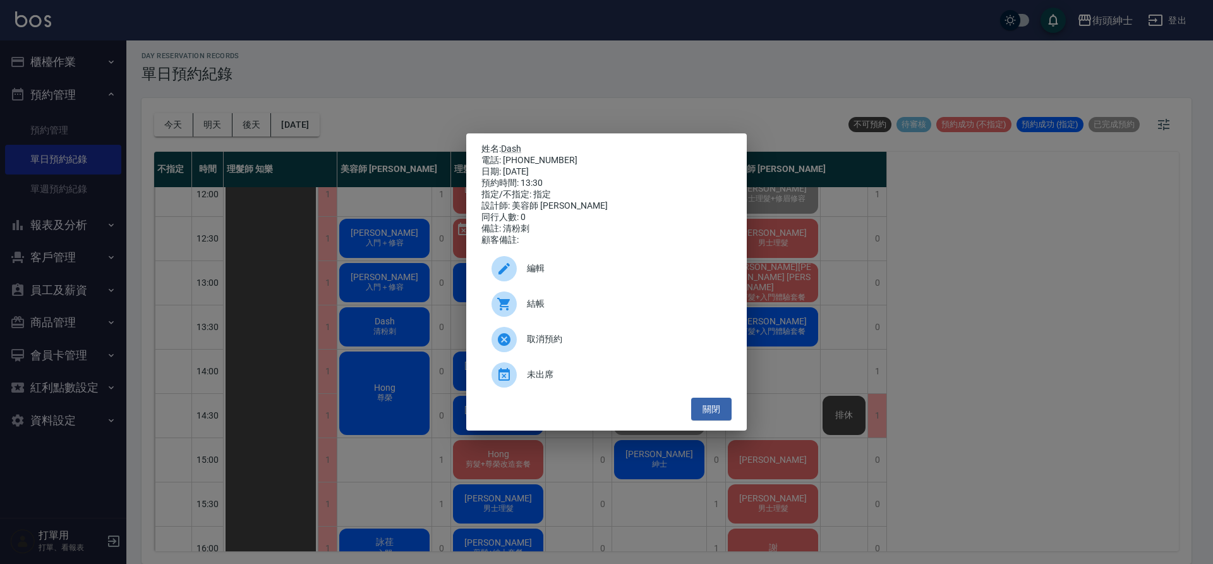
click at [552, 275] on span "編輯" at bounding box center [624, 268] width 195 height 13
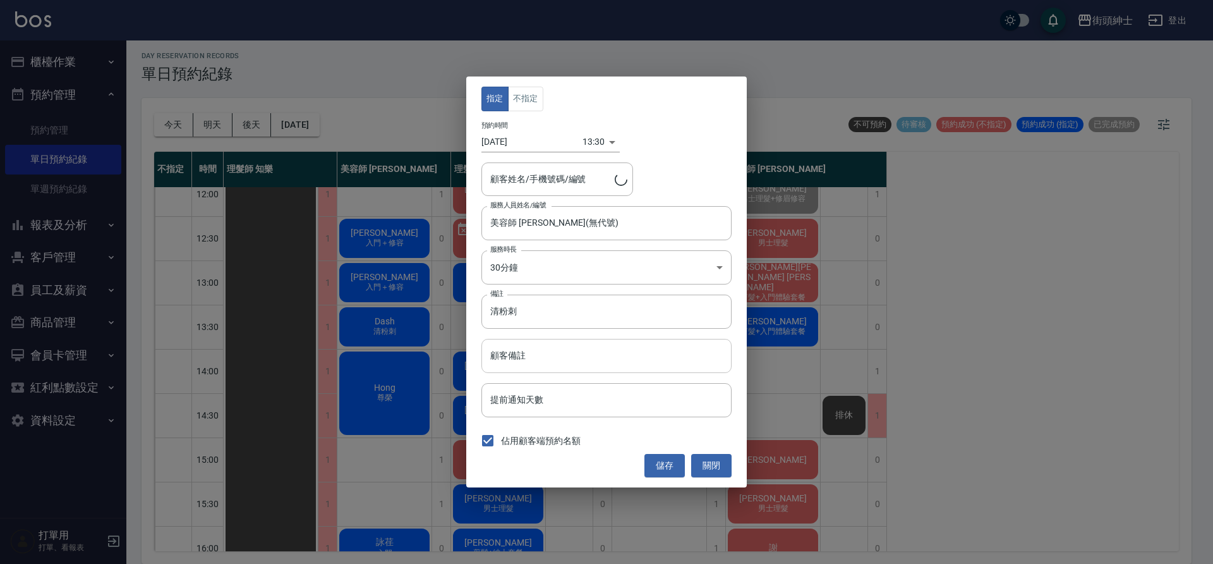
type input "Dash/0958550725"
click at [560, 349] on input "顧客備註" at bounding box center [606, 356] width 250 height 34
click at [555, 319] on input "清粉刺" at bounding box center [606, 311] width 250 height 34
type input "清"
type input "紳士"
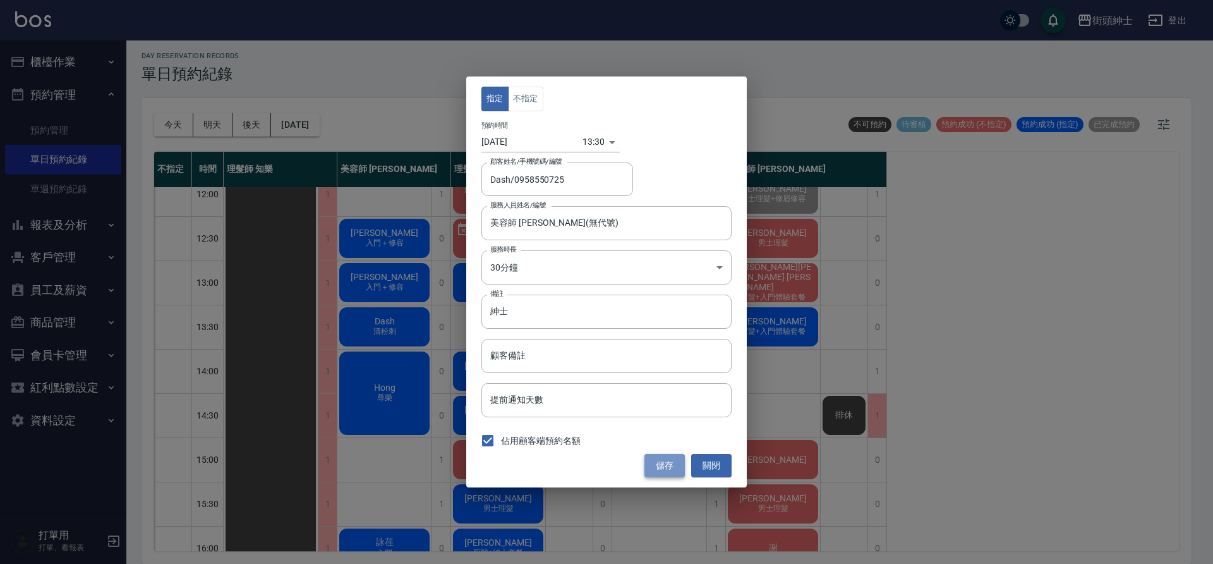
click at [671, 464] on button "儲存" at bounding box center [664, 465] width 40 height 23
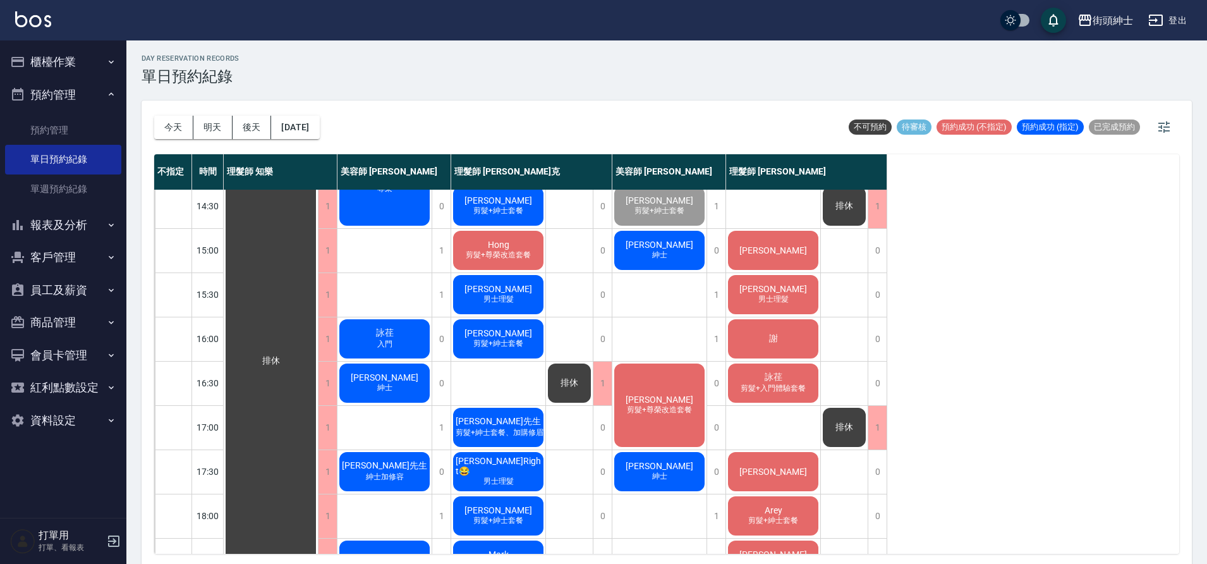
scroll to position [0, 0]
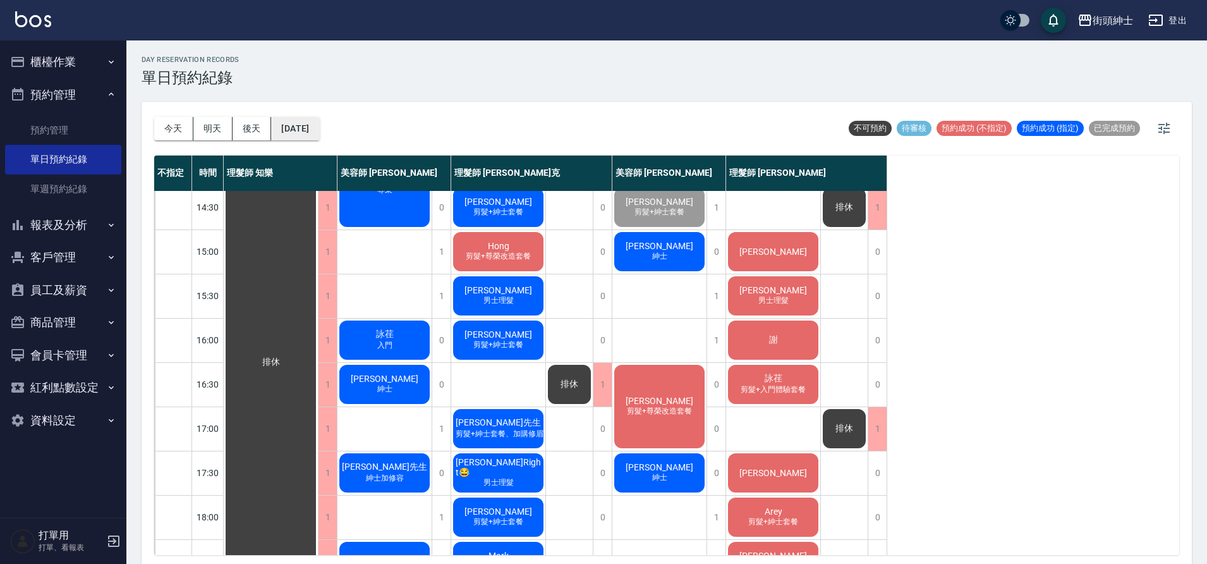
click at [292, 117] on button "2025/10/11" at bounding box center [295, 128] width 48 height 23
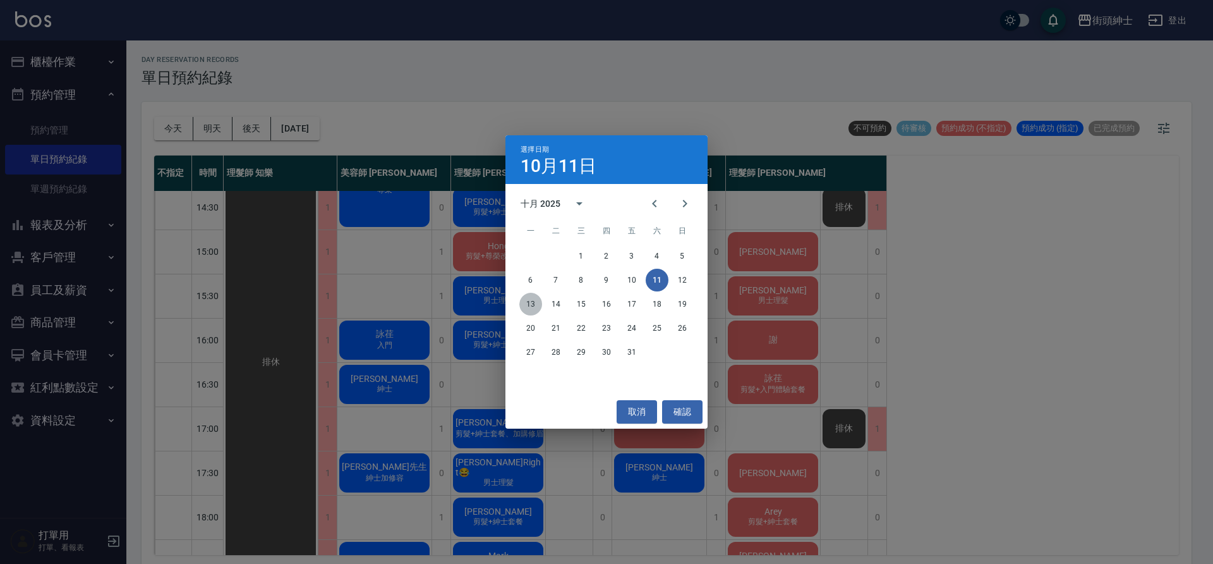
click at [532, 308] on button "13" at bounding box center [530, 304] width 23 height 23
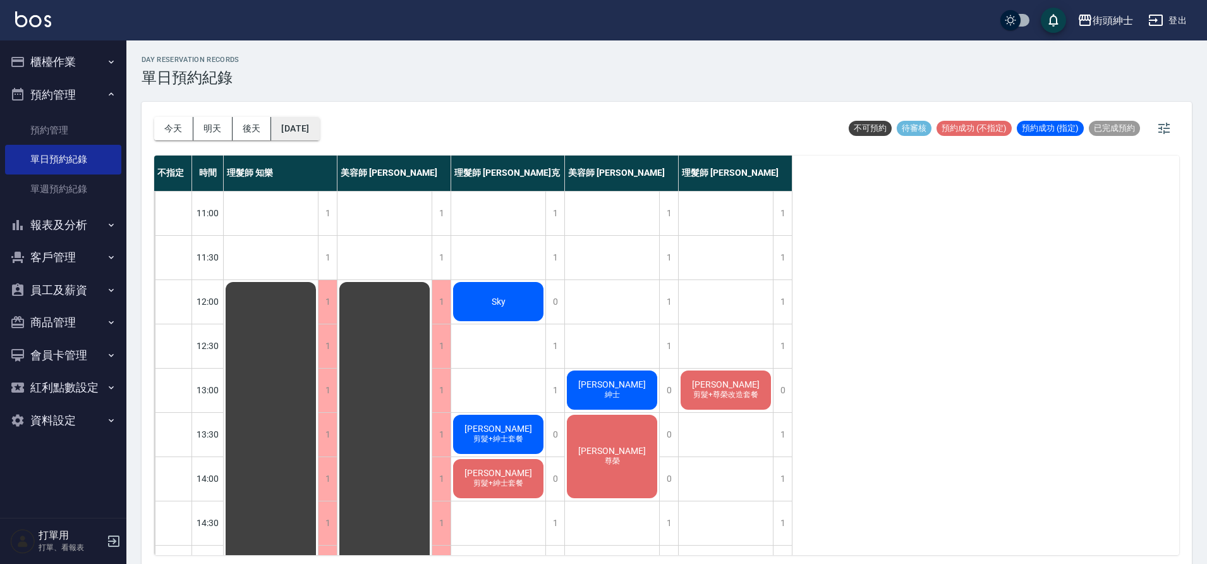
click at [319, 137] on button "2025/10/13" at bounding box center [295, 128] width 48 height 23
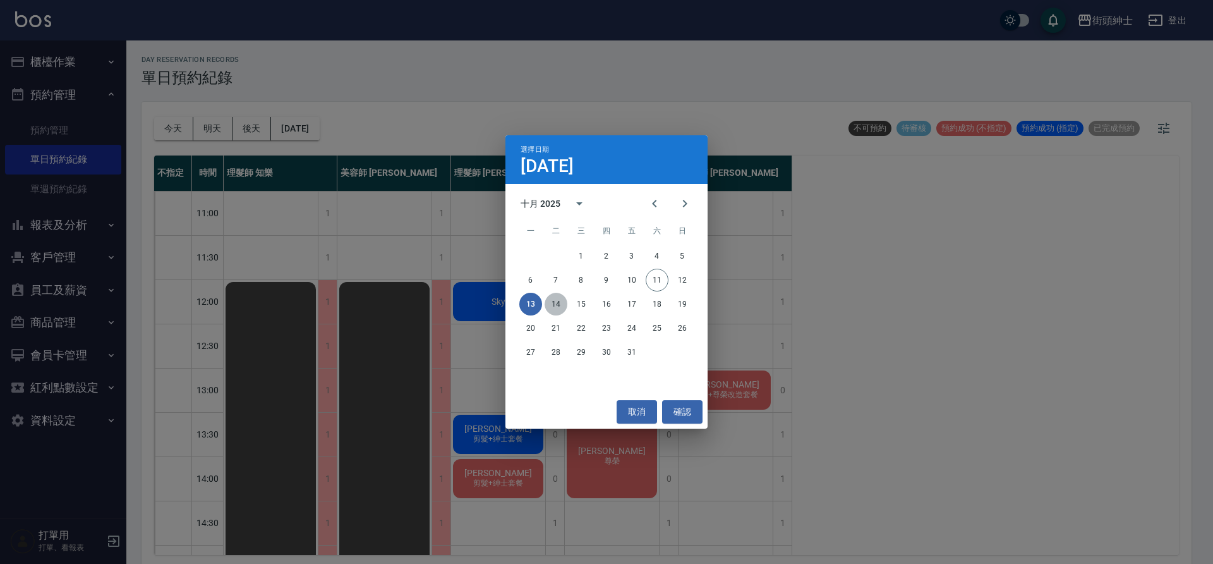
click at [553, 301] on button "14" at bounding box center [556, 304] width 23 height 23
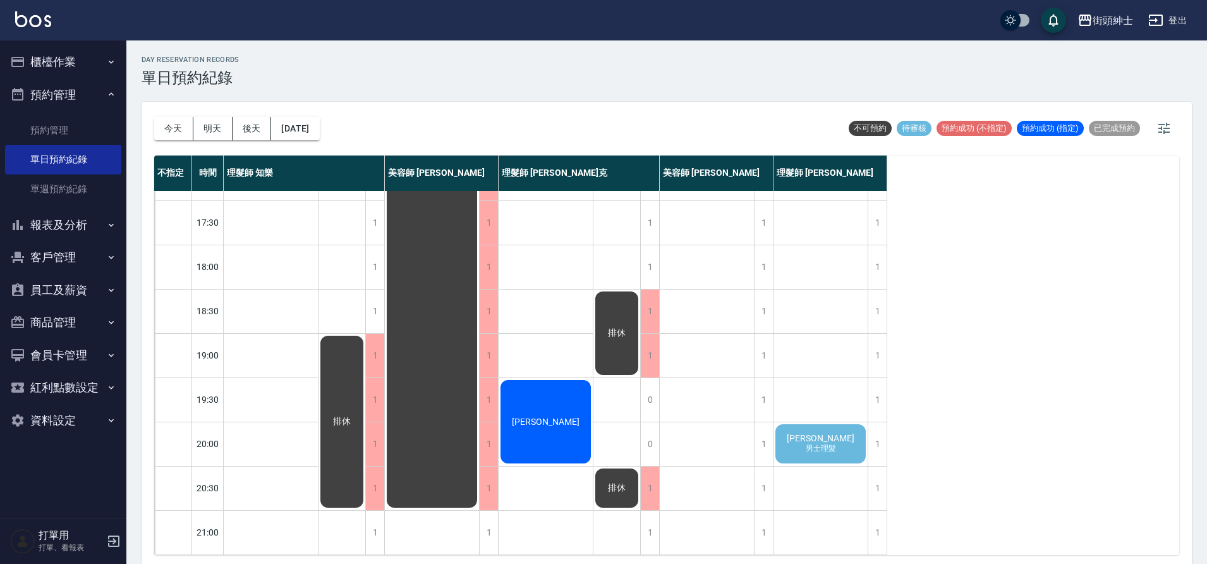
scroll to position [575, 0]
click at [828, 443] on span "男士理髮" at bounding box center [820, 448] width 35 height 11
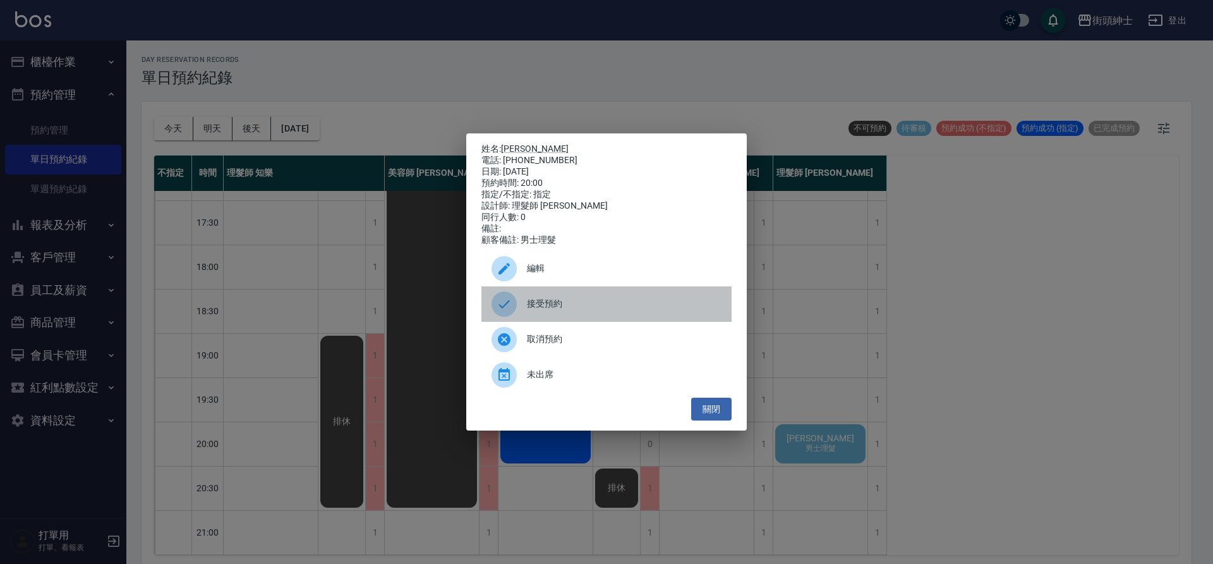
click at [581, 293] on div "接受預約" at bounding box center [606, 303] width 250 height 35
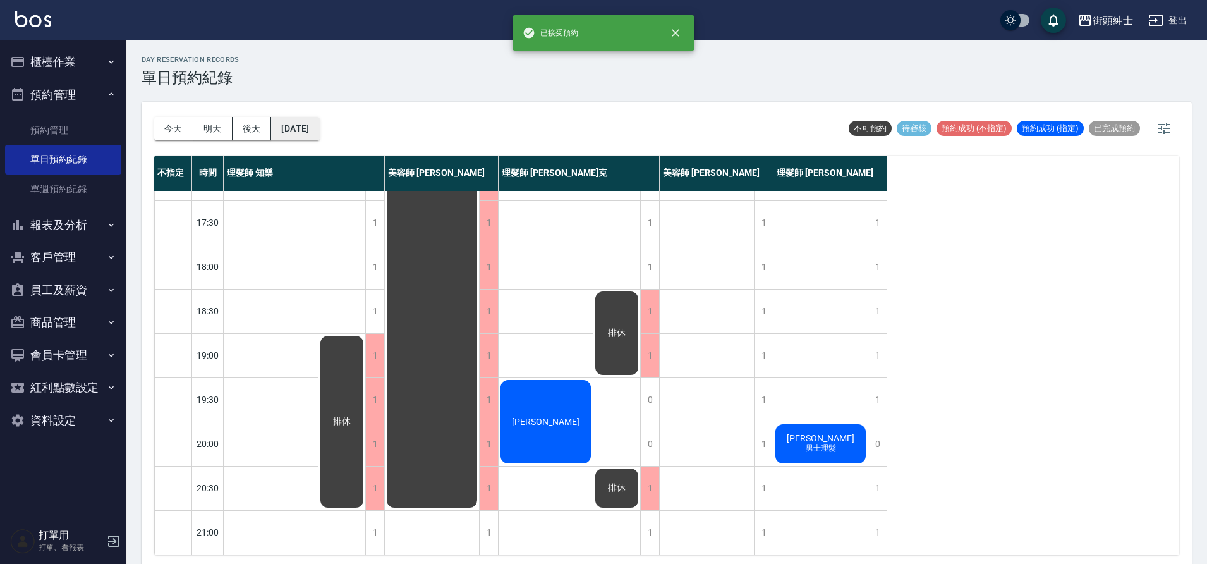
click at [319, 138] on button "2025/10/14" at bounding box center [295, 128] width 48 height 23
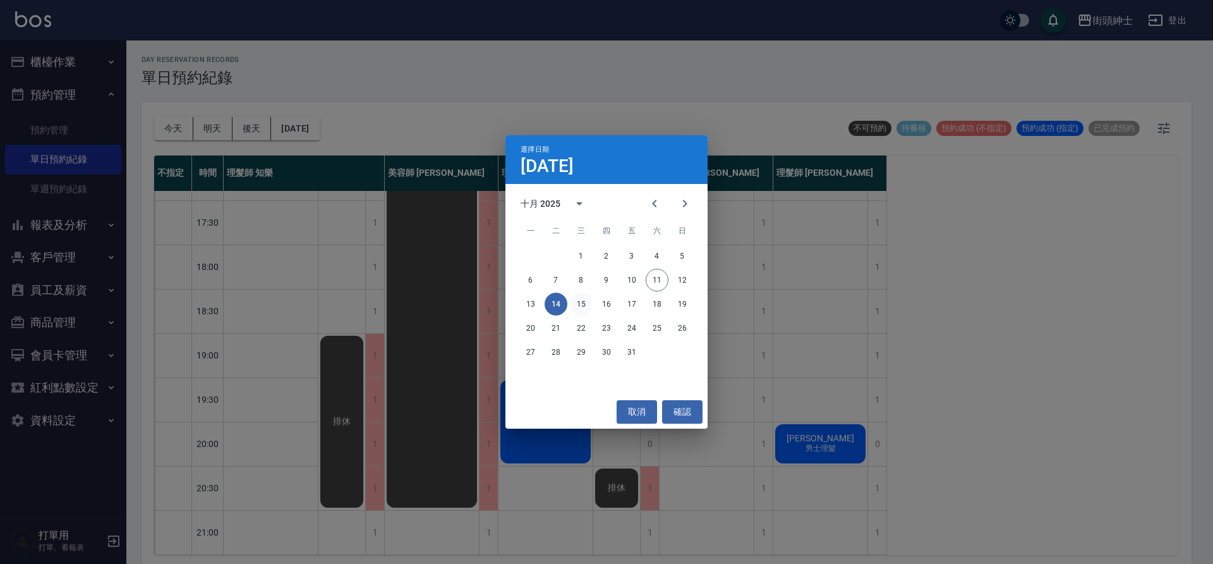
click at [582, 296] on button "15" at bounding box center [581, 304] width 23 height 23
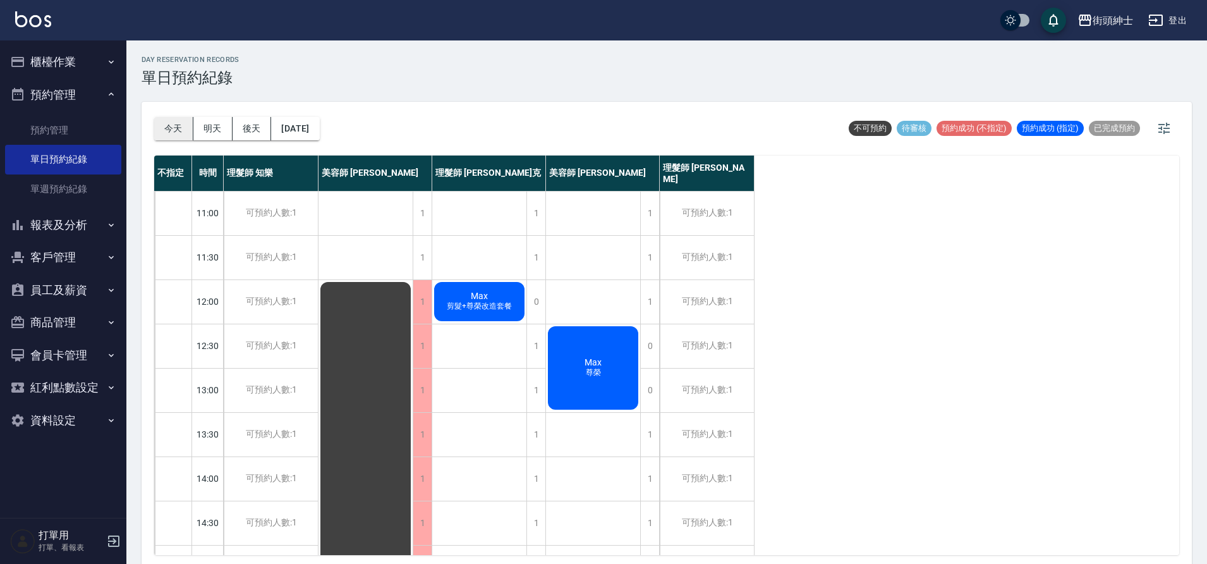
click at [181, 131] on button "今天" at bounding box center [173, 128] width 39 height 23
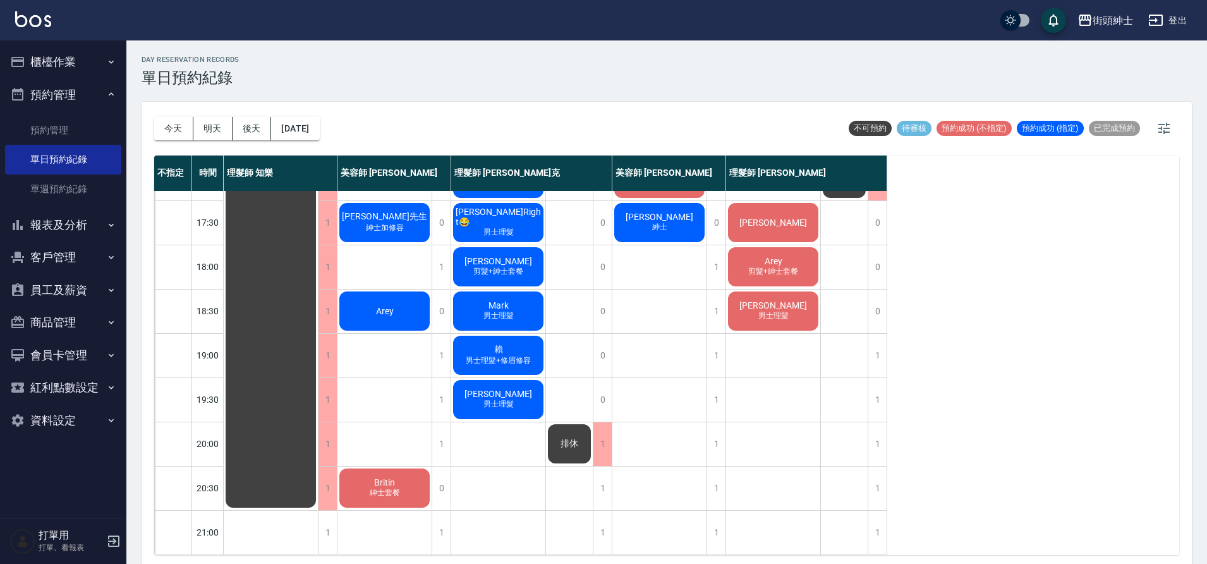
scroll to position [3, 0]
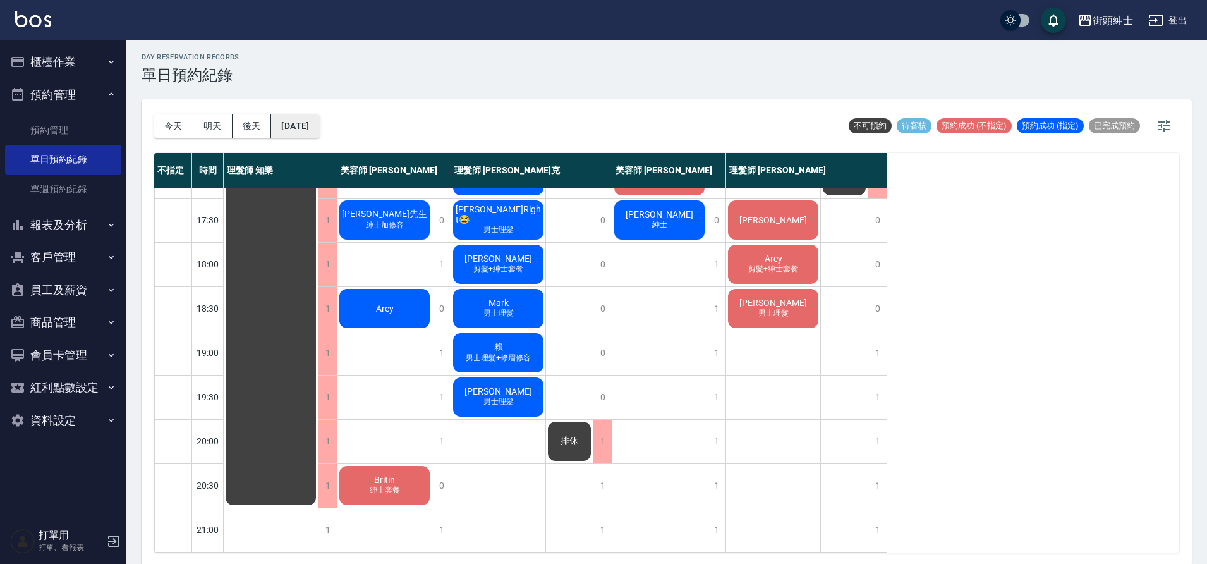
click at [319, 129] on button "2025/10/11" at bounding box center [295, 125] width 48 height 23
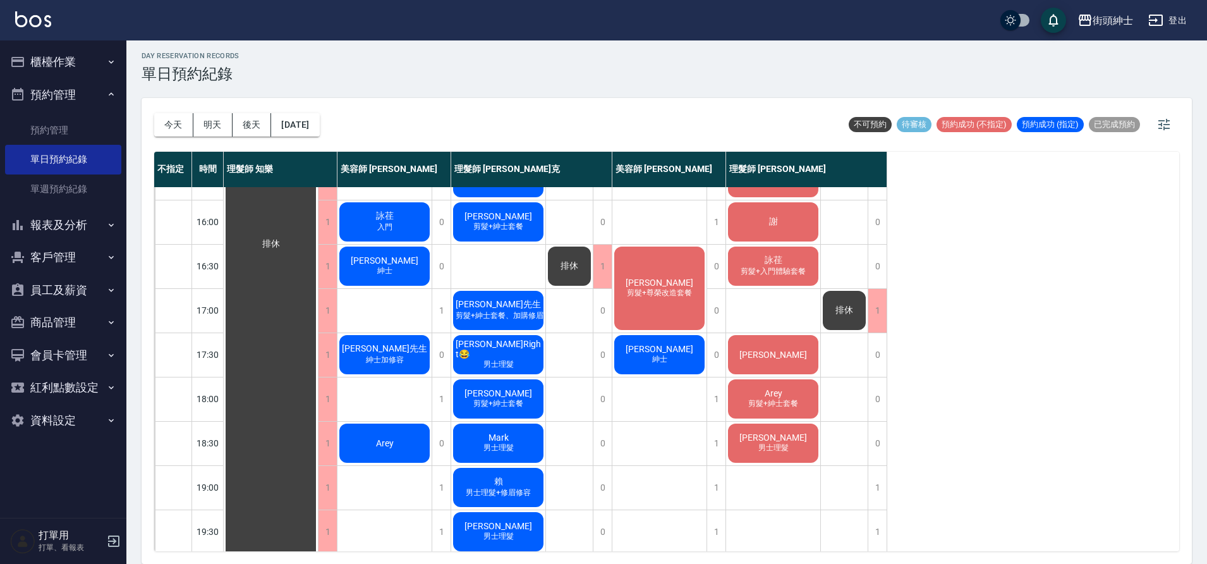
scroll to position [429, 0]
click at [294, 114] on button "2025/10/11" at bounding box center [295, 124] width 48 height 23
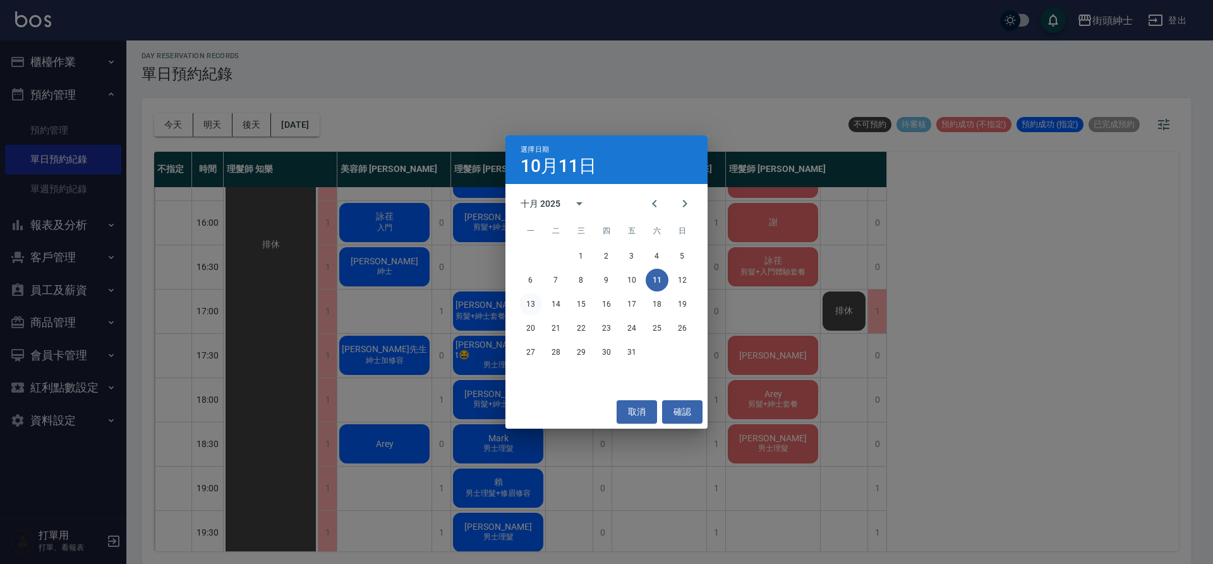
click at [527, 309] on button "13" at bounding box center [530, 304] width 23 height 23
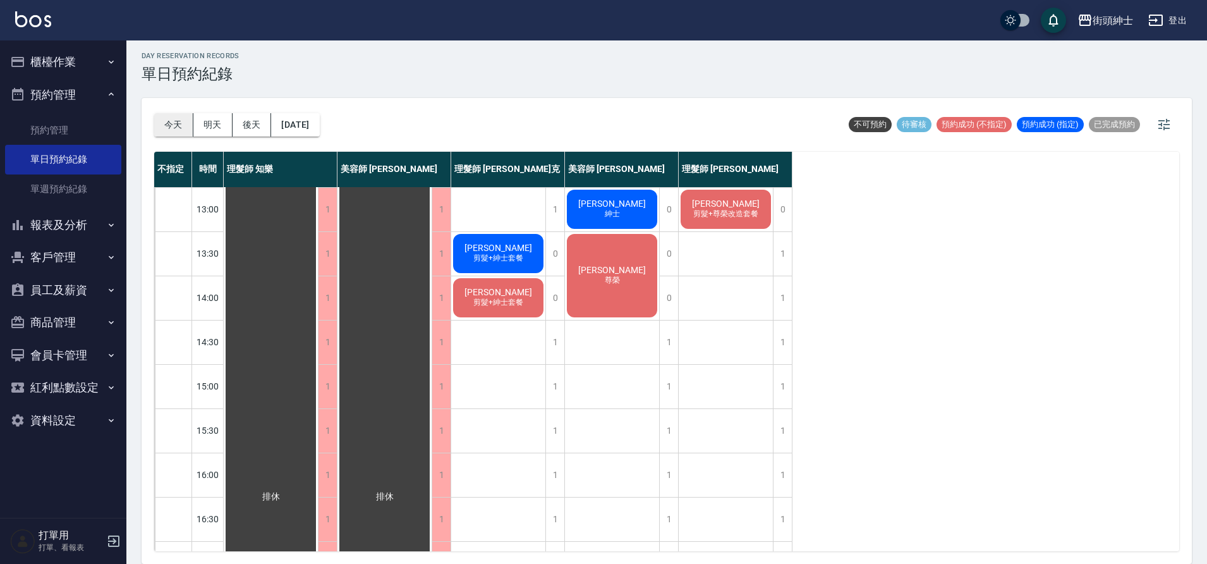
scroll to position [176, 0]
click at [189, 119] on button "今天" at bounding box center [173, 124] width 39 height 23
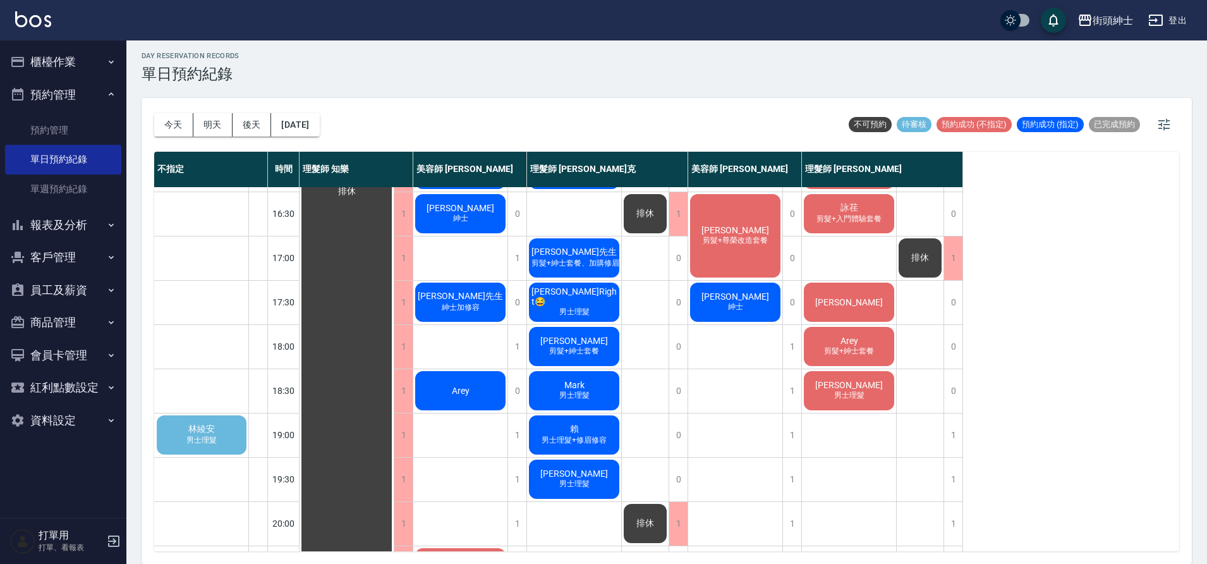
scroll to position [476, 0]
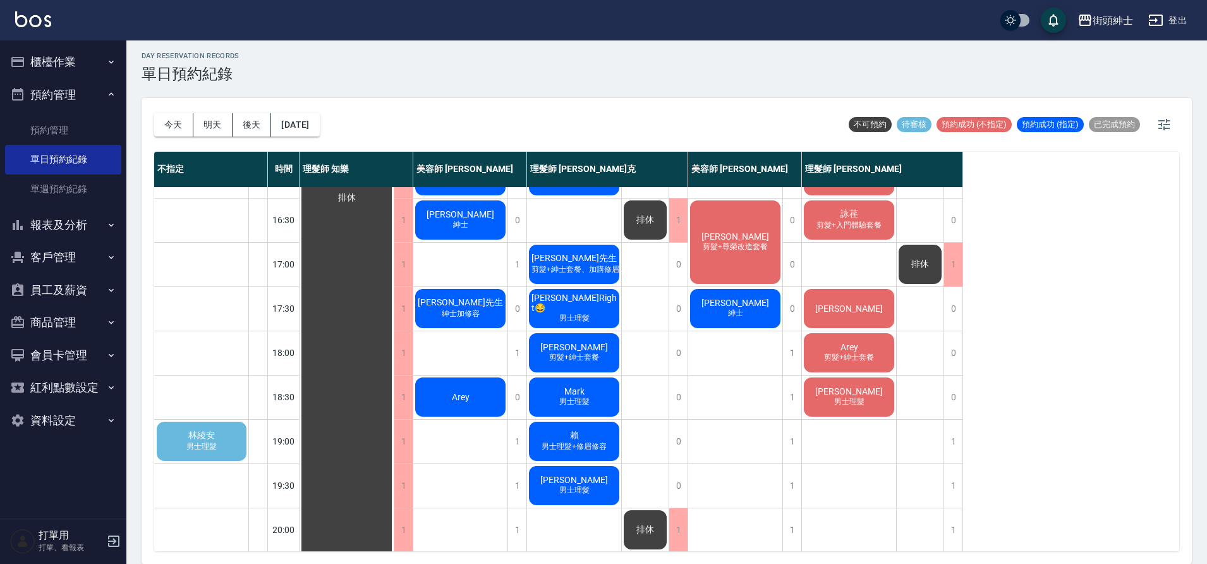
click at [217, 443] on span "男士理髮" at bounding box center [201, 446] width 35 height 11
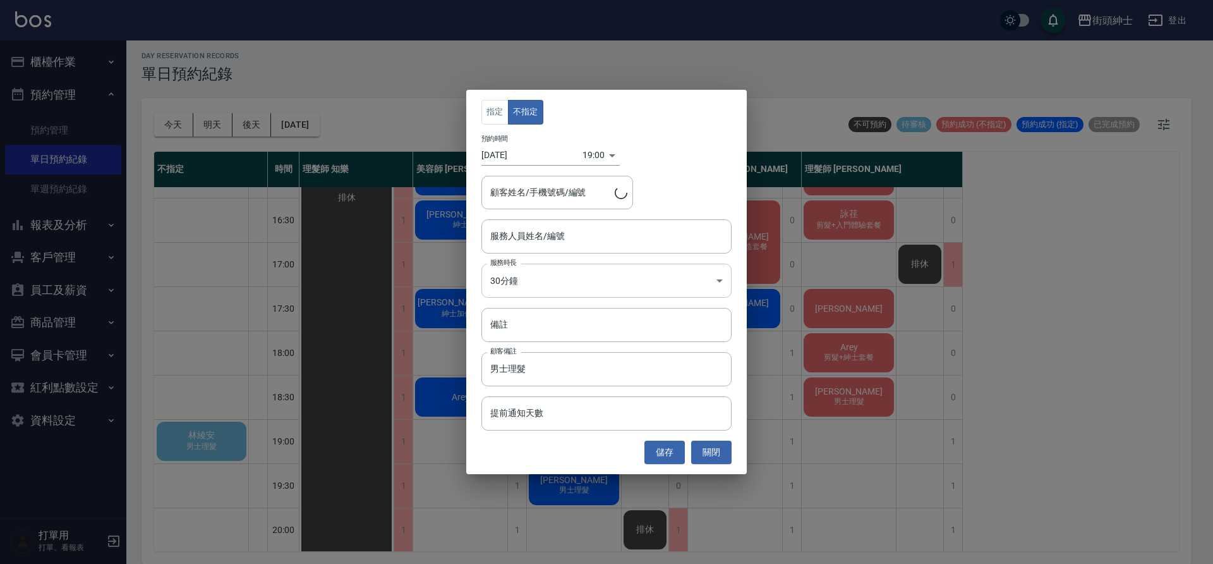
type input "林綾安/0905854205"
click at [567, 317] on input "備註" at bounding box center [606, 325] width 250 height 34
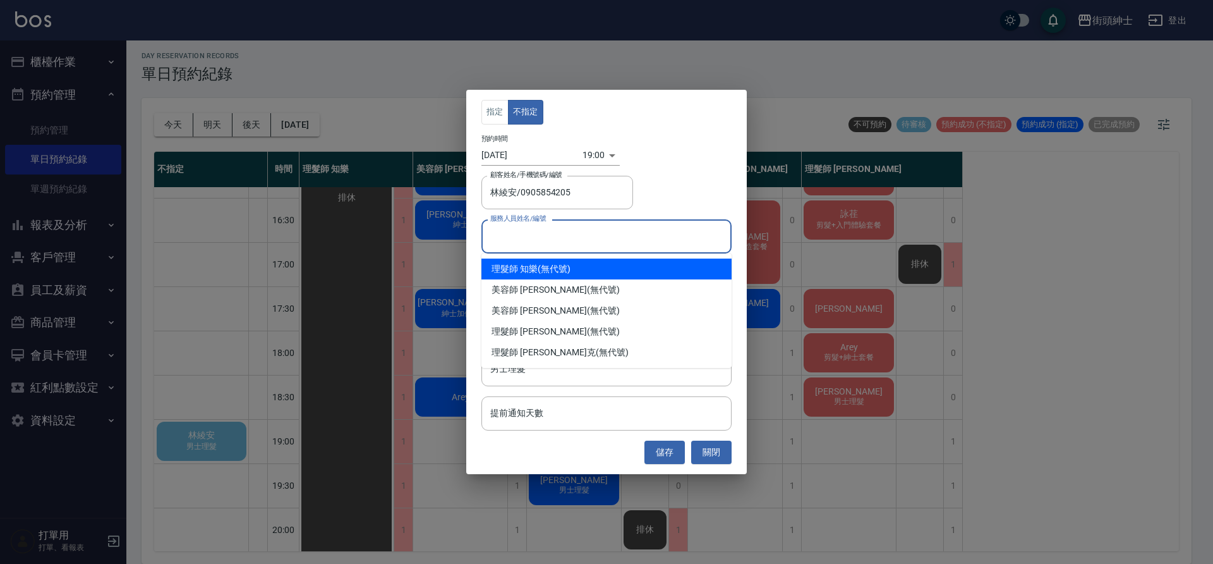
click at [572, 240] on input "服務人員姓名/編號" at bounding box center [606, 236] width 239 height 22
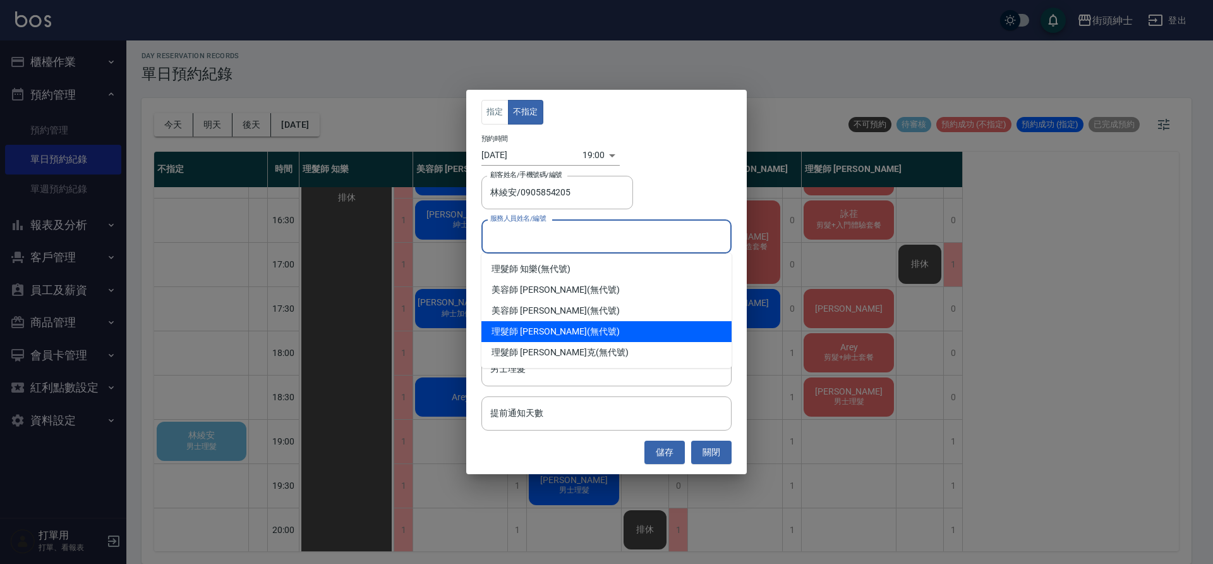
drag, startPoint x: 596, startPoint y: 337, endPoint x: 606, endPoint y: 339, distance: 10.3
click at [596, 337] on div "理髮師 eric (無代號)" at bounding box center [606, 331] width 250 height 21
type input "理髮師 eric(無代號)"
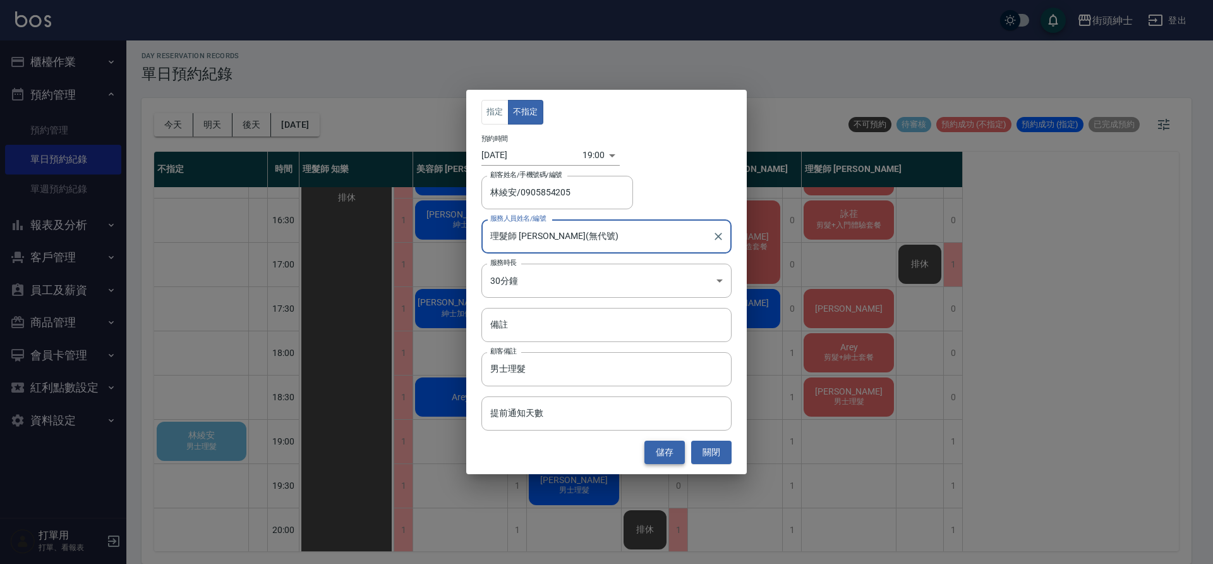
click at [666, 451] on button "儲存" at bounding box center [664, 451] width 40 height 23
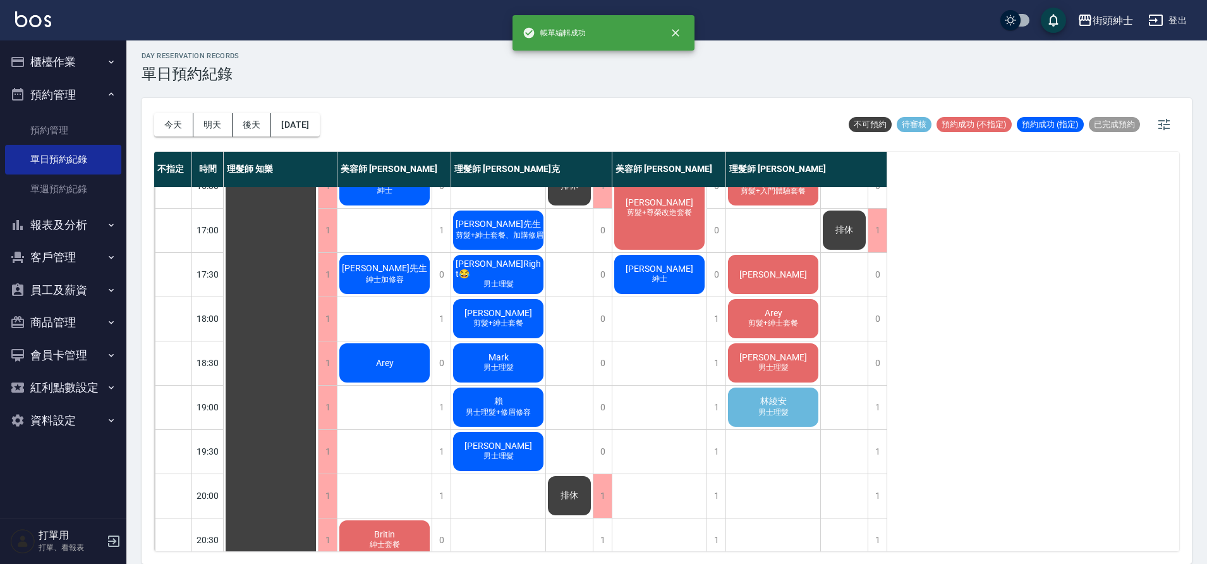
scroll to position [526, 0]
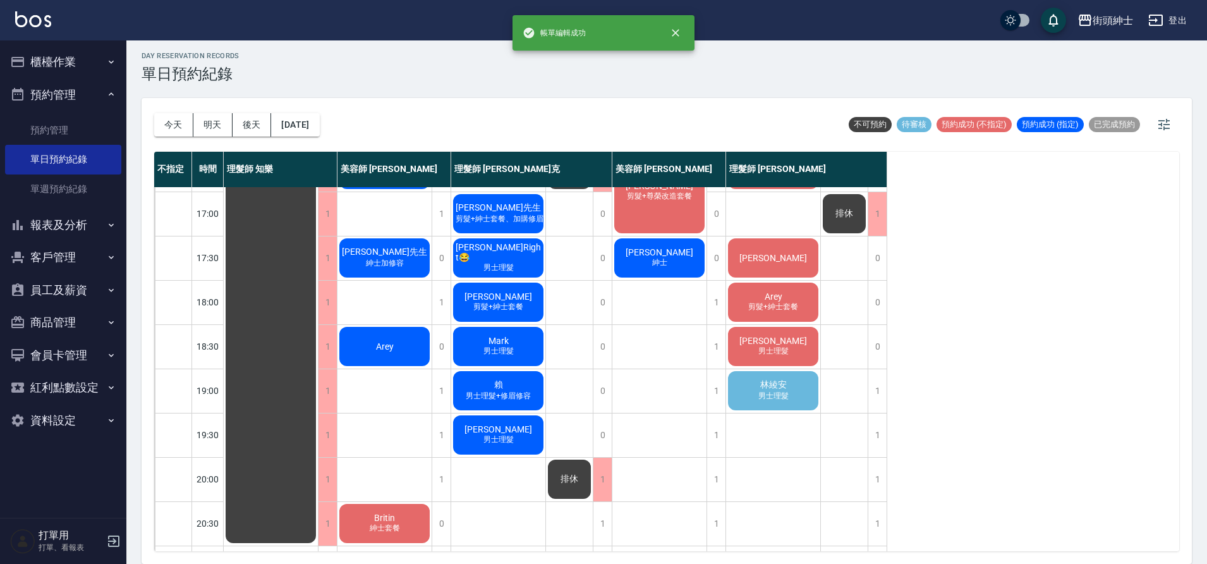
click at [757, 389] on span "林綾安" at bounding box center [773, 384] width 32 height 11
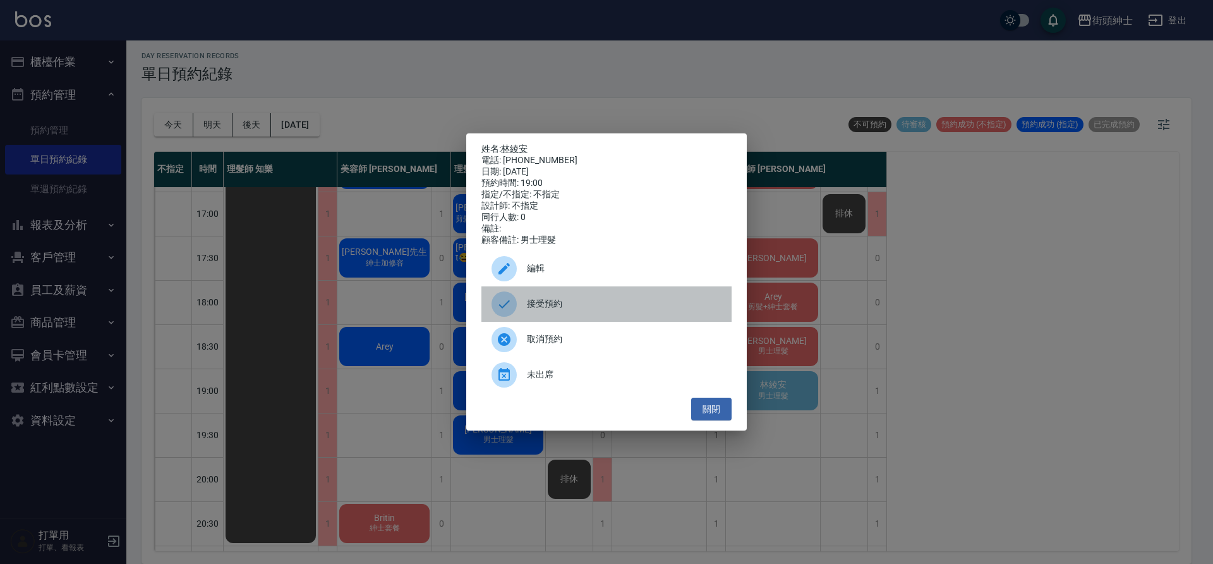
click at [542, 318] on div "接受預約" at bounding box center [606, 303] width 250 height 35
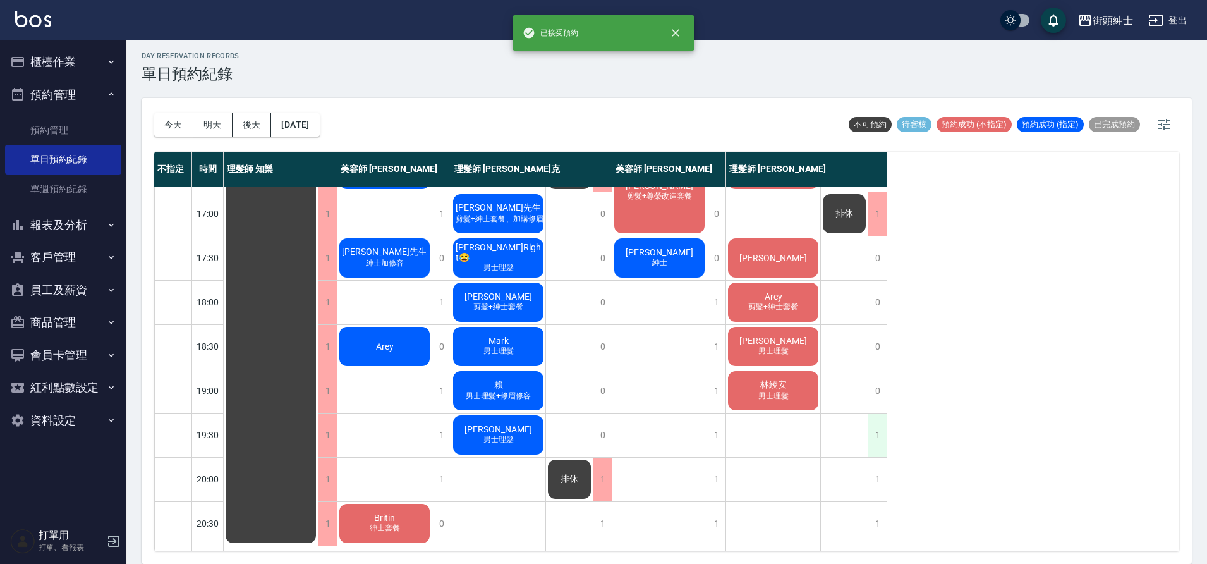
click at [876, 442] on div "1" at bounding box center [876, 435] width 19 height 44
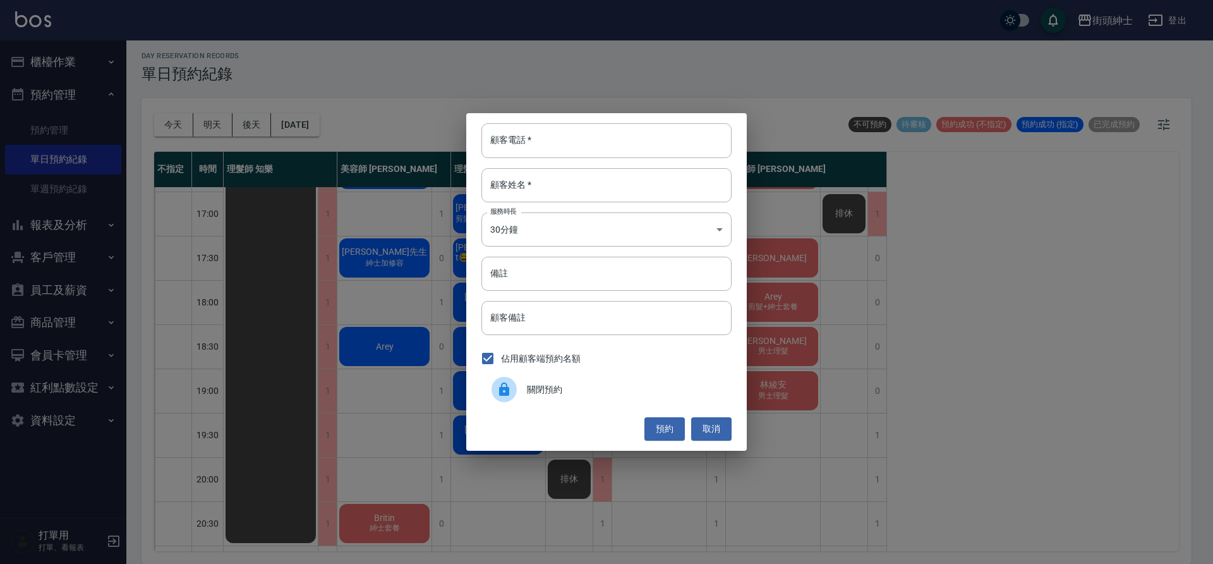
click at [577, 382] on div "關閉預約" at bounding box center [606, 388] width 250 height 35
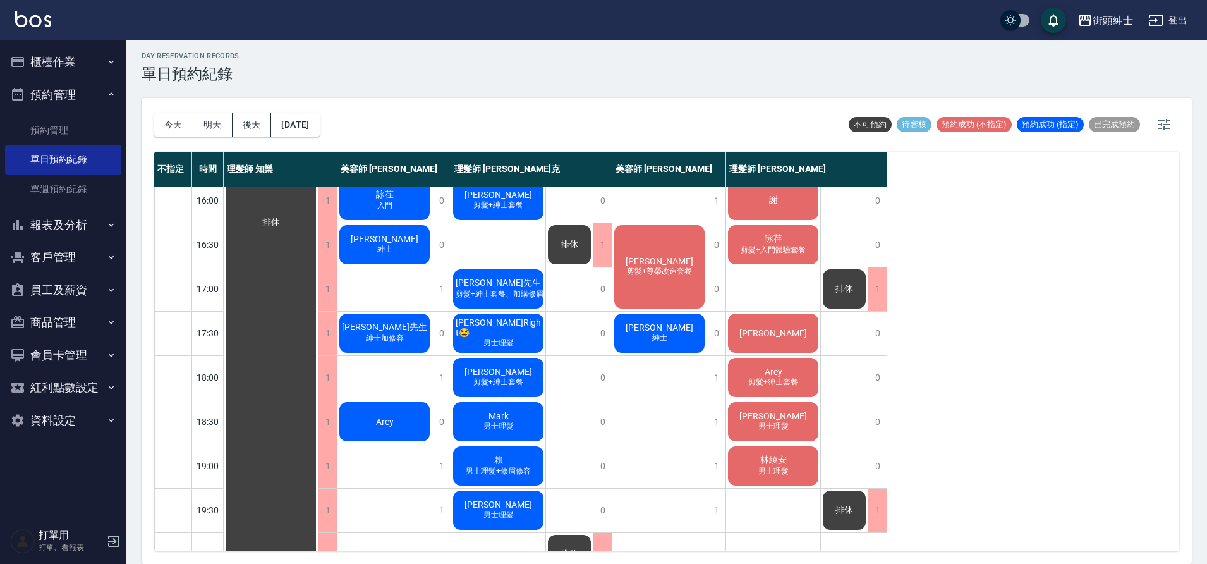
scroll to position [575, 0]
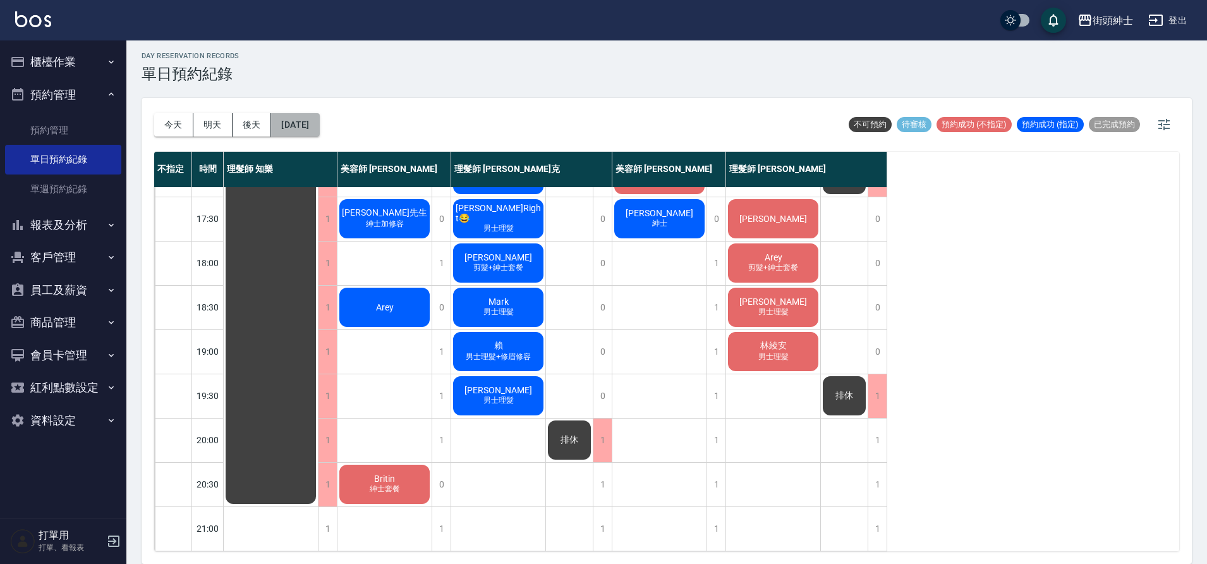
click at [298, 130] on button "2025/10/11" at bounding box center [295, 124] width 48 height 23
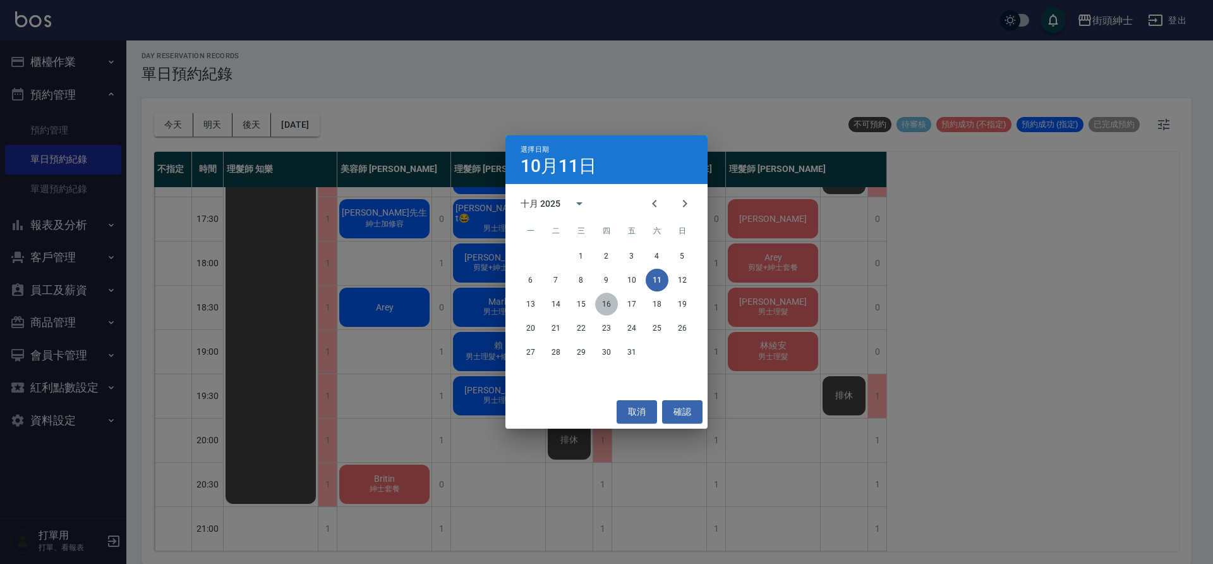
click at [606, 308] on button "16" at bounding box center [606, 304] width 23 height 23
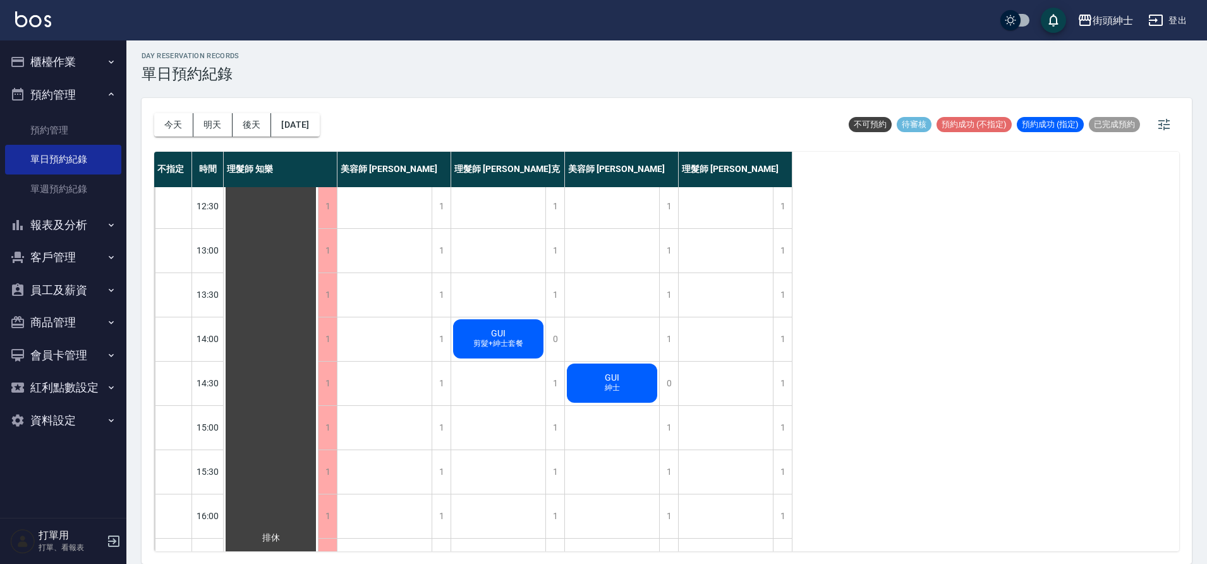
scroll to position [118, 0]
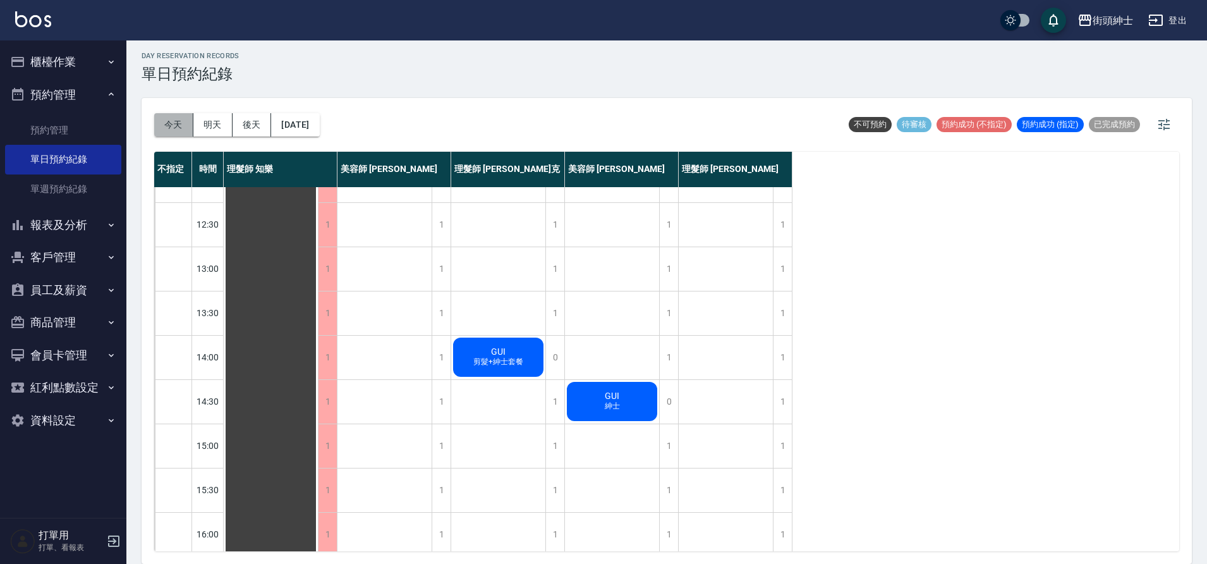
click at [174, 131] on button "今天" at bounding box center [173, 124] width 39 height 23
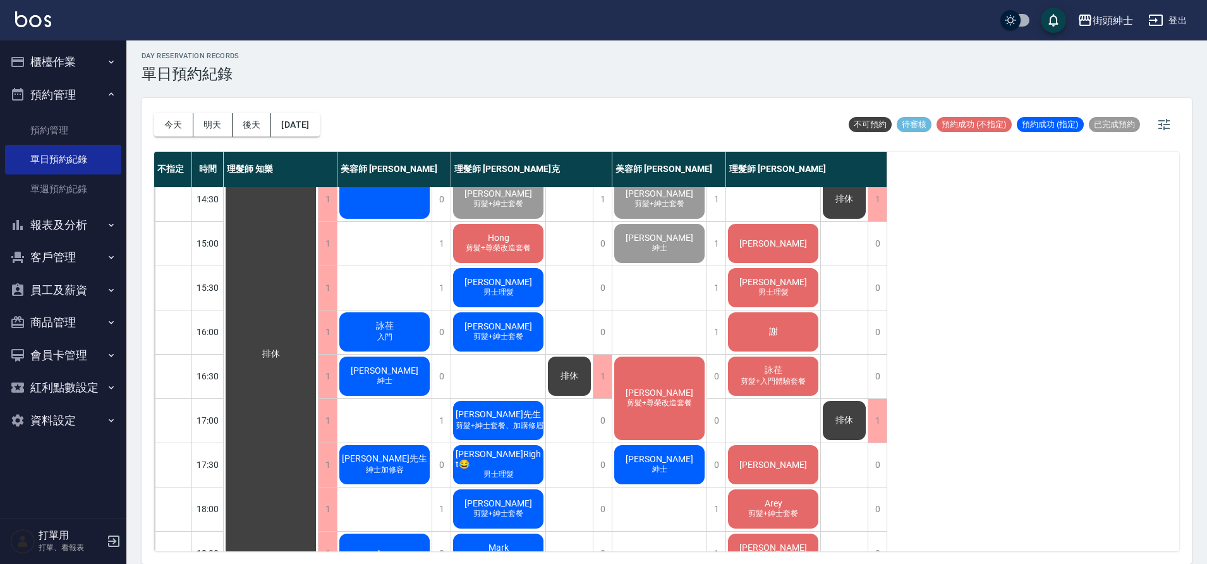
scroll to position [376, 0]
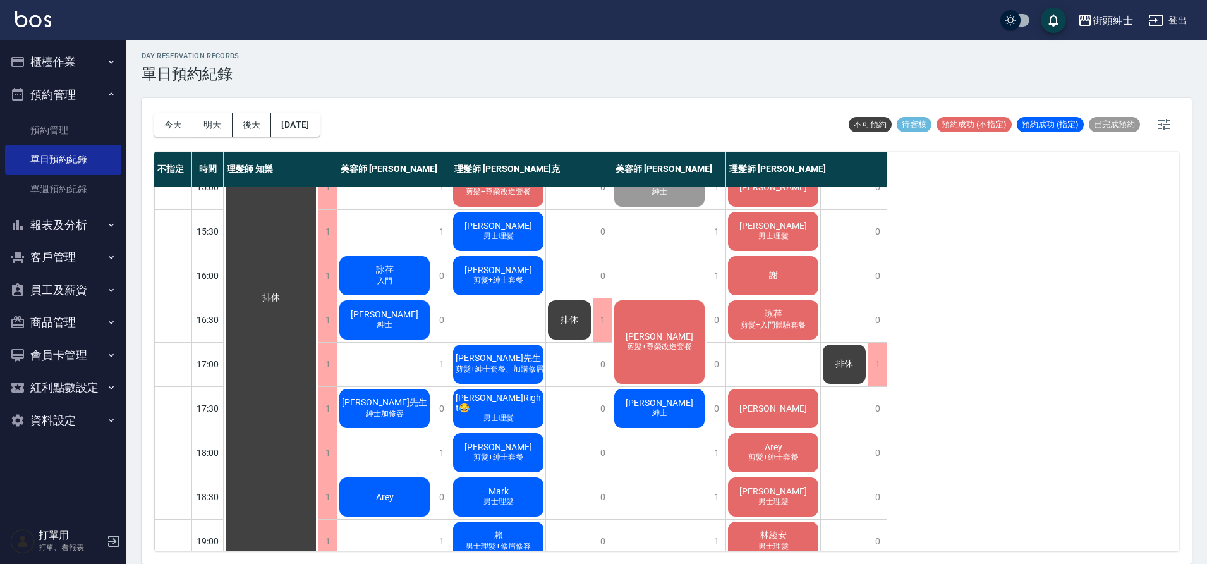
click at [649, 402] on span "李明儒" at bounding box center [659, 402] width 73 height 10
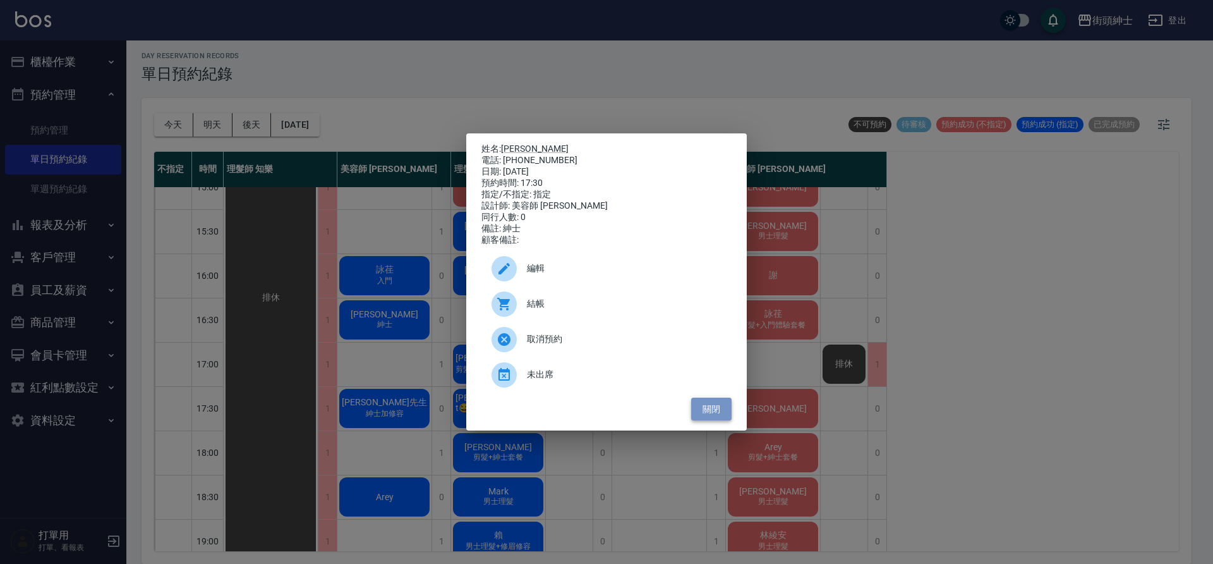
click at [696, 420] on button "關閉" at bounding box center [711, 408] width 40 height 23
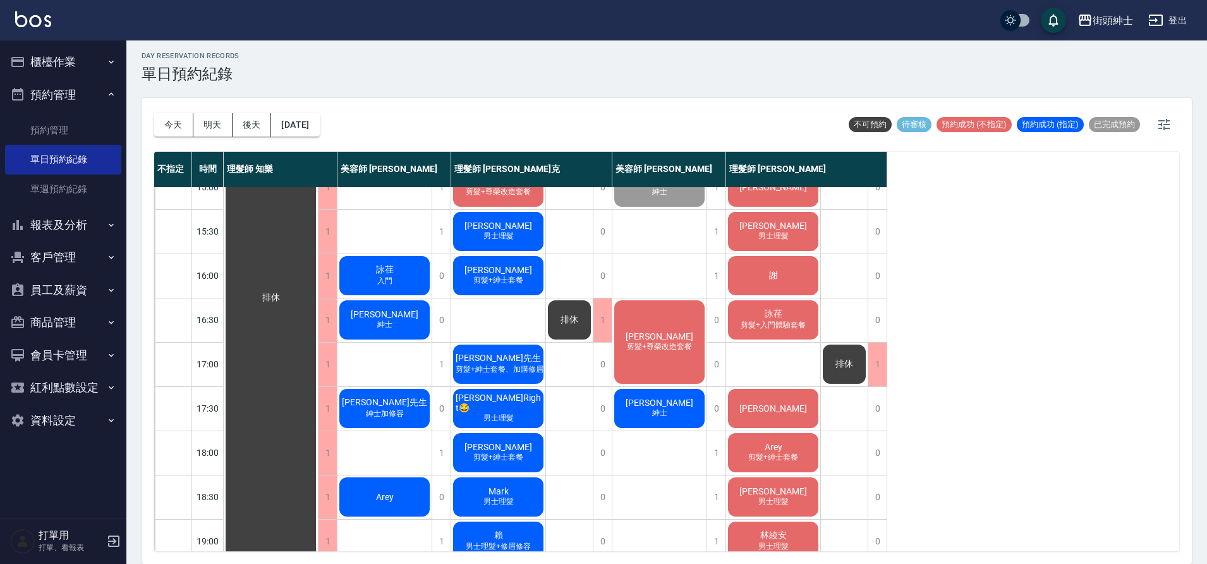
click at [532, 409] on div "Yo佑Right😂 男士理髮" at bounding box center [498, 408] width 94 height 43
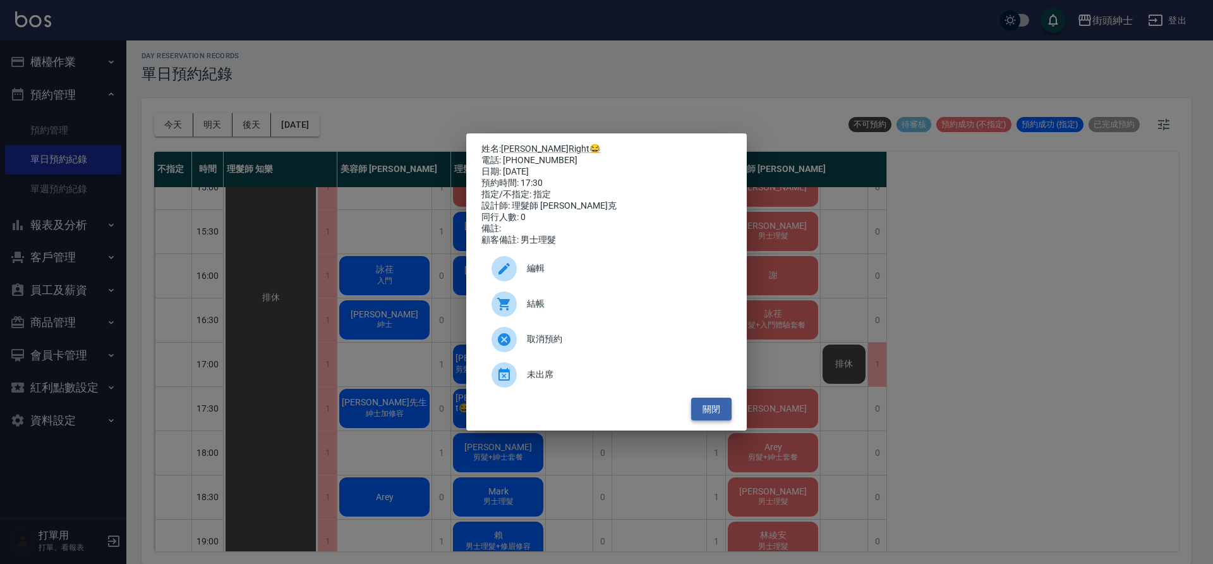
click at [725, 407] on button "關閉" at bounding box center [711, 408] width 40 height 23
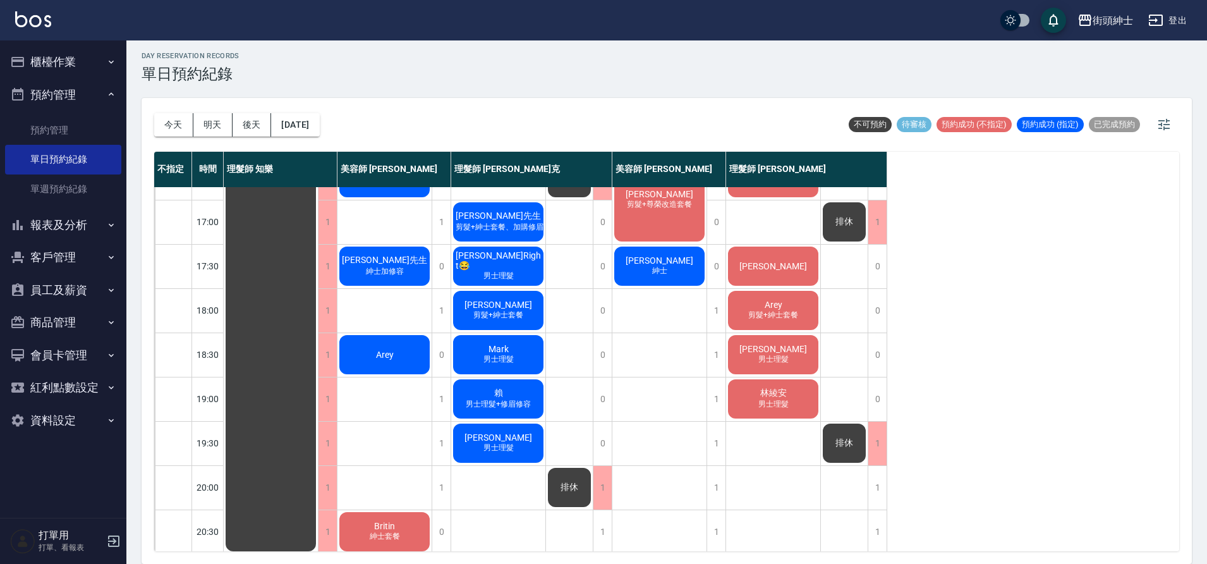
scroll to position [521, 0]
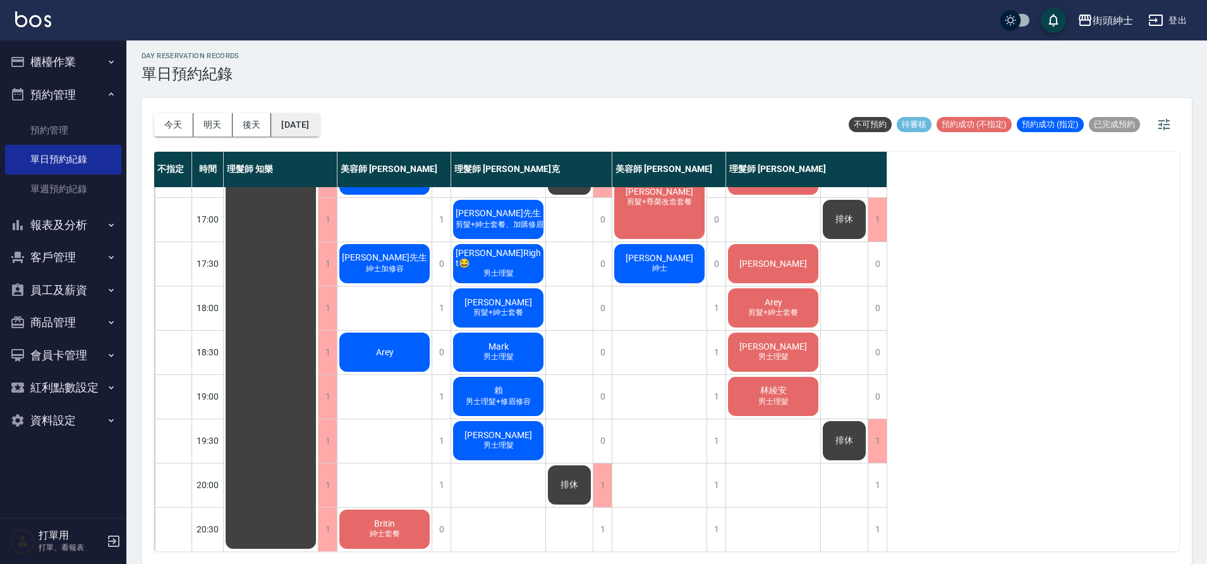
click at [319, 132] on button "2025/10/11" at bounding box center [295, 124] width 48 height 23
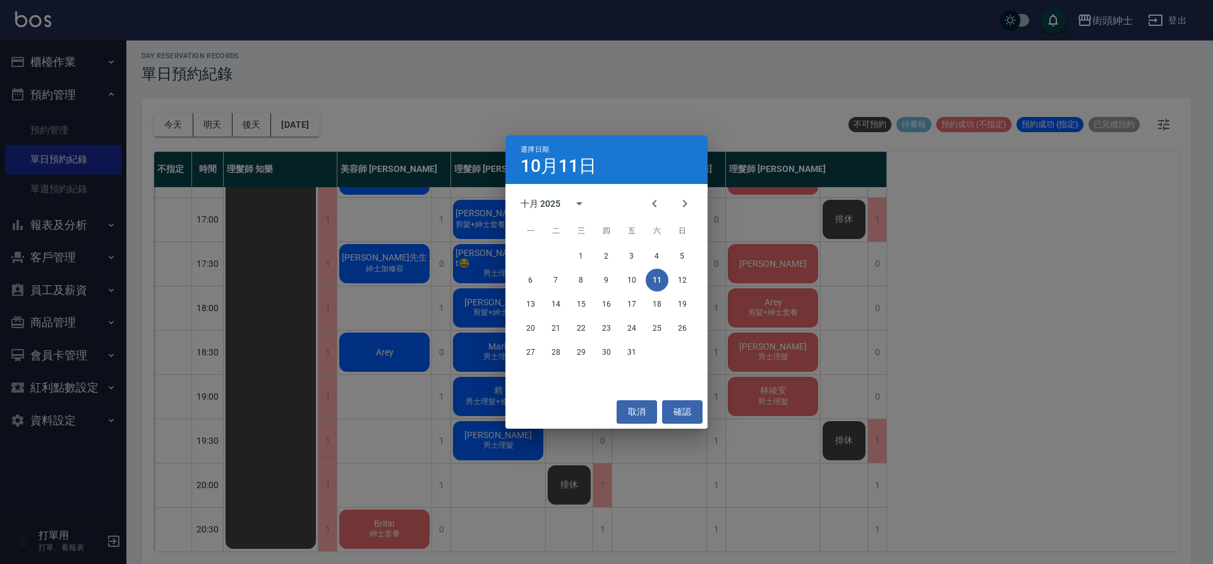
drag, startPoint x: 631, startPoint y: 414, endPoint x: 636, endPoint y: 392, distance: 23.3
click at [635, 397] on div "取消 確認" at bounding box center [606, 411] width 202 height 33
drag, startPoint x: 648, startPoint y: 405, endPoint x: 588, endPoint y: 411, distance: 60.9
click at [648, 405] on button "取消" at bounding box center [637, 411] width 40 height 23
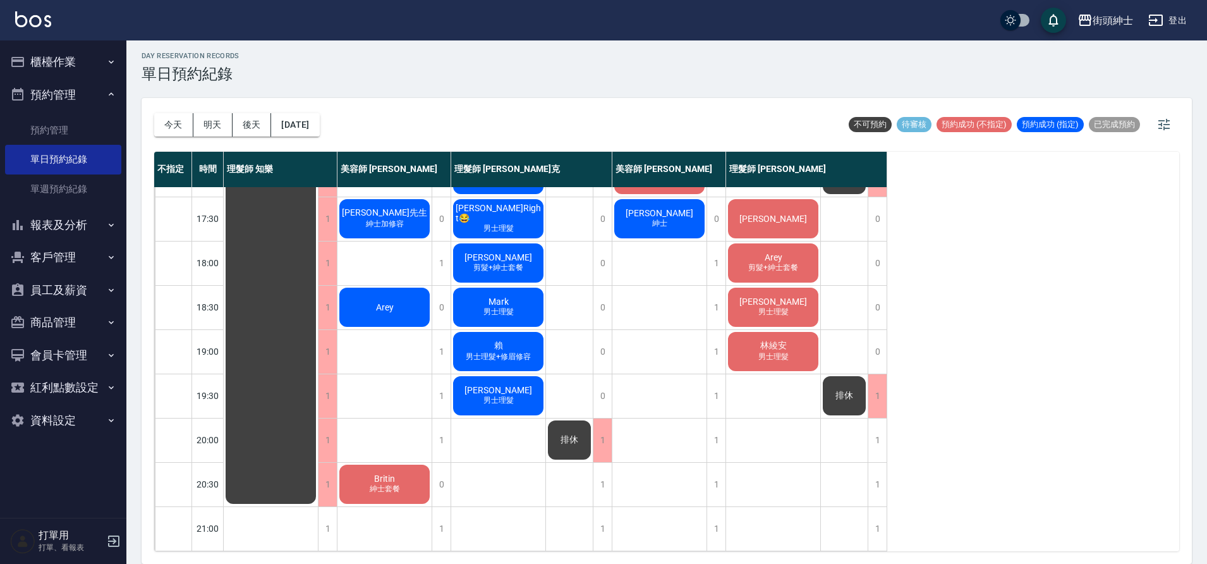
scroll to position [575, 0]
click at [304, 129] on button "2025/10/11" at bounding box center [295, 124] width 48 height 23
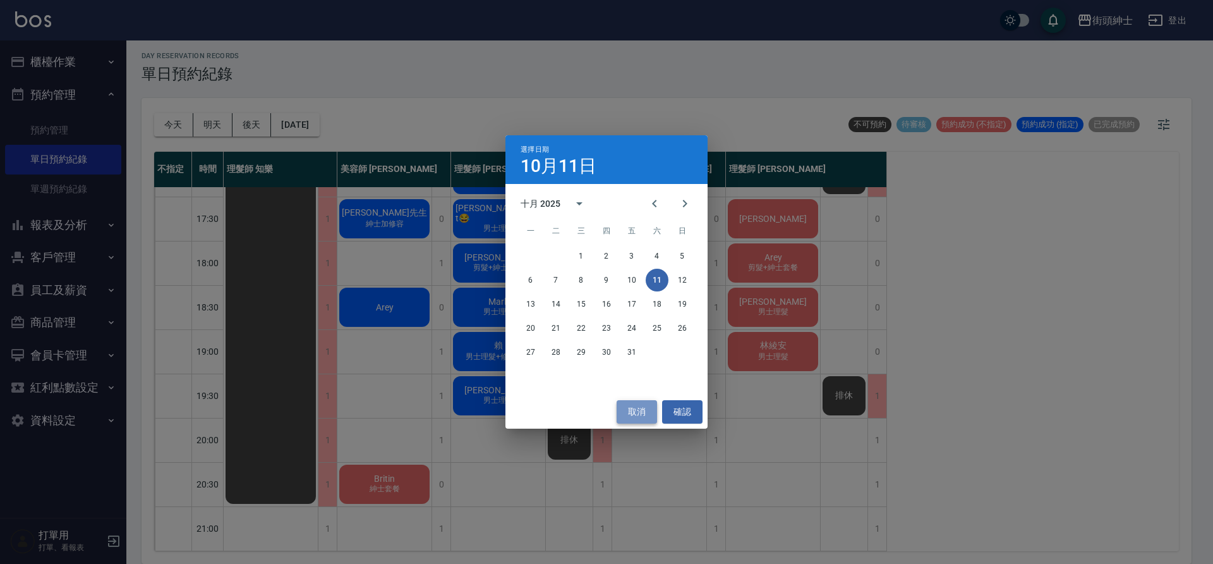
click at [633, 402] on button "取消" at bounding box center [637, 411] width 40 height 23
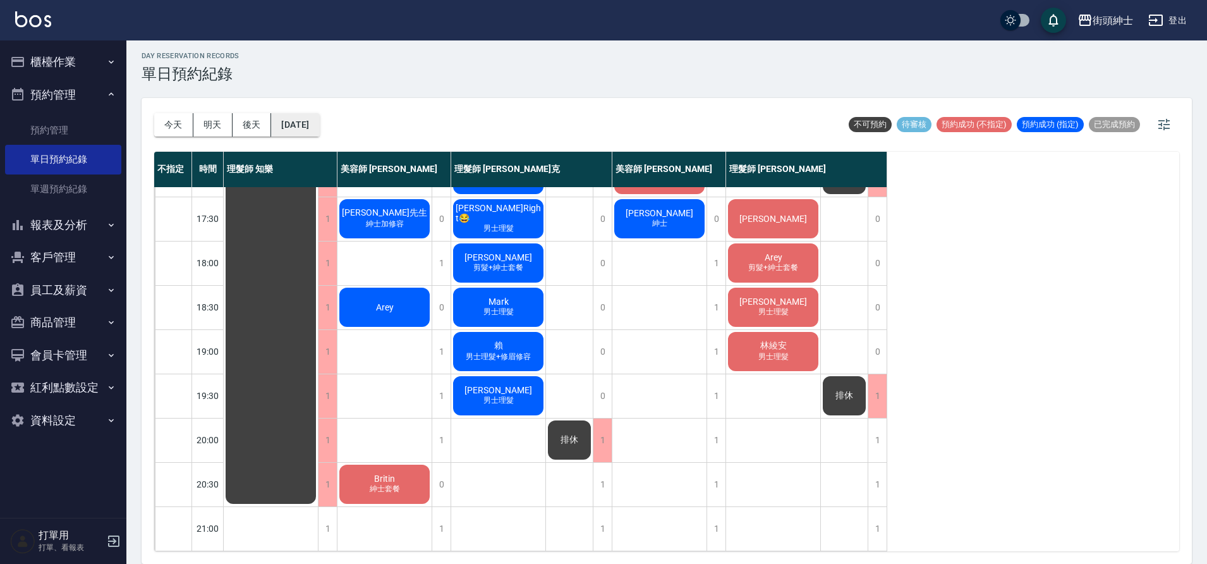
click at [306, 124] on button "2025/10/11" at bounding box center [295, 124] width 48 height 23
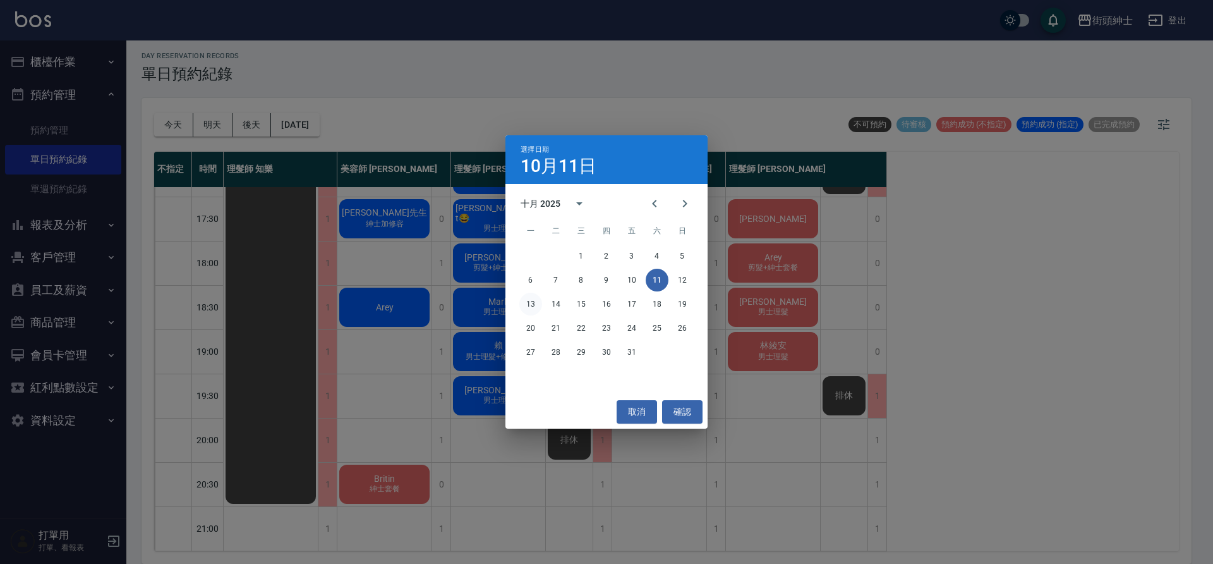
click at [528, 299] on button "13" at bounding box center [530, 304] width 23 height 23
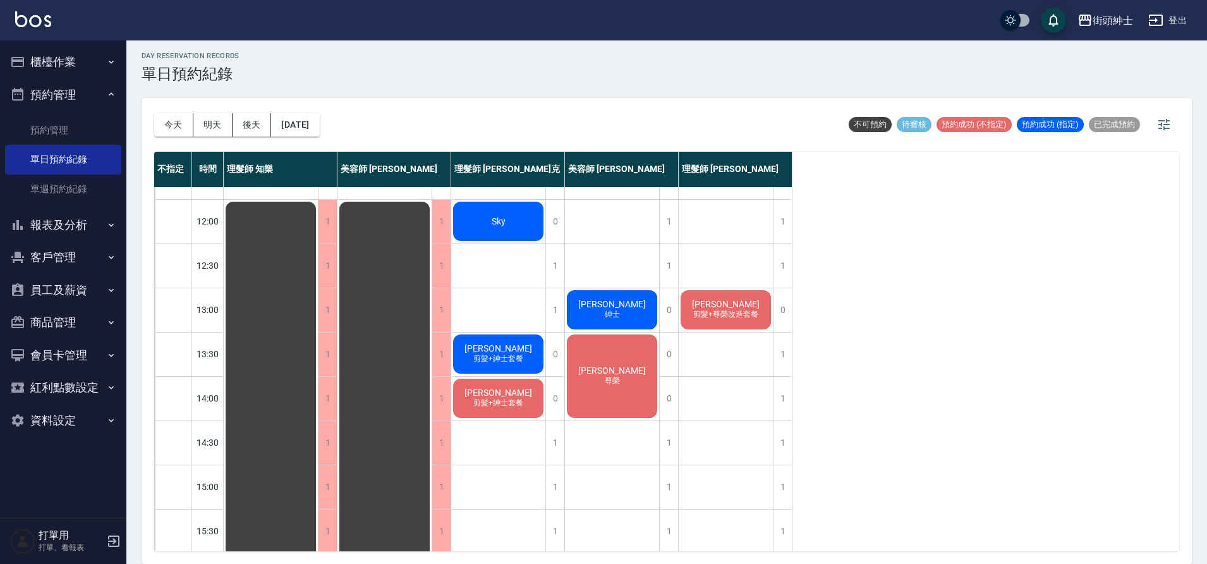
scroll to position [68, 0]
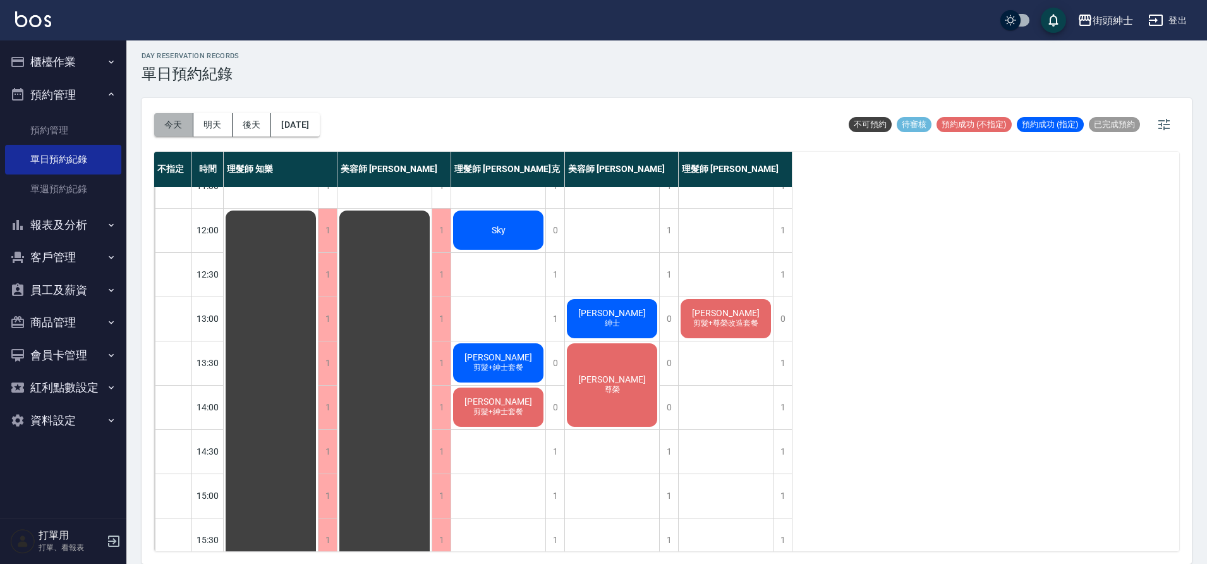
click at [191, 125] on button "今天" at bounding box center [173, 124] width 39 height 23
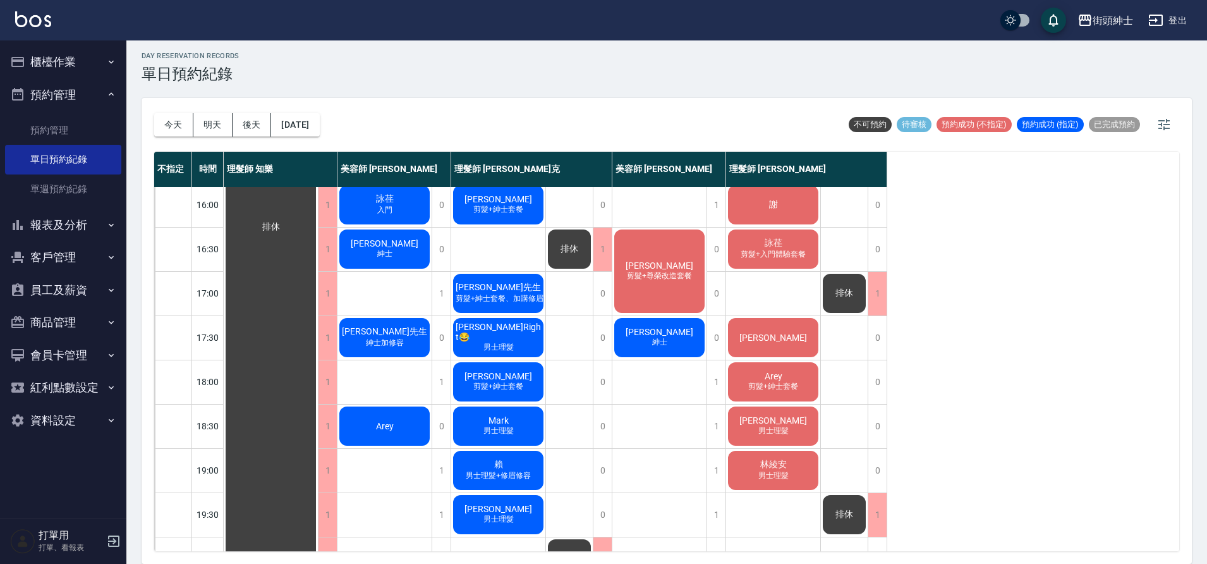
scroll to position [575, 0]
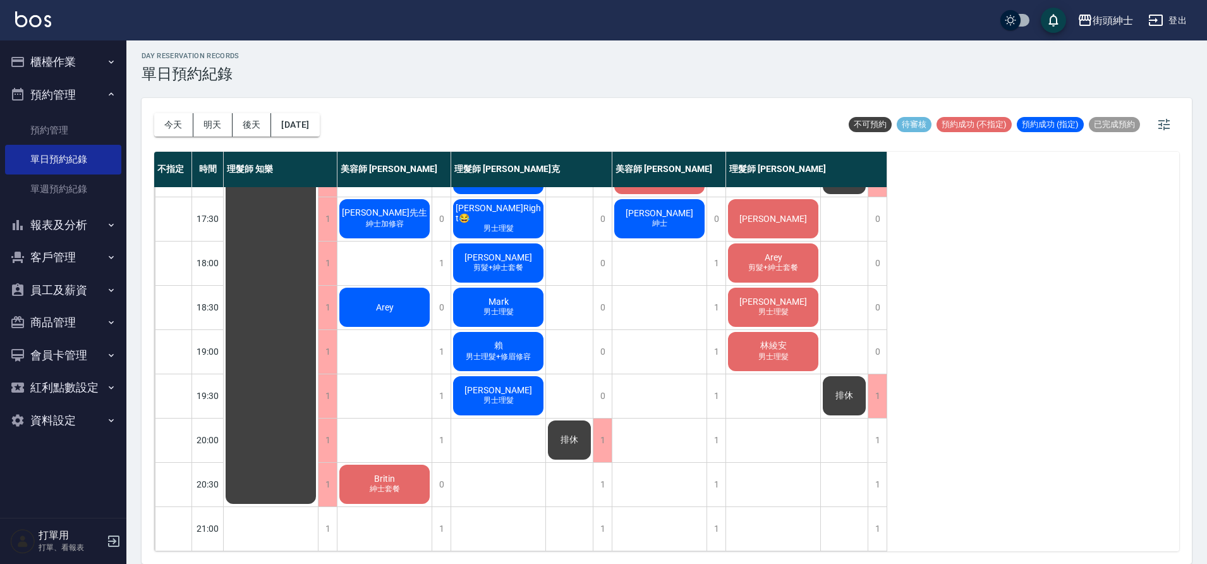
click at [769, 252] on span "Arey" at bounding box center [773, 257] width 23 height 10
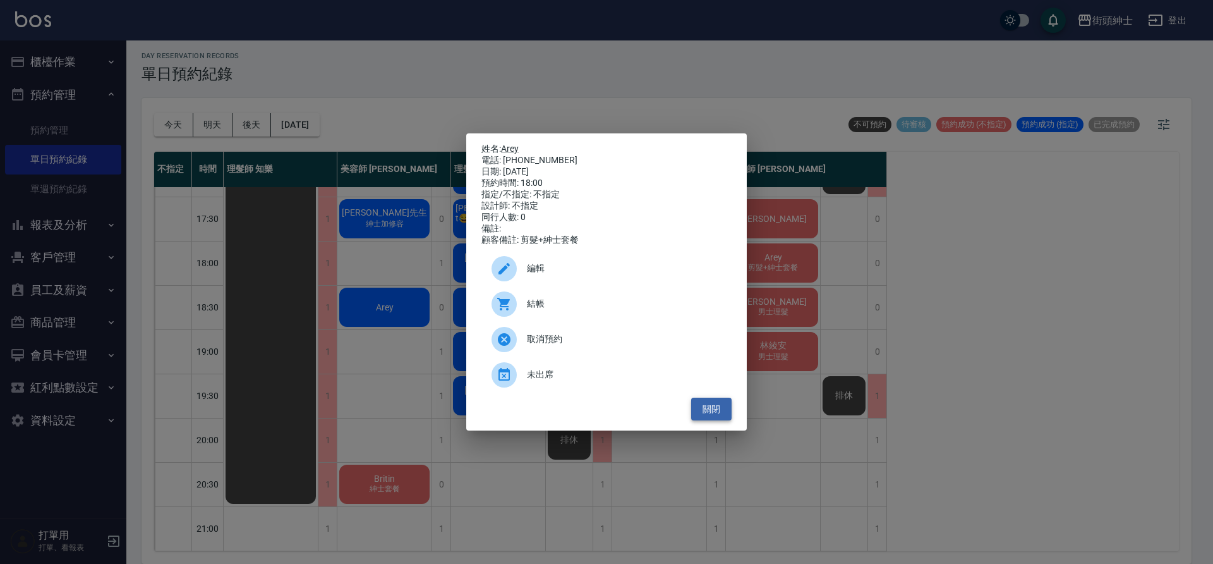
click at [720, 413] on button "關閉" at bounding box center [711, 408] width 40 height 23
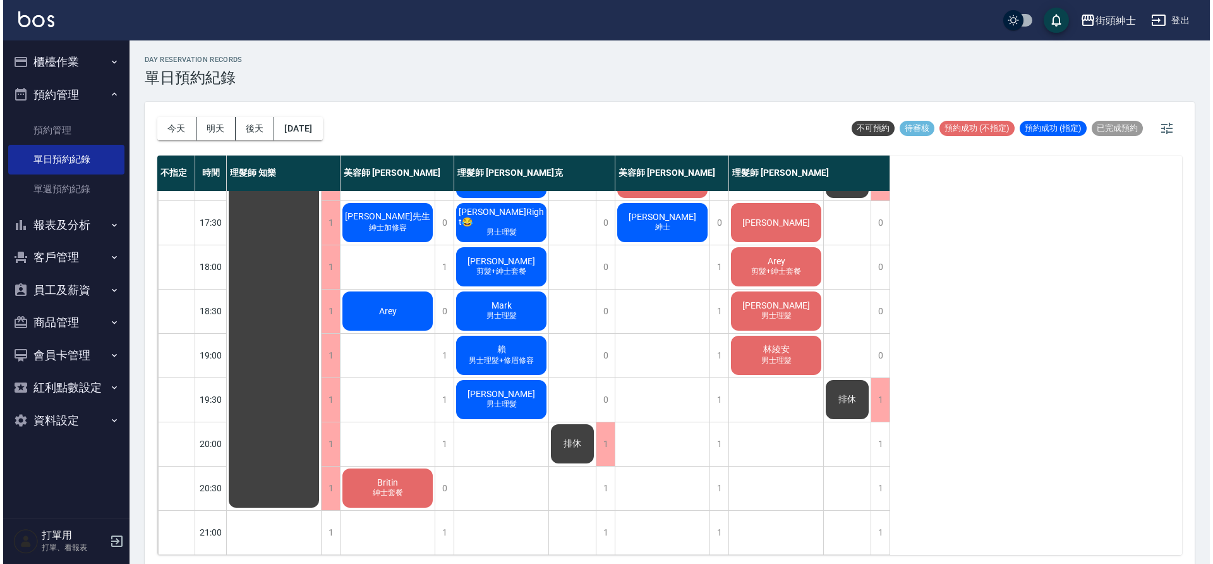
scroll to position [4, 0]
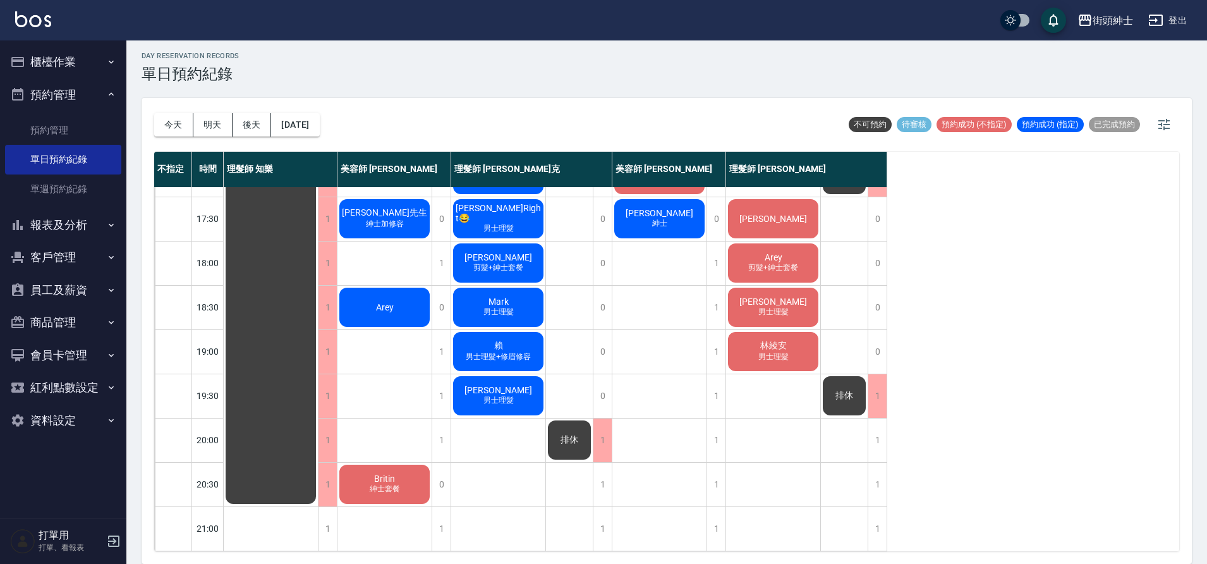
click at [788, 311] on div "李俊宏 男士理髮" at bounding box center [773, 307] width 94 height 43
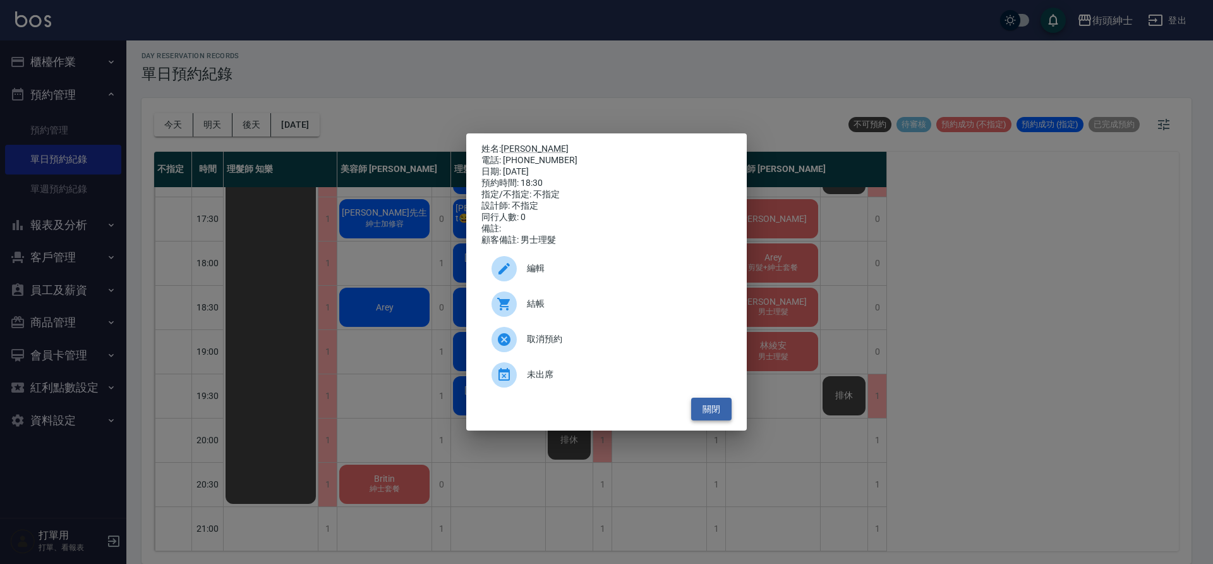
click at [708, 414] on button "關閉" at bounding box center [711, 408] width 40 height 23
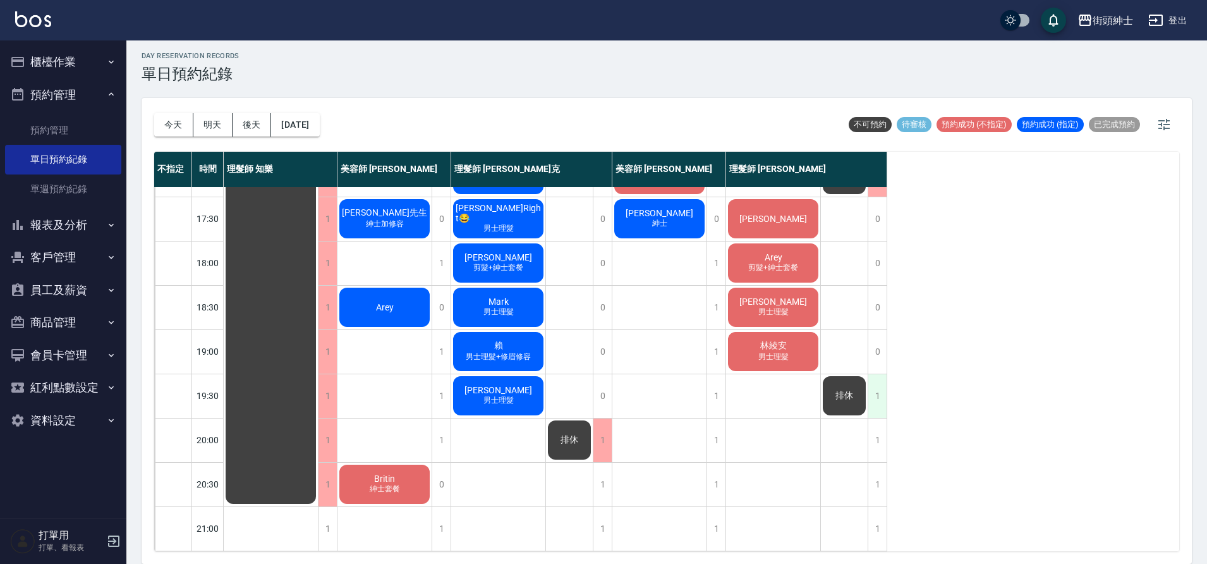
click at [881, 395] on div "1" at bounding box center [876, 396] width 19 height 44
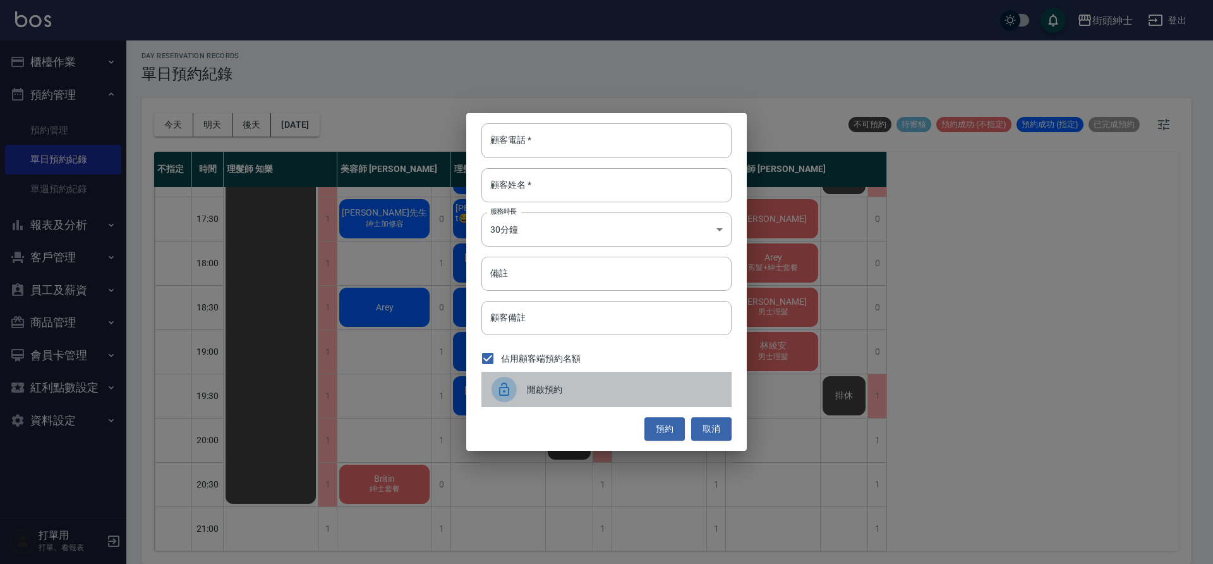
click at [560, 390] on span "開啟預約" at bounding box center [624, 389] width 195 height 13
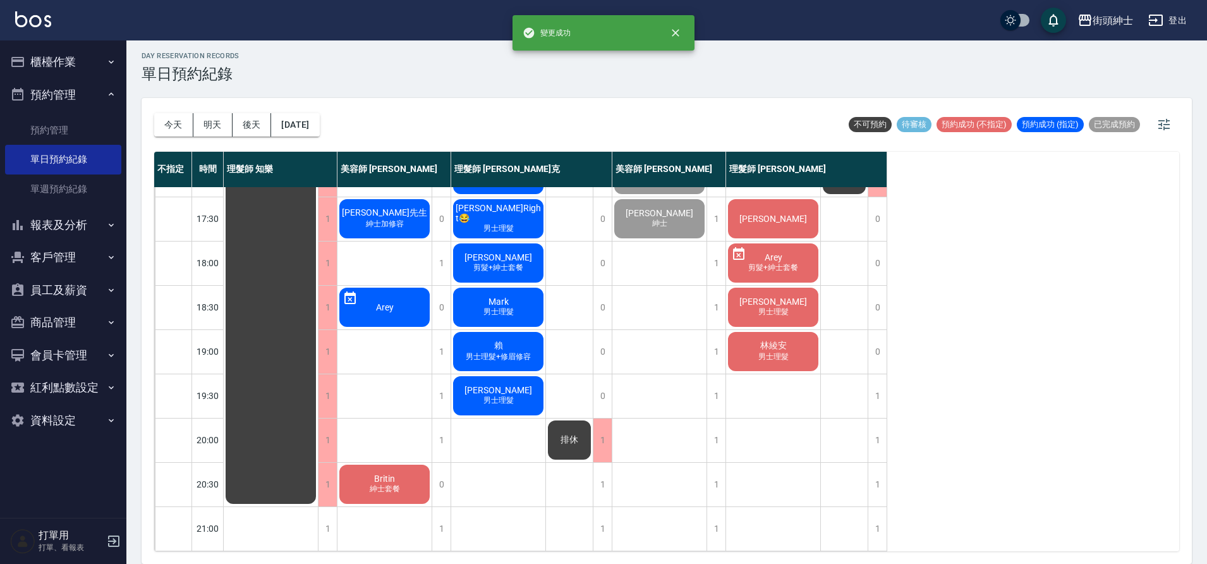
click at [780, 306] on span "男士理髮" at bounding box center [773, 311] width 35 height 11
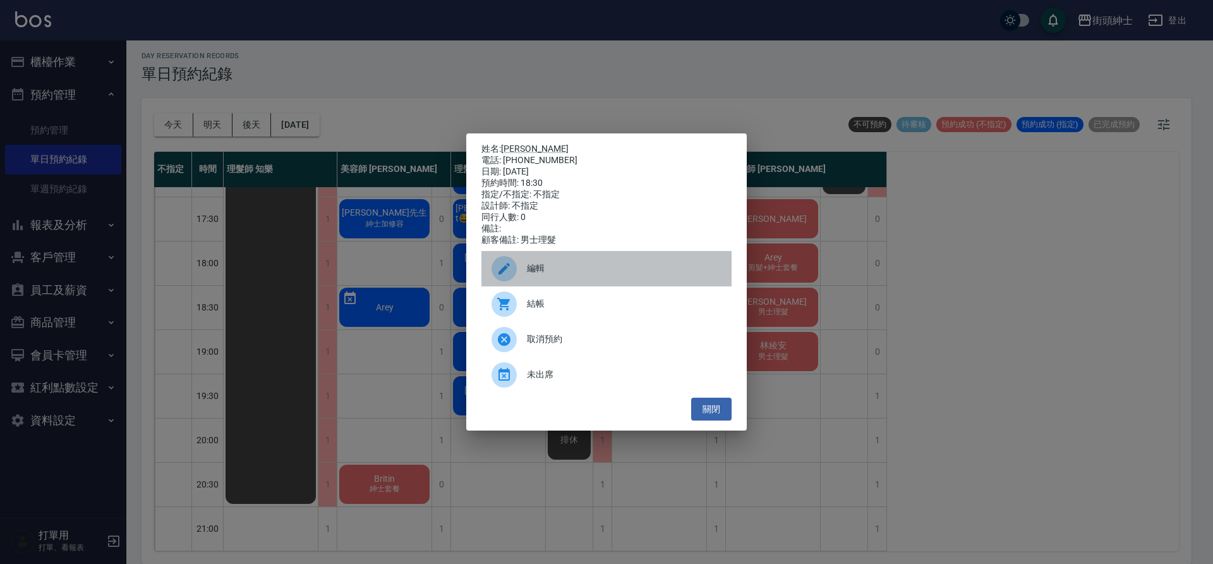
click at [552, 272] on span "編輯" at bounding box center [624, 268] width 195 height 13
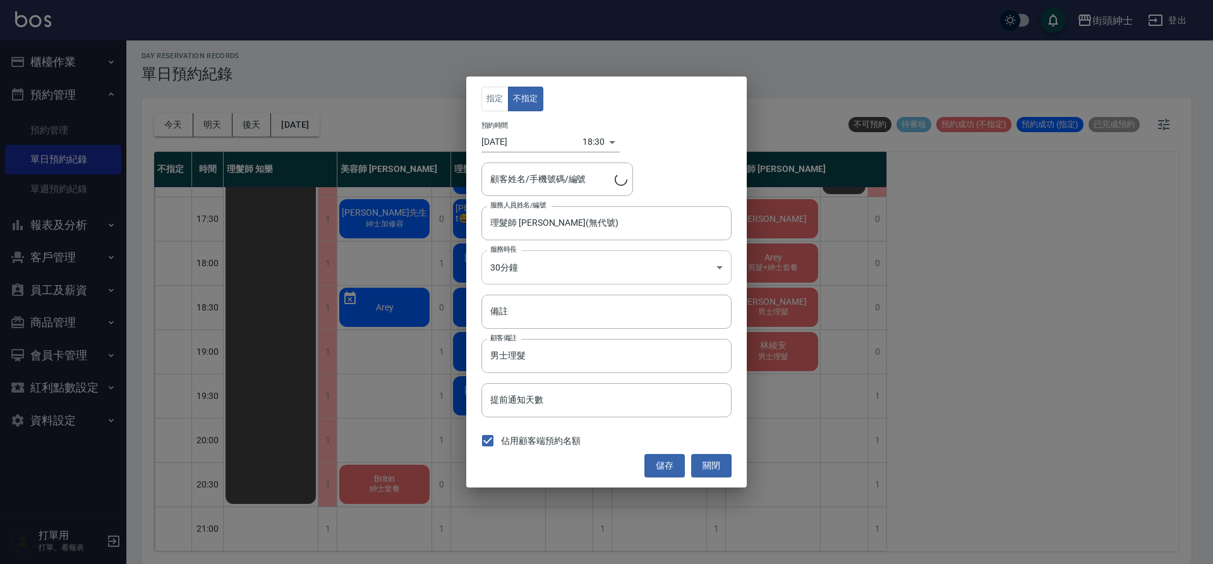
type input "李俊宏/0900637696"
click at [599, 143] on div "18:30 1760178600000" at bounding box center [600, 141] width 37 height 21
click at [606, 140] on div "18:30 1760178600000" at bounding box center [600, 141] width 37 height 21
click at [605, 140] on div "18:30 1760178600000" at bounding box center [600, 141] width 37 height 21
click at [605, 142] on div "18:30 1760178600000" at bounding box center [600, 141] width 37 height 21
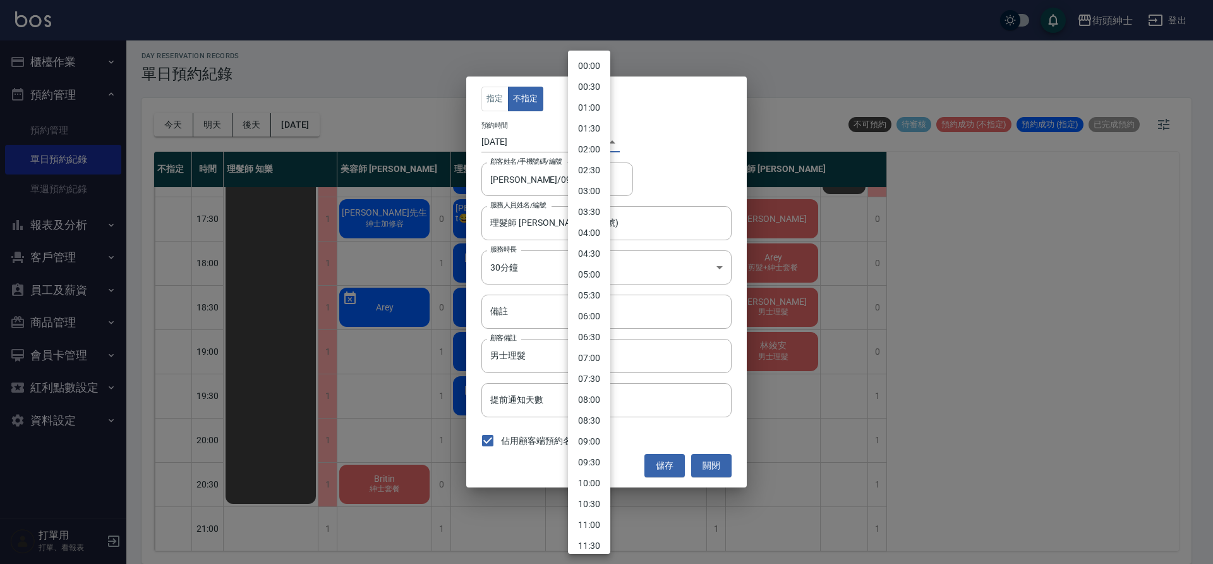
click at [588, 141] on body "街頭紳士 登出 櫃檯作業 打帳單 帳單列表 營業儀表板 現金收支登錄 材料自購登錄 每日結帳 排班表 現場電腦打卡 預約管理 預約管理 單日預約紀錄 單週預約…" at bounding box center [606, 279] width 1213 height 567
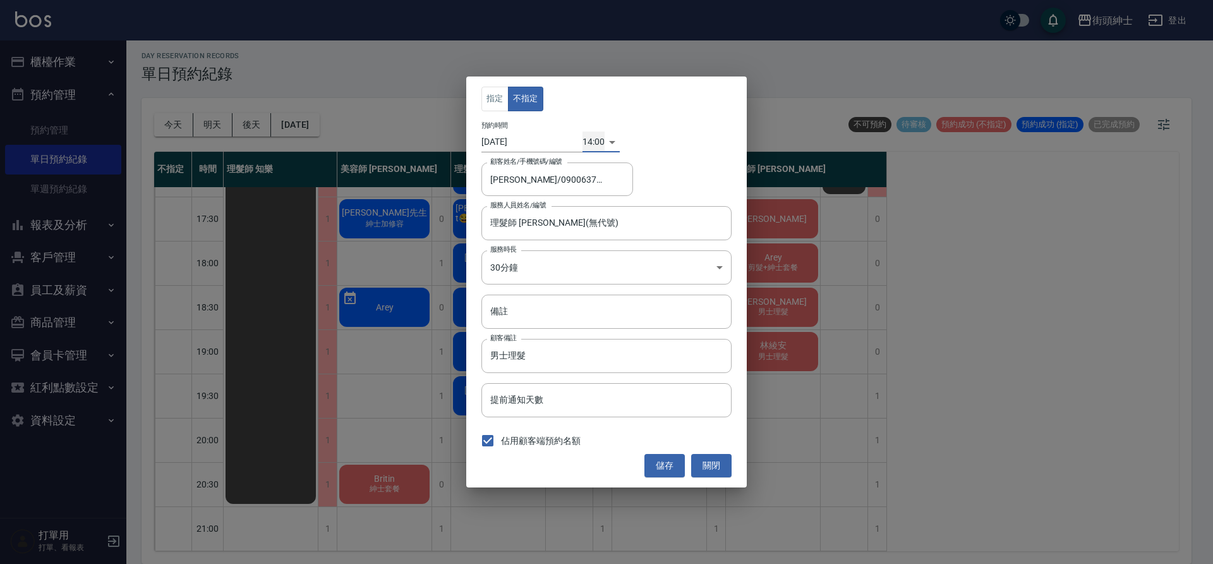
scroll to position [508, 0]
click at [588, 142] on body "街頭紳士 登出 櫃檯作業 打帳單 帳單列表 營業儀表板 現金收支登錄 材料自購登錄 每日結帳 排班表 現場電腦打卡 預約管理 預約管理 單日預約紀錄 單週預約…" at bounding box center [606, 279] width 1213 height 567
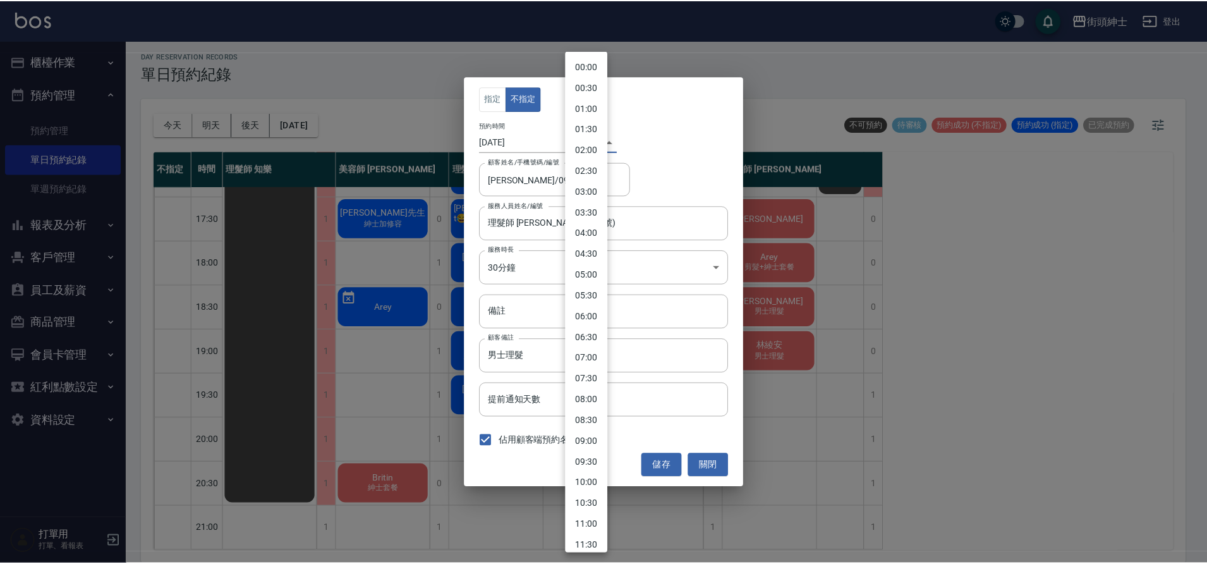
scroll to position [348, 0]
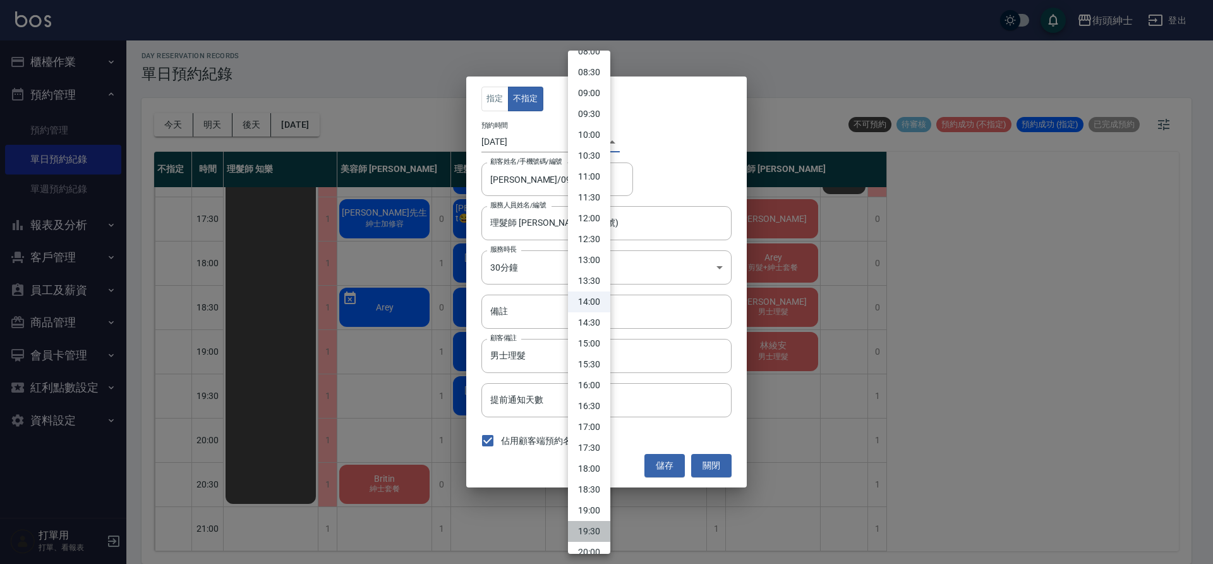
click at [597, 529] on li "19:30" at bounding box center [589, 531] width 42 height 21
type input "1760182200000"
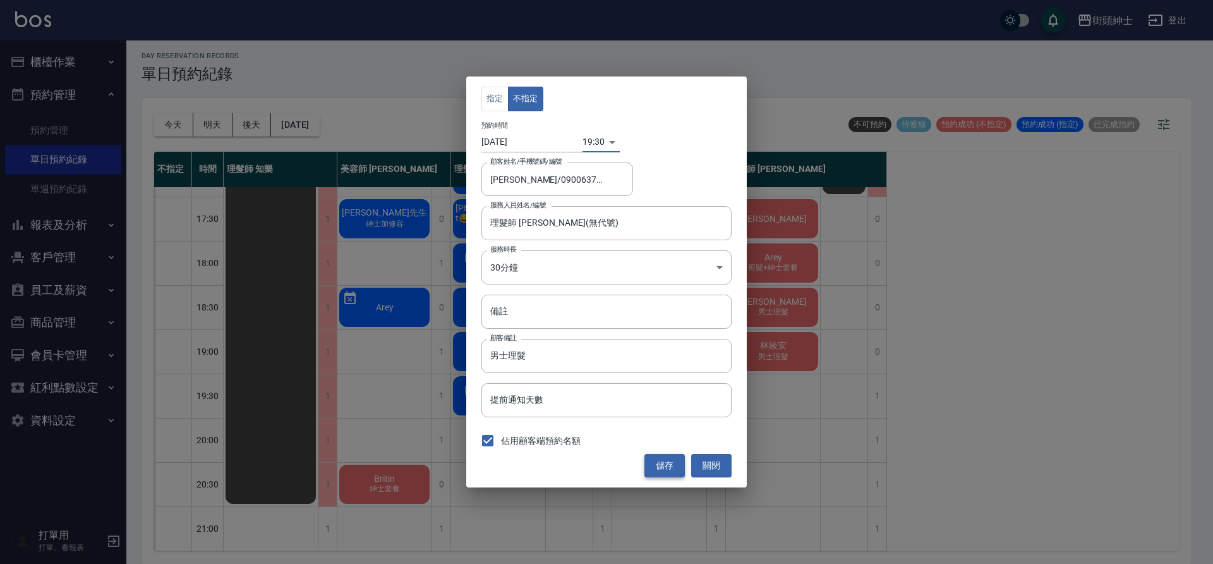
click at [672, 466] on button "儲存" at bounding box center [664, 465] width 40 height 23
